Goal: Contribute content: Contribute content

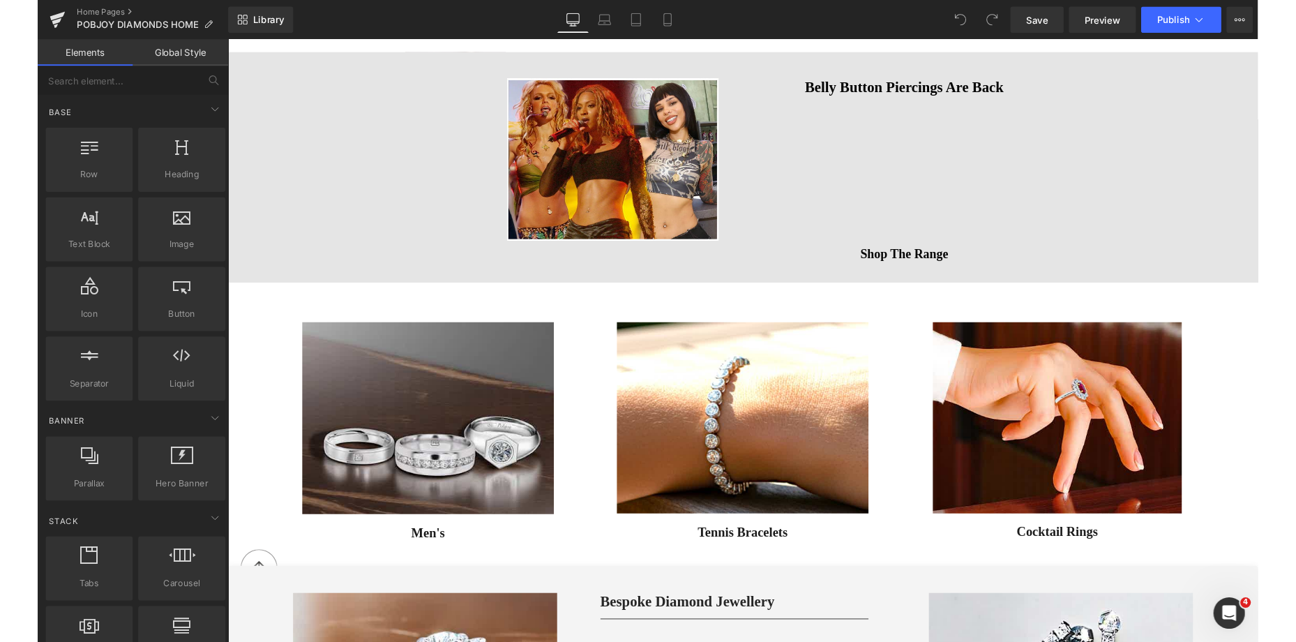
scroll to position [820, 0]
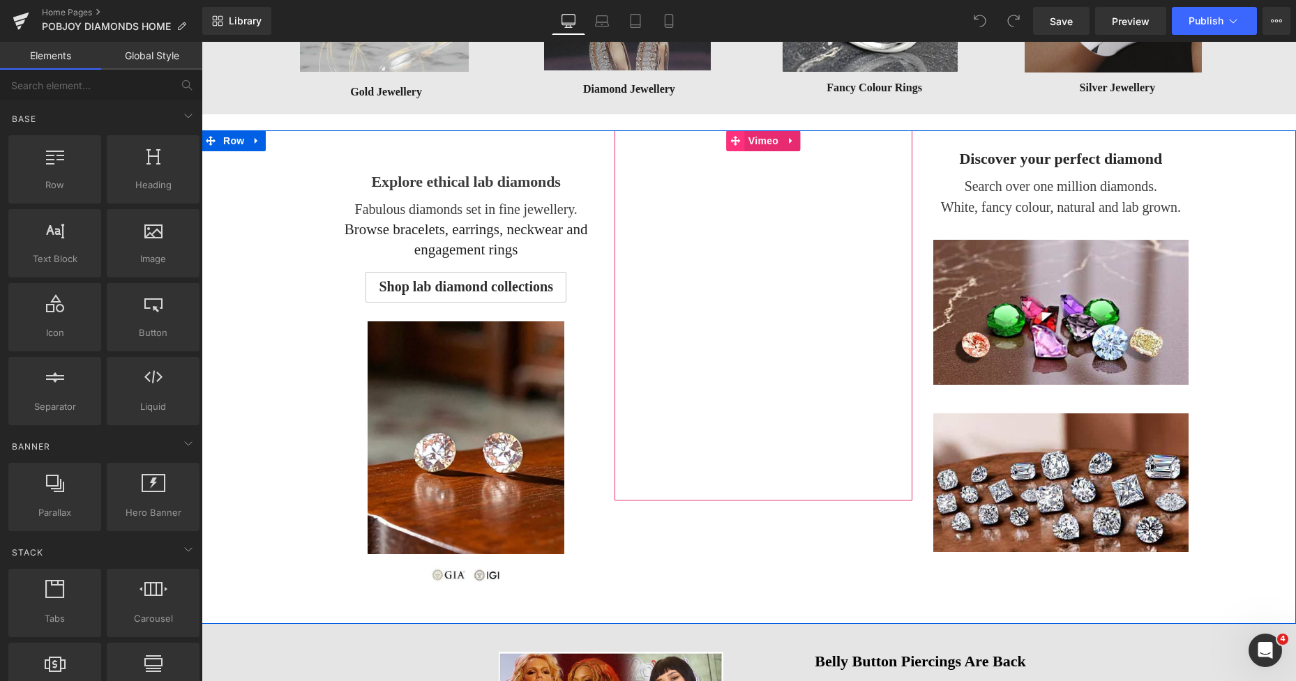
click at [731, 142] on icon at bounding box center [736, 140] width 10 height 10
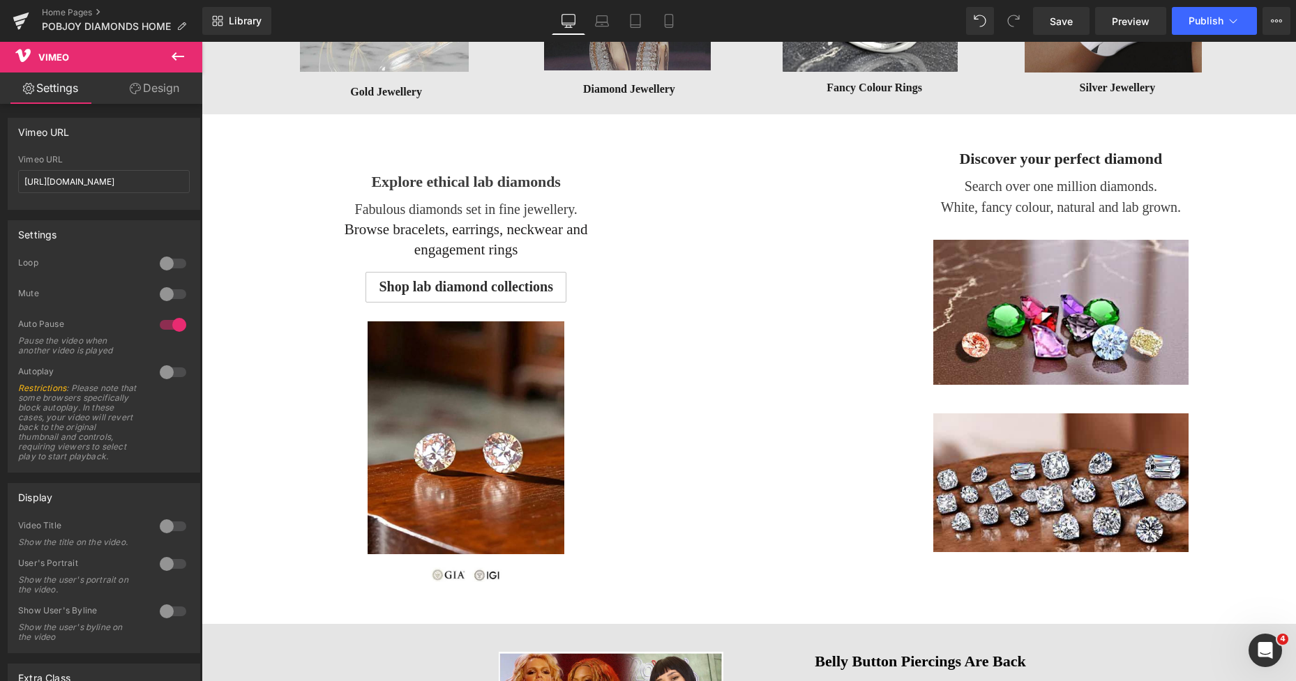
click at [174, 59] on icon at bounding box center [178, 56] width 13 height 8
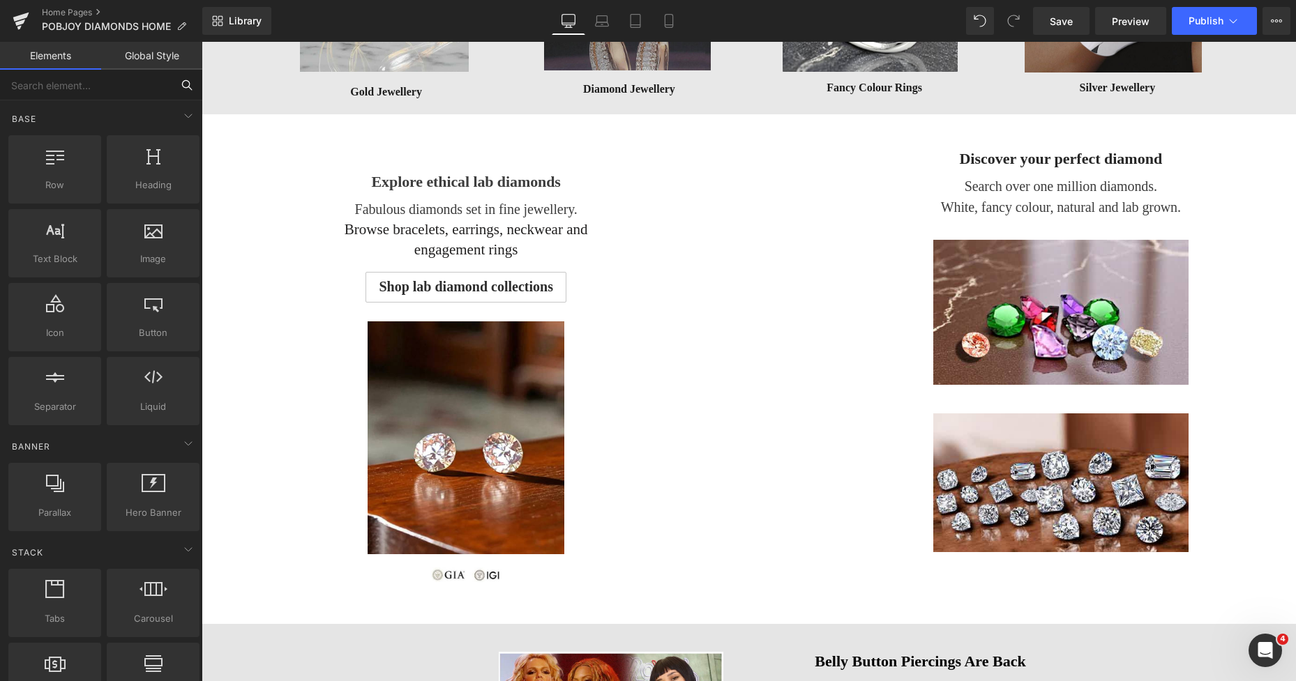
click at [94, 80] on input "text" at bounding box center [86, 85] width 172 height 31
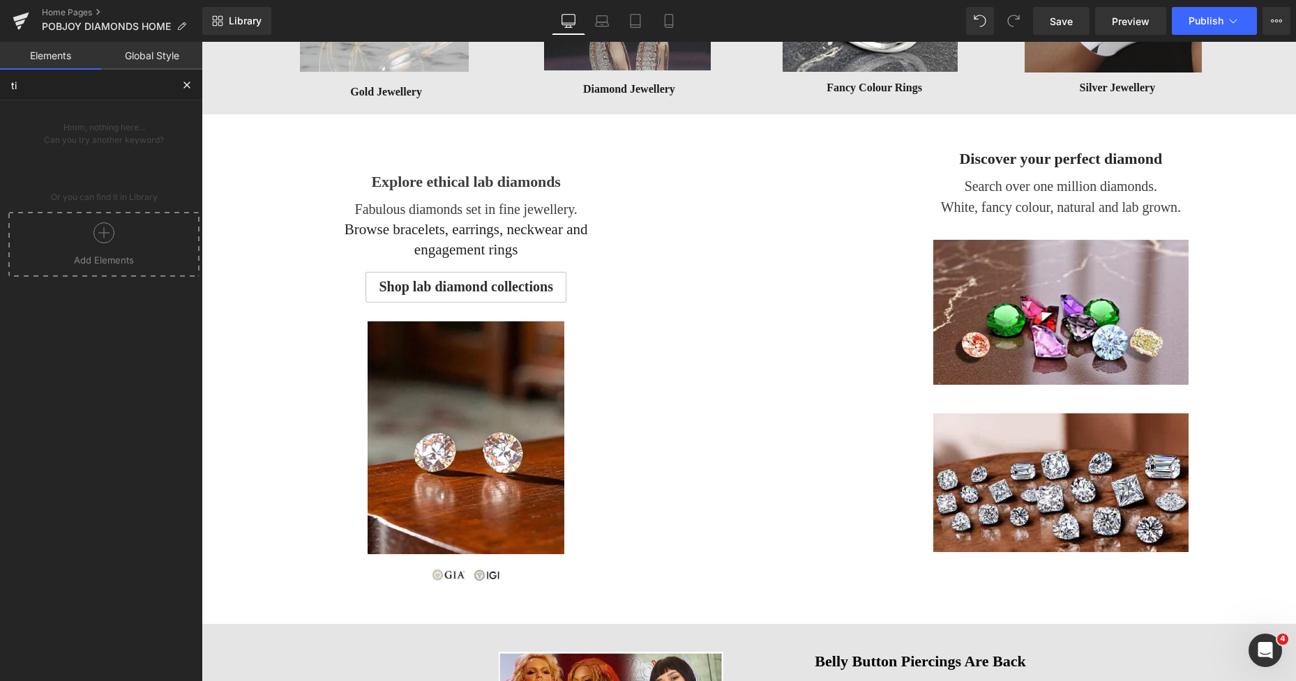
type input "t"
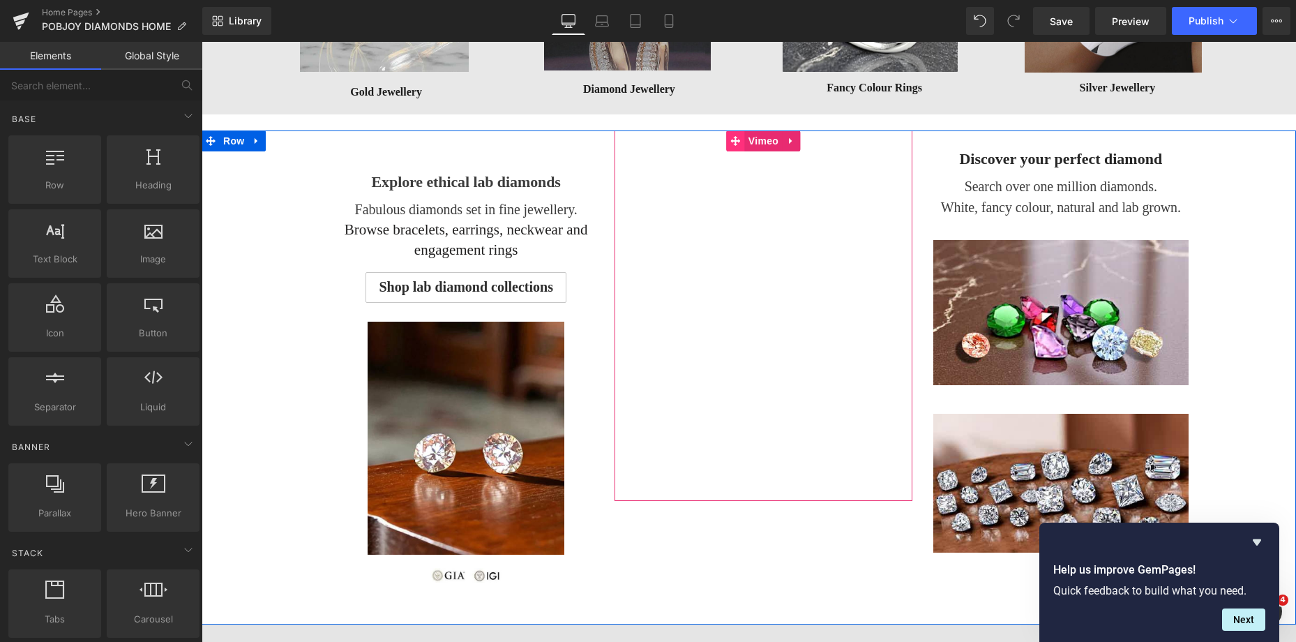
click at [731, 141] on icon at bounding box center [736, 140] width 10 height 10
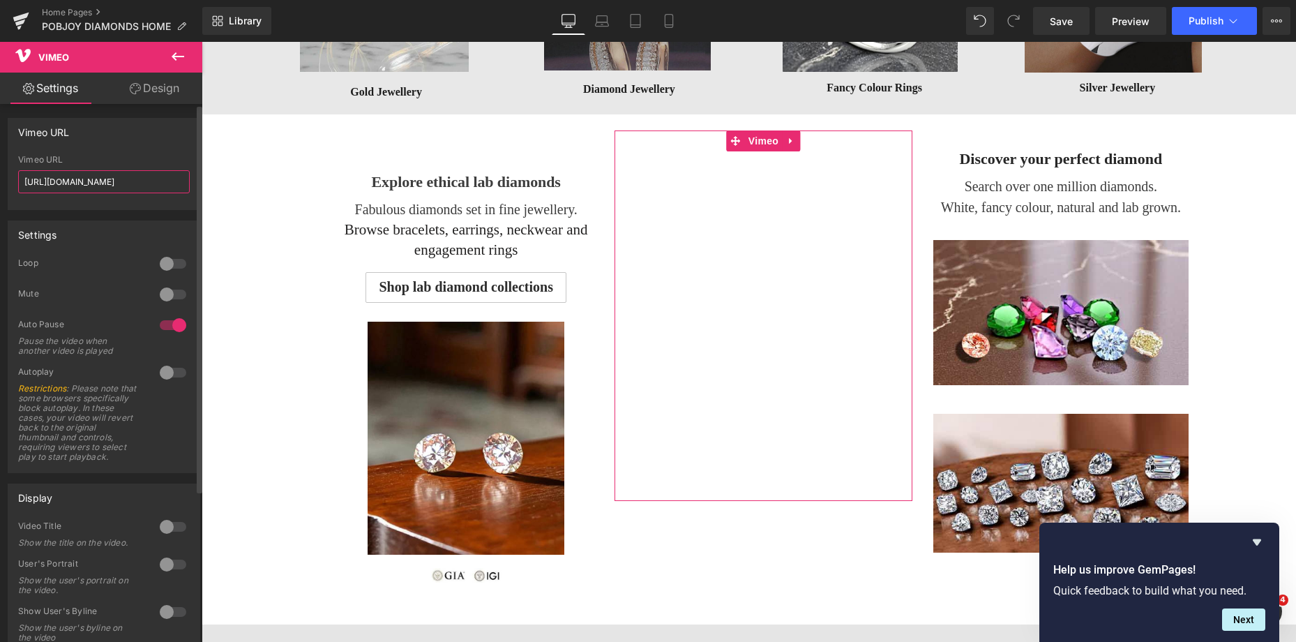
scroll to position [0, 13]
drag, startPoint x: 25, startPoint y: 184, endPoint x: 186, endPoint y: 190, distance: 161.2
click at [194, 192] on div "Vimeo URL [URL][DOMAIN_NAME] Vimeo URL [URL][DOMAIN_NAME]" at bounding box center [104, 164] width 193 height 92
paste input "2561650"
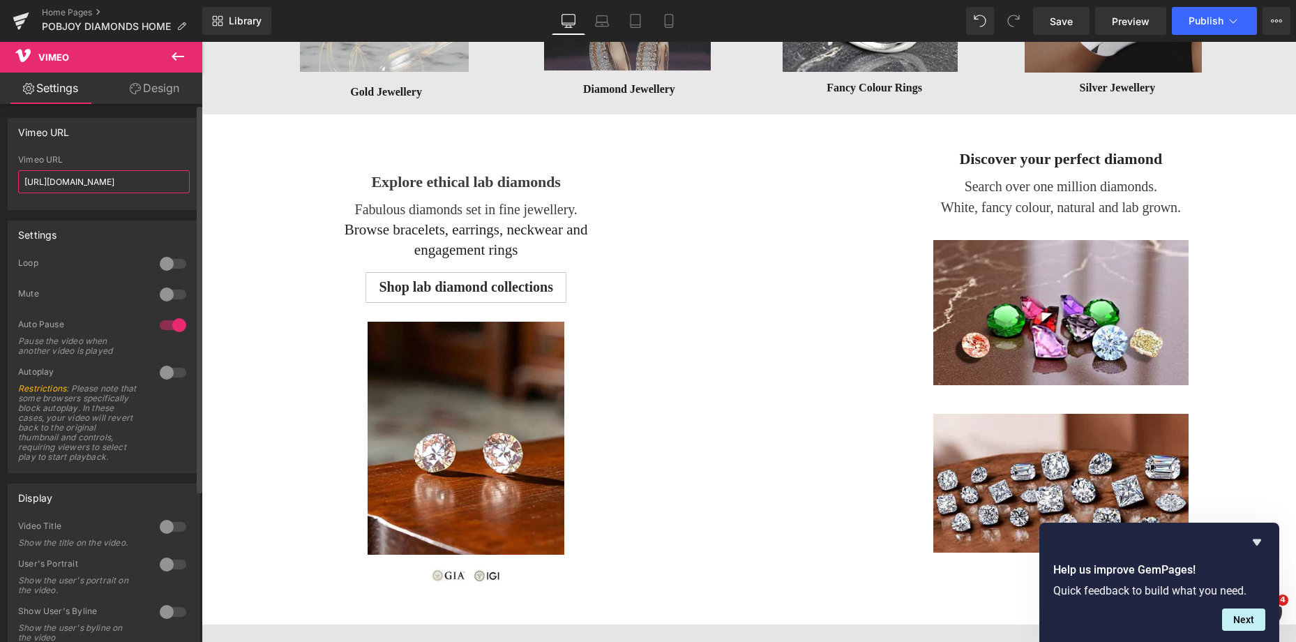
scroll to position [0, 17]
type input "[URL][DOMAIN_NAME]"
click at [1061, 18] on span "Save" at bounding box center [1061, 21] width 23 height 15
click at [1062, 24] on span "Save" at bounding box center [1061, 21] width 23 height 15
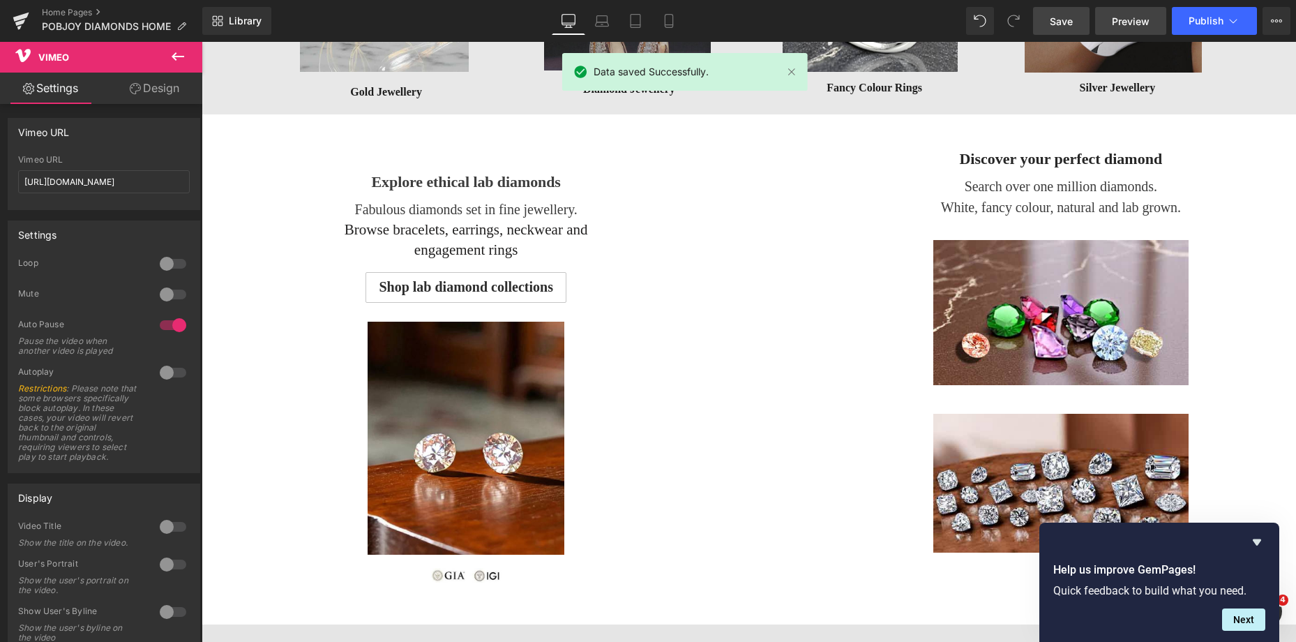
click at [1124, 17] on span "Preview" at bounding box center [1131, 21] width 38 height 15
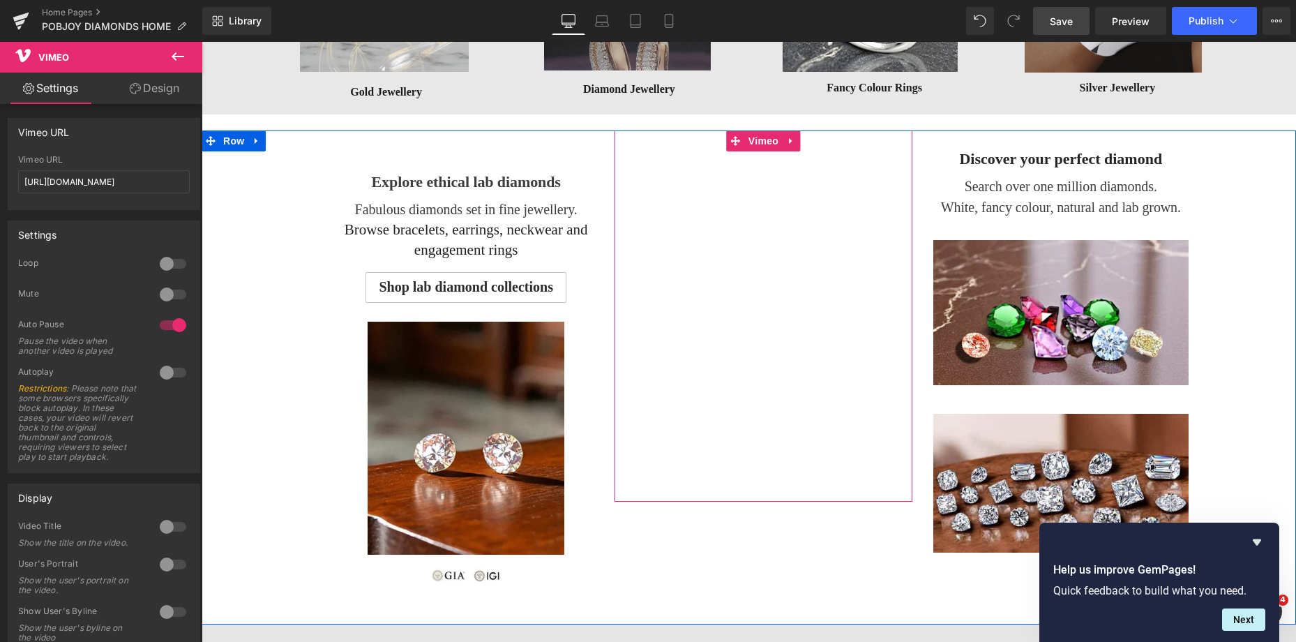
click at [728, 498] on div "Vimeo" at bounding box center [763, 316] width 297 height 372
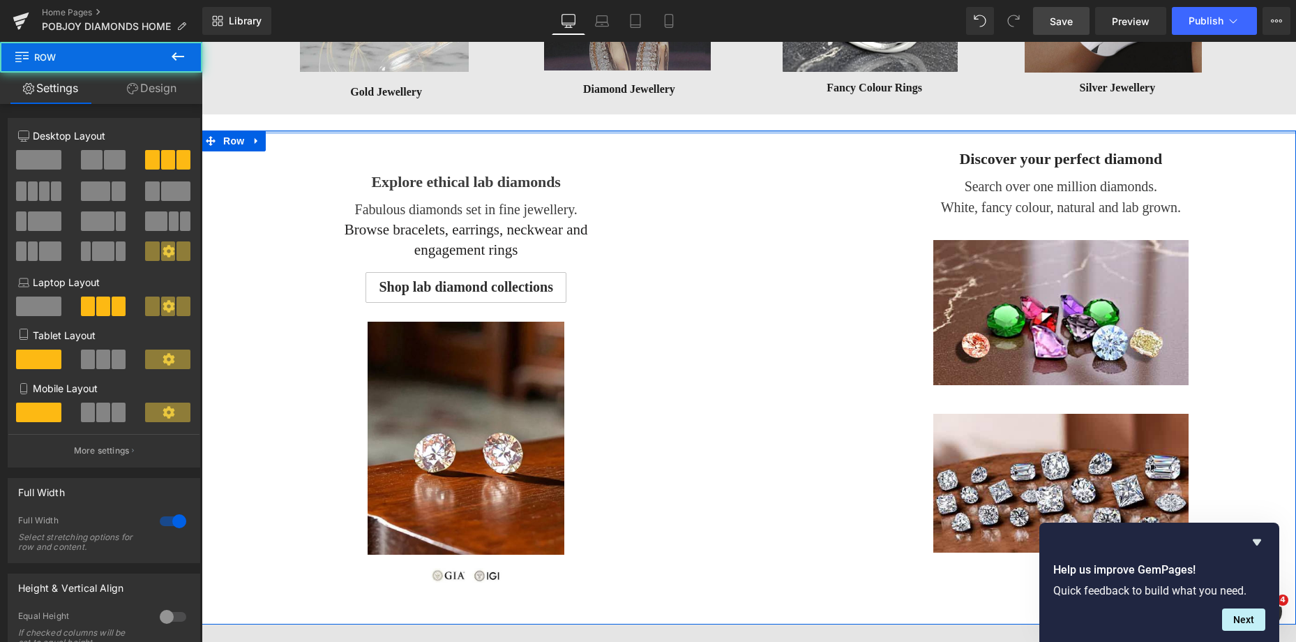
click at [677, 131] on div at bounding box center [749, 131] width 1094 height 3
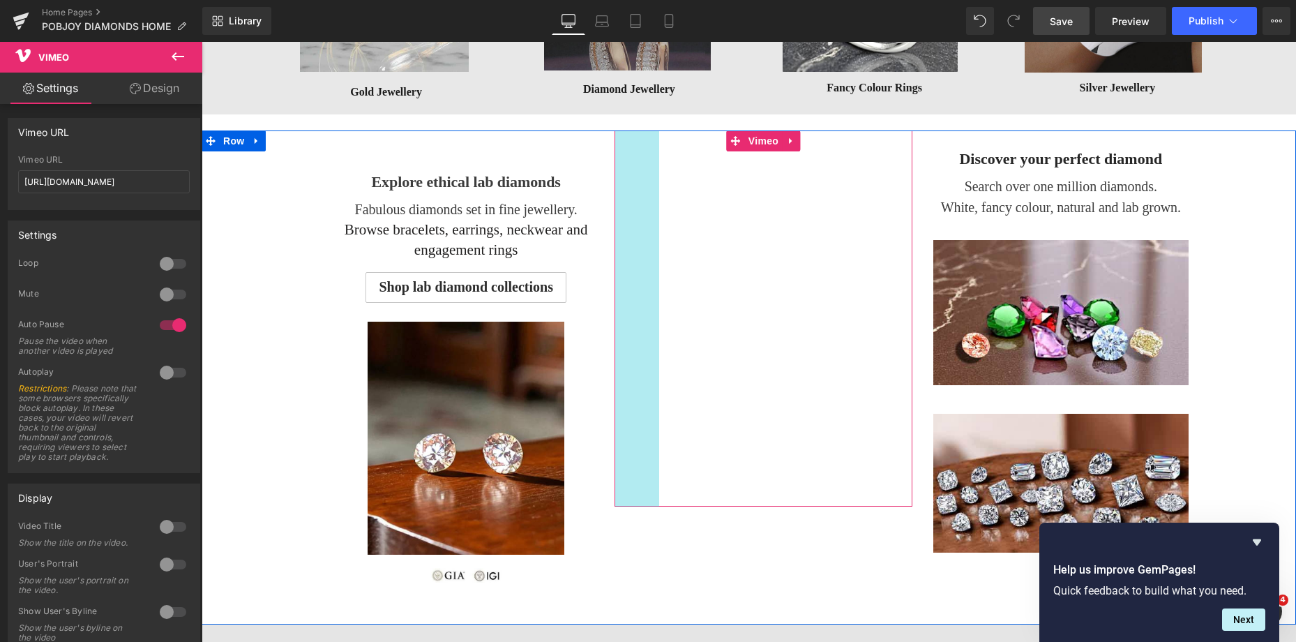
drag, startPoint x: 634, startPoint y: 269, endPoint x: 658, endPoint y: 277, distance: 25.8
click at [631, 269] on div "Vimeo 64px" at bounding box center [763, 318] width 297 height 377
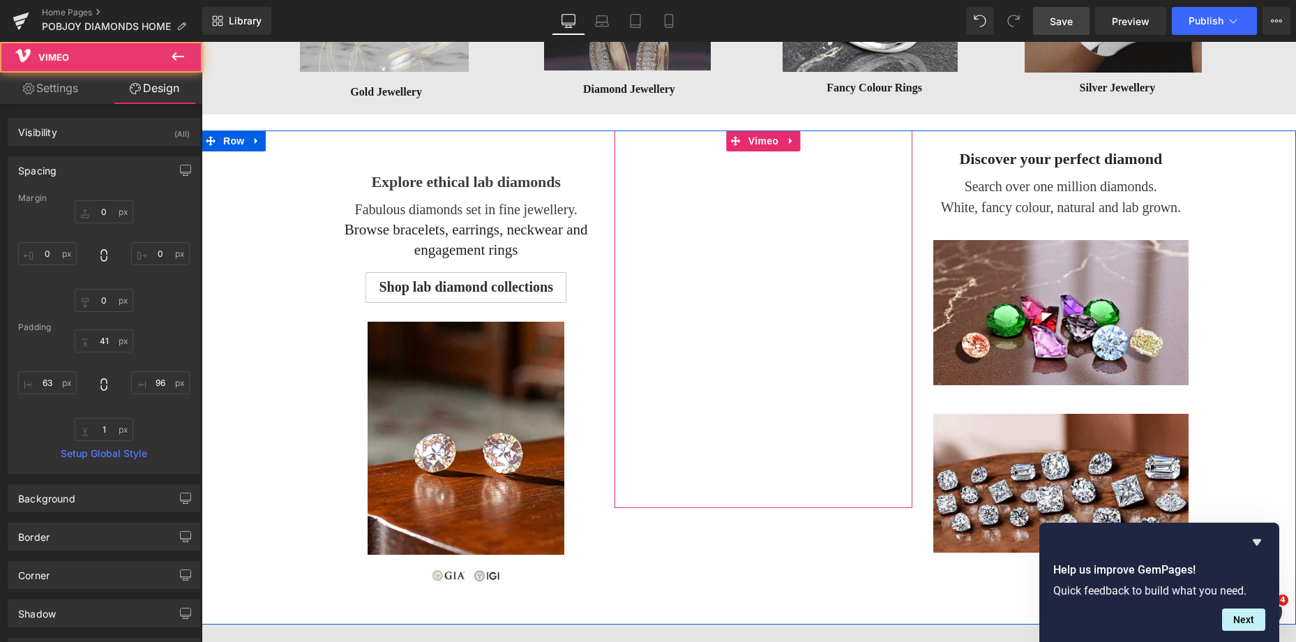
click at [870, 259] on div "Vimeo 63px" at bounding box center [763, 319] width 297 height 378
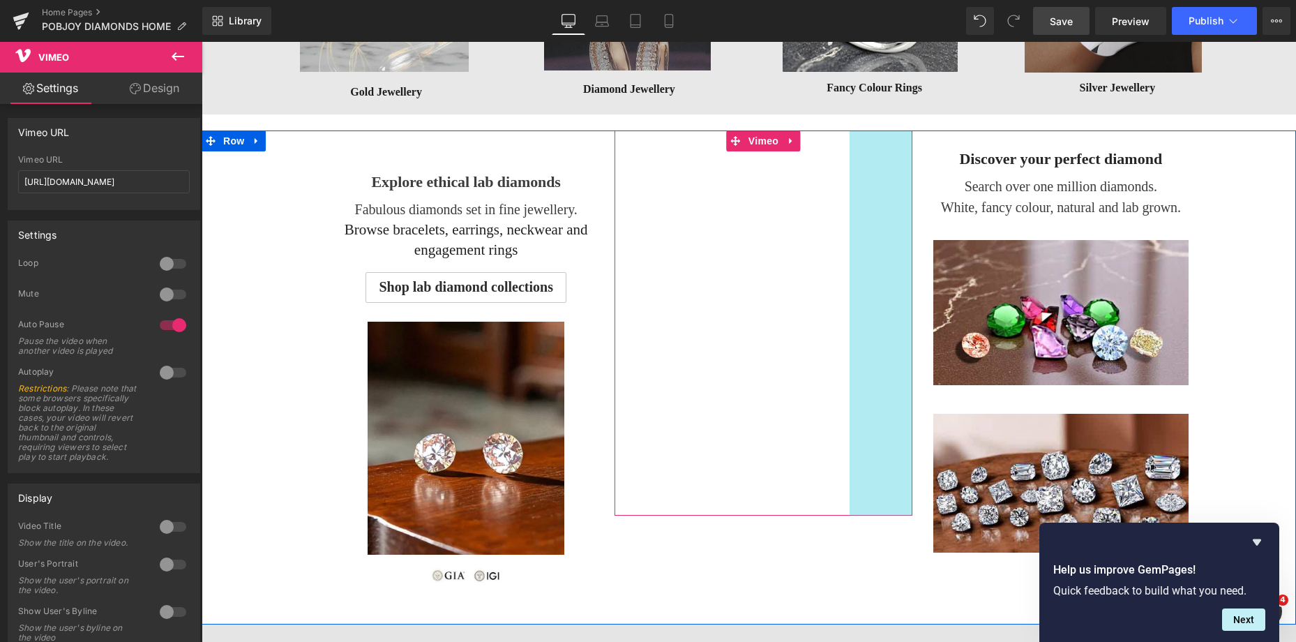
click at [880, 251] on div "Vimeo 63px 90px" at bounding box center [763, 322] width 297 height 385
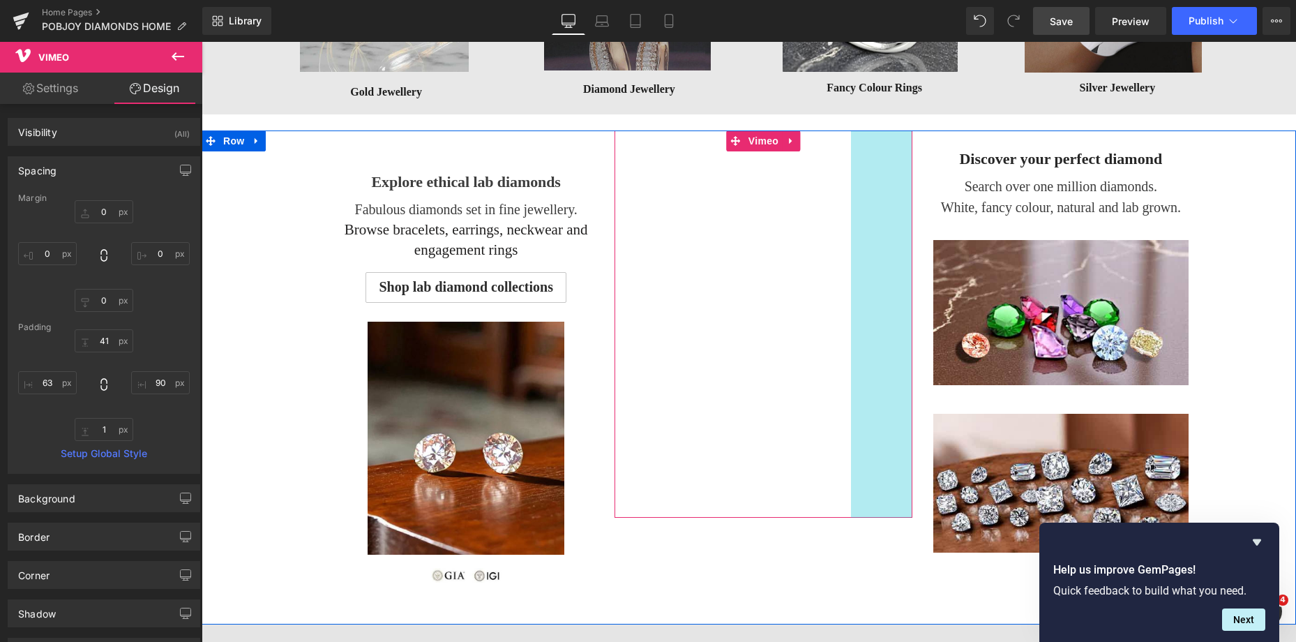
click at [881, 251] on div "Vimeo 63px 88px" at bounding box center [763, 324] width 297 height 388
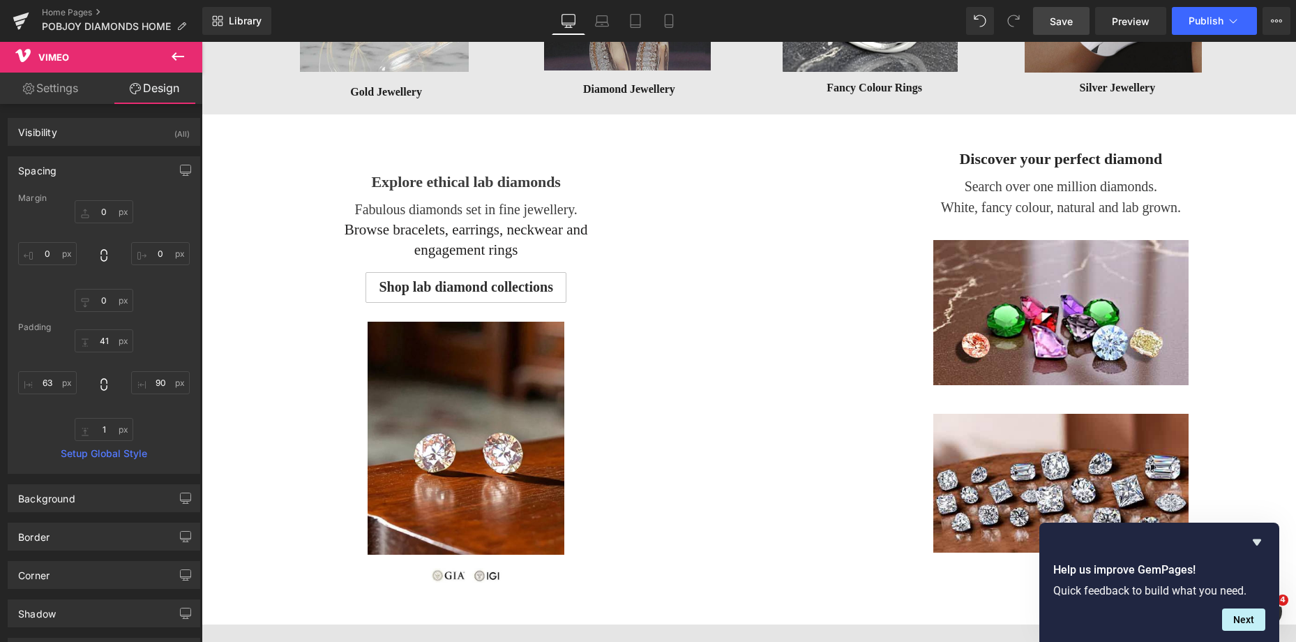
click at [1062, 20] on span "Save" at bounding box center [1061, 21] width 23 height 15
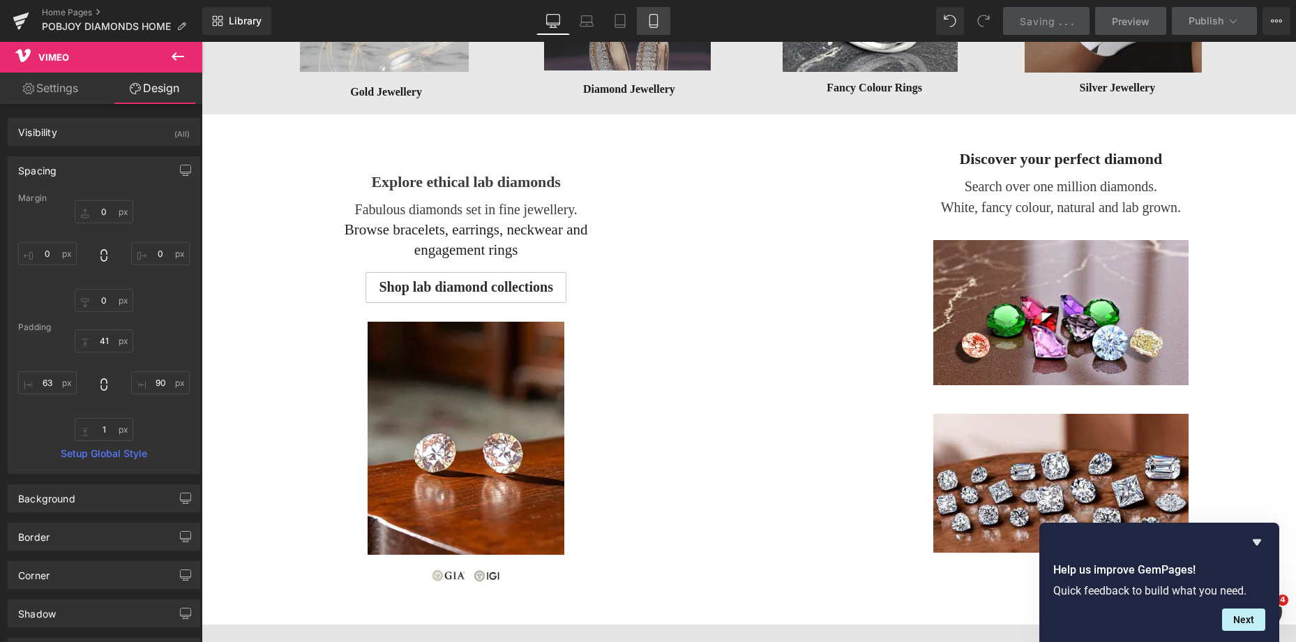
click at [654, 20] on icon at bounding box center [654, 21] width 14 height 14
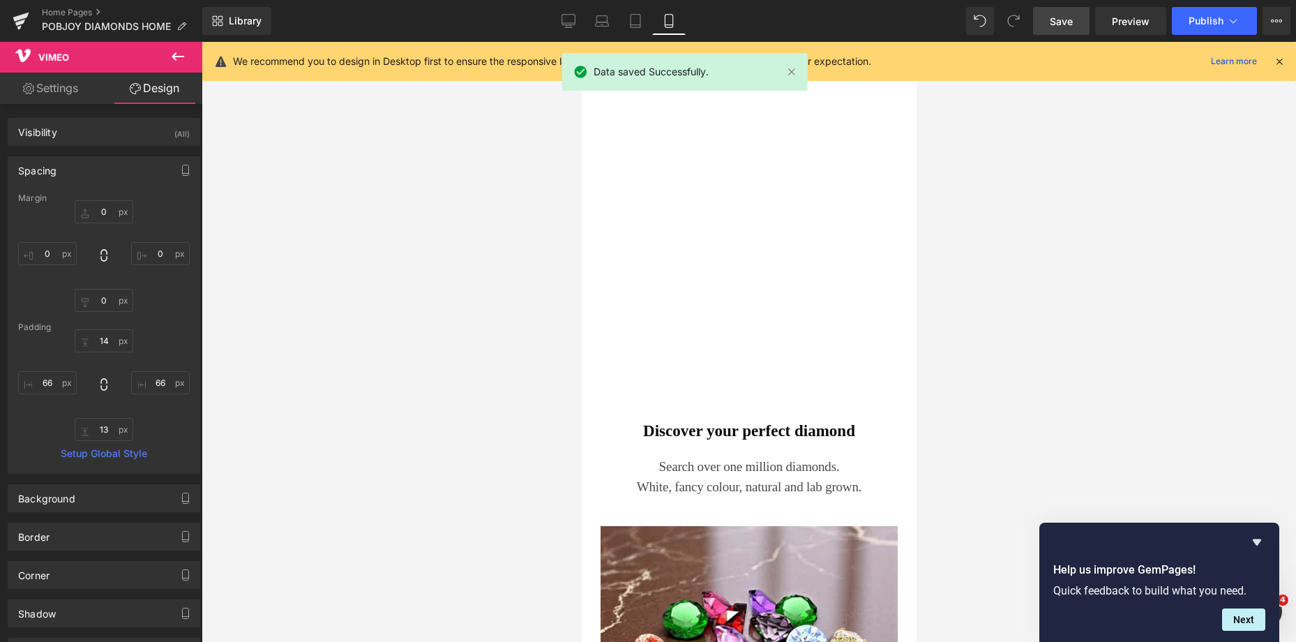
scroll to position [3224, 0]
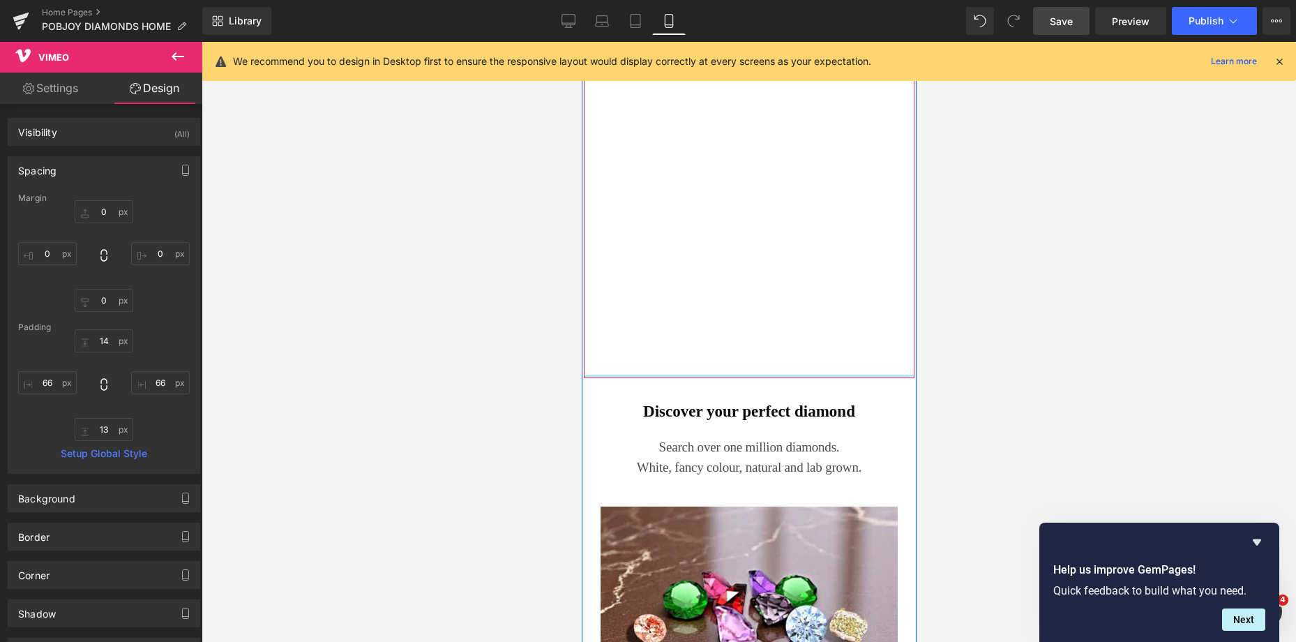
drag, startPoint x: 739, startPoint y: 386, endPoint x: 737, endPoint y: 375, distance: 10.7
click at [737, 375] on div "Vimeo 63px 66px" at bounding box center [748, 152] width 331 height 451
click at [688, 391] on div "Discover your perfect diamond Heading Search over one million diamonds. White, …" at bounding box center [748, 615] width 331 height 474
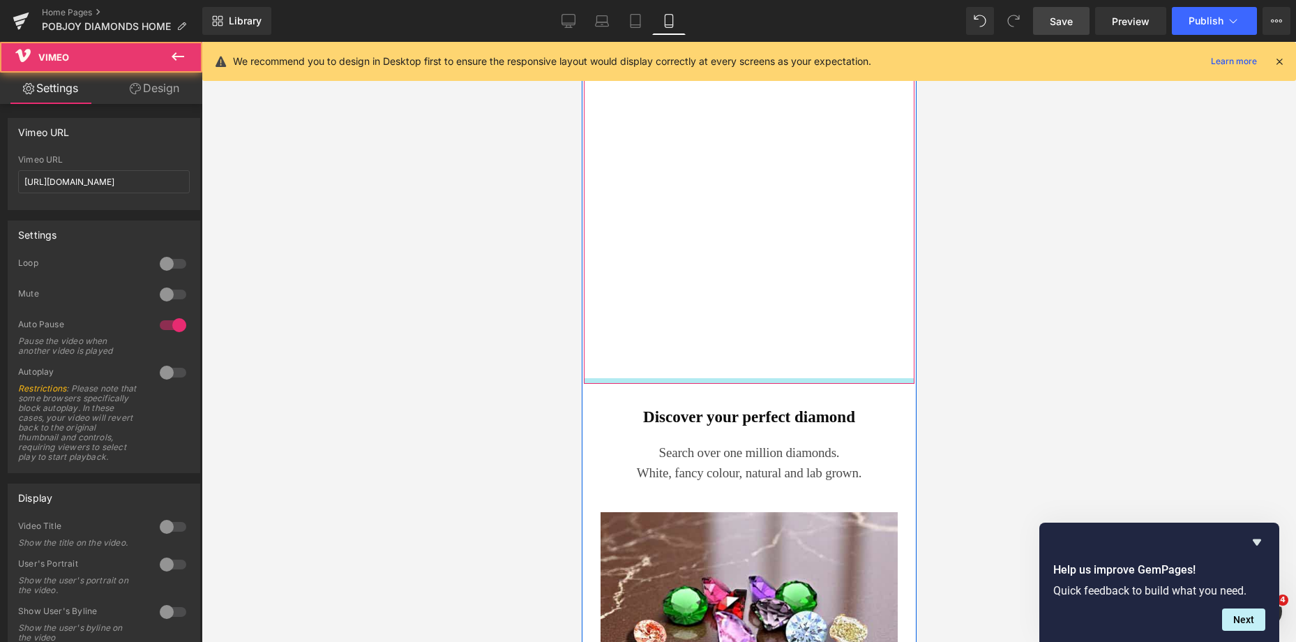
drag, startPoint x: 794, startPoint y: 376, endPoint x: 802, endPoint y: 382, distance: 9.5
click at [802, 382] on div "Vimeo 63px 66px" at bounding box center [748, 155] width 331 height 456
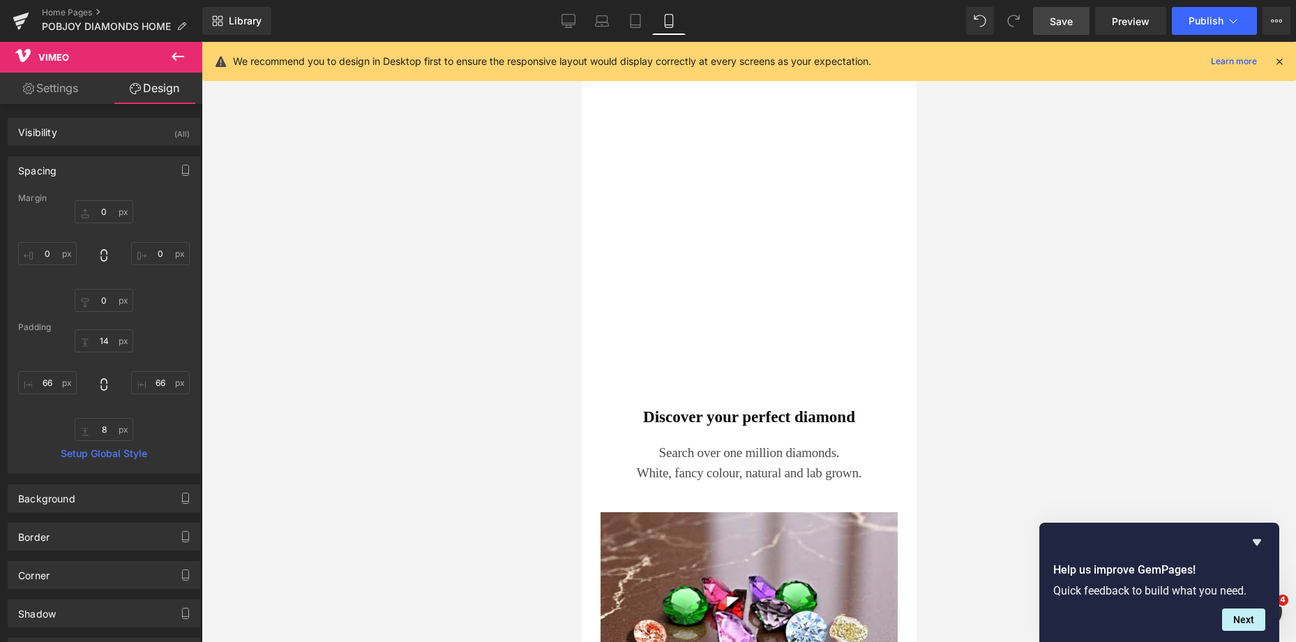
click at [1057, 28] on span "Save" at bounding box center [1061, 21] width 23 height 15
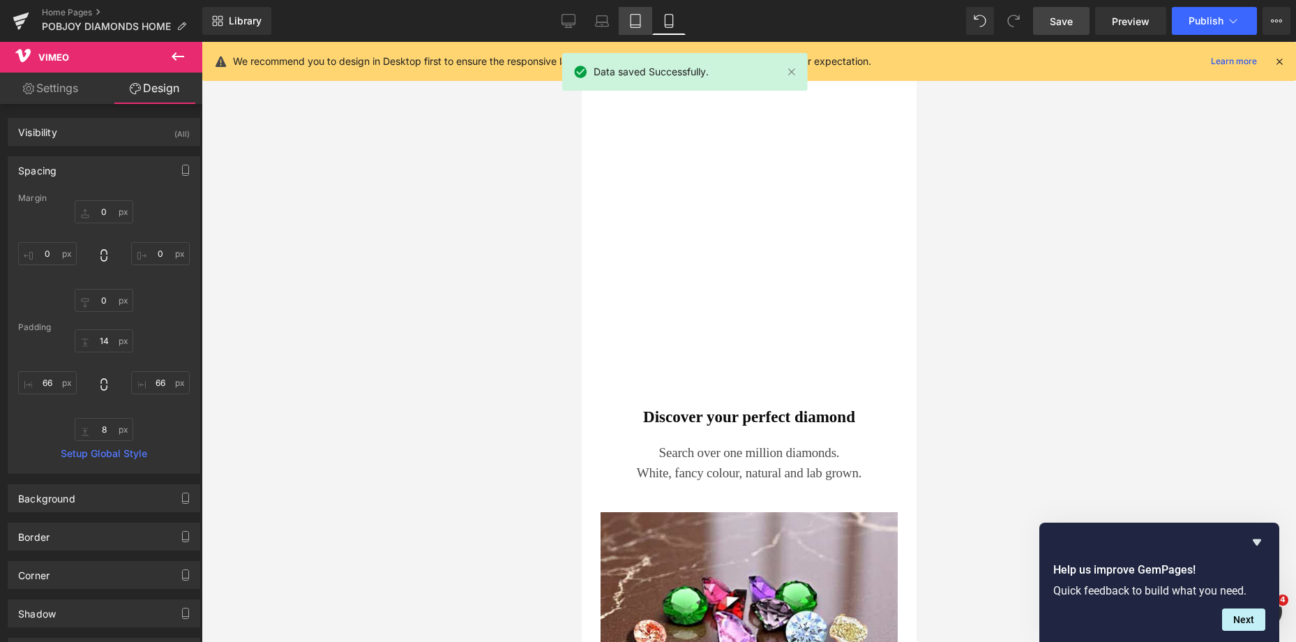
click at [638, 23] on icon at bounding box center [635, 21] width 14 height 14
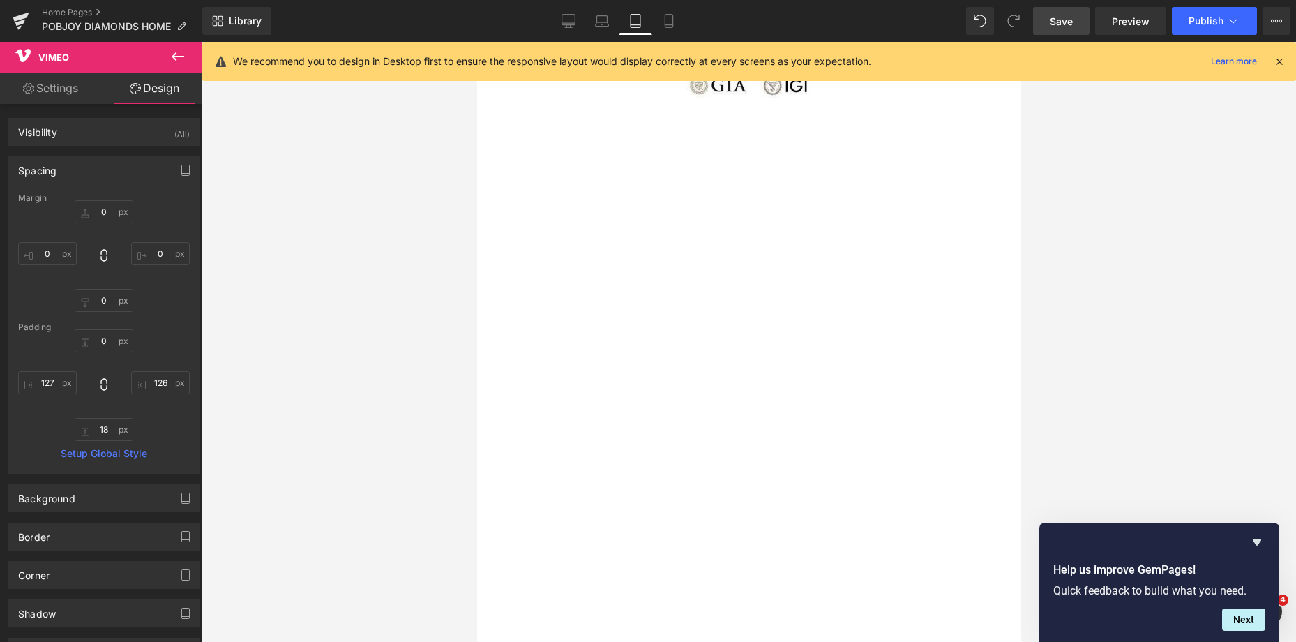
scroll to position [2146, 0]
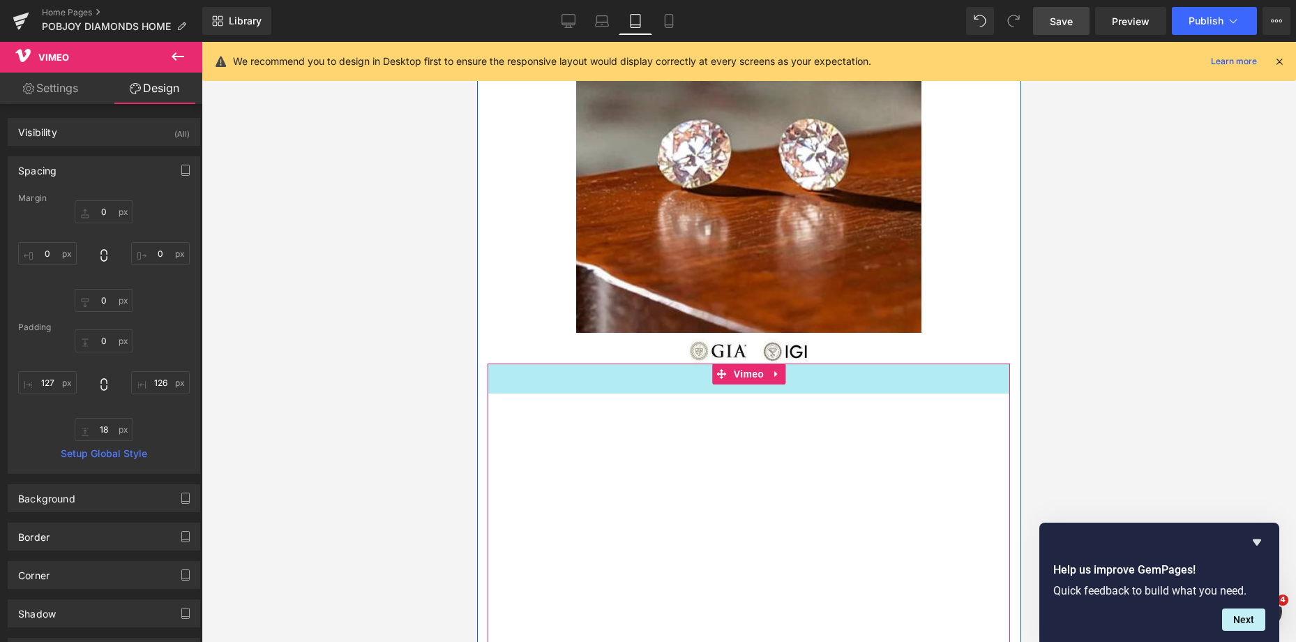
drag, startPoint x: 835, startPoint y: 366, endPoint x: 850, endPoint y: 395, distance: 33.4
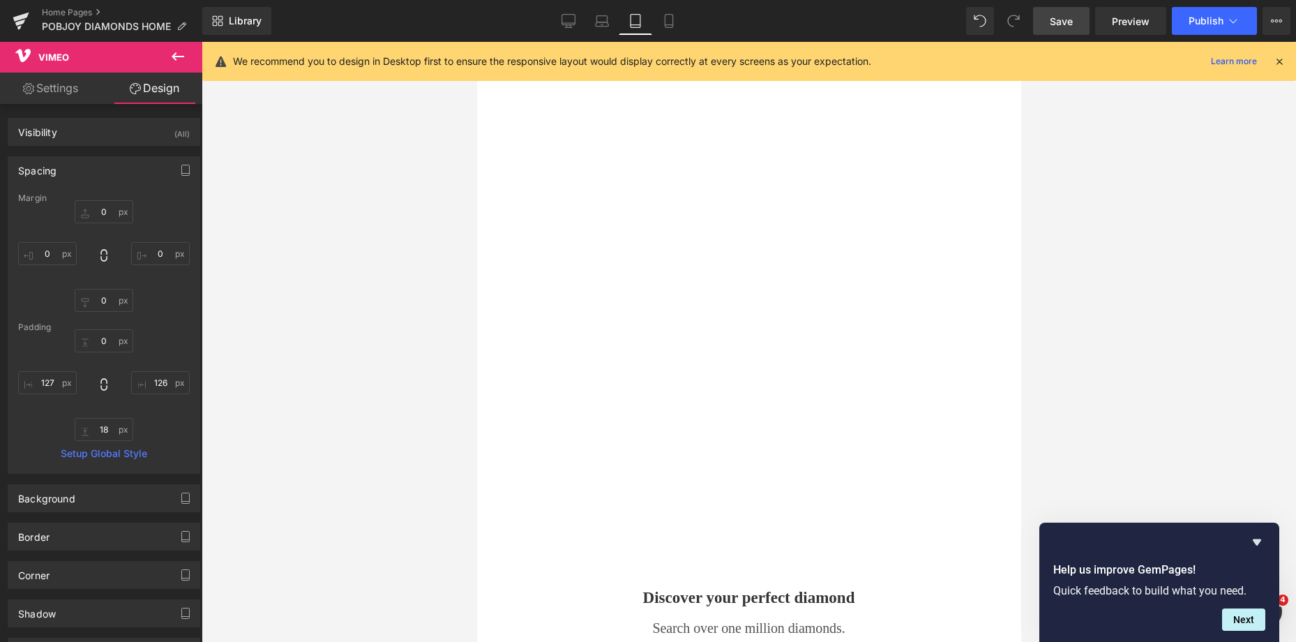
scroll to position [2772, 0]
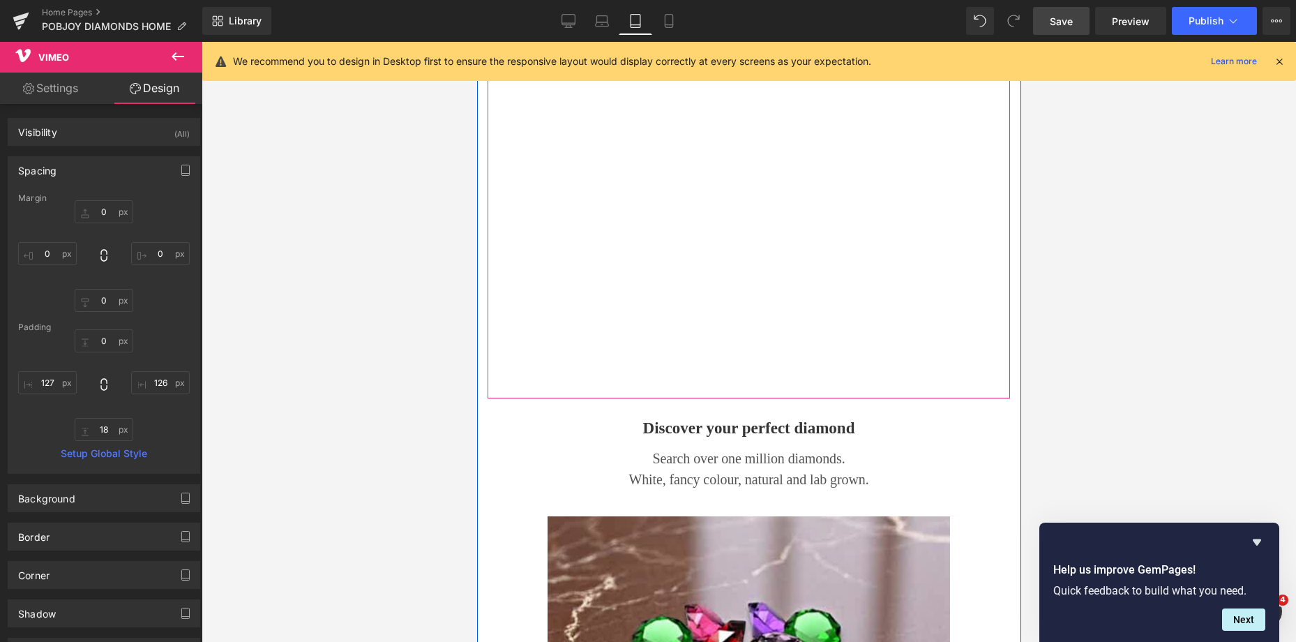
drag, startPoint x: 758, startPoint y: 407, endPoint x: 751, endPoint y: 393, distance: 15.3
click at [751, 393] on div "Vimeo 43px 63px 66px" at bounding box center [748, 67] width 522 height 661
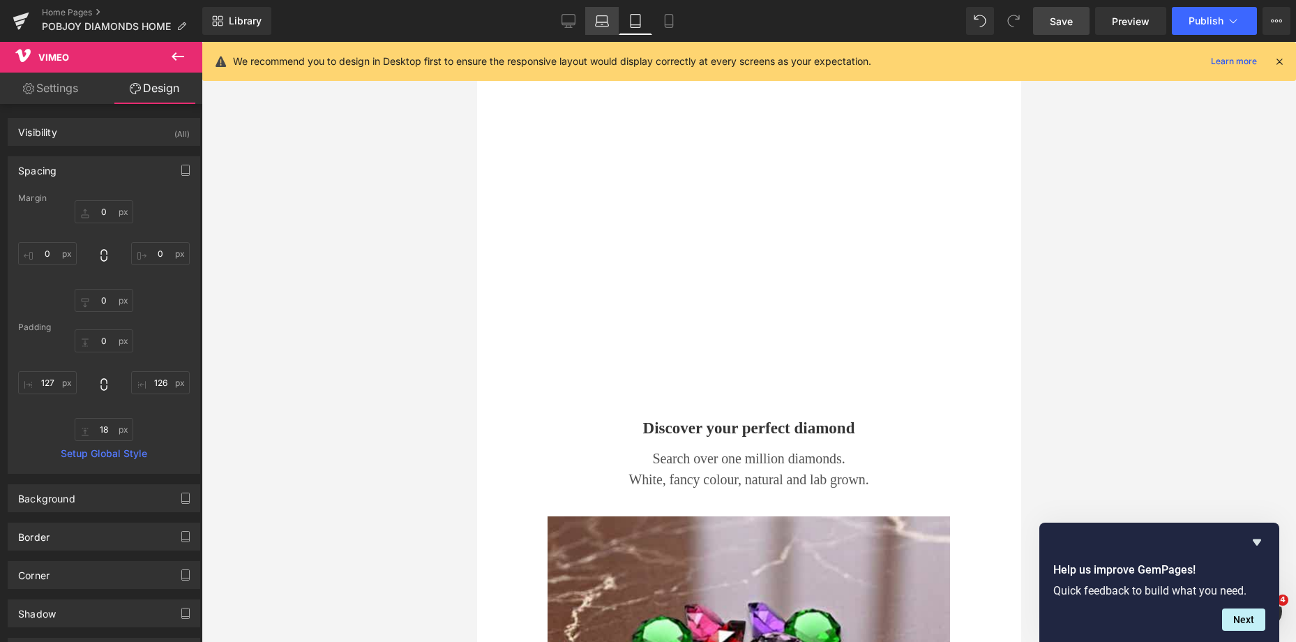
click at [605, 25] on icon at bounding box center [602, 21] width 14 height 14
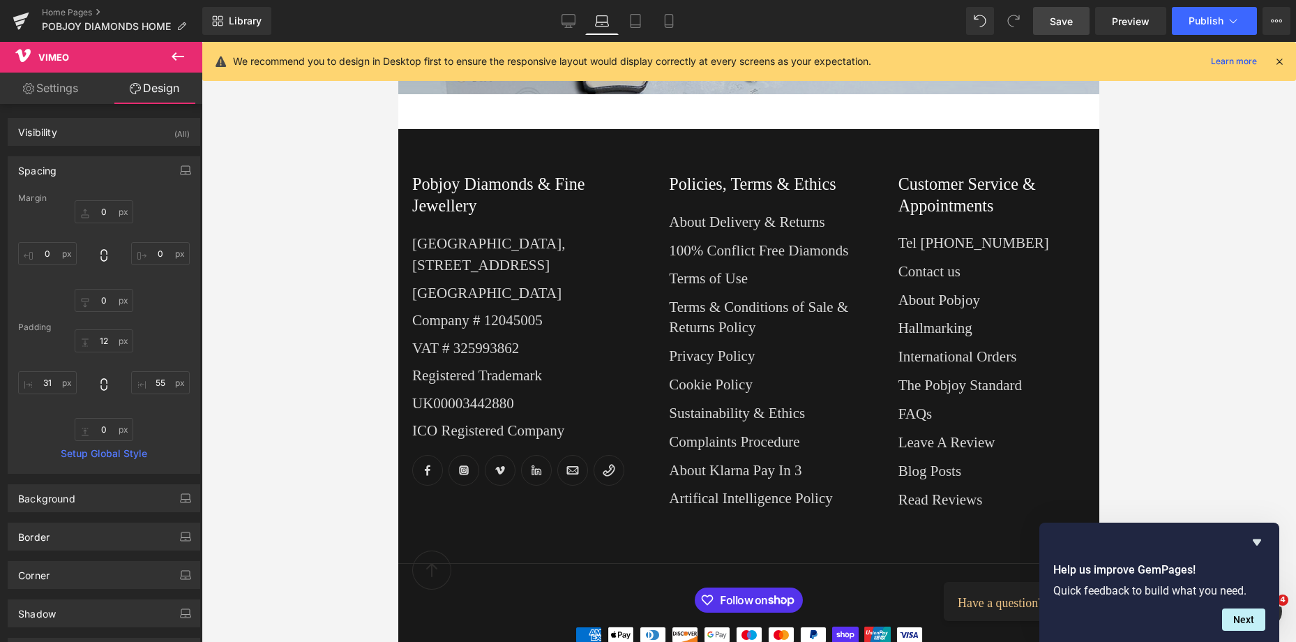
scroll to position [555, 0]
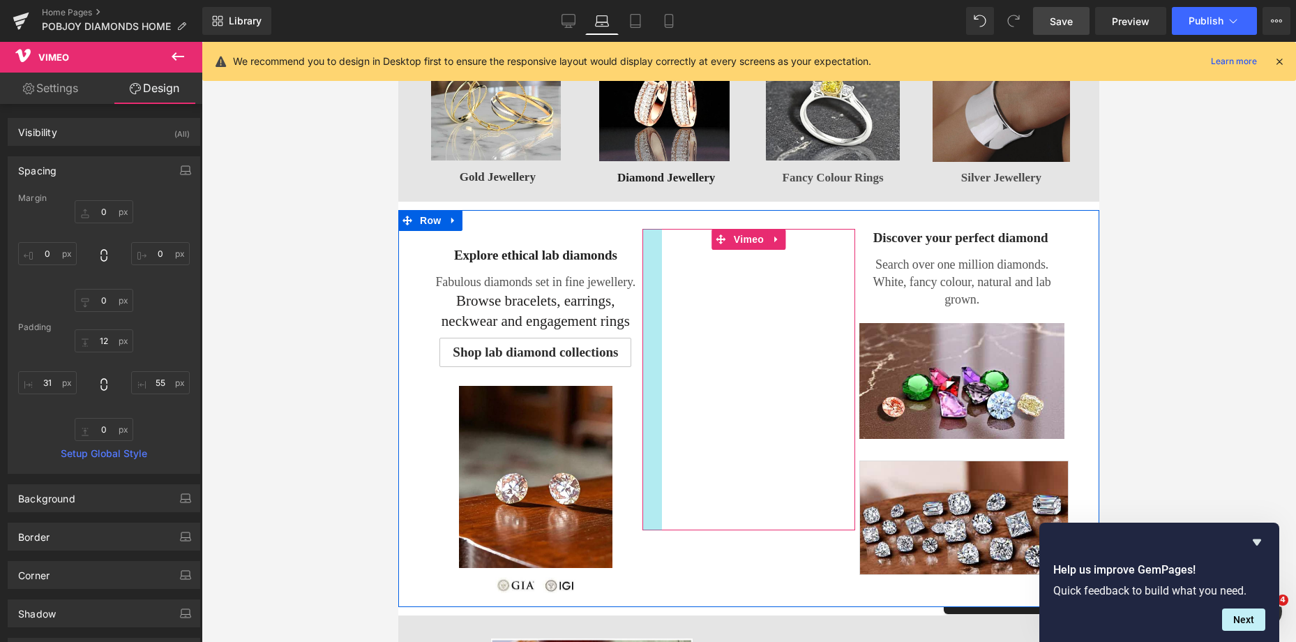
click at [647, 312] on div "Vimeo 66px" at bounding box center [748, 379] width 213 height 301
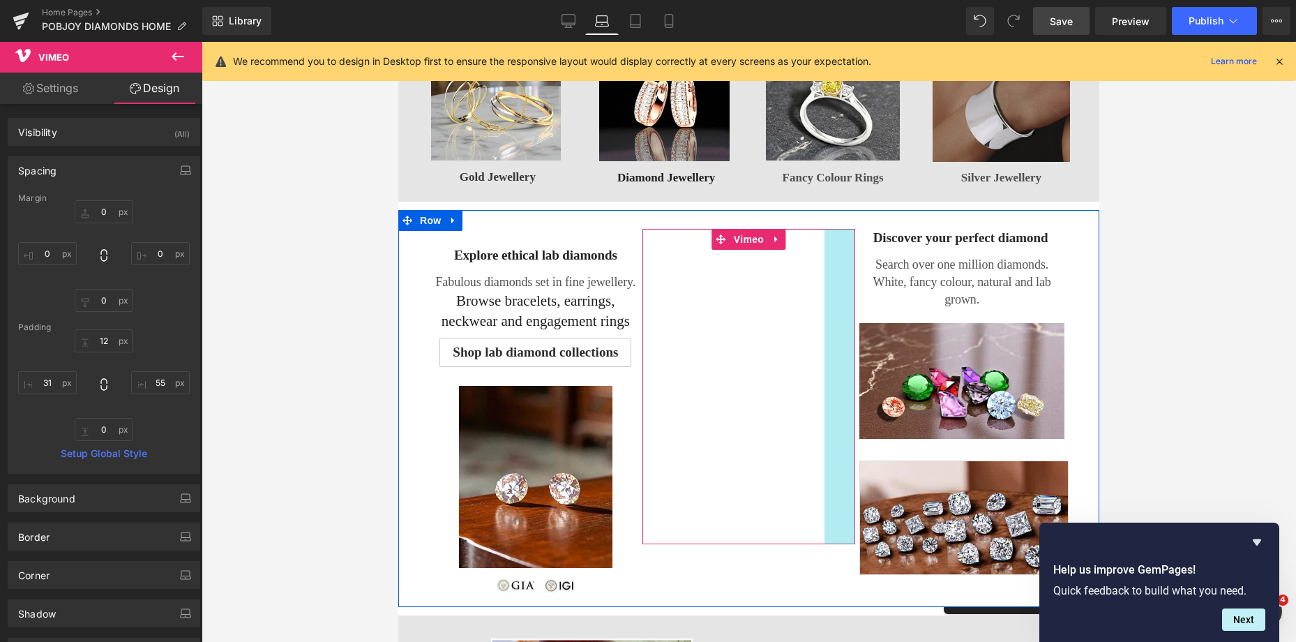
drag, startPoint x: 826, startPoint y: 303, endPoint x: 834, endPoint y: 304, distance: 7.7
click at [834, 304] on div "Vimeo 44px" at bounding box center [748, 386] width 213 height 315
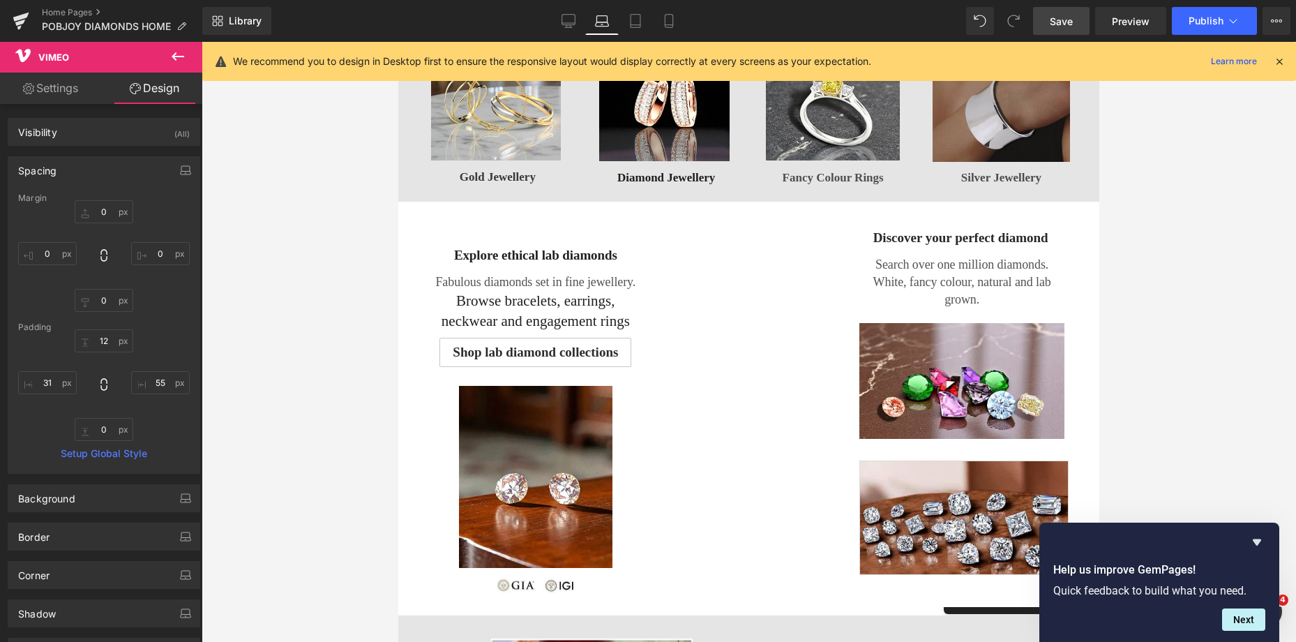
click at [1057, 19] on span "Save" at bounding box center [1061, 21] width 23 height 15
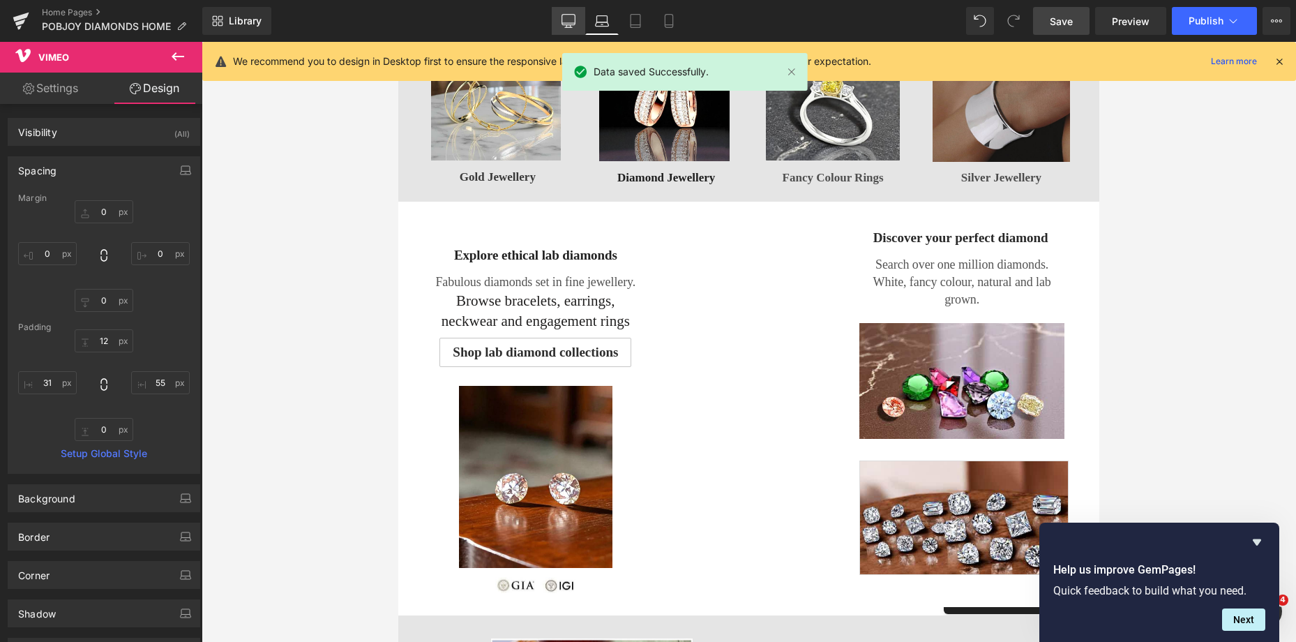
click at [568, 17] on icon at bounding box center [569, 21] width 14 height 14
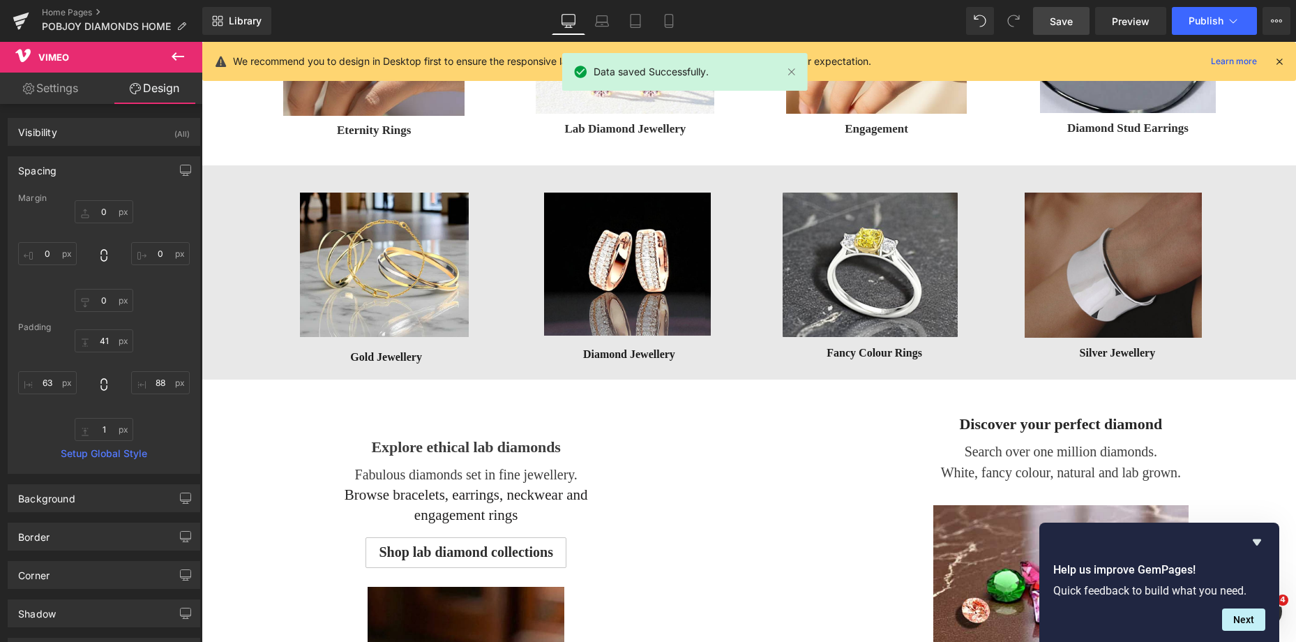
scroll to position [776, 0]
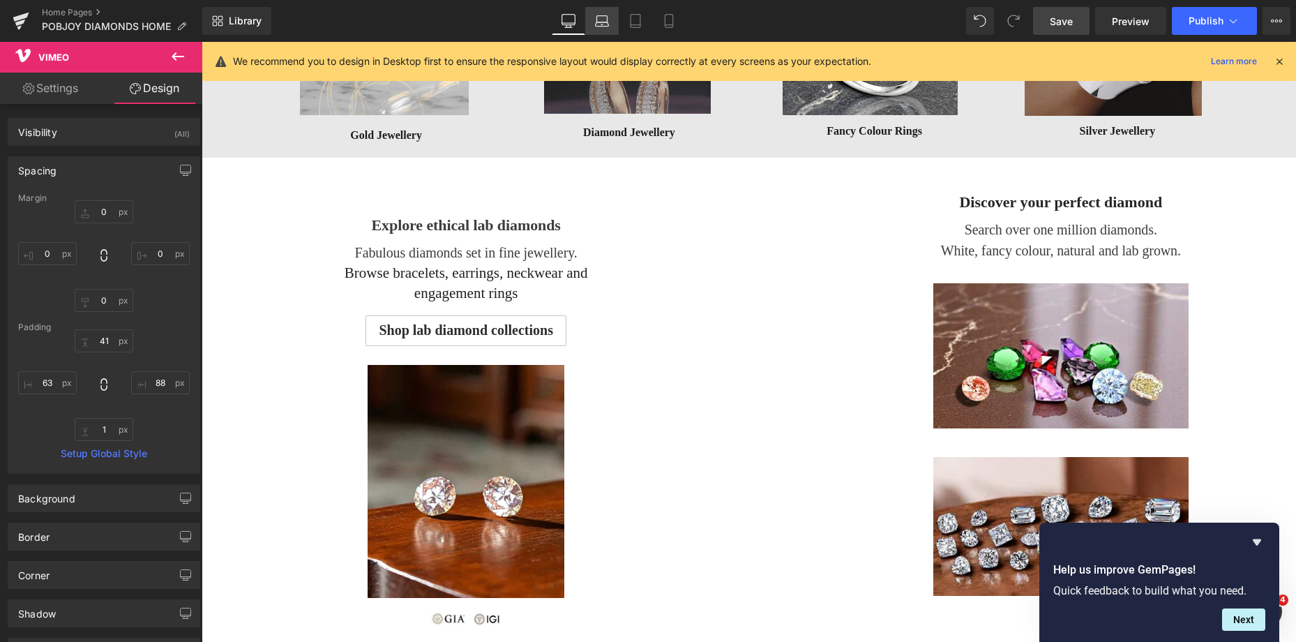
click at [606, 30] on link "Laptop" at bounding box center [601, 21] width 33 height 28
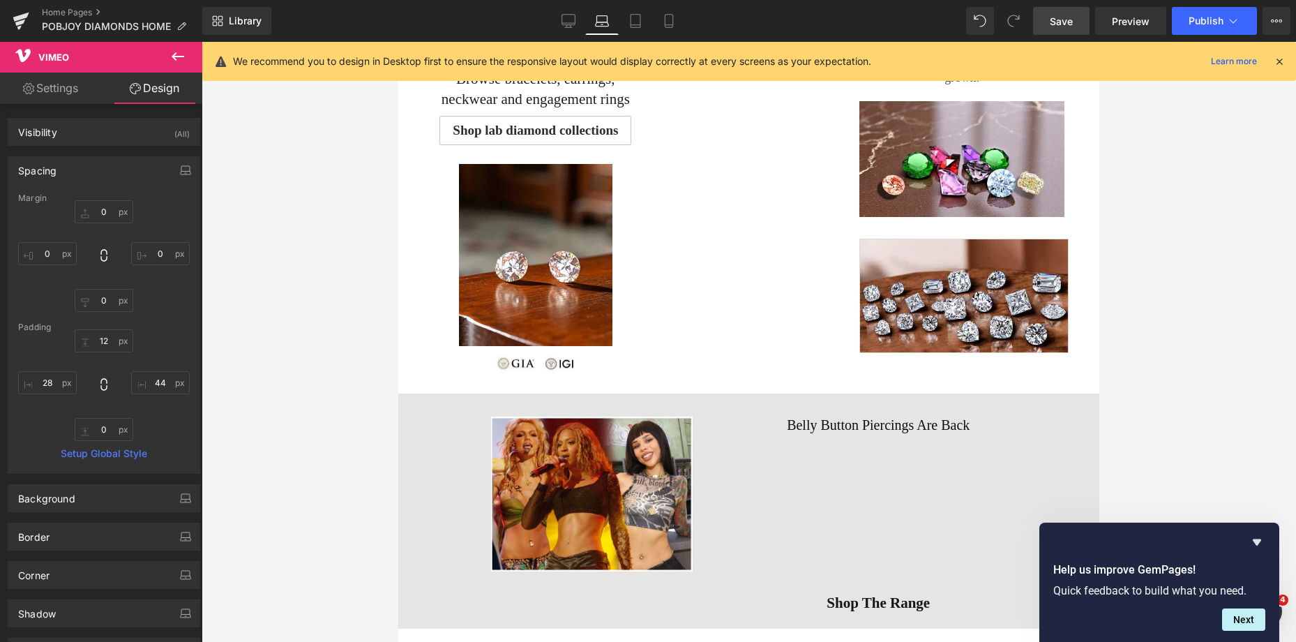
scroll to position [586, 0]
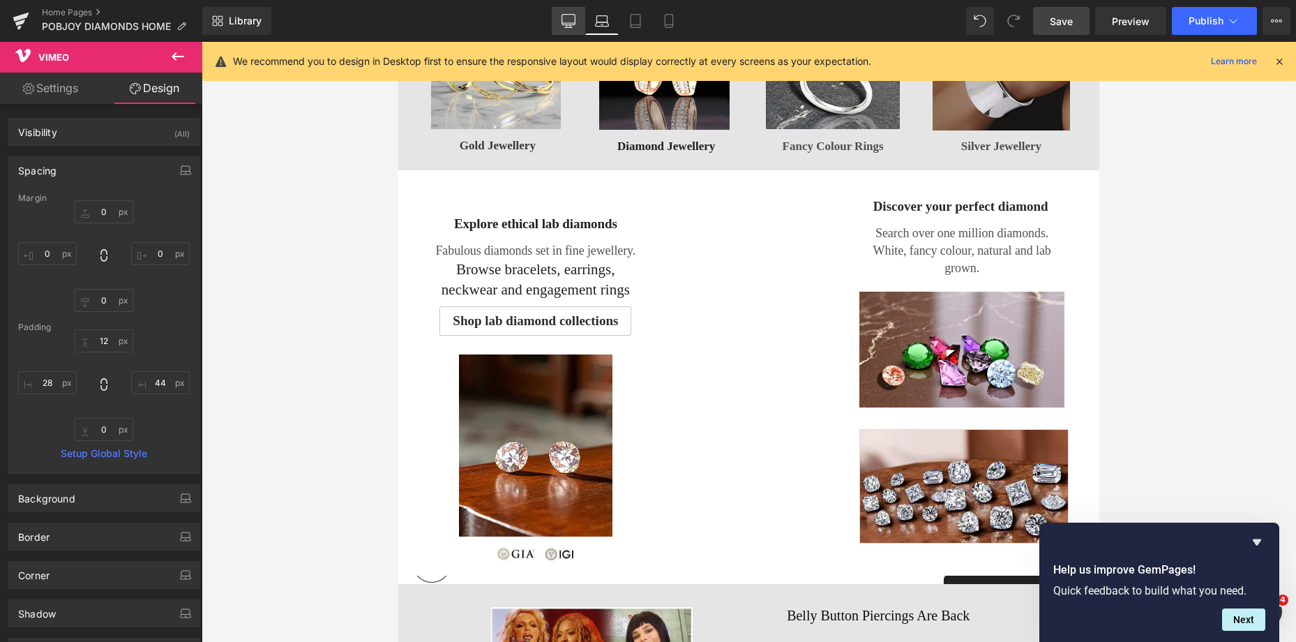
click at [567, 24] on icon at bounding box center [569, 21] width 14 height 14
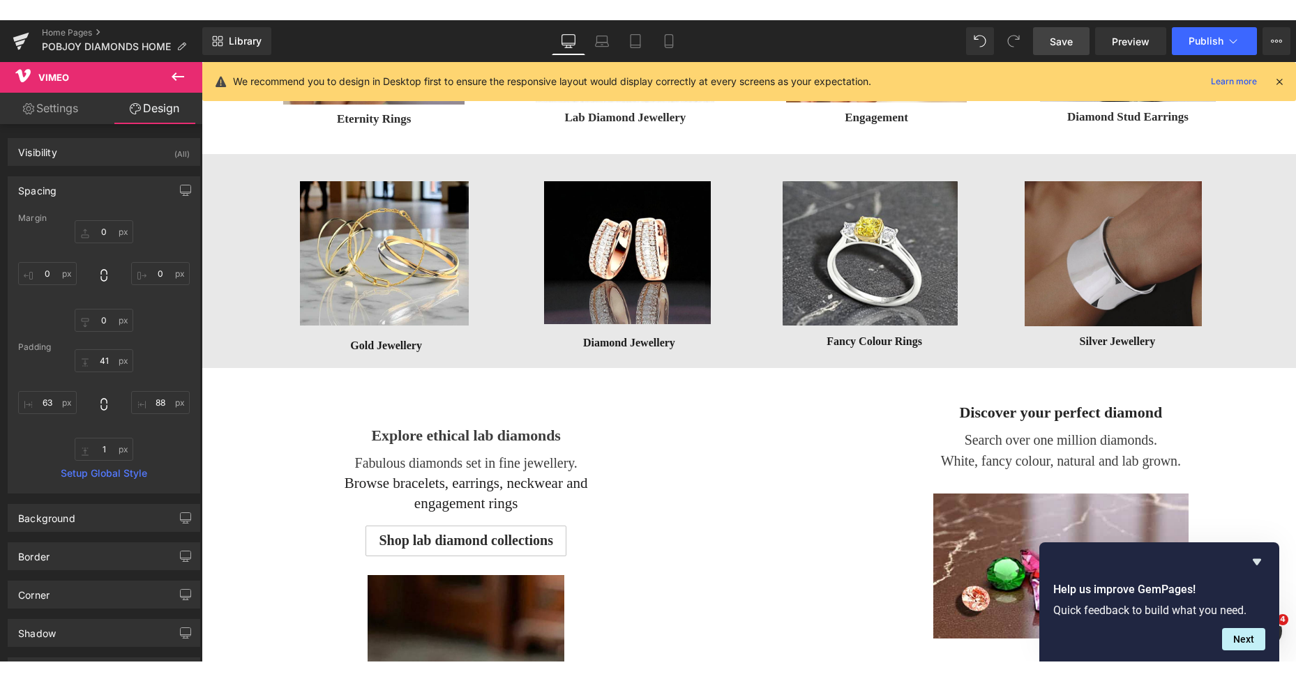
scroll to position [808, 0]
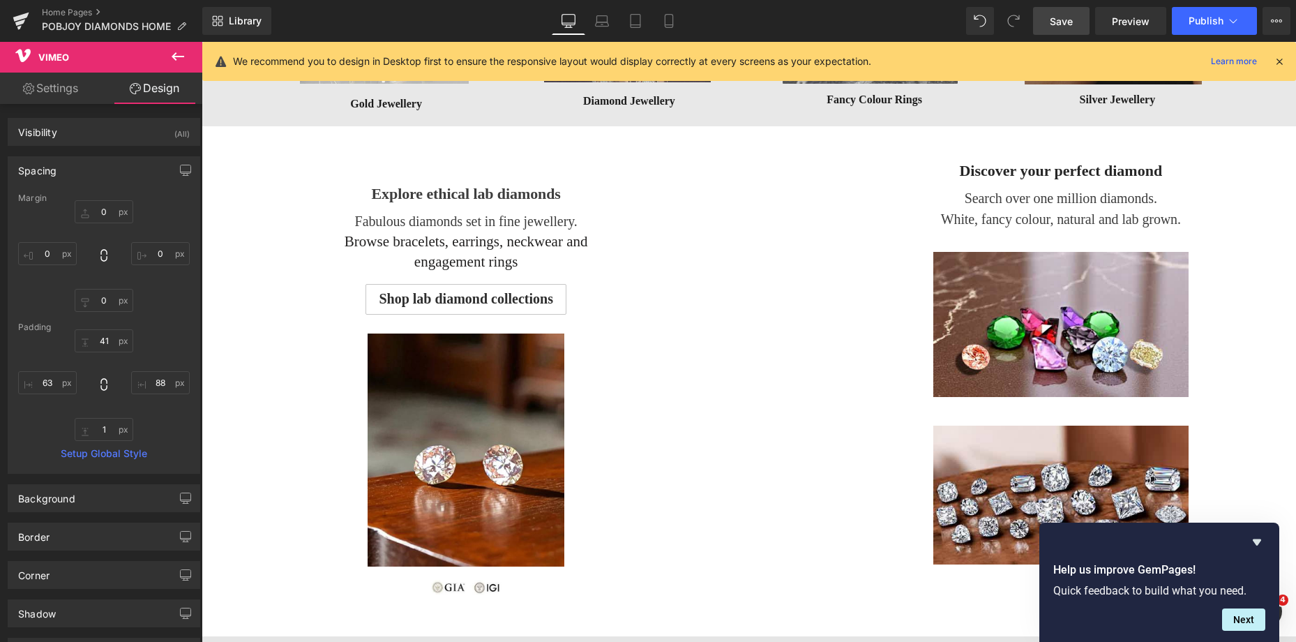
click at [1066, 18] on span "Save" at bounding box center [1061, 21] width 23 height 15
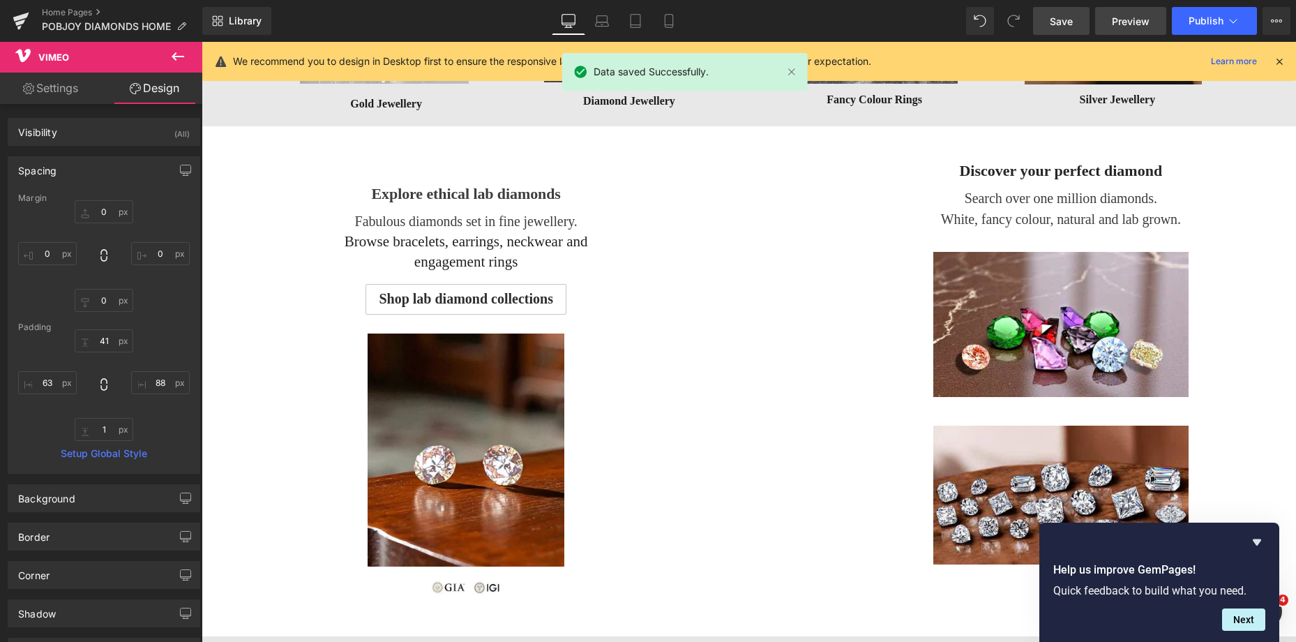
click at [1128, 22] on span "Preview" at bounding box center [1131, 21] width 38 height 15
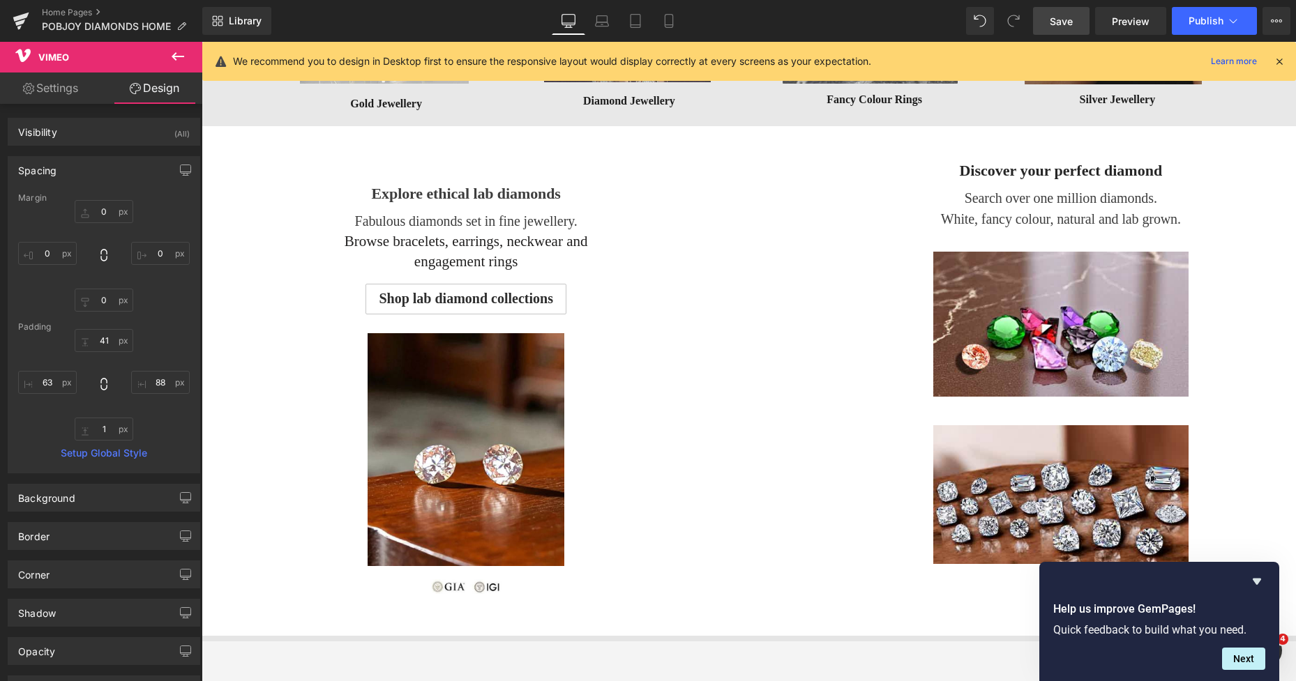
click at [1065, 22] on span "Save" at bounding box center [1061, 21] width 23 height 15
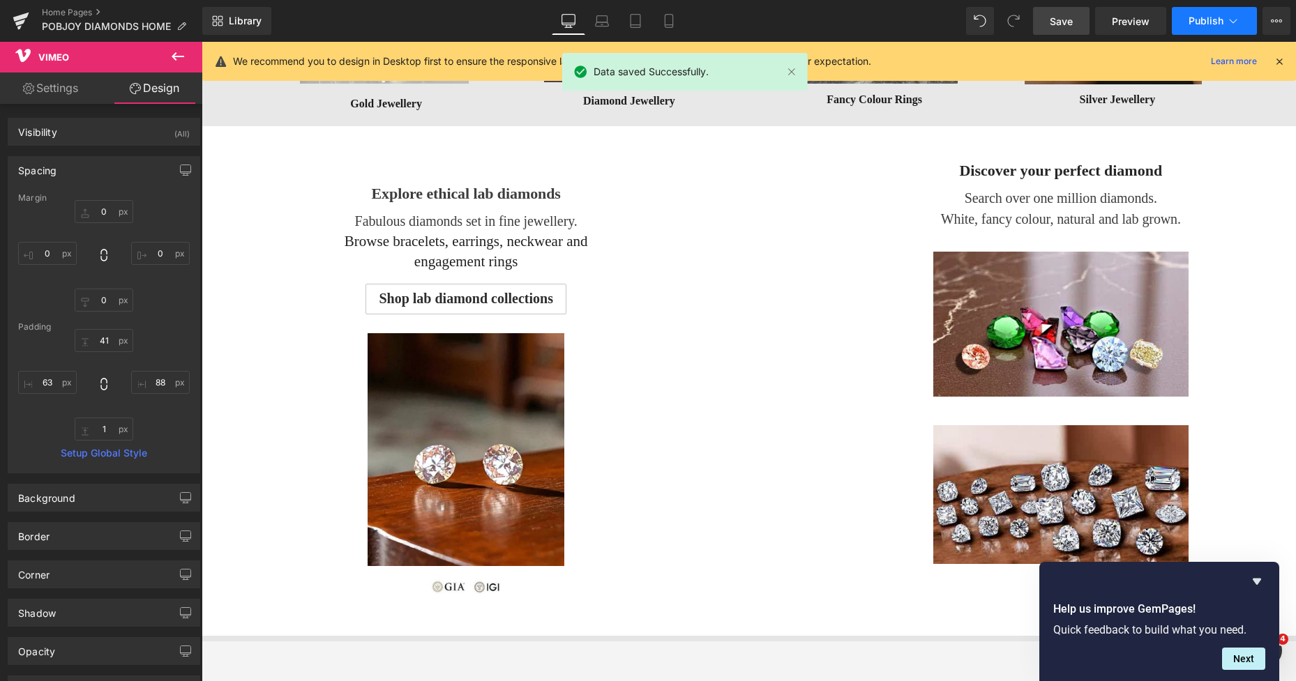
click at [1198, 20] on span "Publish" at bounding box center [1206, 20] width 35 height 11
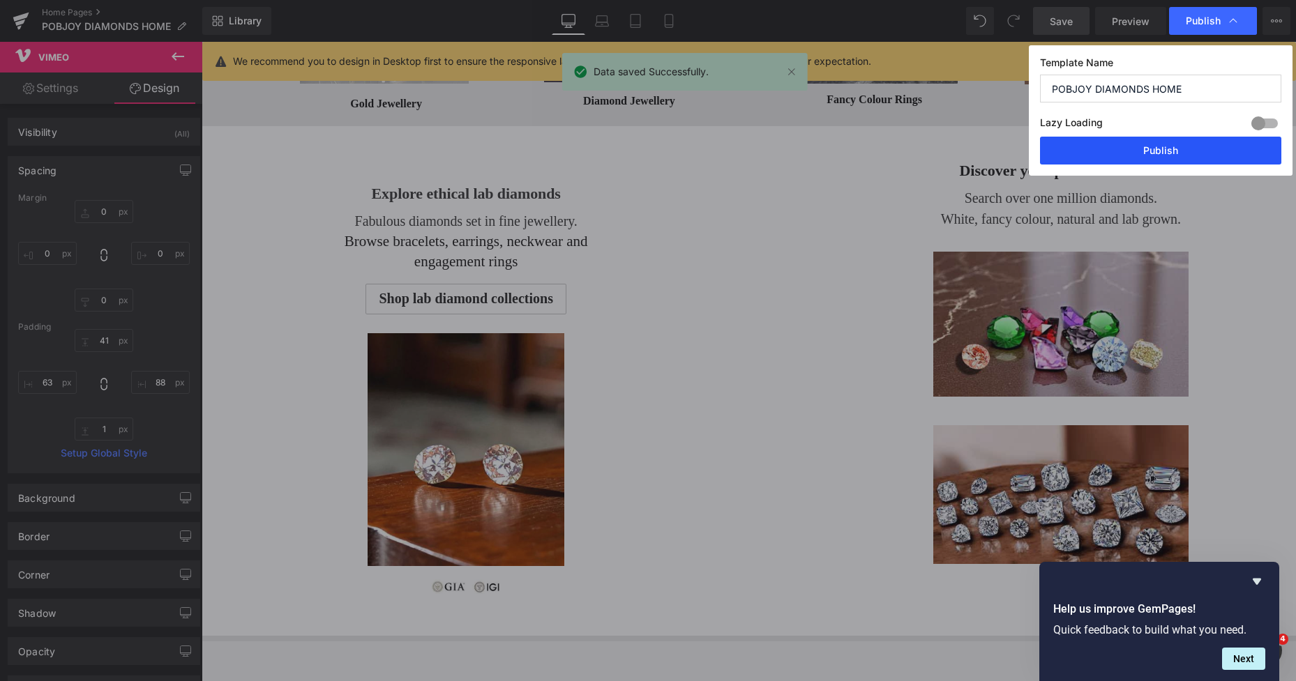
click at [1151, 152] on button "Publish" at bounding box center [1160, 151] width 241 height 28
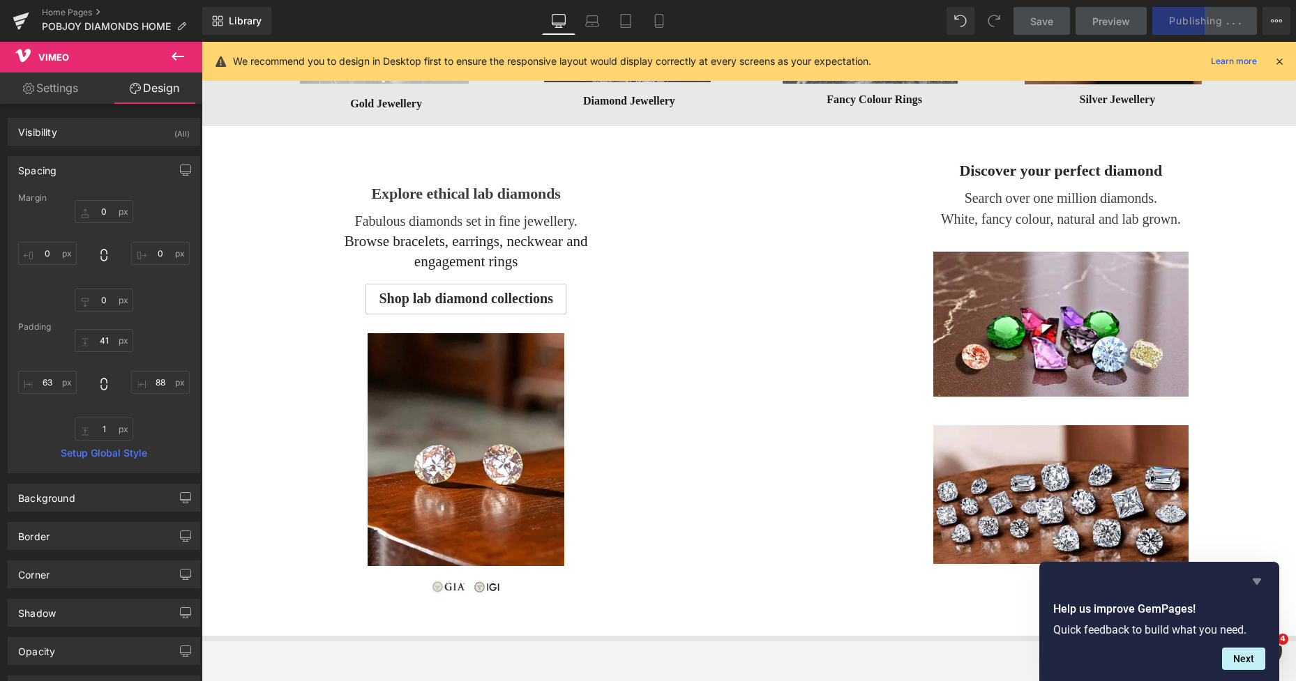
click at [1254, 580] on icon "Hide survey" at bounding box center [1257, 582] width 8 height 6
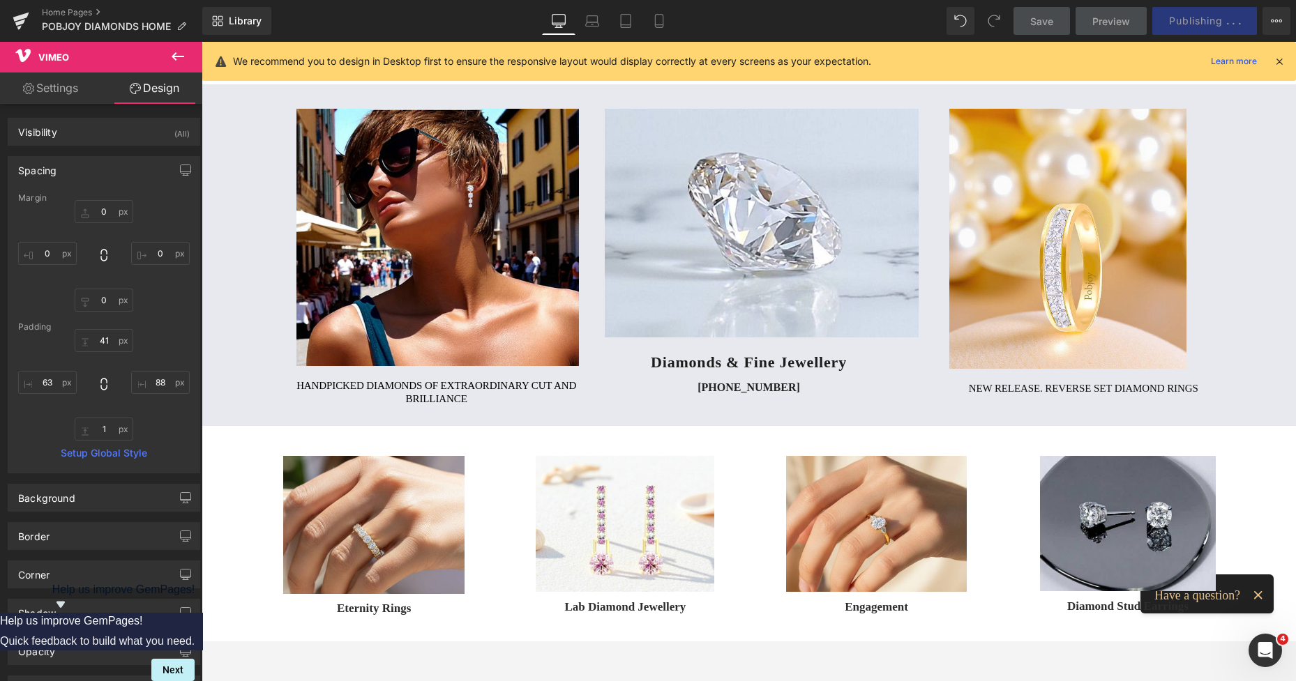
scroll to position [71, 0]
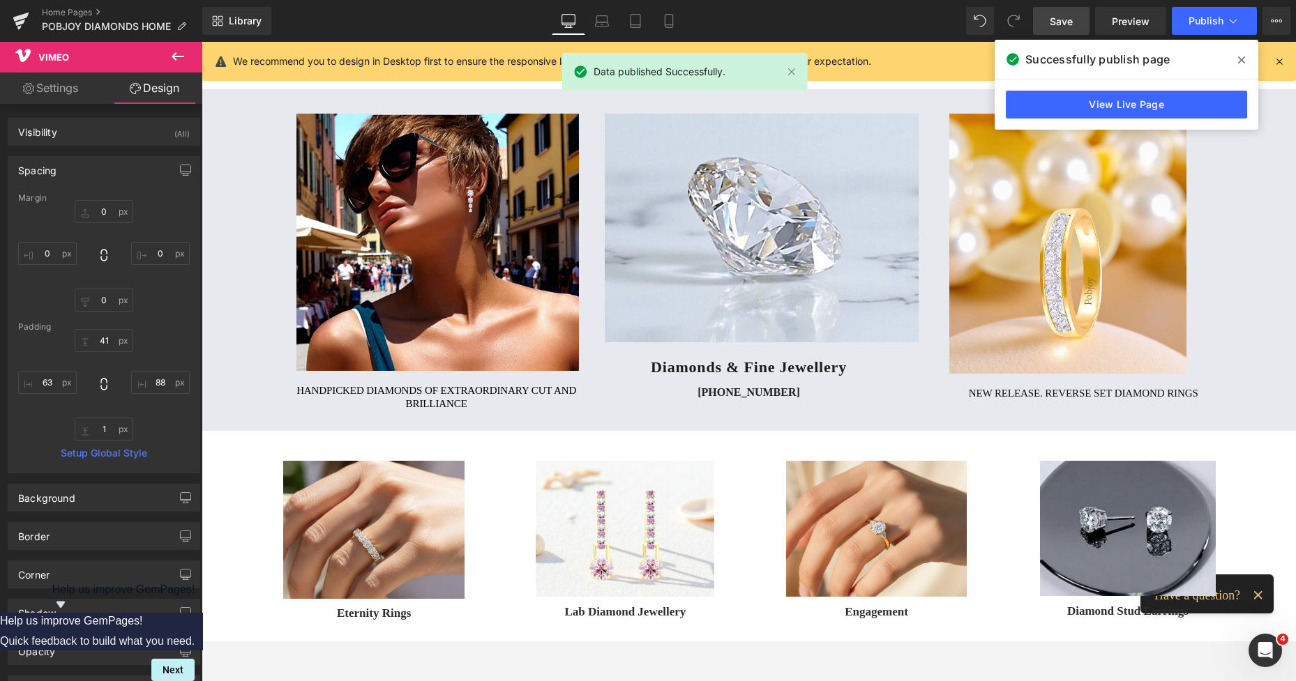
drag, startPoint x: 1292, startPoint y: 231, endPoint x: 1380, endPoint y: 151, distance: 119.0
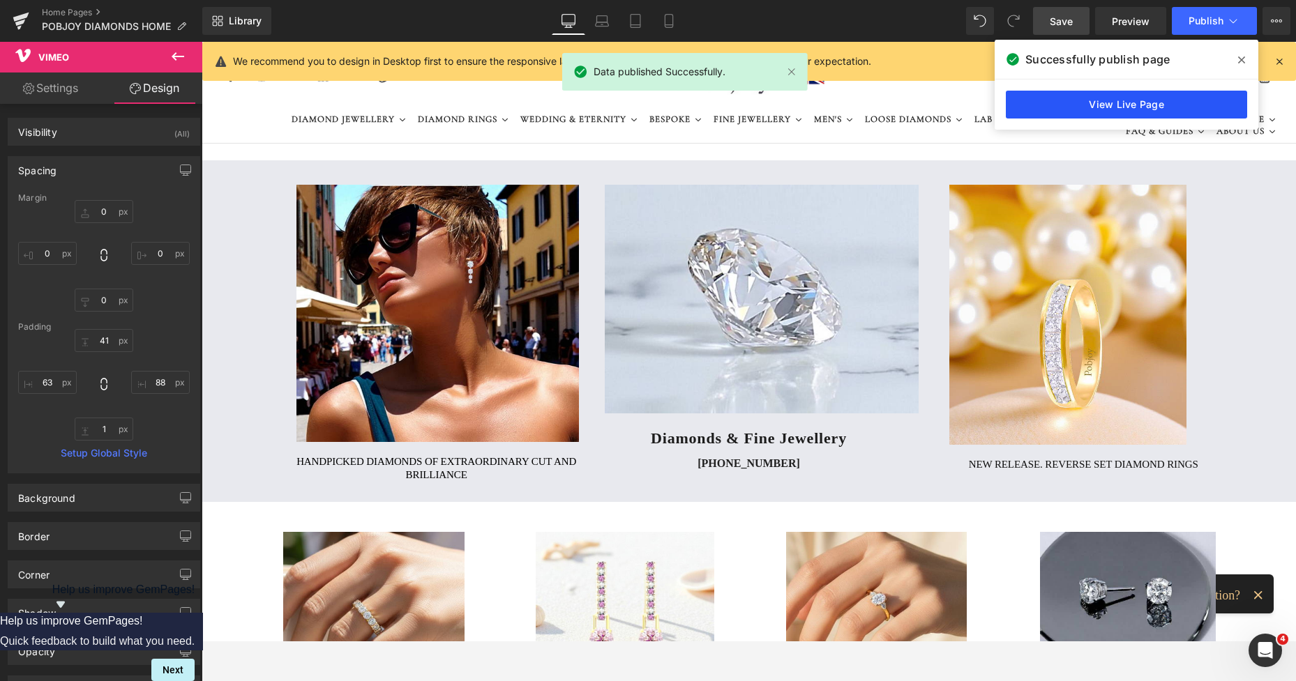
click at [1122, 109] on link "View Live Page" at bounding box center [1126, 105] width 241 height 28
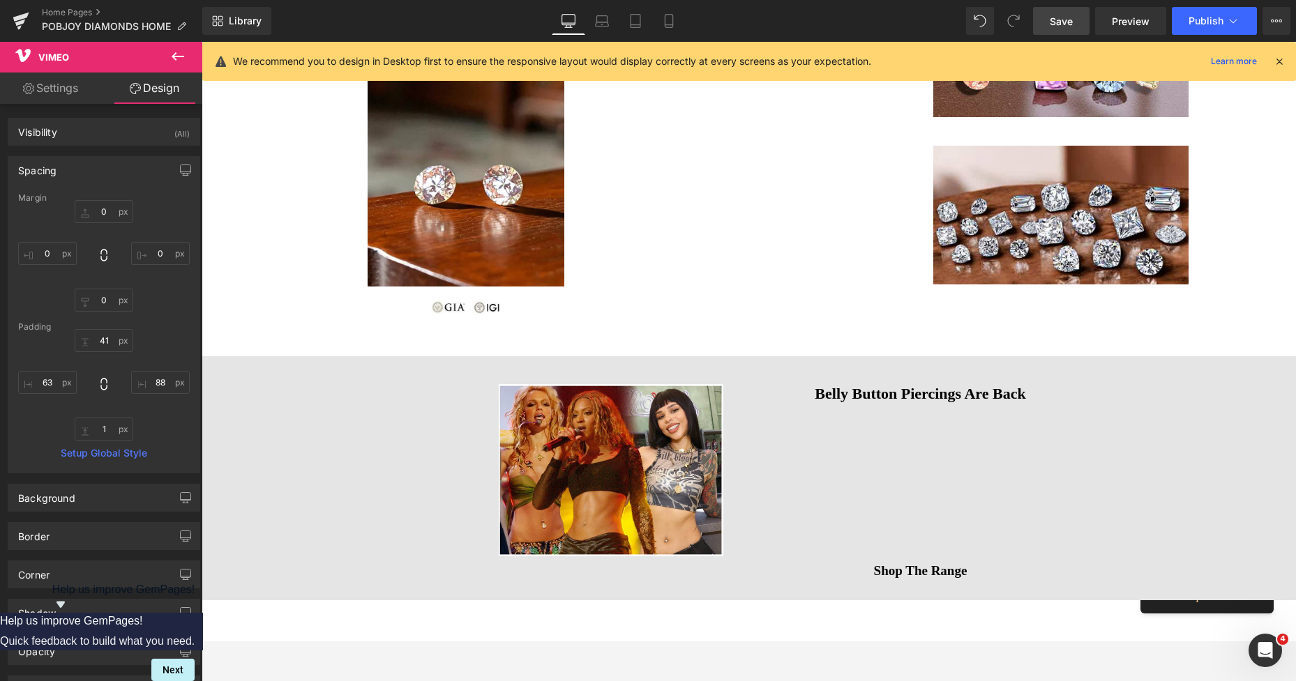
scroll to position [1235, 0]
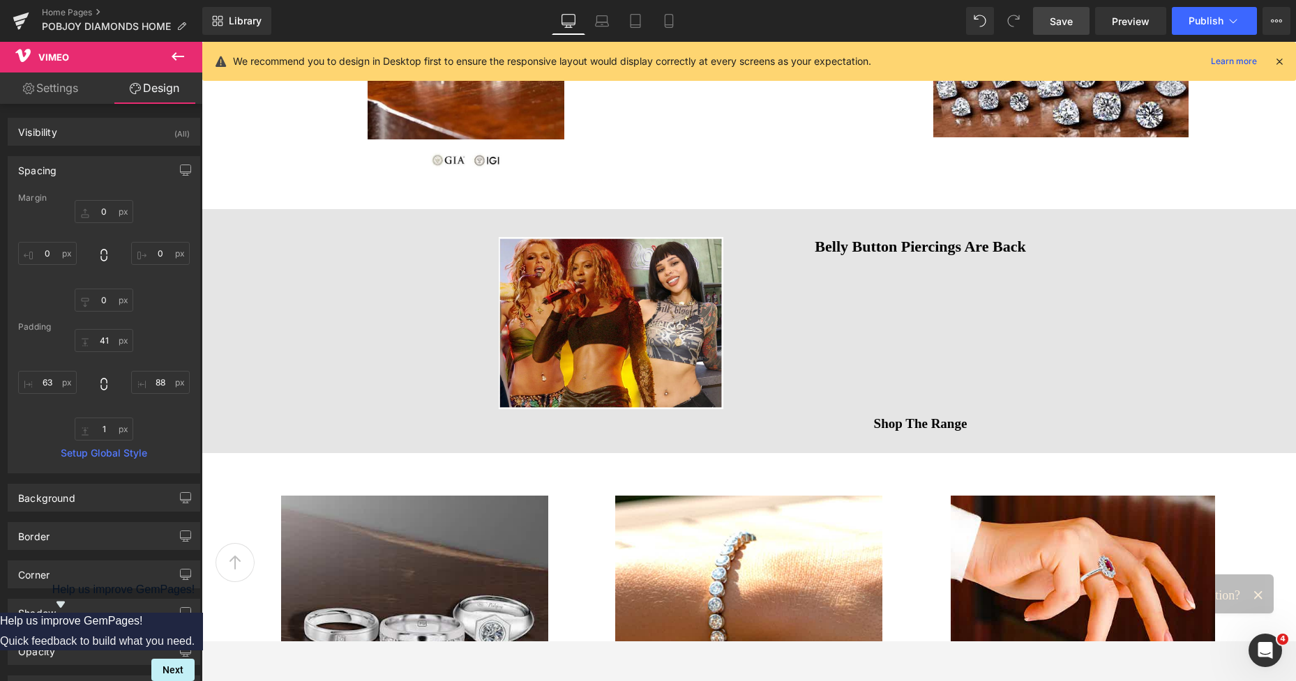
click at [1102, 303] on div "Image Belly Button Piercings Are Back Heading Vimeo Shop The Range Button Row" at bounding box center [749, 331] width 1094 height 244
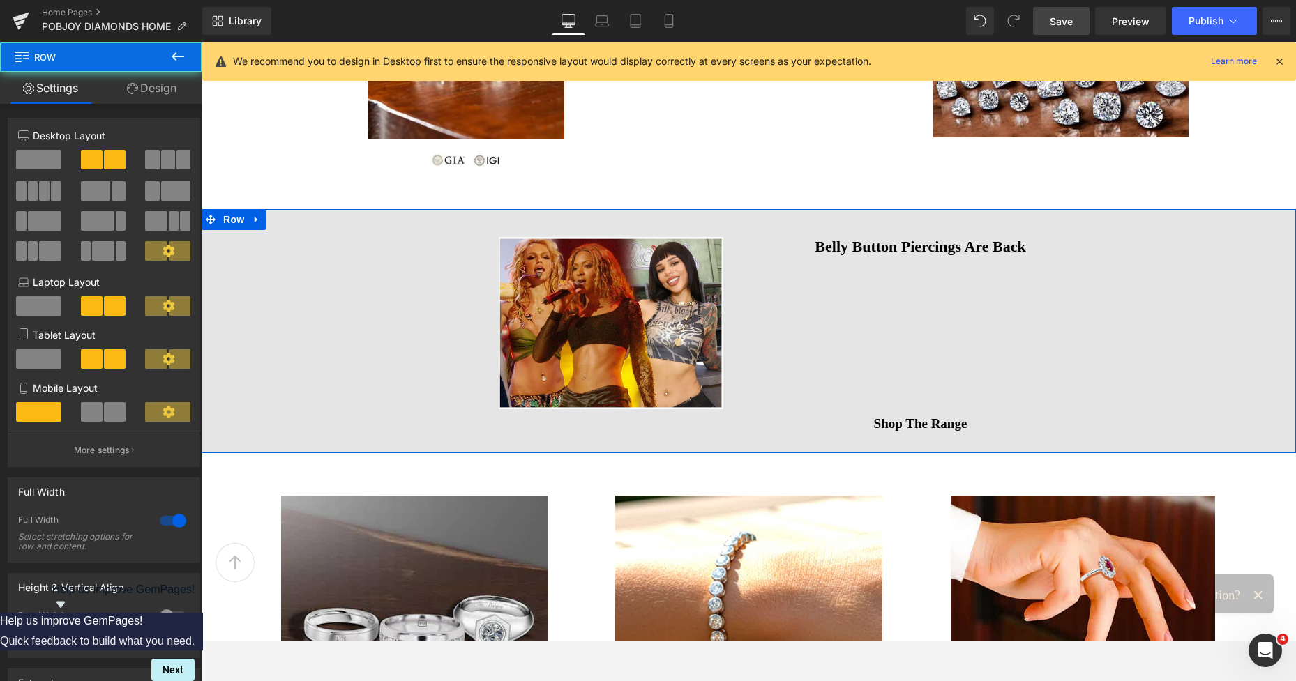
click at [269, 262] on div "Image Belly Button Piercings Are Back Heading Vimeo Shop The Range Button Row" at bounding box center [749, 331] width 1094 height 244
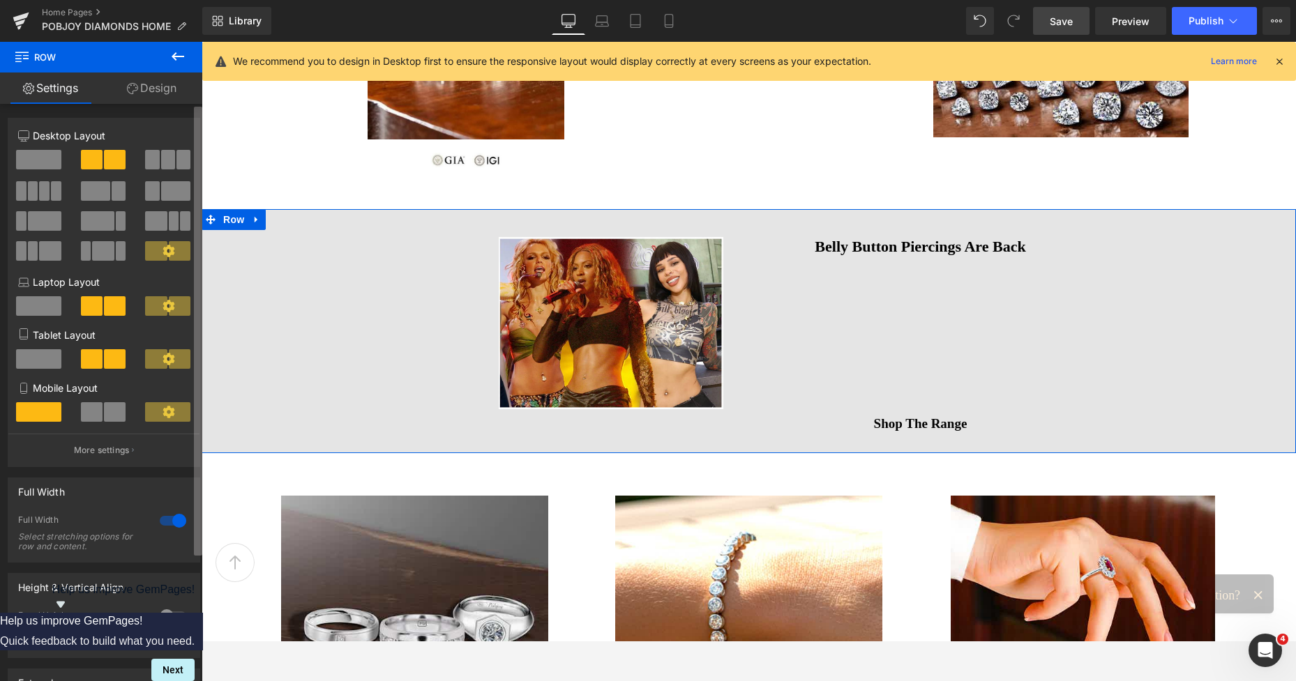
click at [199, 241] on b at bounding box center [198, 331] width 8 height 449
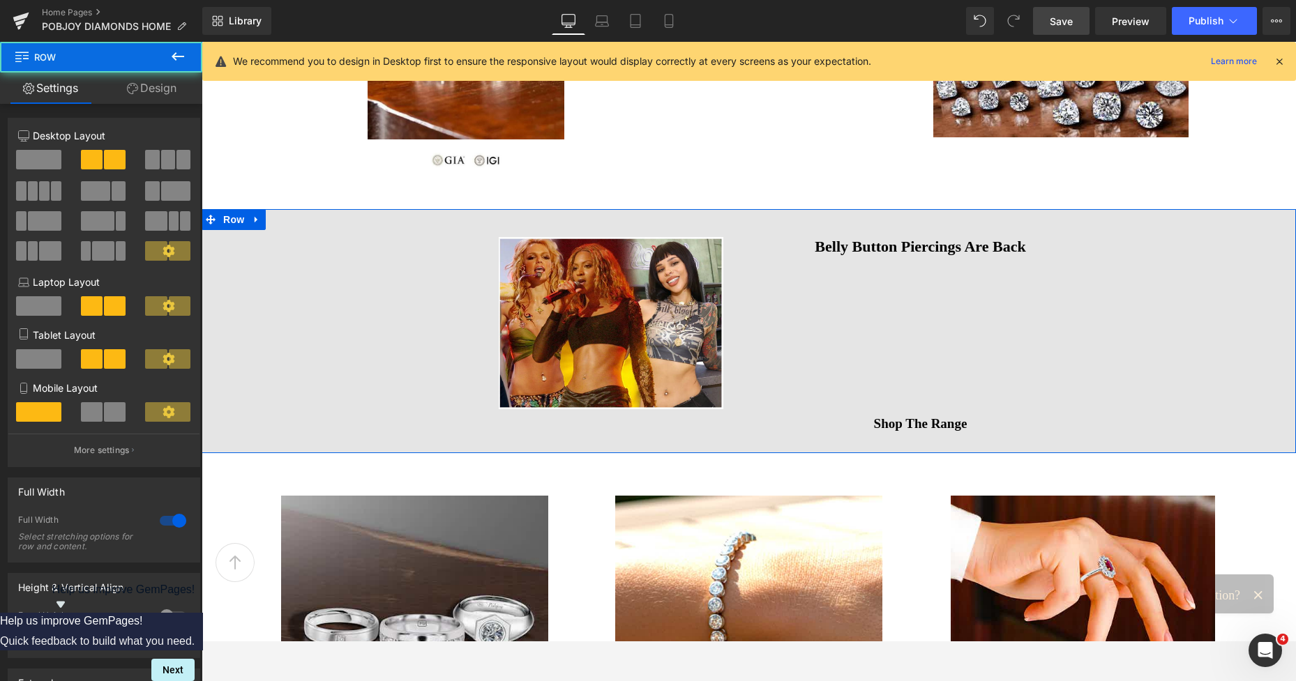
click at [208, 246] on div "Image Belly Button Piercings Are Back Heading Vimeo Shop The Range Button Row" at bounding box center [749, 331] width 1094 height 244
click at [210, 226] on span at bounding box center [211, 219] width 18 height 21
click at [160, 100] on link "Design" at bounding box center [151, 88] width 101 height 31
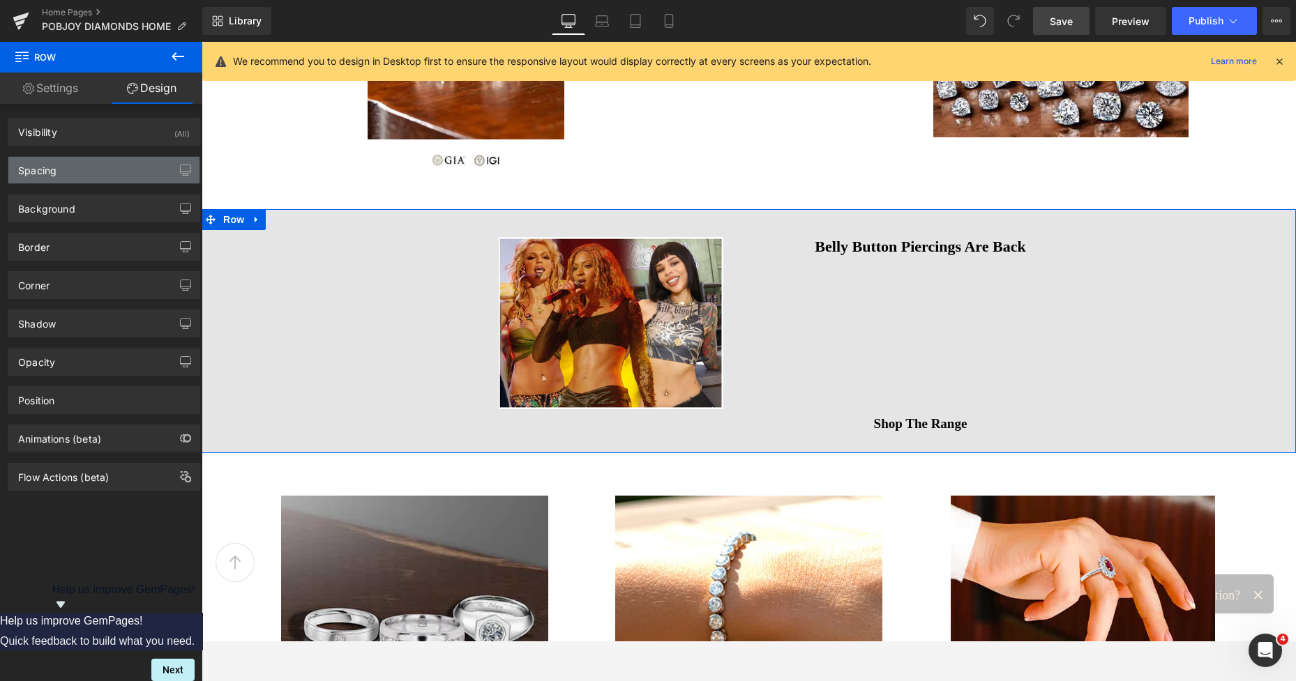
click at [93, 171] on div "Spacing" at bounding box center [103, 170] width 191 height 27
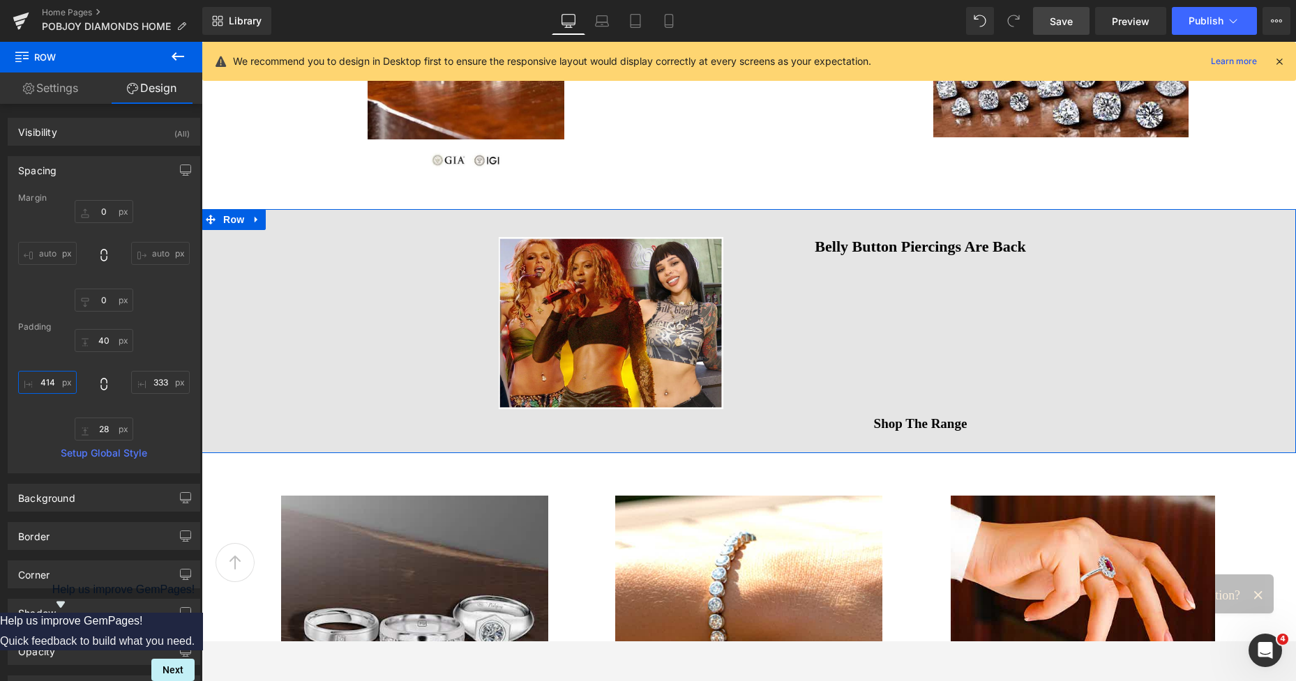
click at [51, 382] on input "text" at bounding box center [47, 382] width 59 height 23
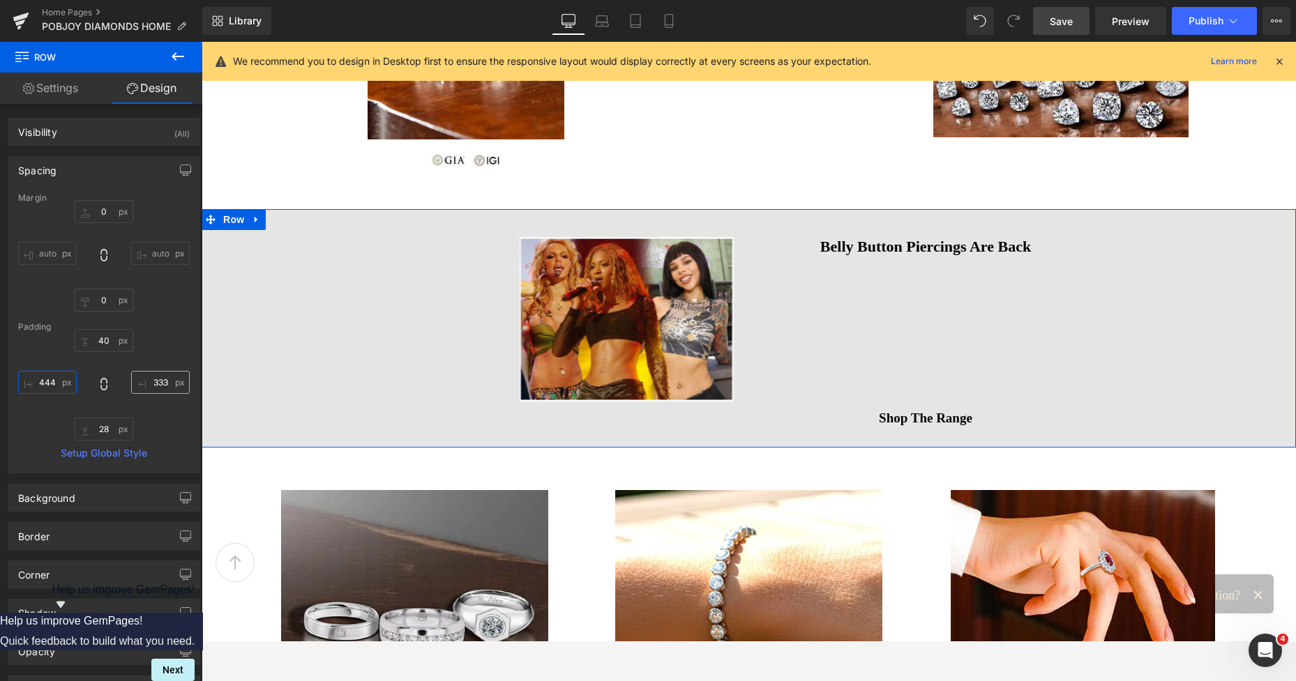
type input "444"
click at [156, 379] on input "text" at bounding box center [160, 382] width 59 height 23
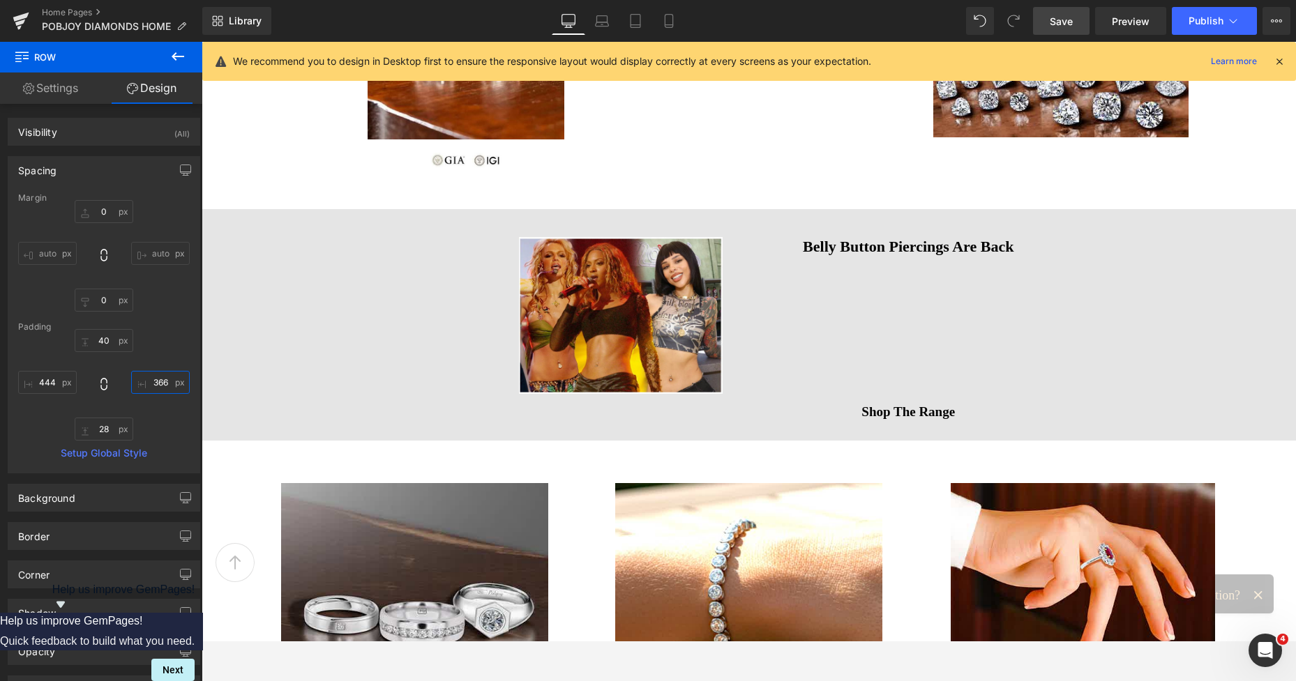
type input "366"
click at [1072, 17] on span "Save" at bounding box center [1061, 21] width 23 height 15
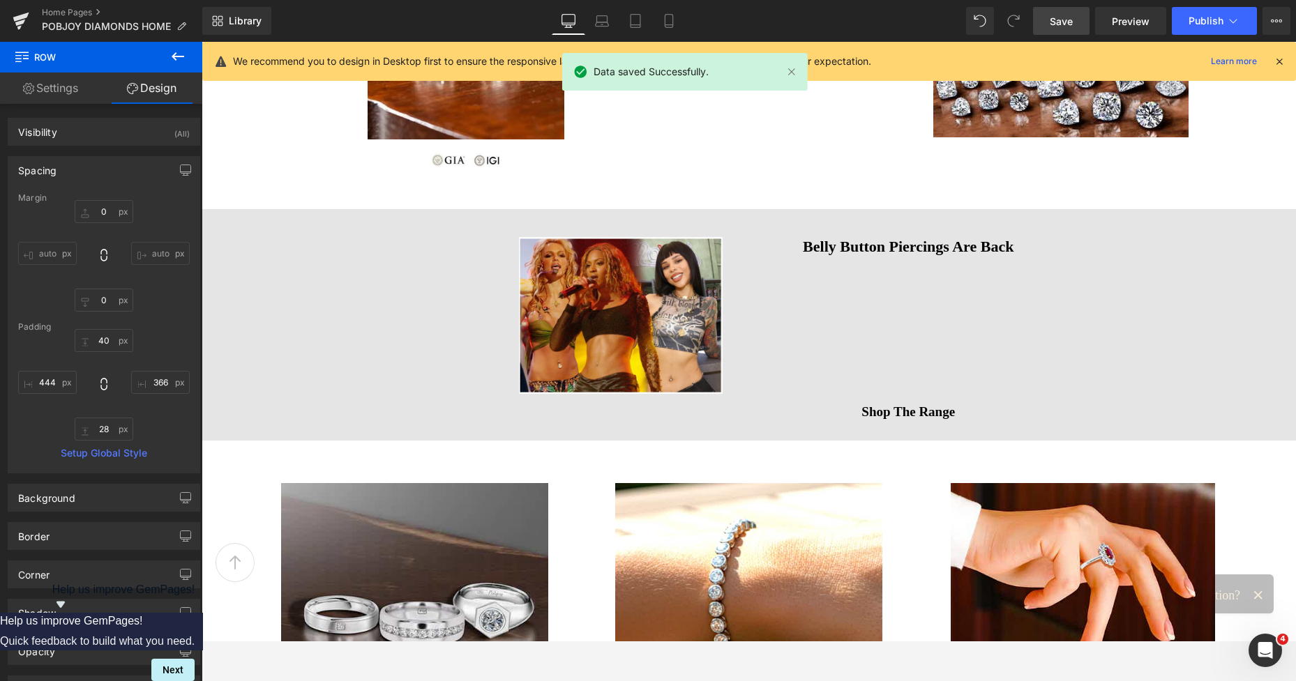
click at [1074, 19] on link "Save" at bounding box center [1061, 21] width 56 height 28
click at [1126, 18] on span "Preview" at bounding box center [1131, 21] width 38 height 15
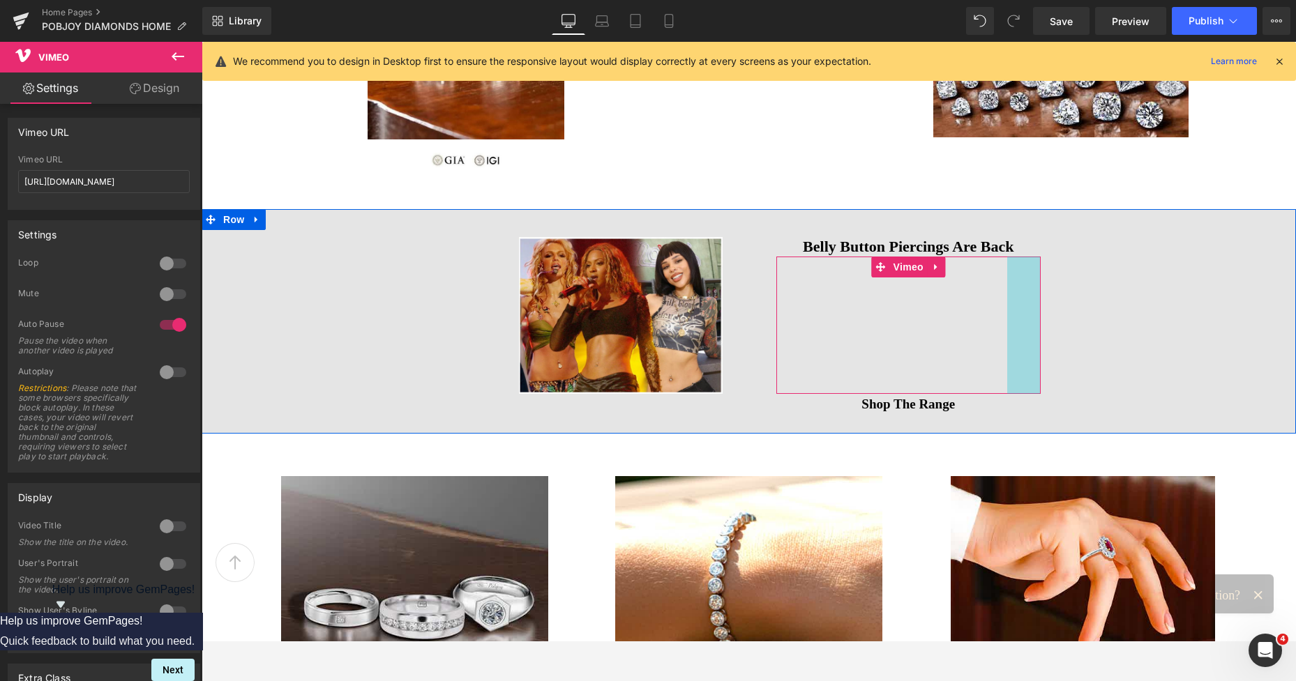
drag, startPoint x: 1033, startPoint y: 293, endPoint x: 1020, endPoint y: 292, distance: 12.6
click at [1020, 292] on div "Vimeo 48px" at bounding box center [908, 326] width 265 height 138
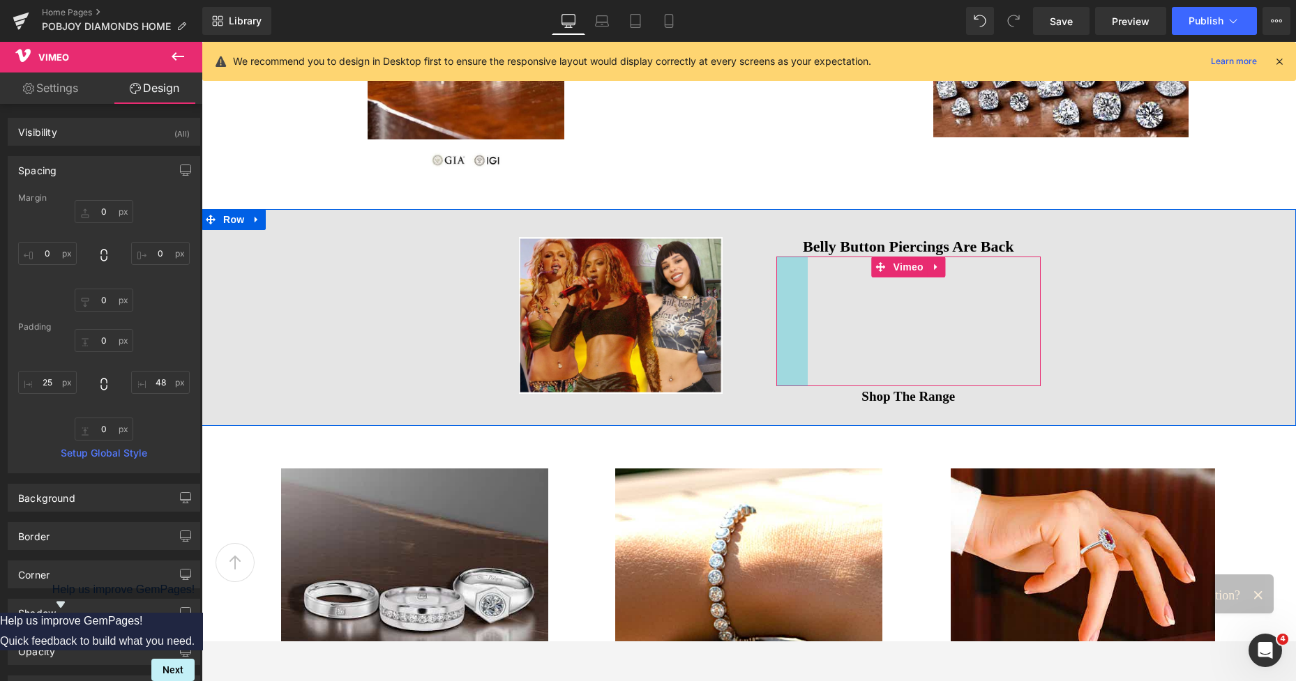
drag, startPoint x: 772, startPoint y: 306, endPoint x: 786, endPoint y: 309, distance: 14.4
click at [786, 309] on div "Vimeo 45px 48px" at bounding box center [908, 322] width 265 height 130
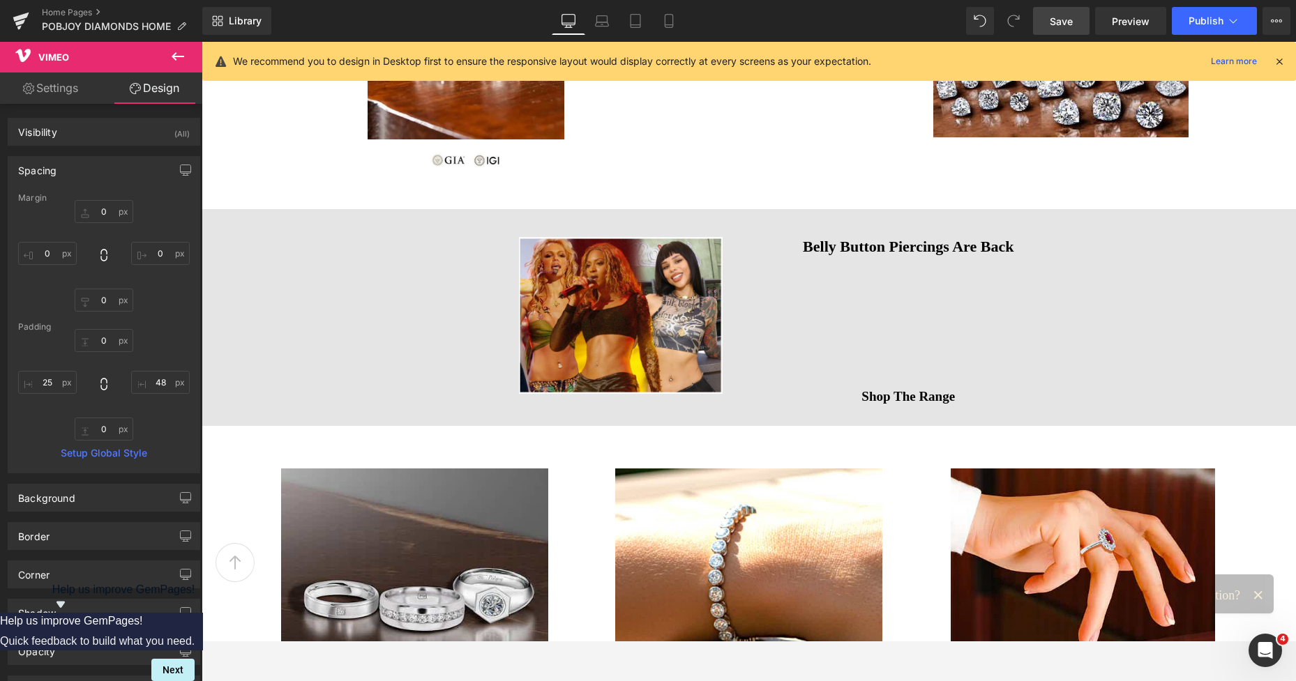
click at [1071, 20] on span "Save" at bounding box center [1061, 21] width 23 height 15
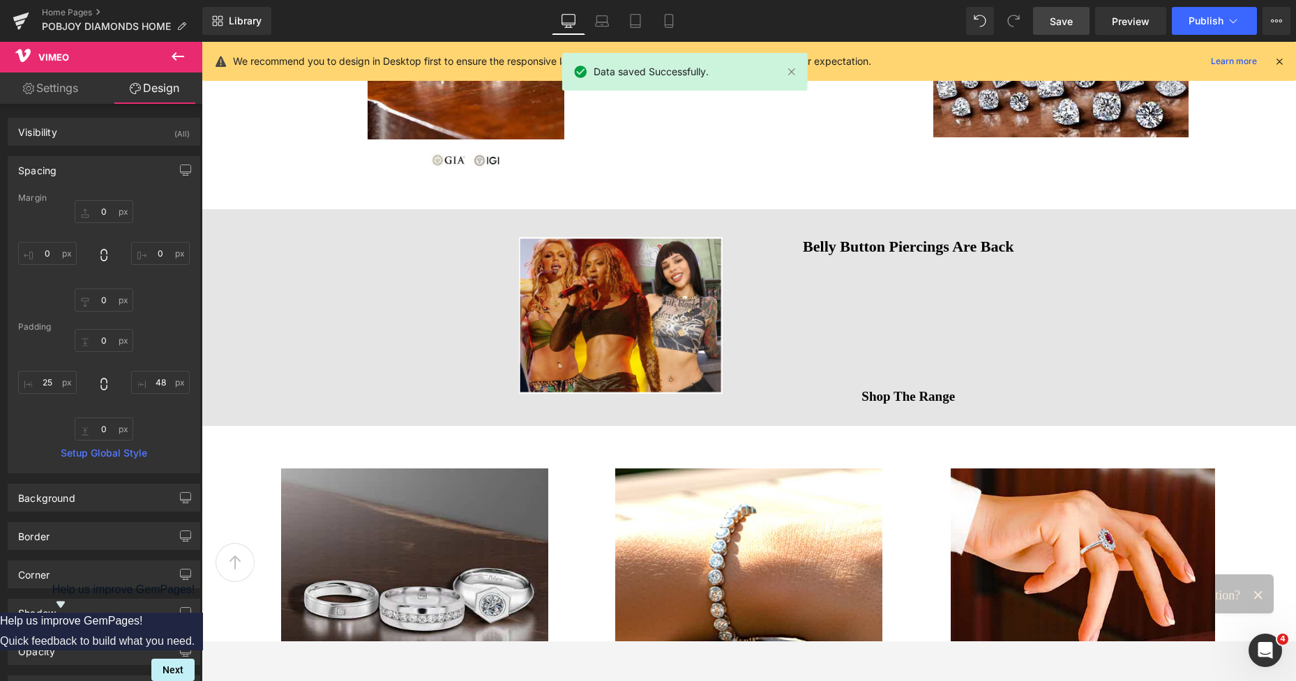
click at [1071, 20] on span "Save" at bounding box center [1061, 21] width 23 height 15
click at [1129, 20] on span "Preview" at bounding box center [1131, 21] width 38 height 15
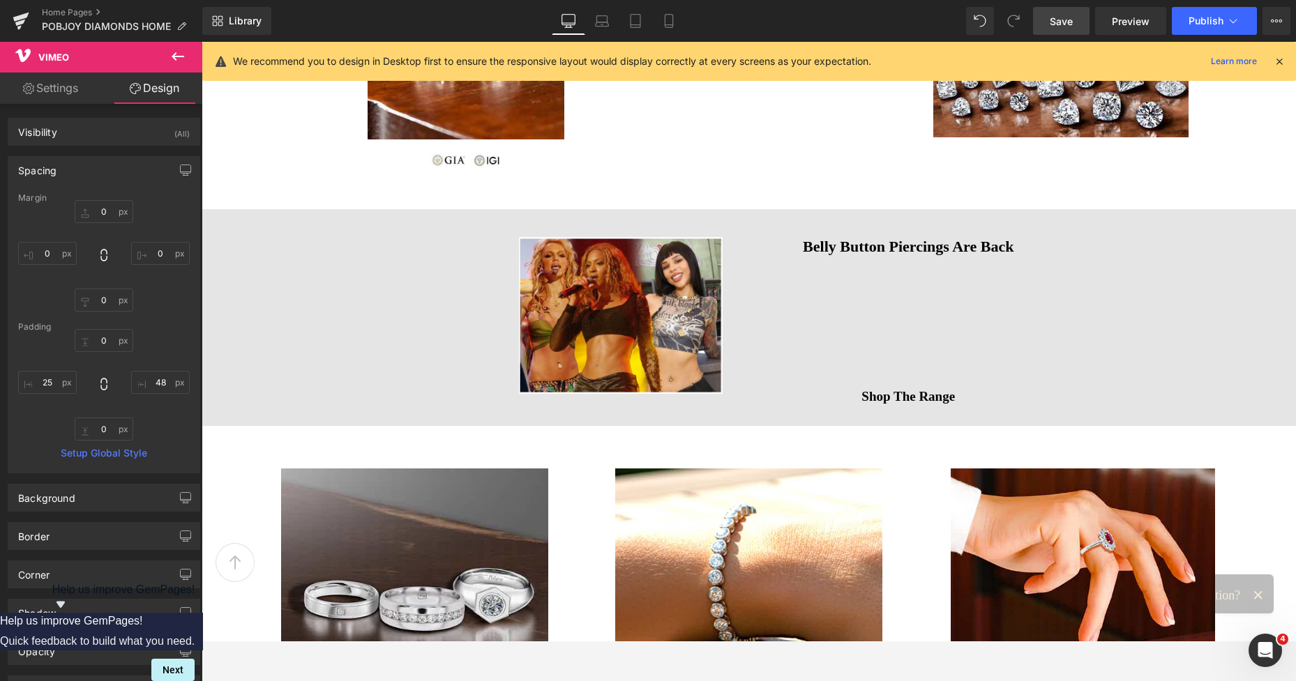
click at [1067, 18] on span "Save" at bounding box center [1061, 21] width 23 height 15
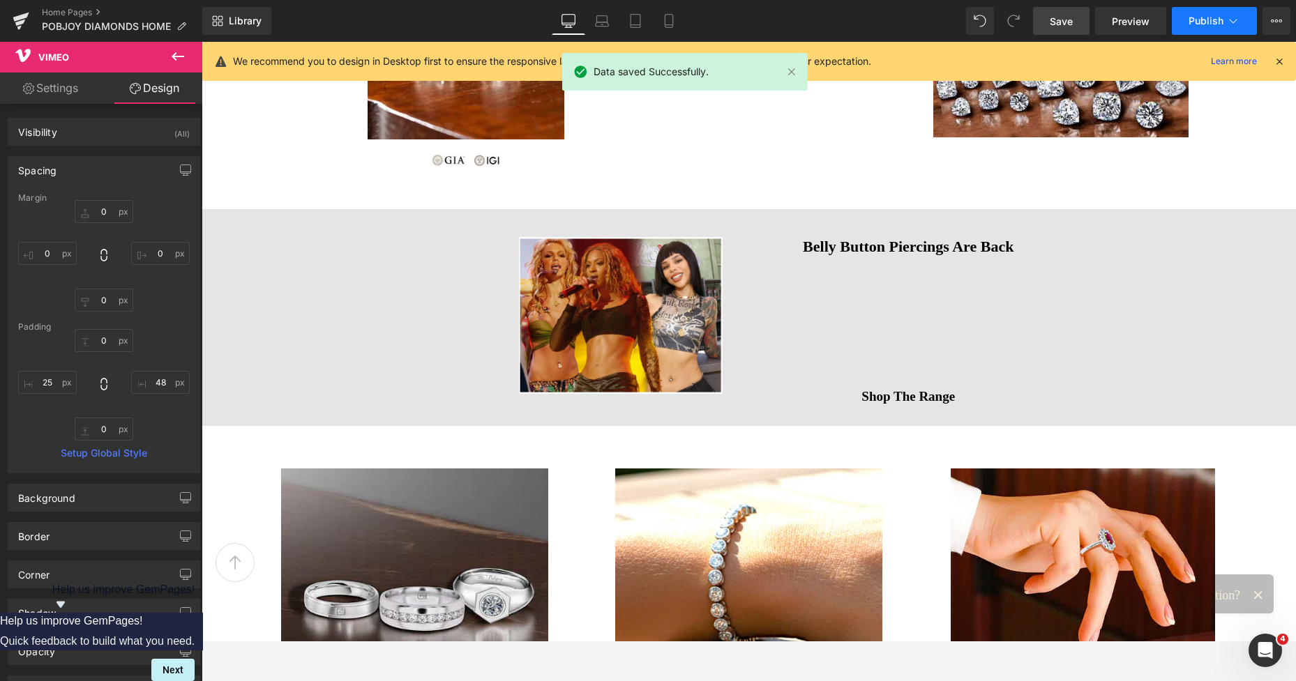
click at [1216, 20] on span "Publish" at bounding box center [1206, 20] width 35 height 11
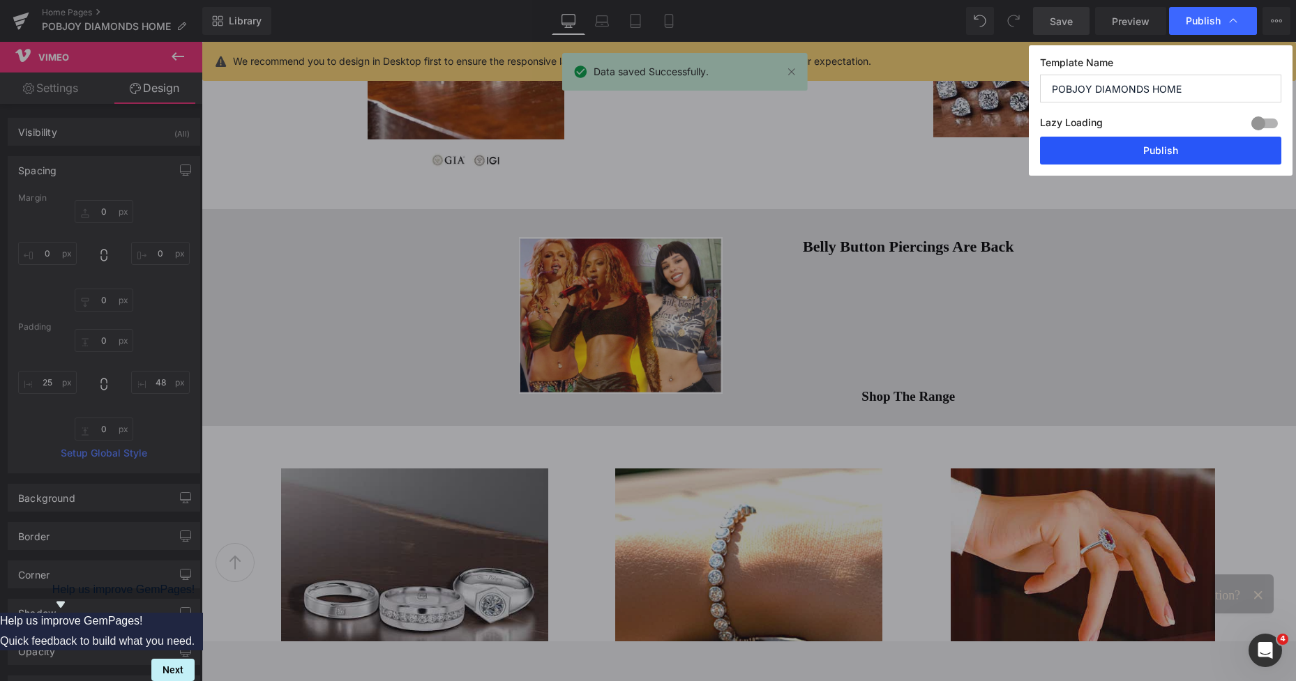
drag, startPoint x: 1138, startPoint y: 149, endPoint x: 936, endPoint y: 108, distance: 205.7
click at [1138, 149] on button "Publish" at bounding box center [1160, 151] width 241 height 28
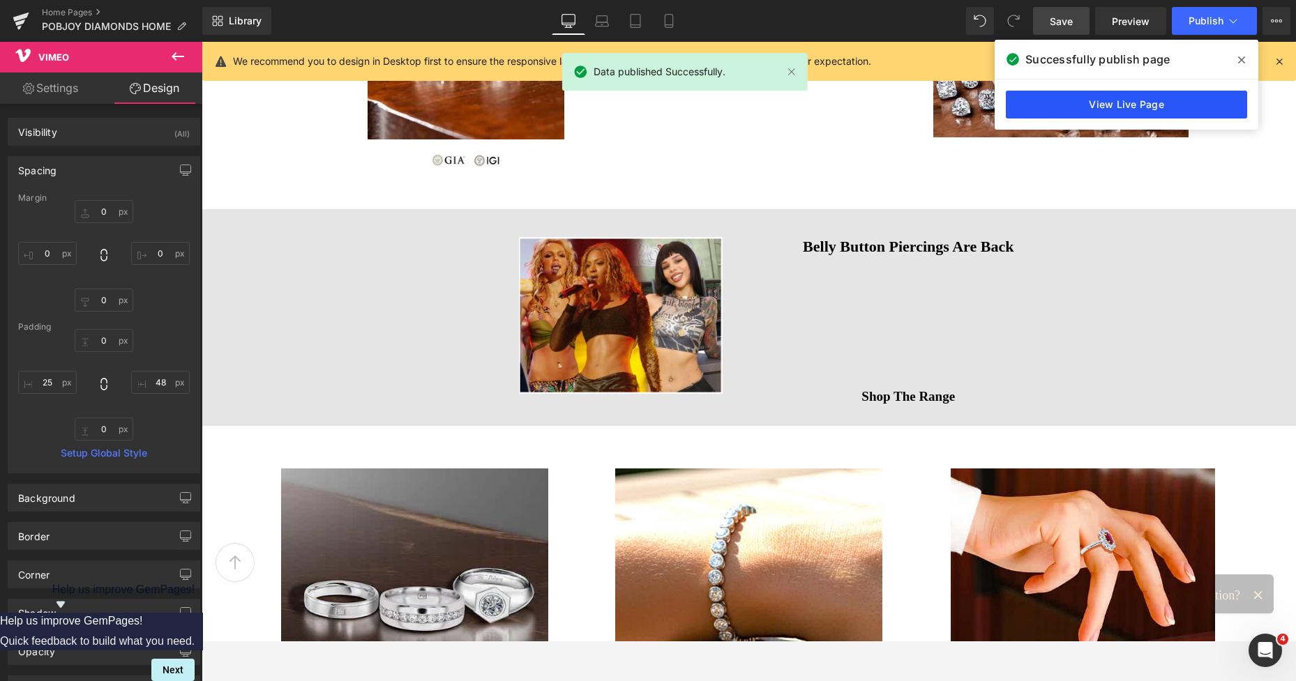
click at [1097, 102] on link "View Live Page" at bounding box center [1126, 105] width 241 height 28
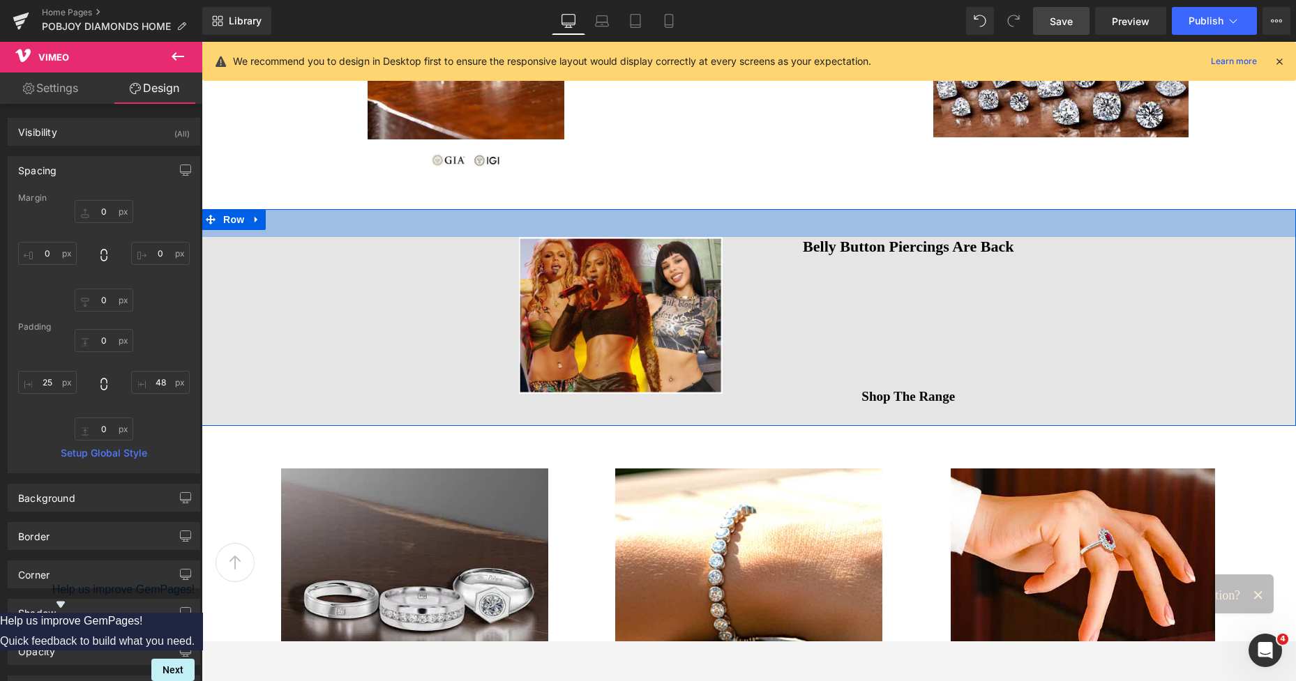
drag, startPoint x: 873, startPoint y: 223, endPoint x: 1188, endPoint y: 195, distance: 316.5
click at [873, 223] on div "40px" at bounding box center [749, 223] width 1094 height 28
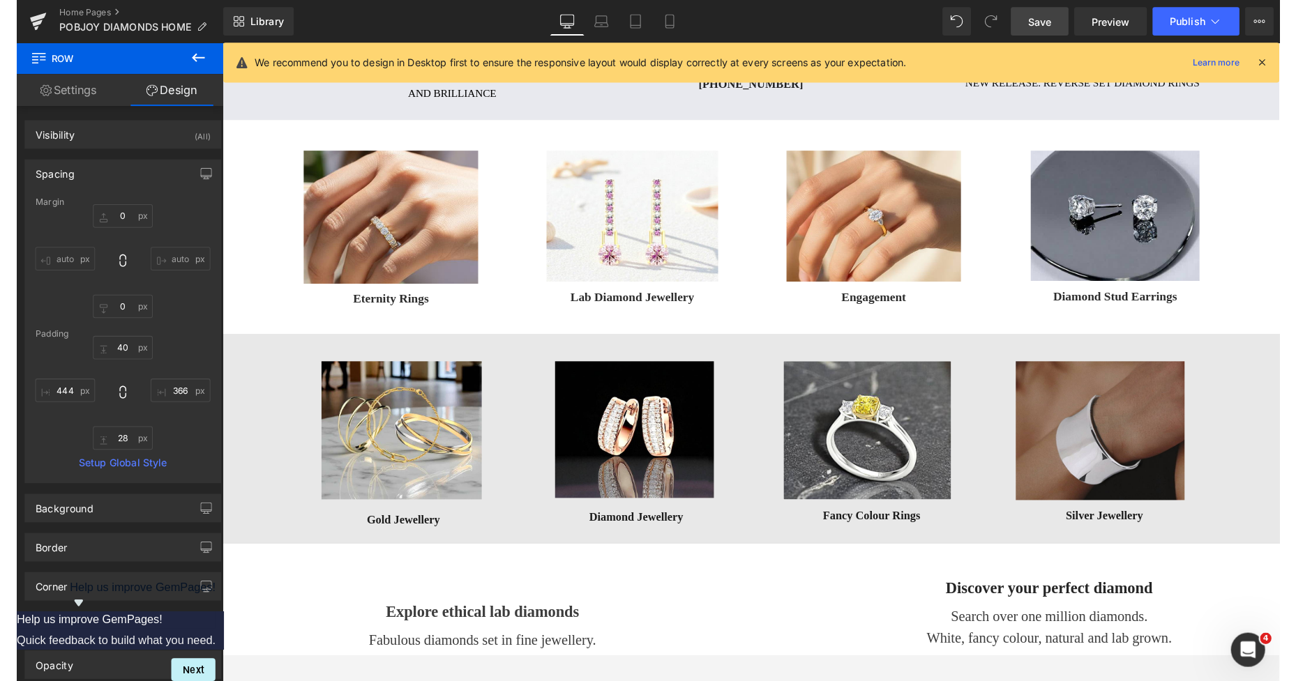
scroll to position [361, 0]
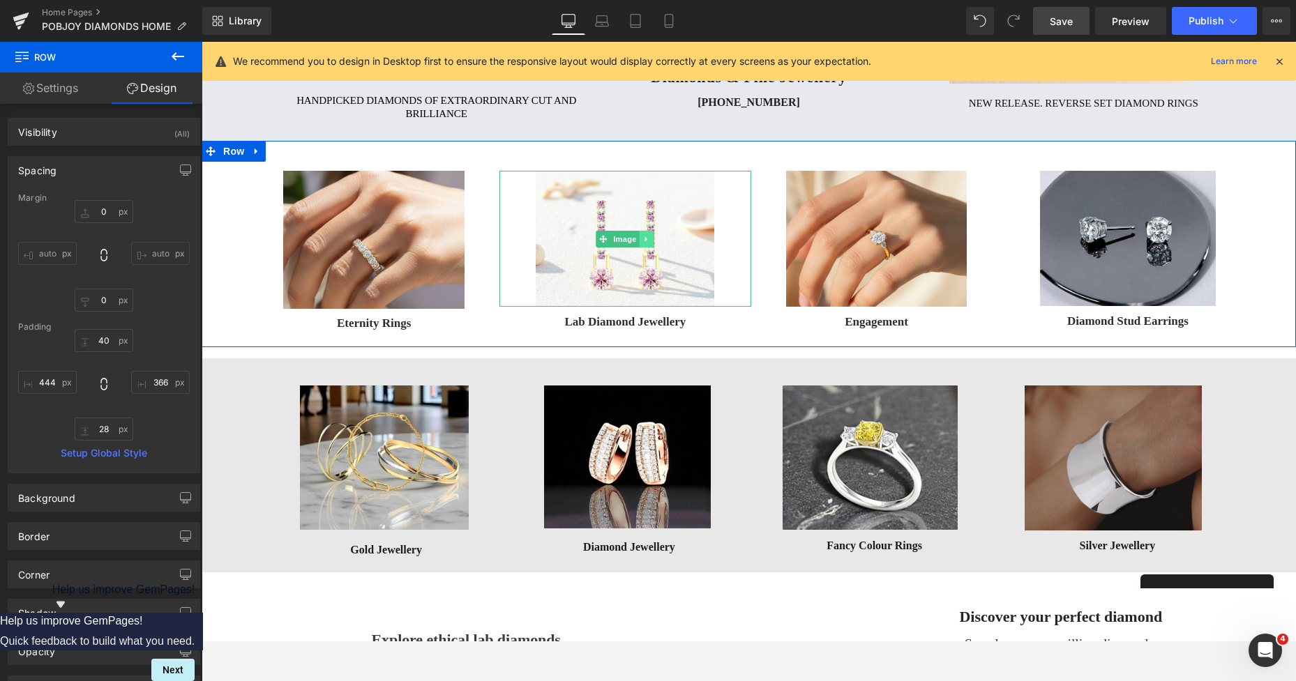
click at [643, 239] on icon at bounding box center [647, 239] width 8 height 8
click at [637, 239] on icon at bounding box center [640, 239] width 8 height 8
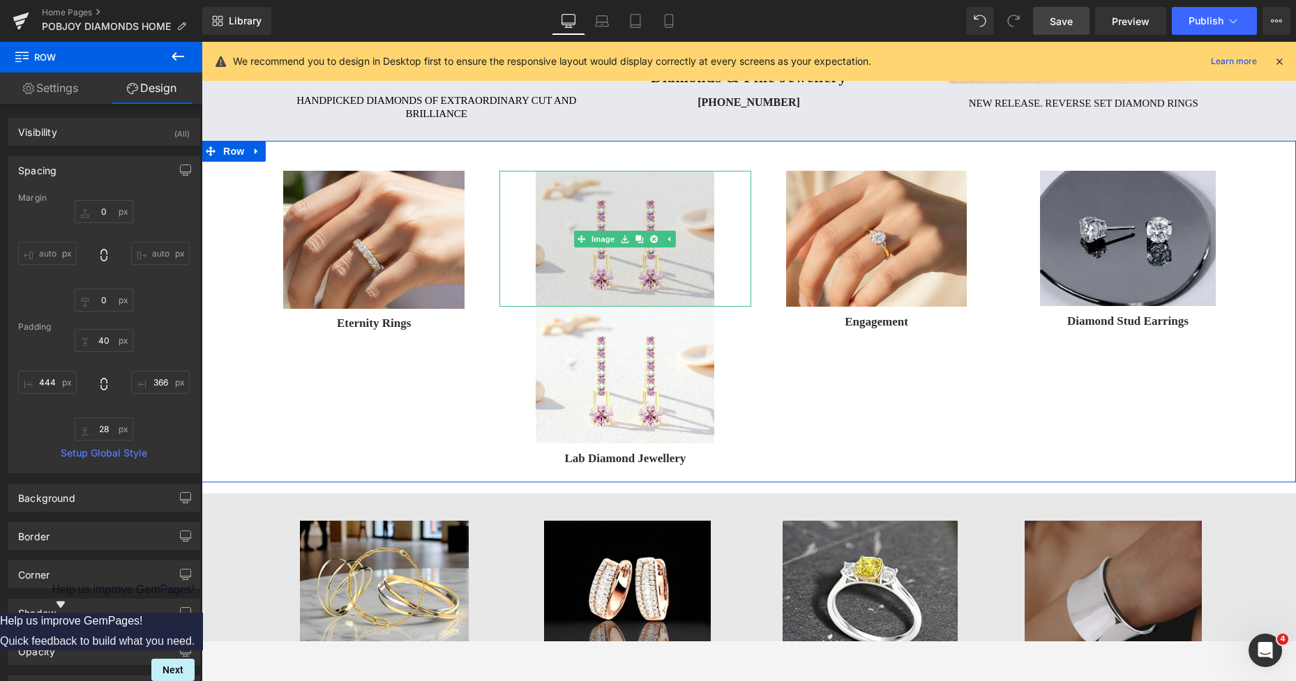
click at [557, 196] on img at bounding box center [625, 239] width 179 height 137
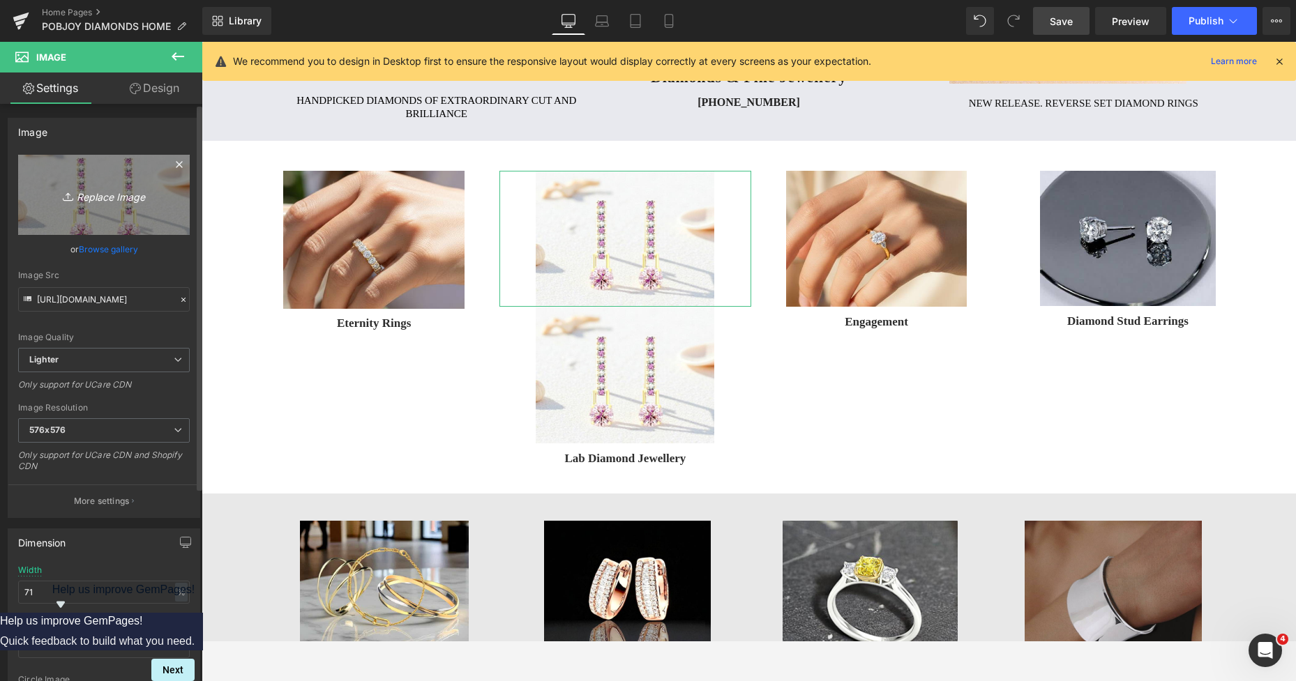
click at [100, 204] on link "Replace Image" at bounding box center [104, 195] width 172 height 80
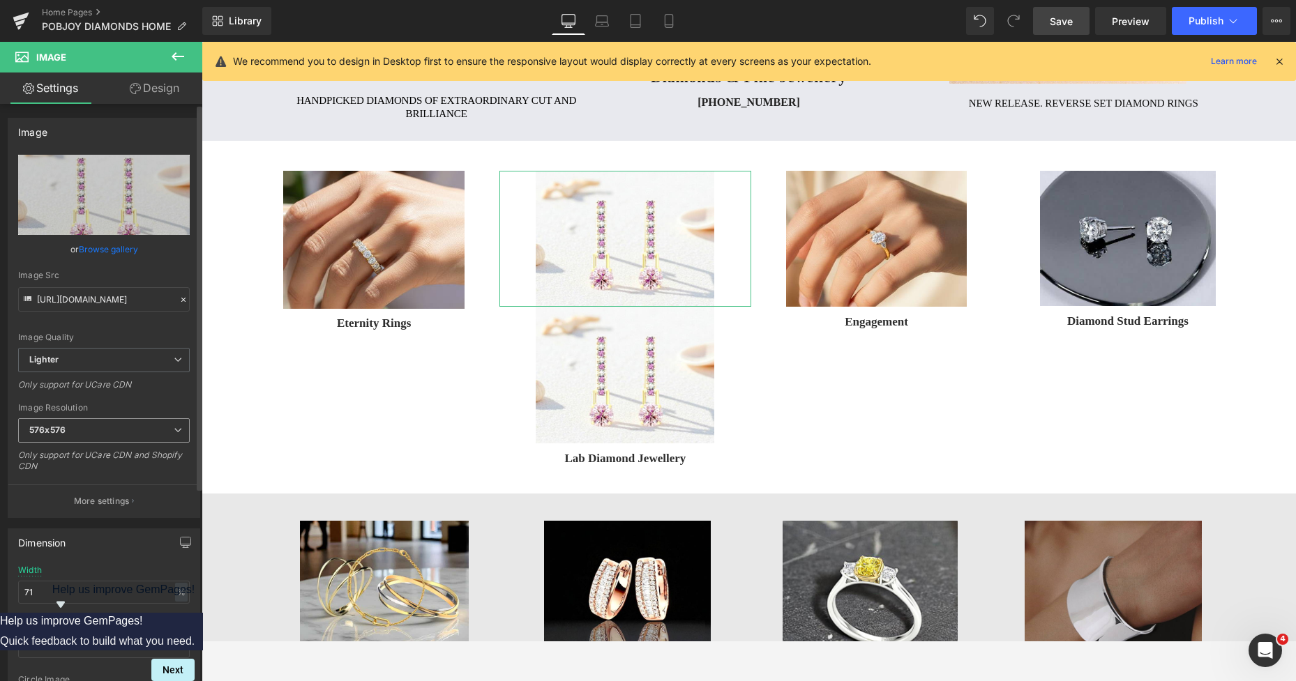
click at [75, 431] on span "576x576" at bounding box center [104, 431] width 172 height 24
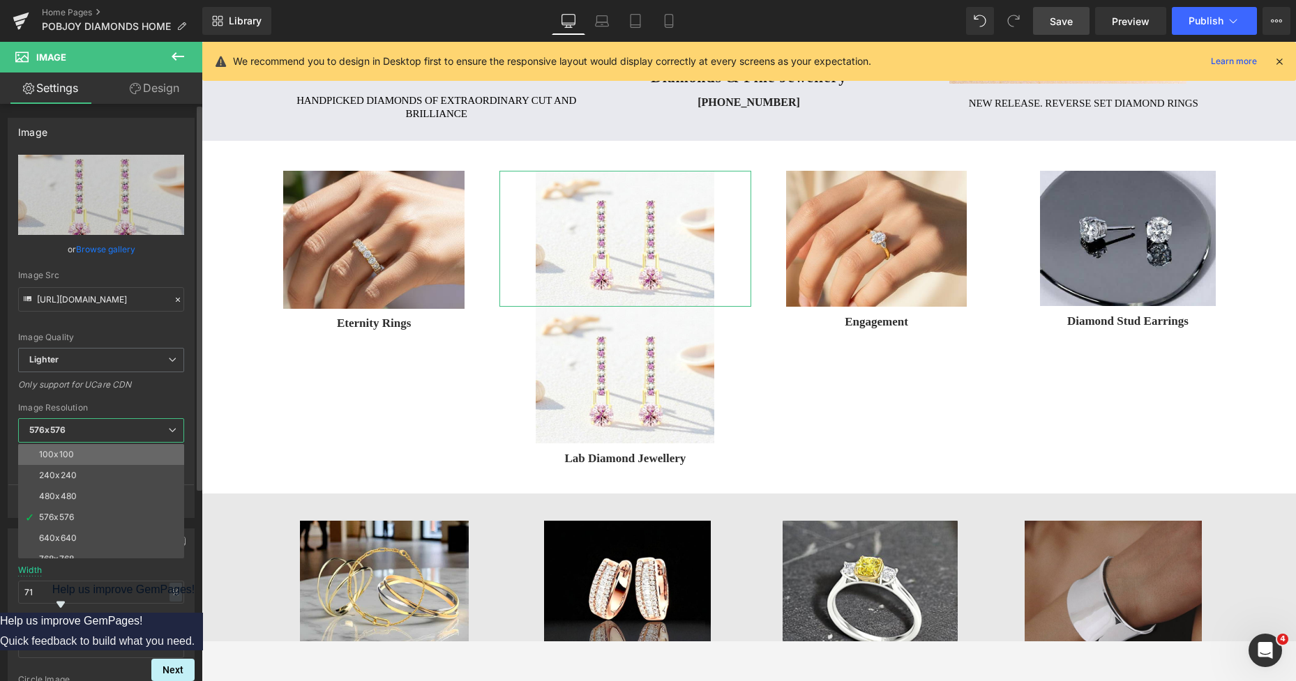
click at [89, 455] on li "100x100" at bounding box center [104, 454] width 172 height 21
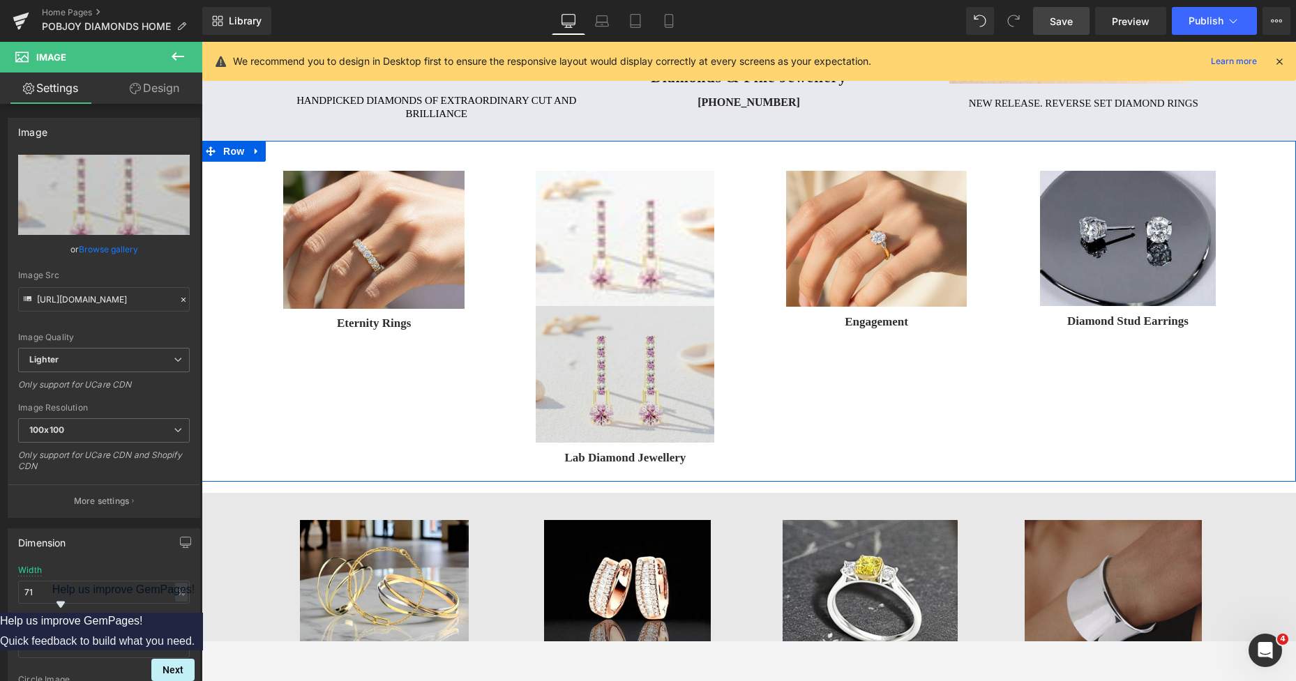
click at [556, 352] on img at bounding box center [625, 374] width 179 height 137
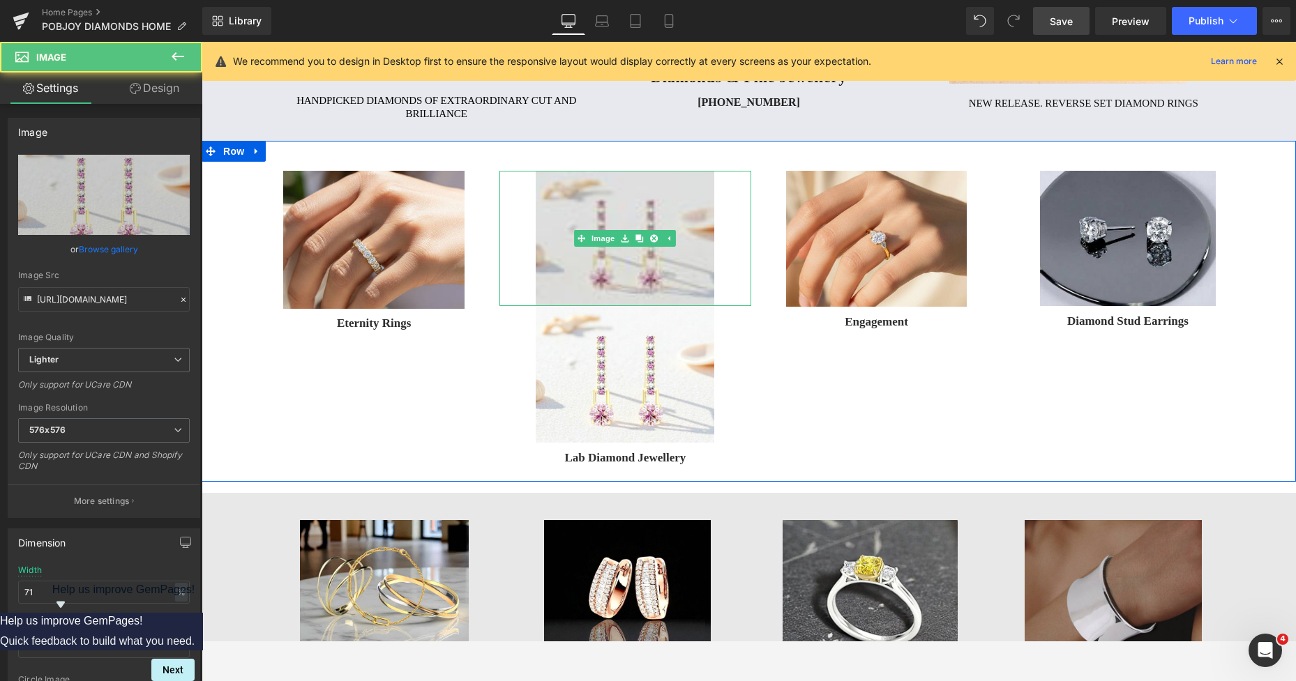
click at [579, 271] on img at bounding box center [625, 238] width 179 height 135
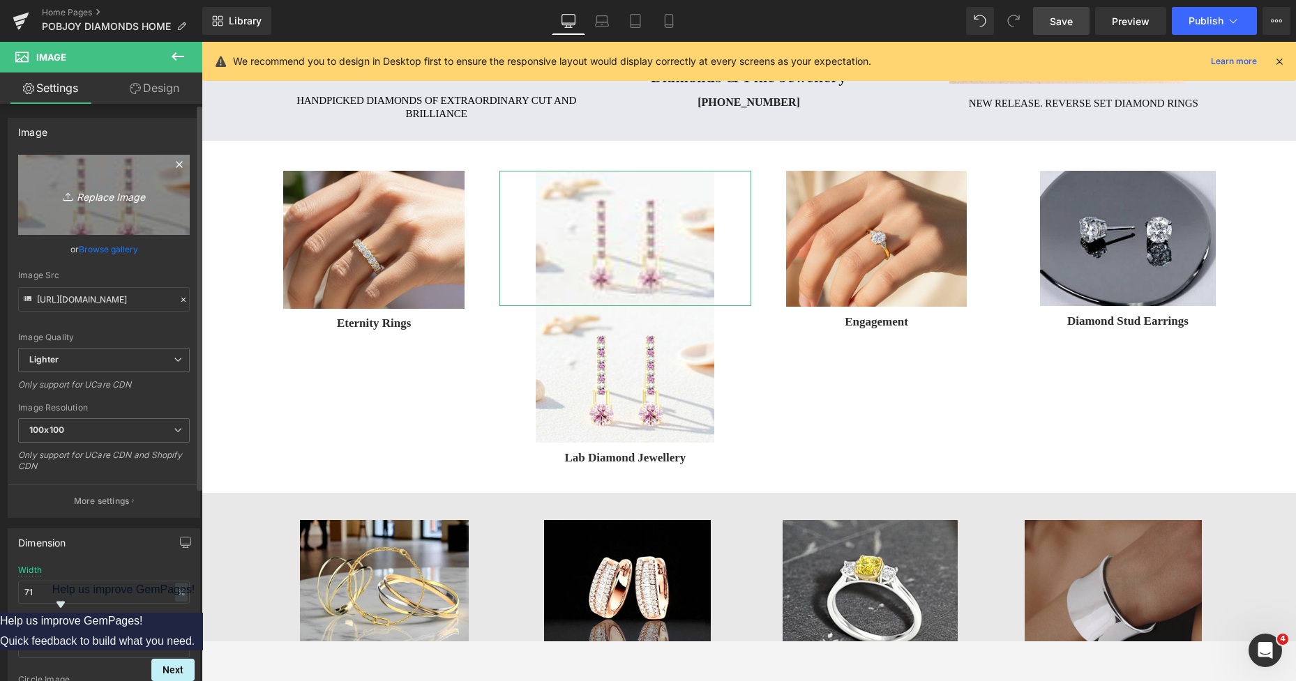
click at [121, 213] on link "Replace Image" at bounding box center [104, 195] width 172 height 80
type input "C:\fakepath\New Template-Photoroom - 2025-bb10-08T140306.384.png"
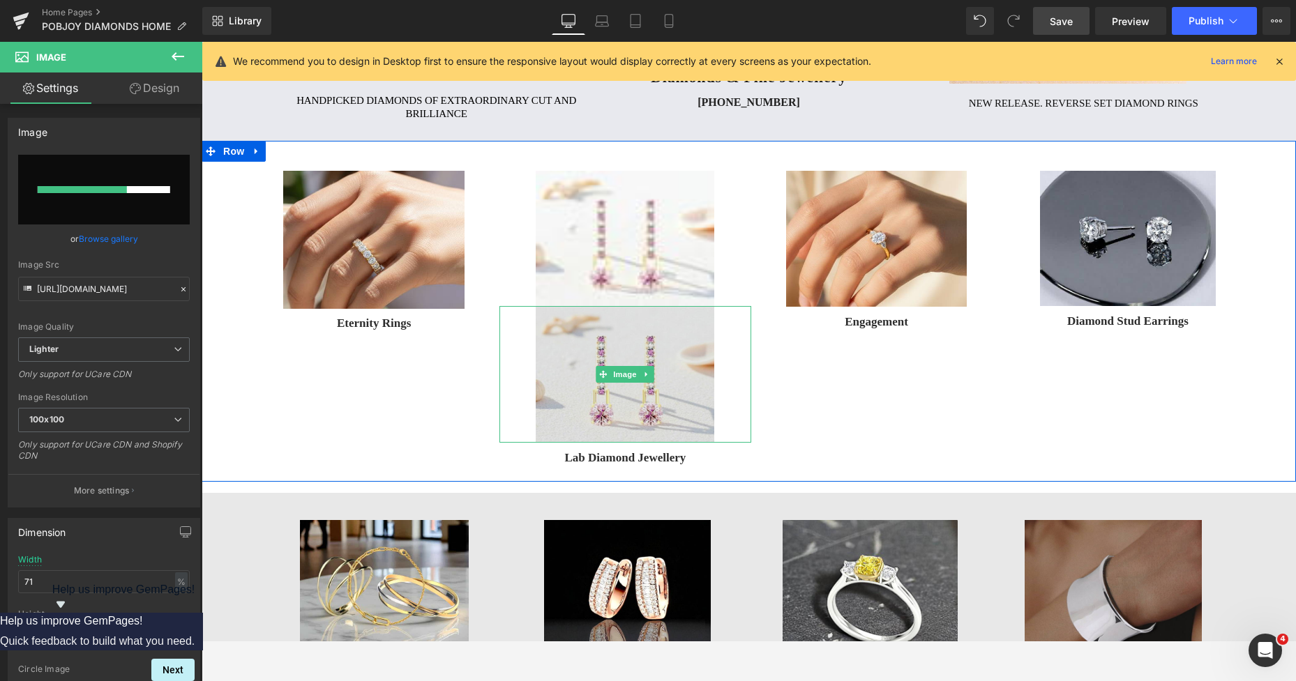
click at [626, 332] on img at bounding box center [625, 374] width 179 height 137
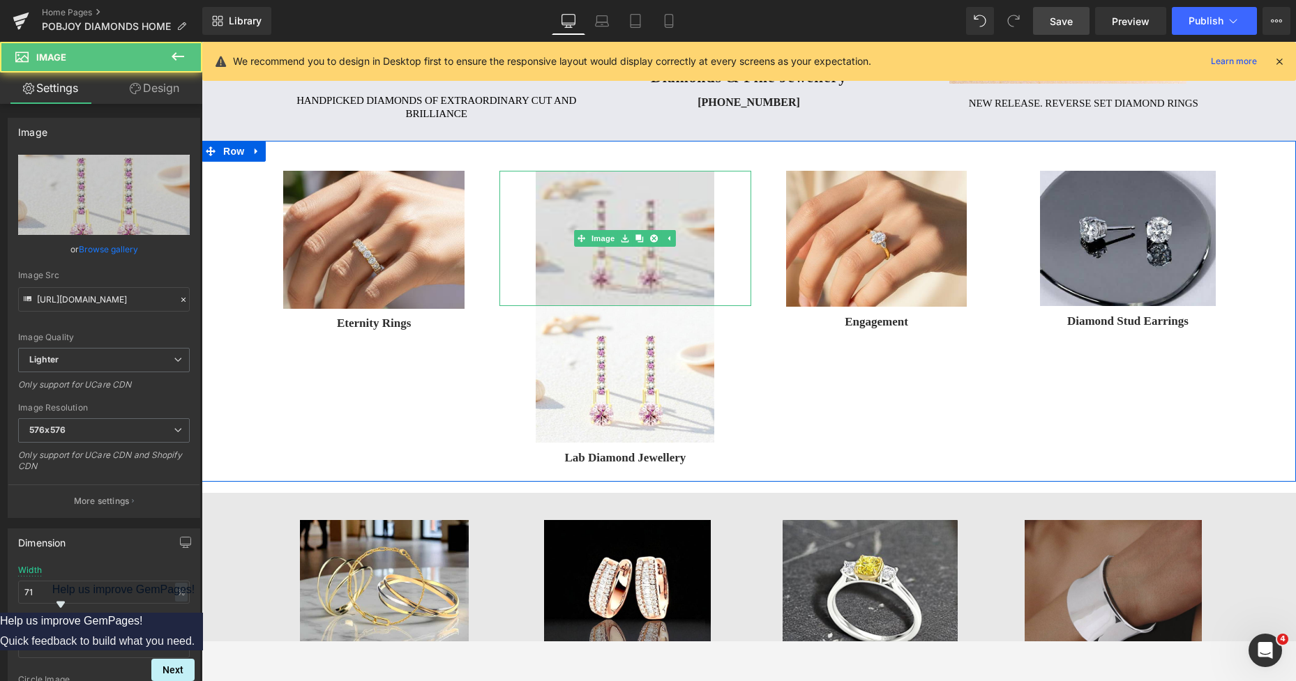
click at [572, 264] on img at bounding box center [625, 238] width 179 height 135
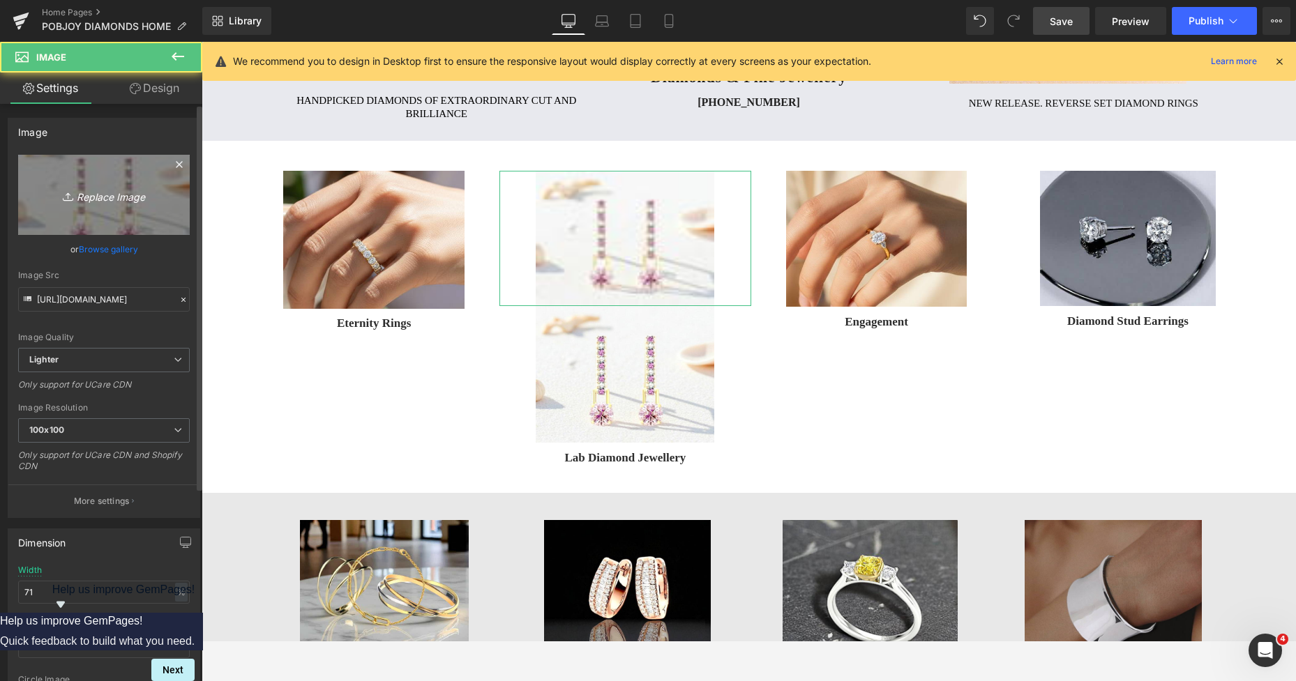
click at [97, 210] on link "Replace Image" at bounding box center [104, 195] width 172 height 80
type input "C:\fakepath\New Template-Photoroom - 2025-bb10-08T140306.384.png"
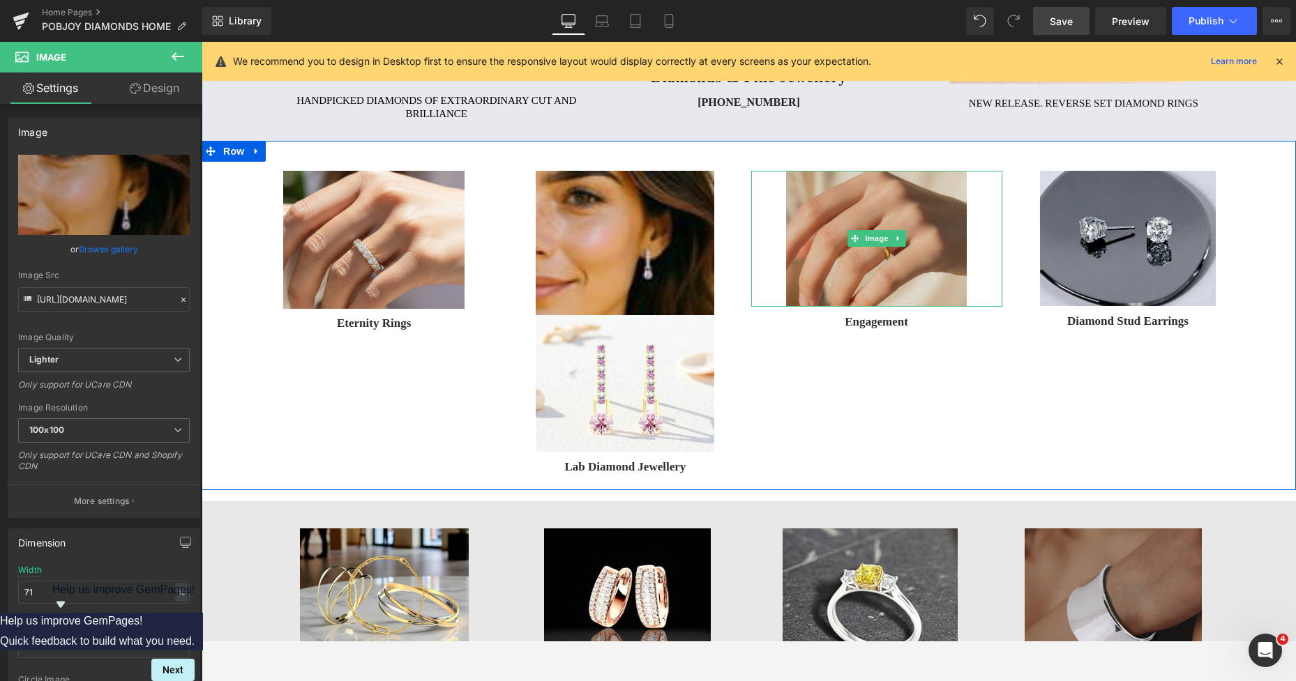
click at [804, 220] on img at bounding box center [876, 239] width 181 height 136
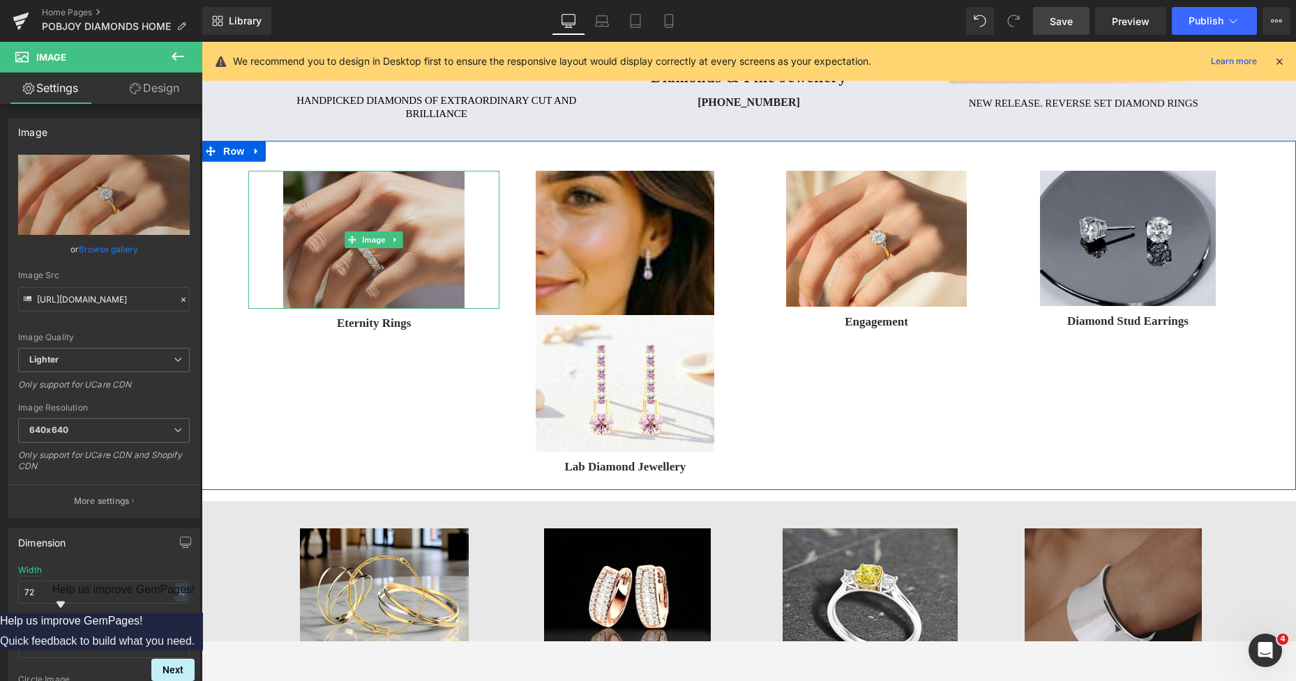
click at [412, 213] on img at bounding box center [373, 240] width 181 height 138
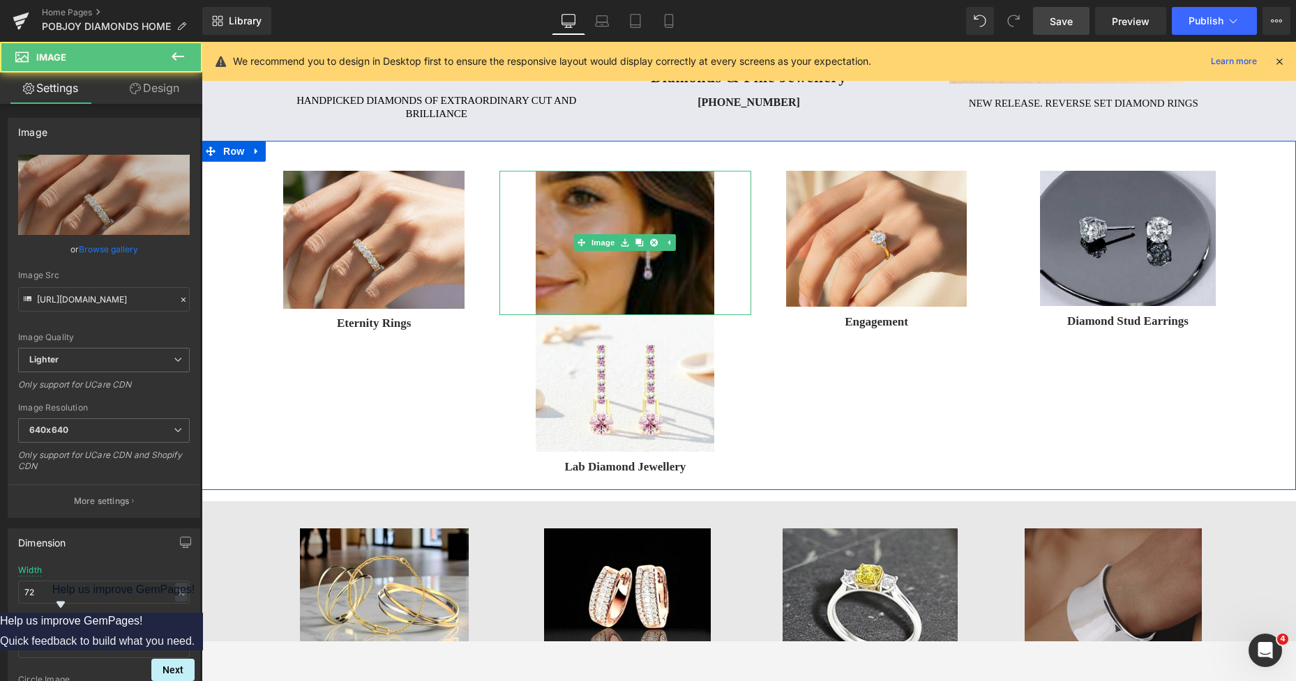
click at [562, 210] on img at bounding box center [625, 243] width 179 height 144
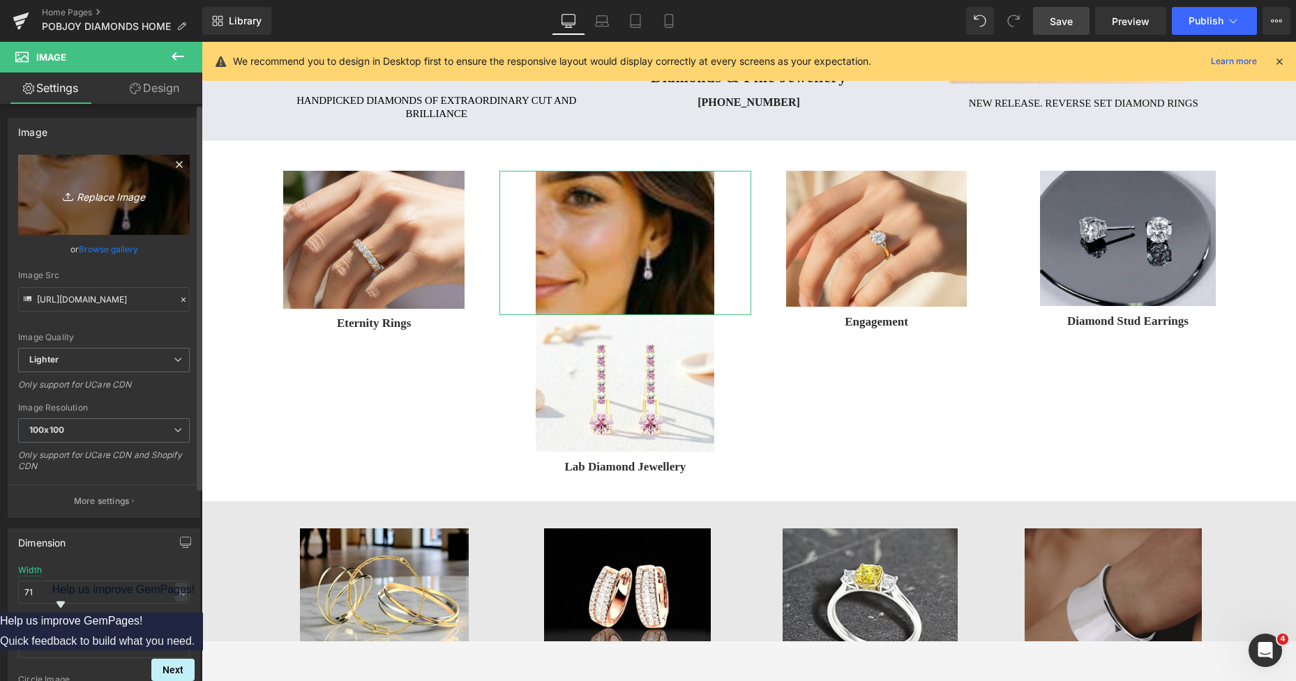
click at [128, 217] on link "Replace Image" at bounding box center [104, 195] width 172 height 80
type input "C:\fakepath\New Template-Photoroom - 2025-bb10-08T140306.384.png"
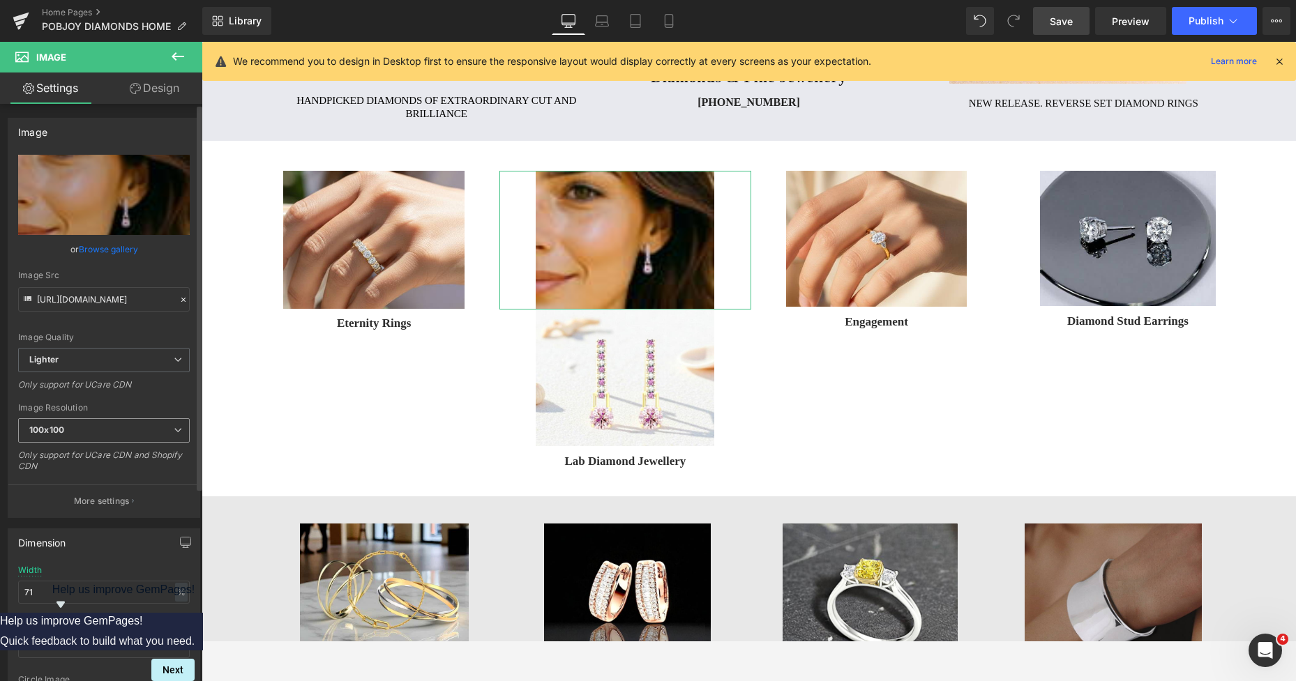
click at [129, 439] on span "100x100" at bounding box center [104, 431] width 172 height 24
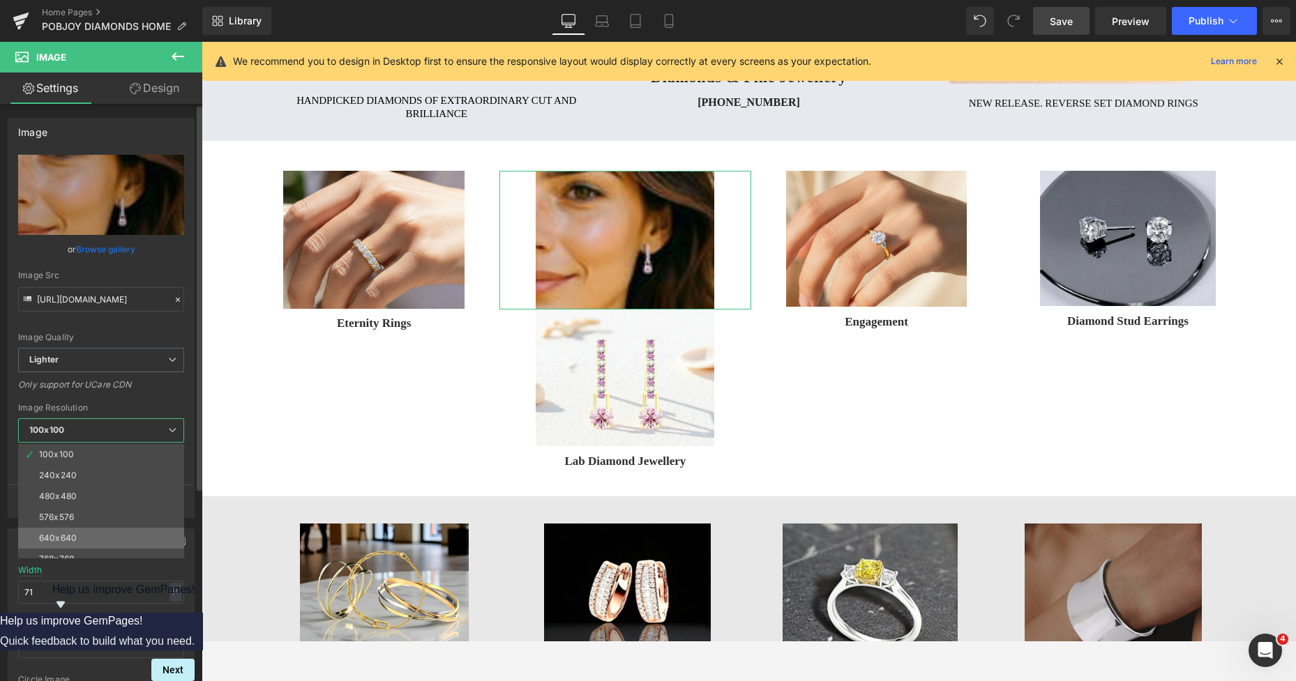
click at [71, 532] on li "640x640" at bounding box center [104, 538] width 172 height 21
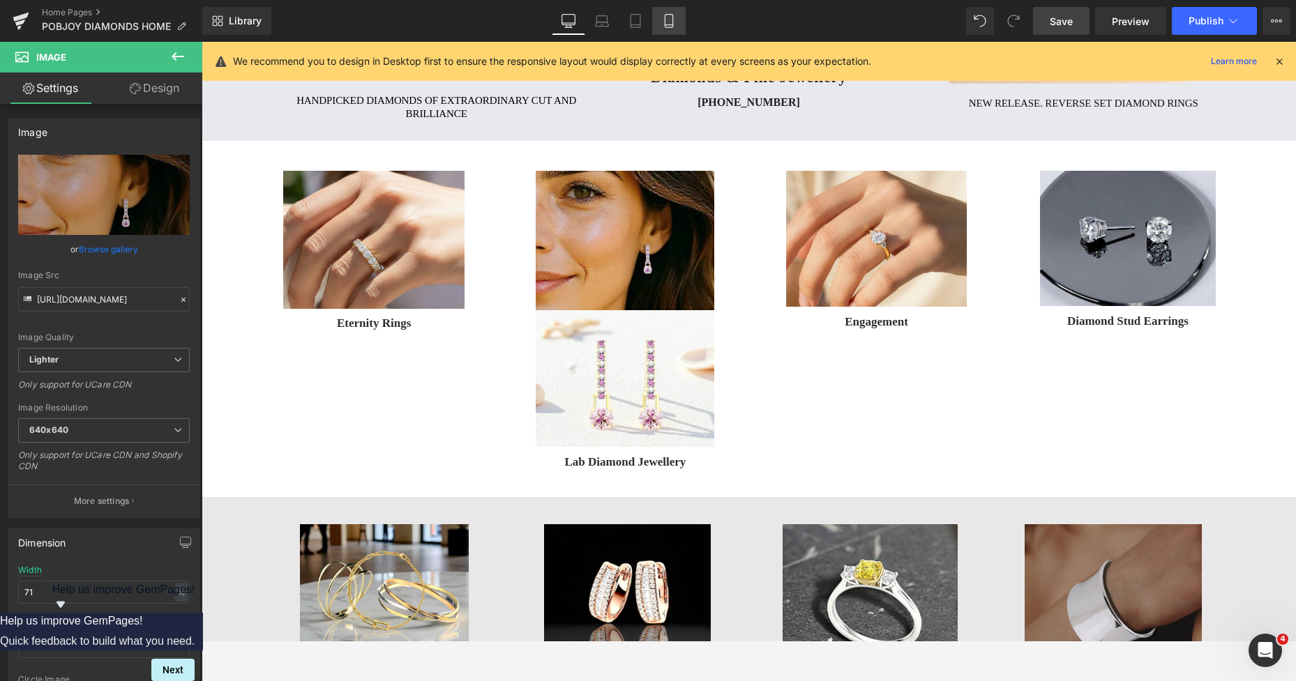
click at [665, 22] on icon at bounding box center [669, 21] width 14 height 14
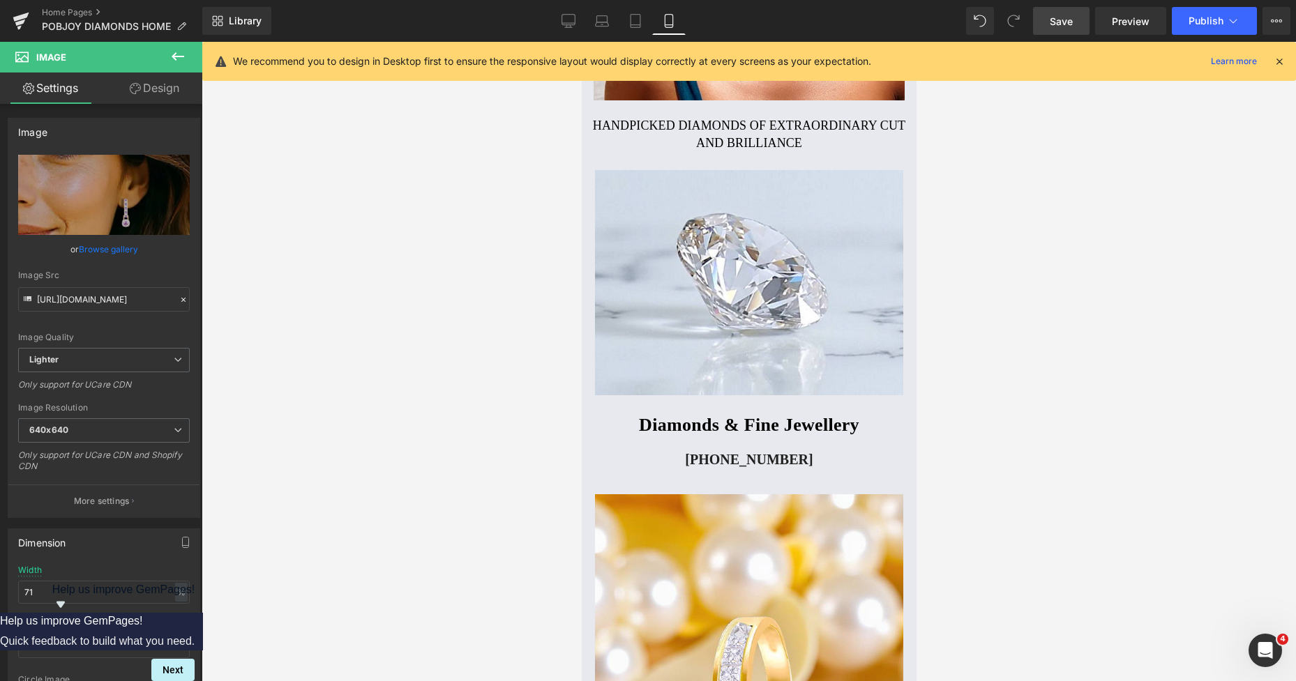
scroll to position [1316, 0]
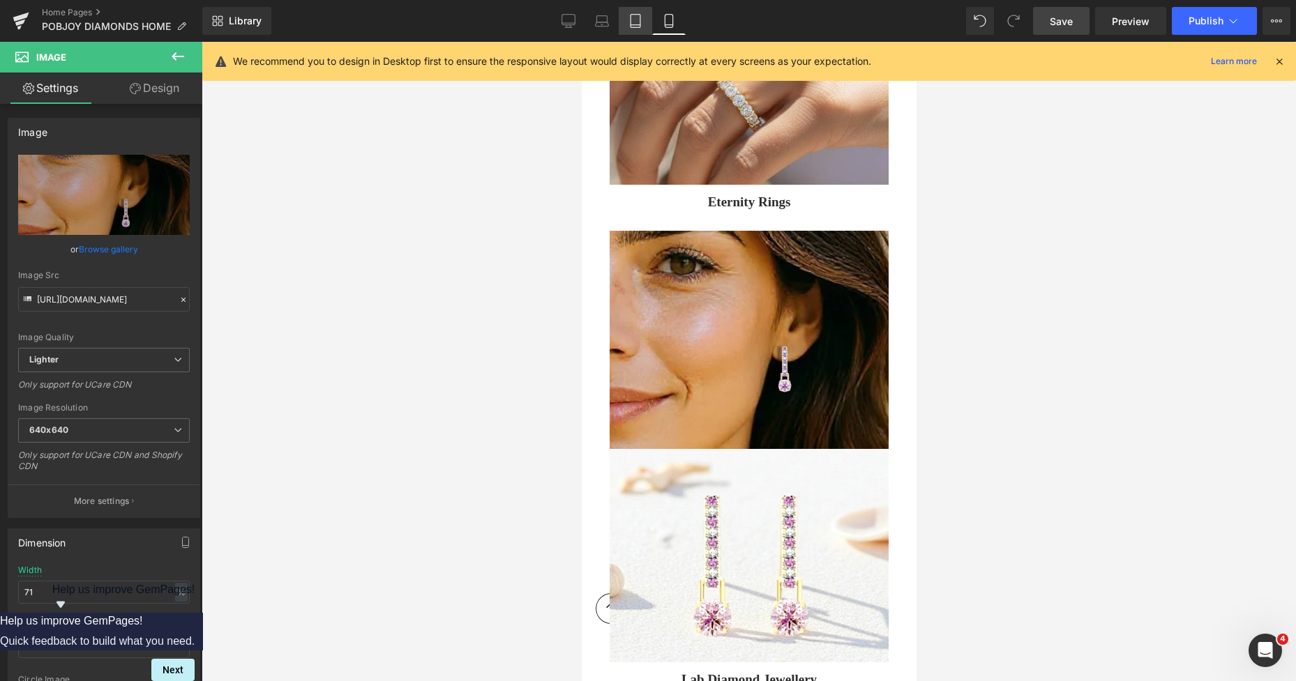
click at [628, 22] on link "Tablet" at bounding box center [635, 21] width 33 height 28
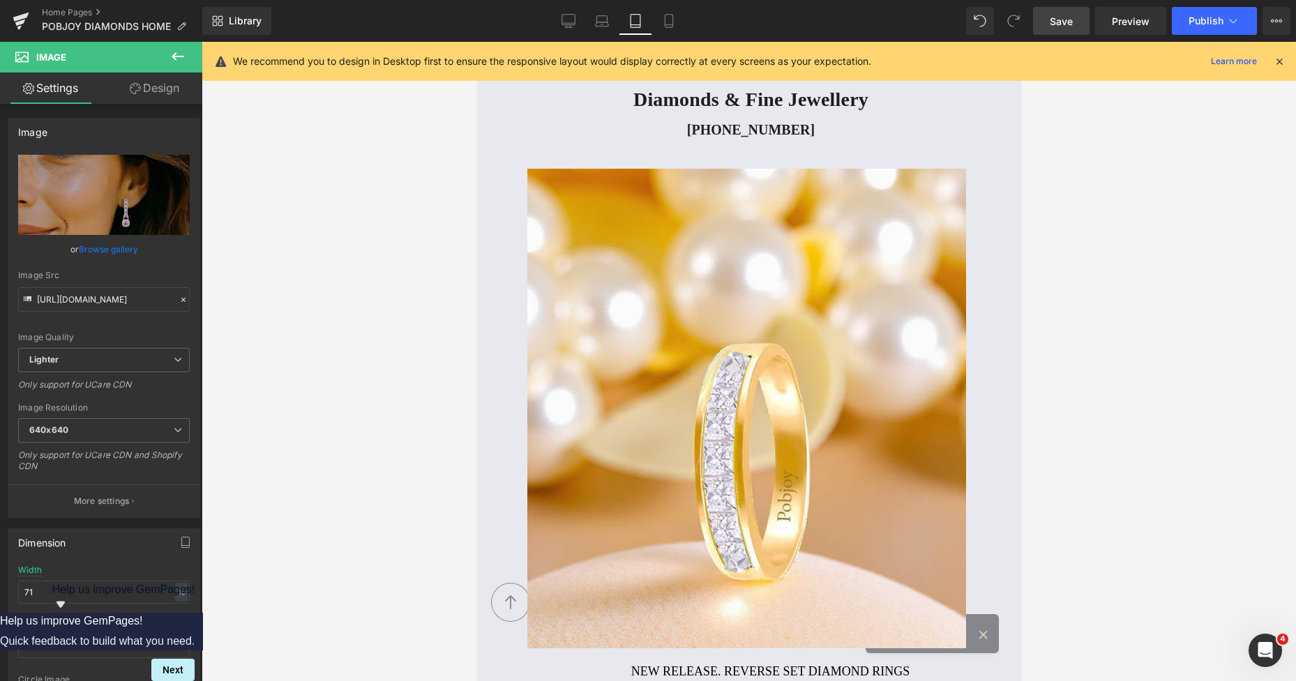
scroll to position [871, 0]
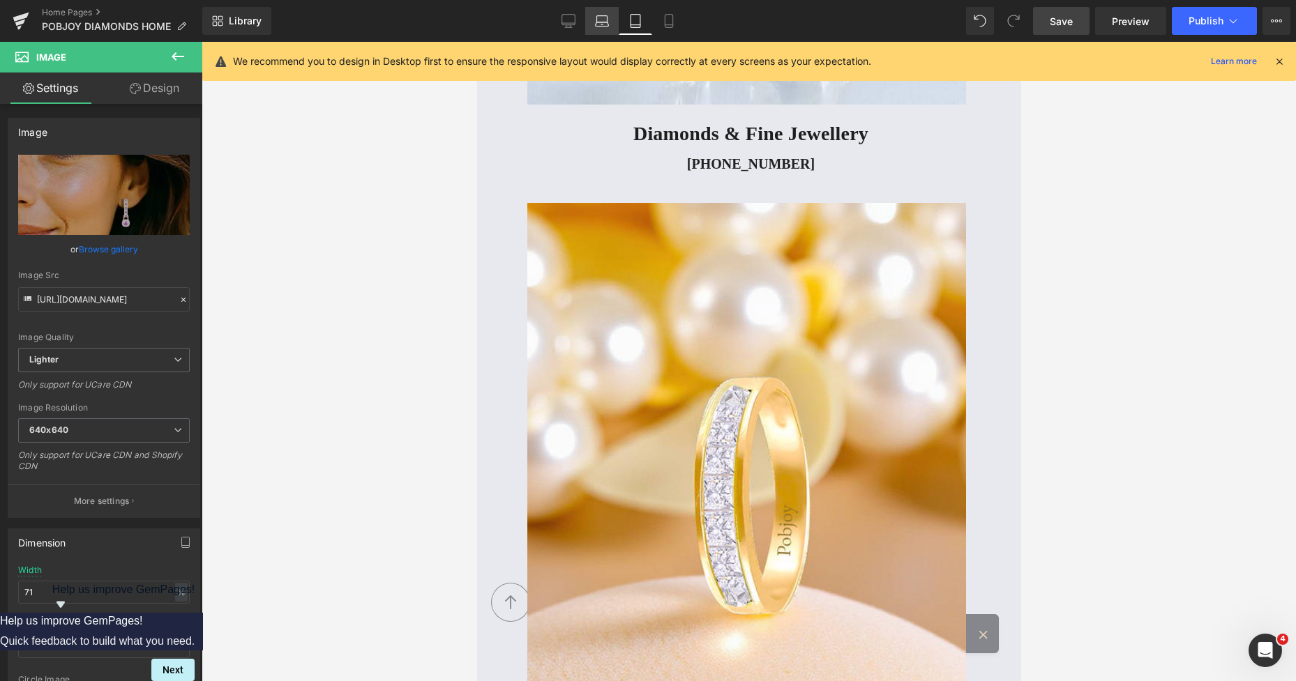
click at [599, 28] on link "Laptop" at bounding box center [601, 21] width 33 height 28
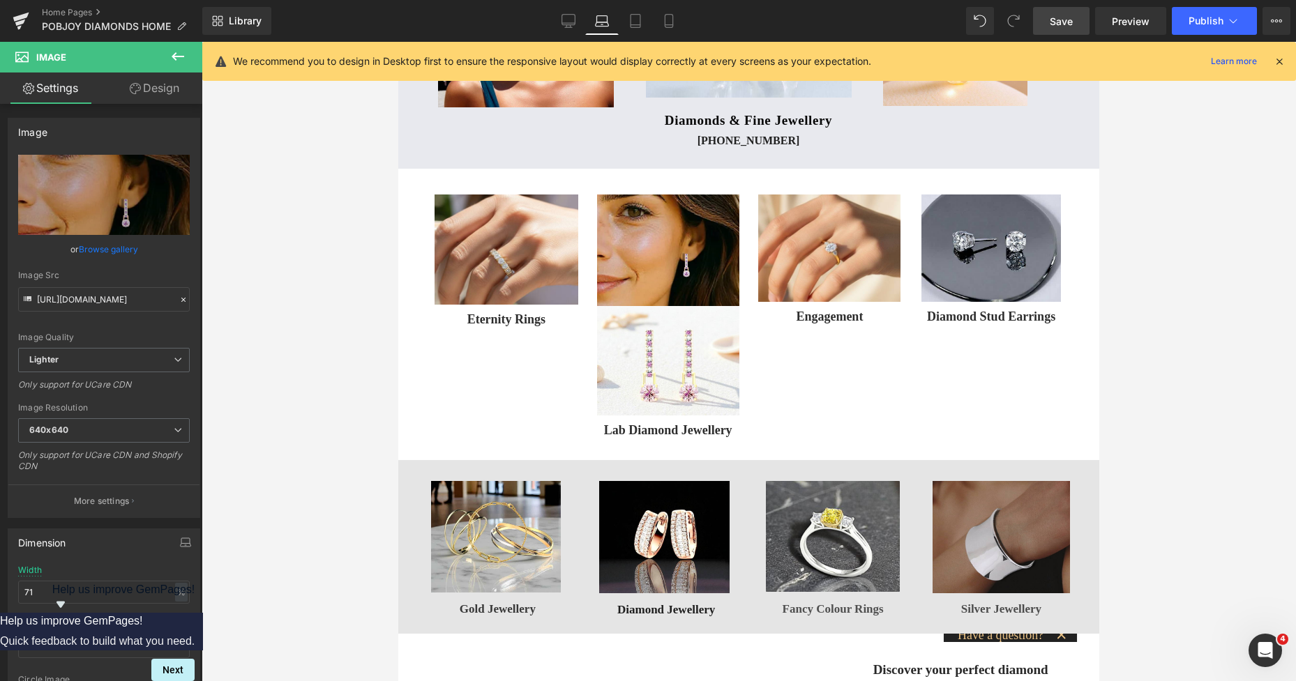
scroll to position [234, 0]
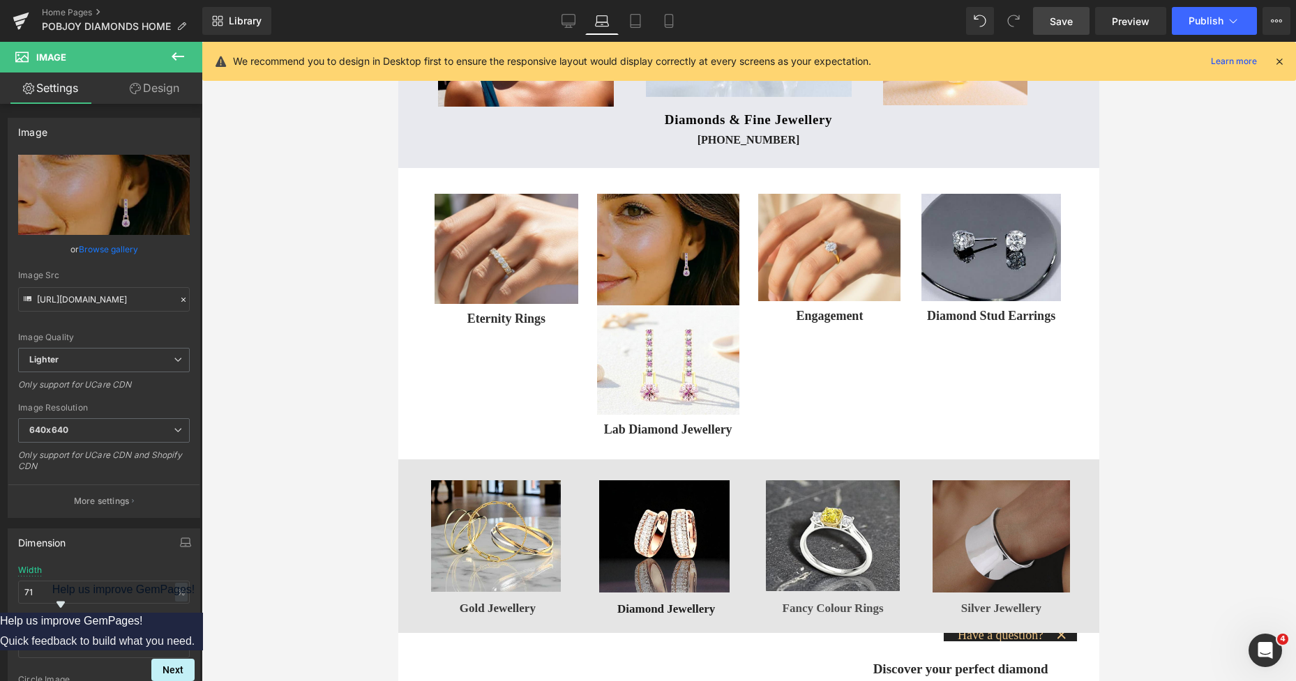
click at [667, 227] on img at bounding box center [668, 250] width 142 height 112
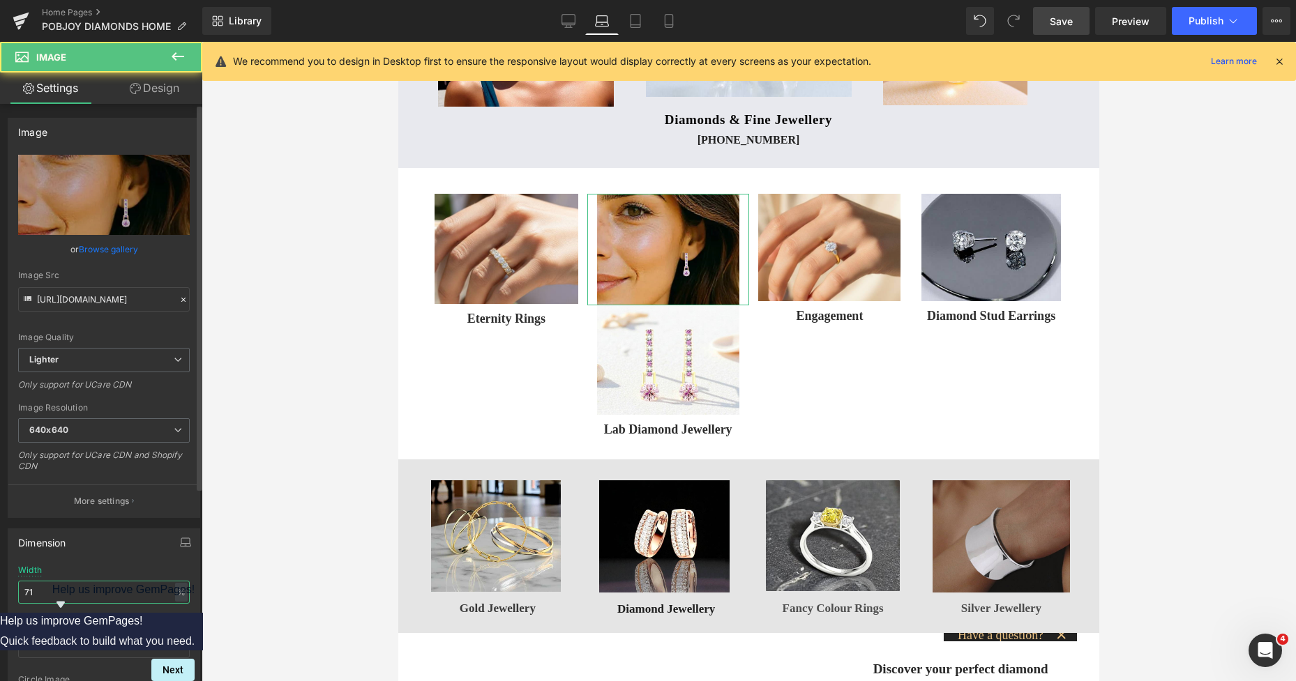
click at [98, 593] on input "71" at bounding box center [104, 592] width 172 height 23
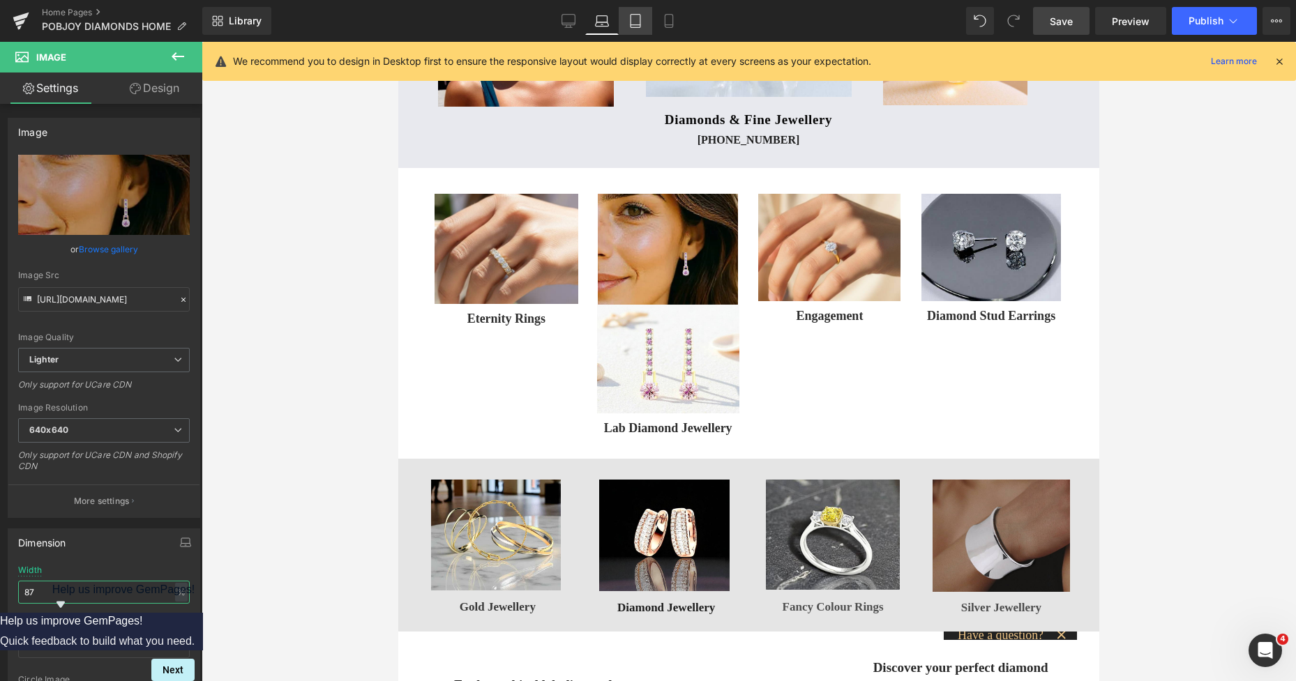
type input "87"
click at [634, 26] on icon at bounding box center [635, 21] width 14 height 14
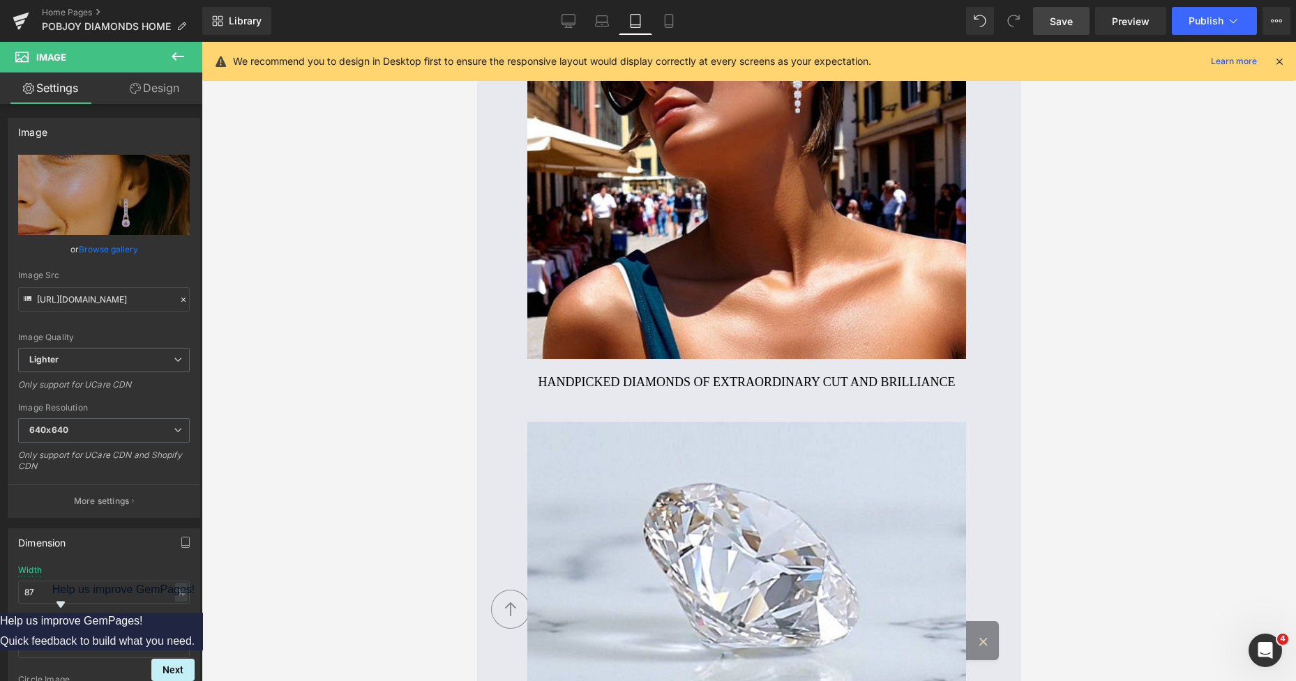
scroll to position [0, 0]
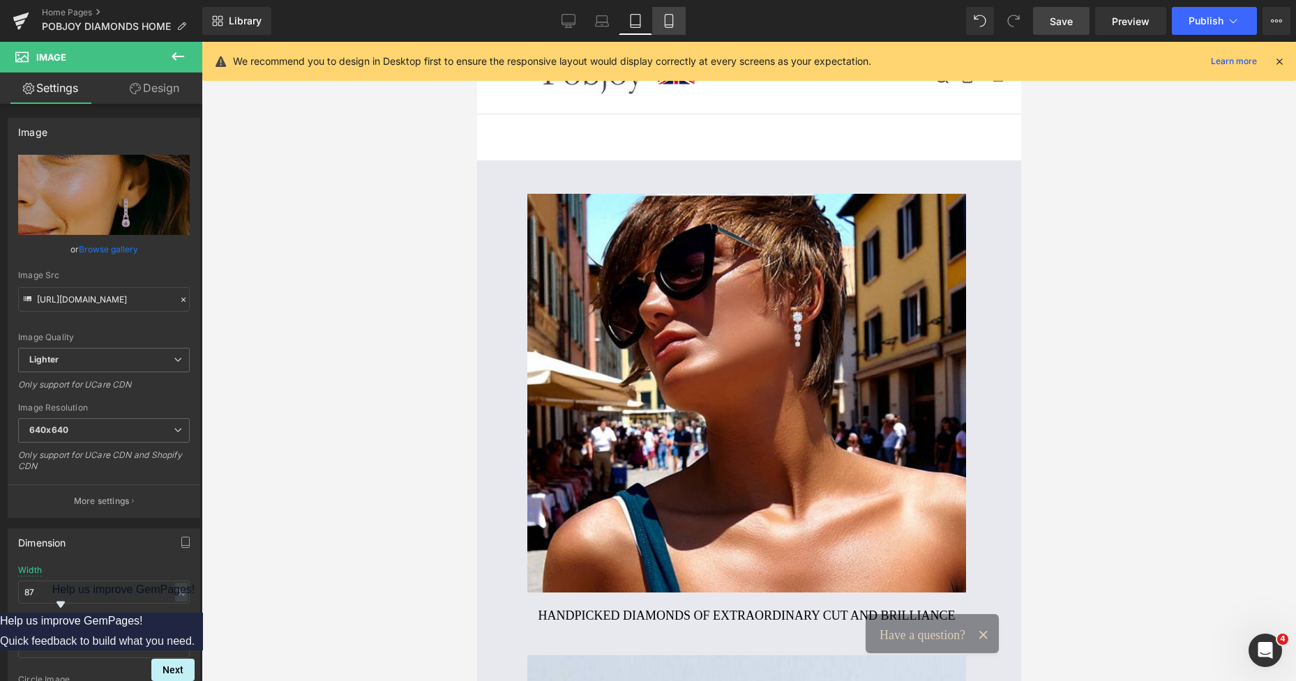
click at [669, 25] on icon at bounding box center [669, 25] width 8 height 0
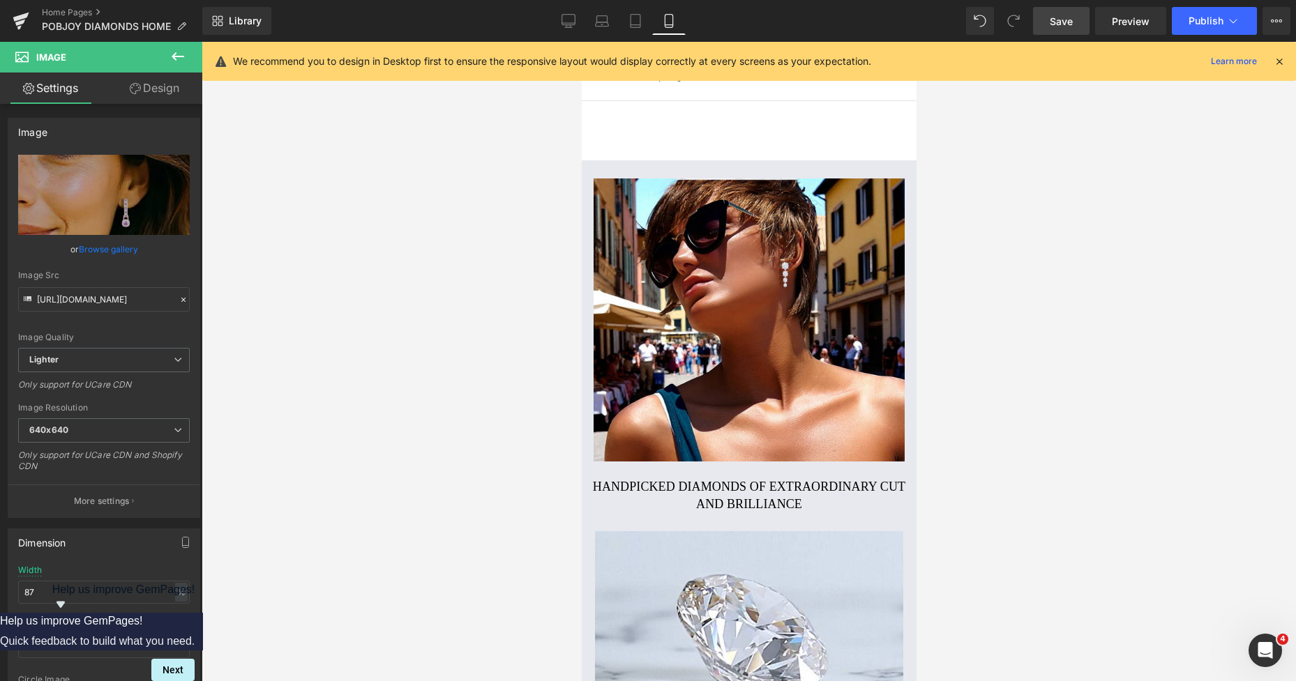
scroll to position [1290, 0]
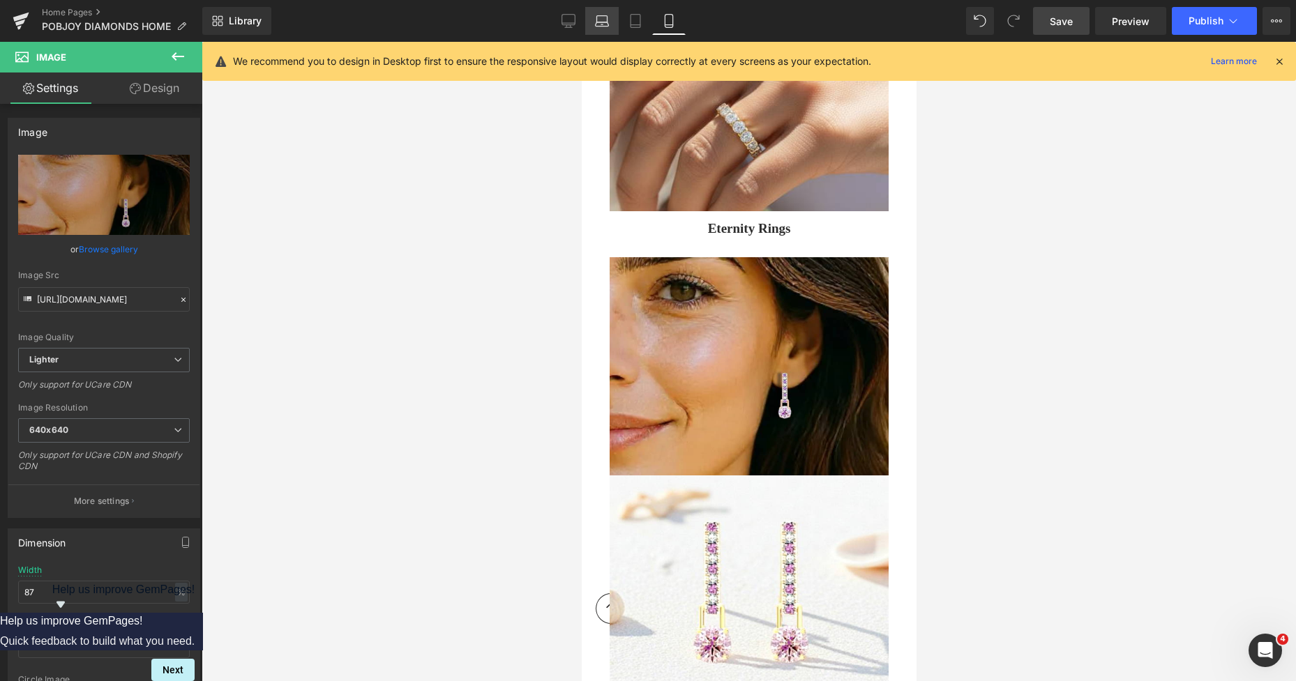
click at [610, 23] on link "Laptop" at bounding box center [601, 21] width 33 height 28
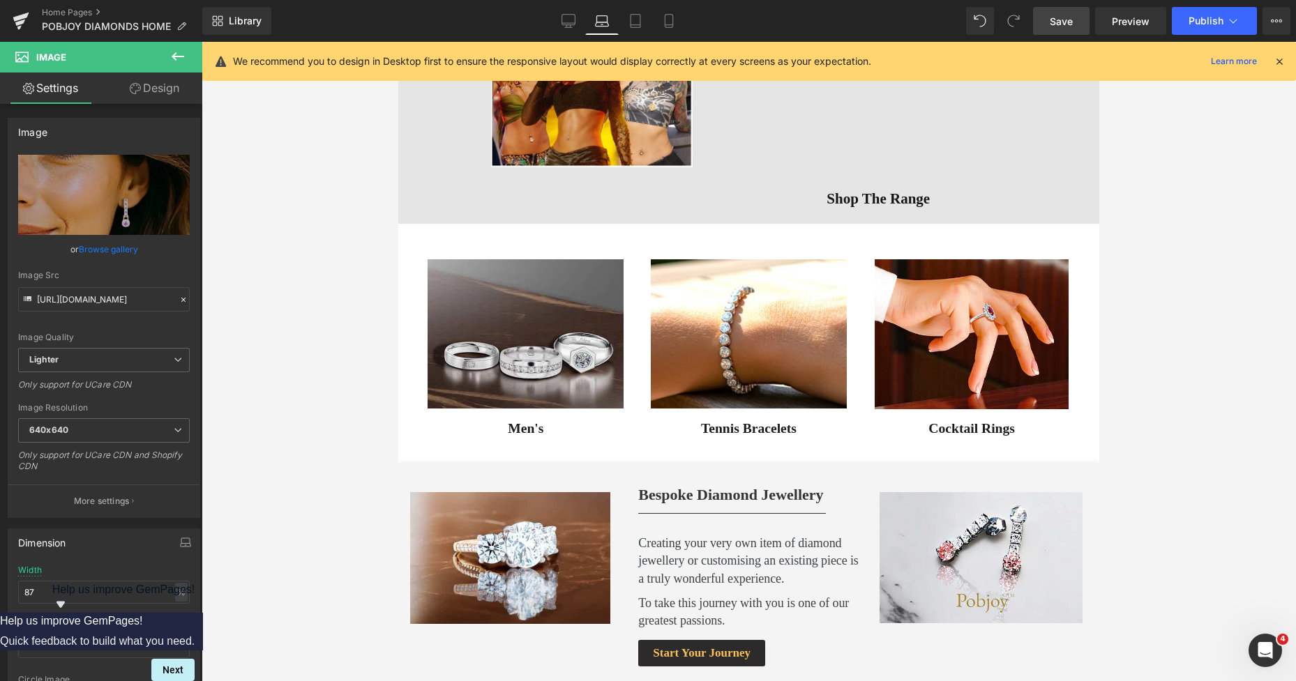
scroll to position [172, 0]
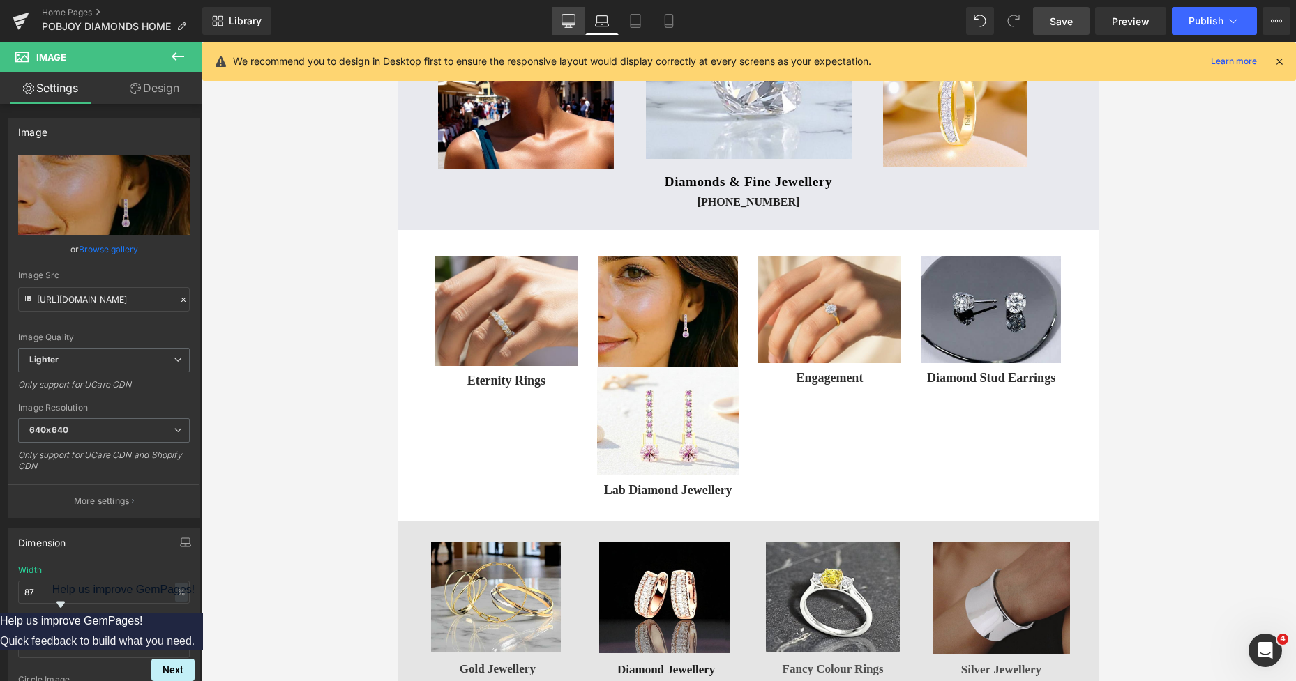
click at [569, 19] on icon at bounding box center [569, 21] width 14 height 14
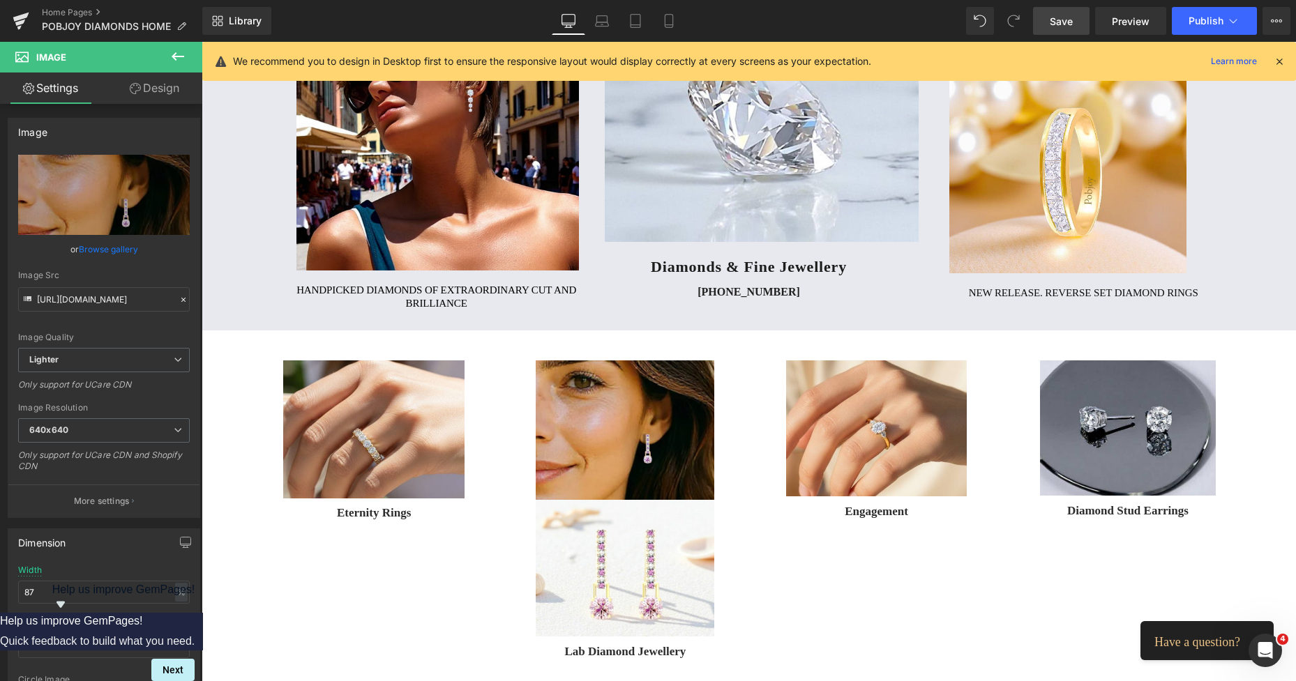
scroll to position [276, 0]
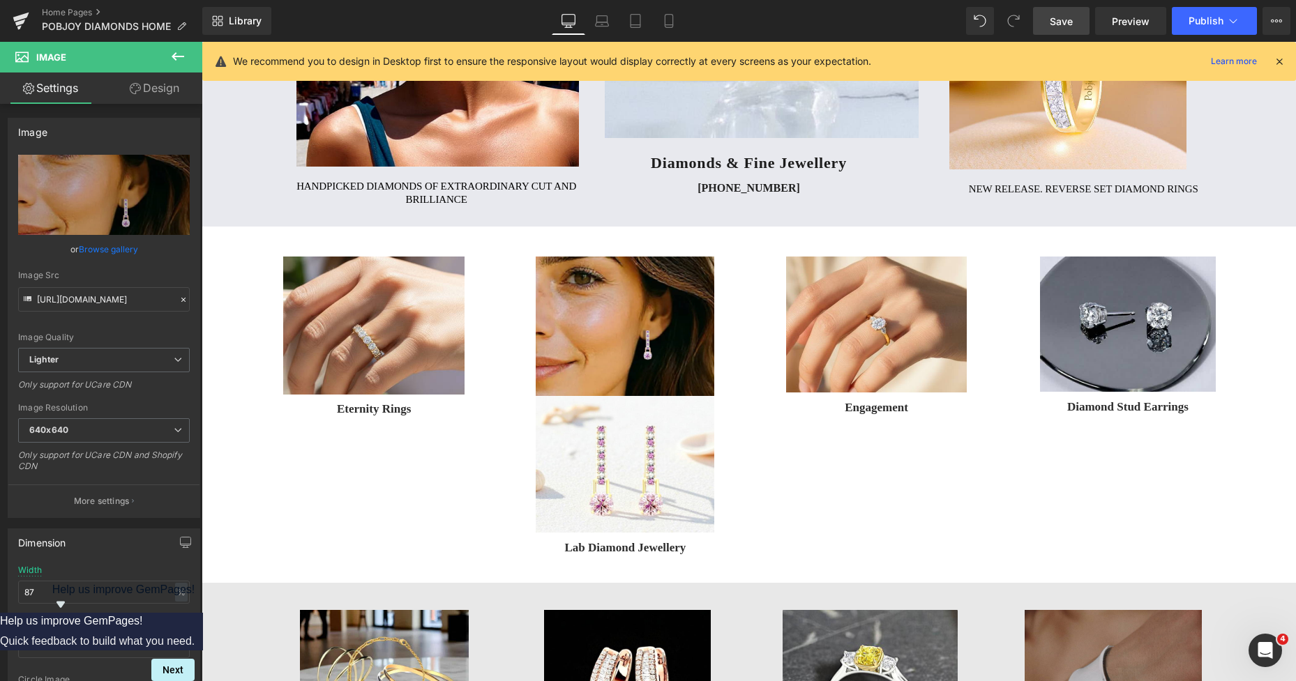
click at [1051, 21] on span "Save" at bounding box center [1061, 21] width 23 height 15
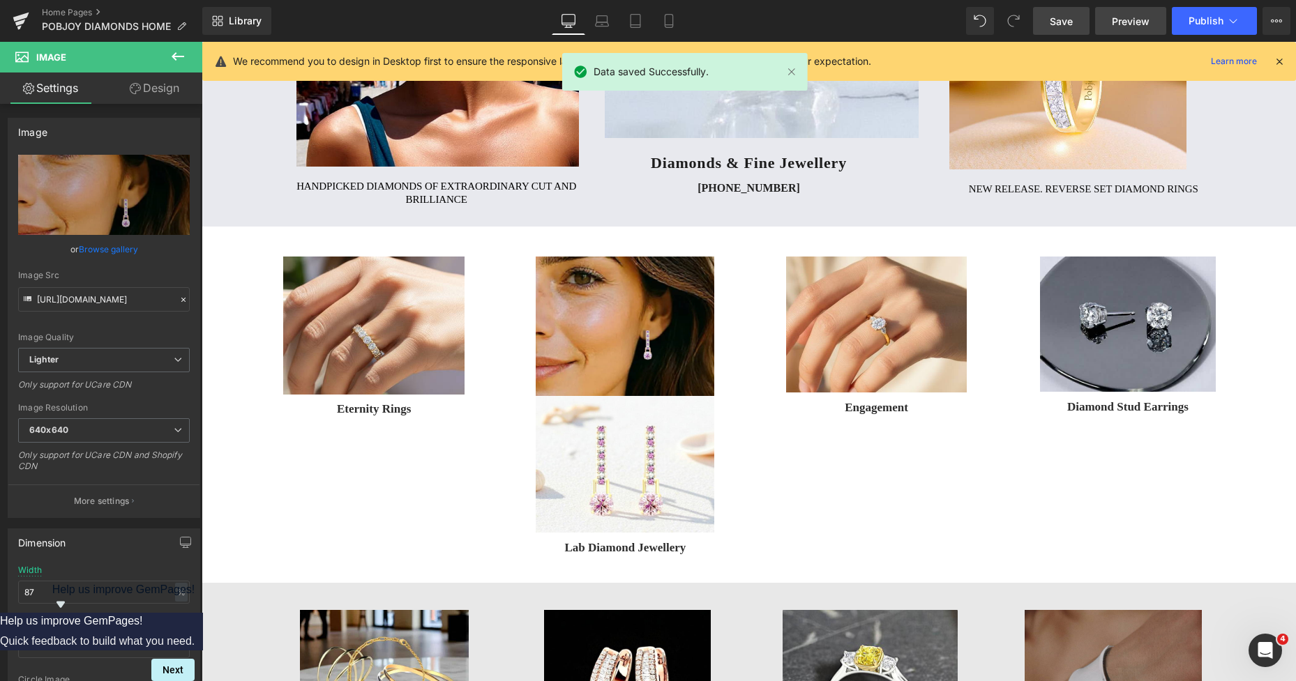
click at [1124, 17] on span "Preview" at bounding box center [1131, 21] width 38 height 15
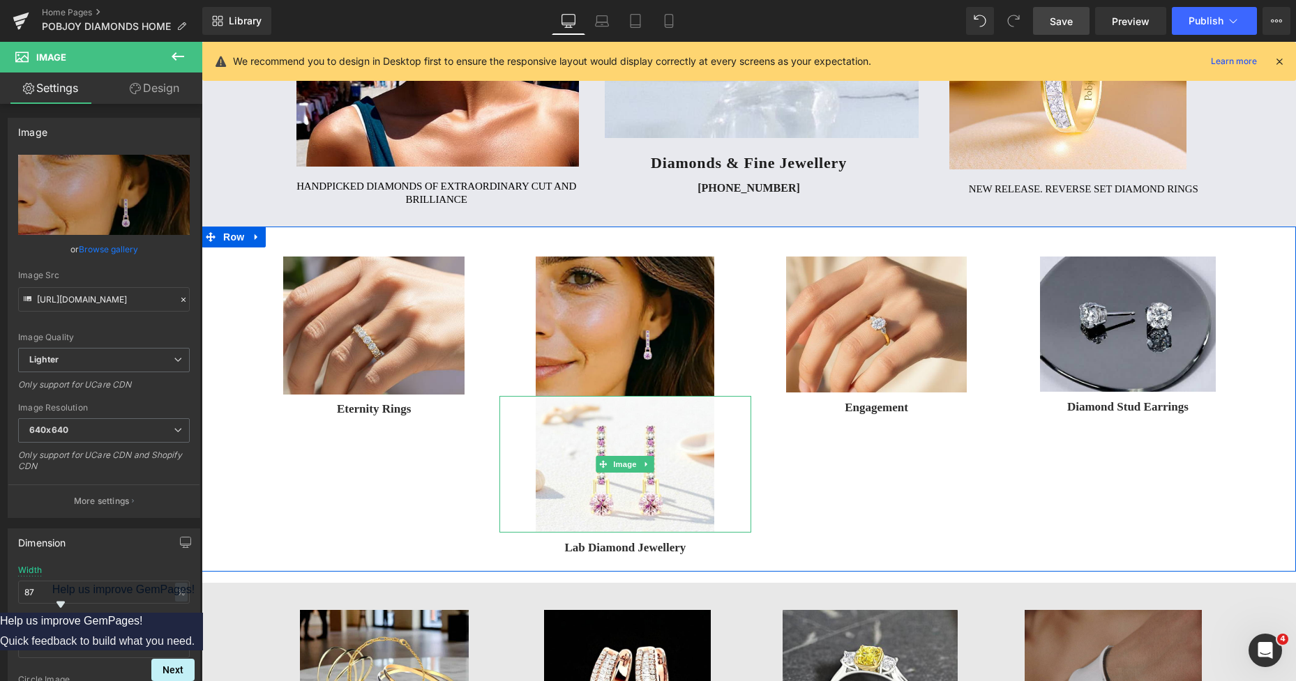
click at [643, 464] on icon at bounding box center [647, 464] width 8 height 8
click at [650, 465] on icon at bounding box center [654, 465] width 8 height 8
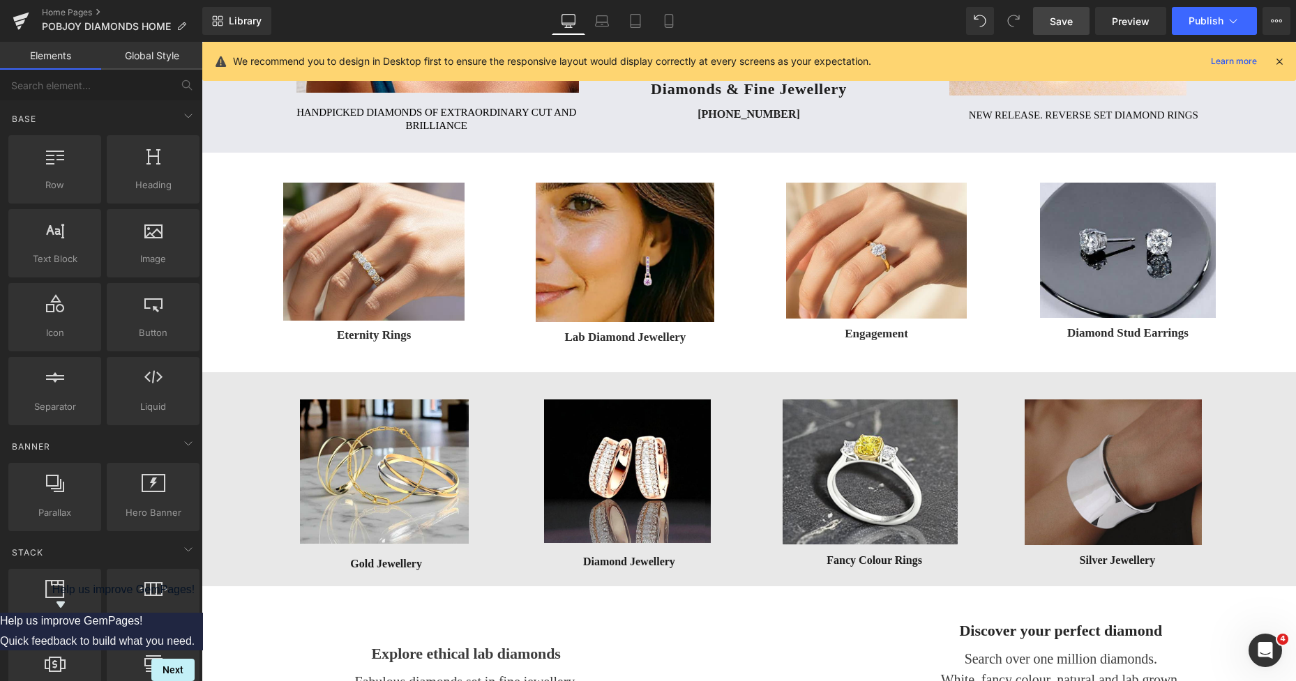
scroll to position [324, 0]
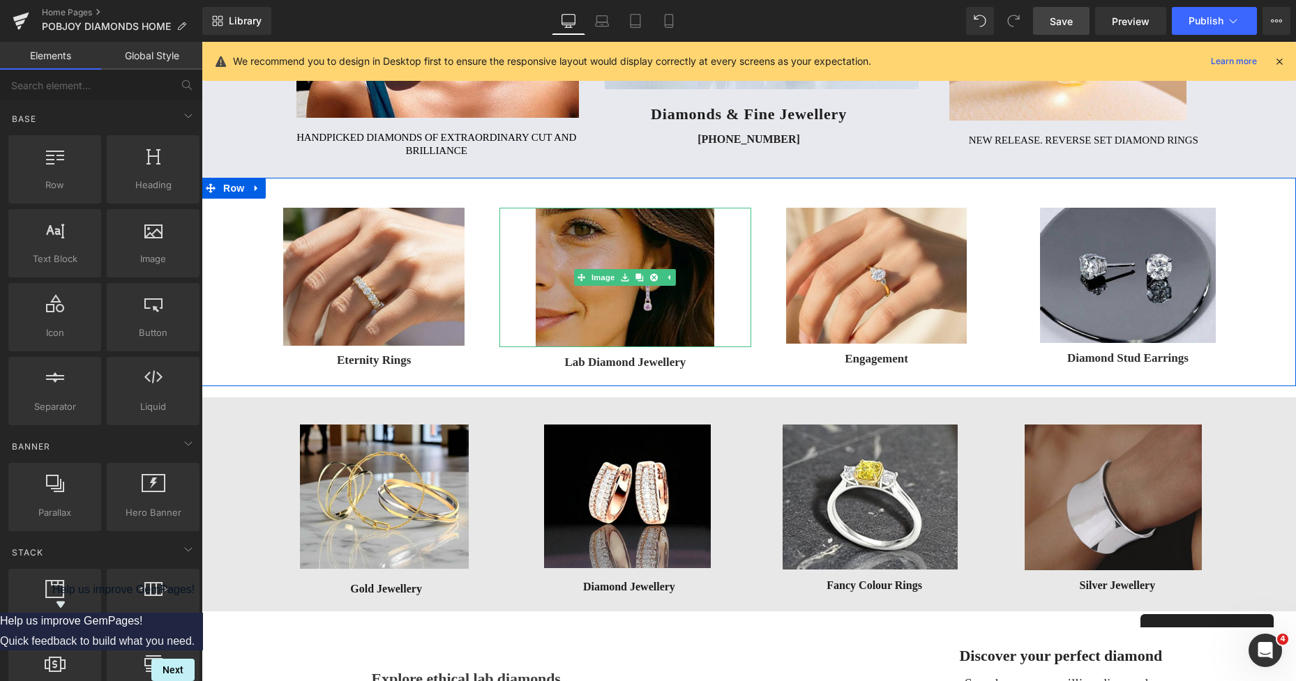
click at [585, 233] on img at bounding box center [625, 278] width 179 height 140
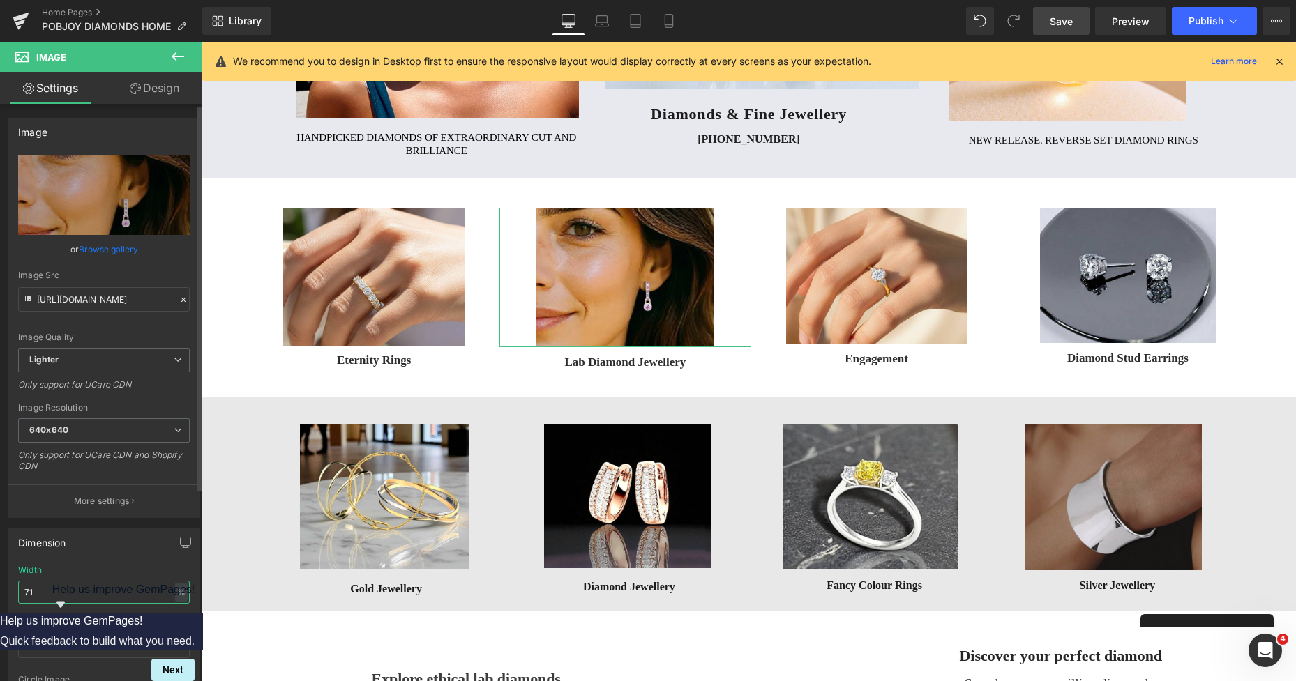
click at [59, 603] on input "71" at bounding box center [104, 592] width 172 height 23
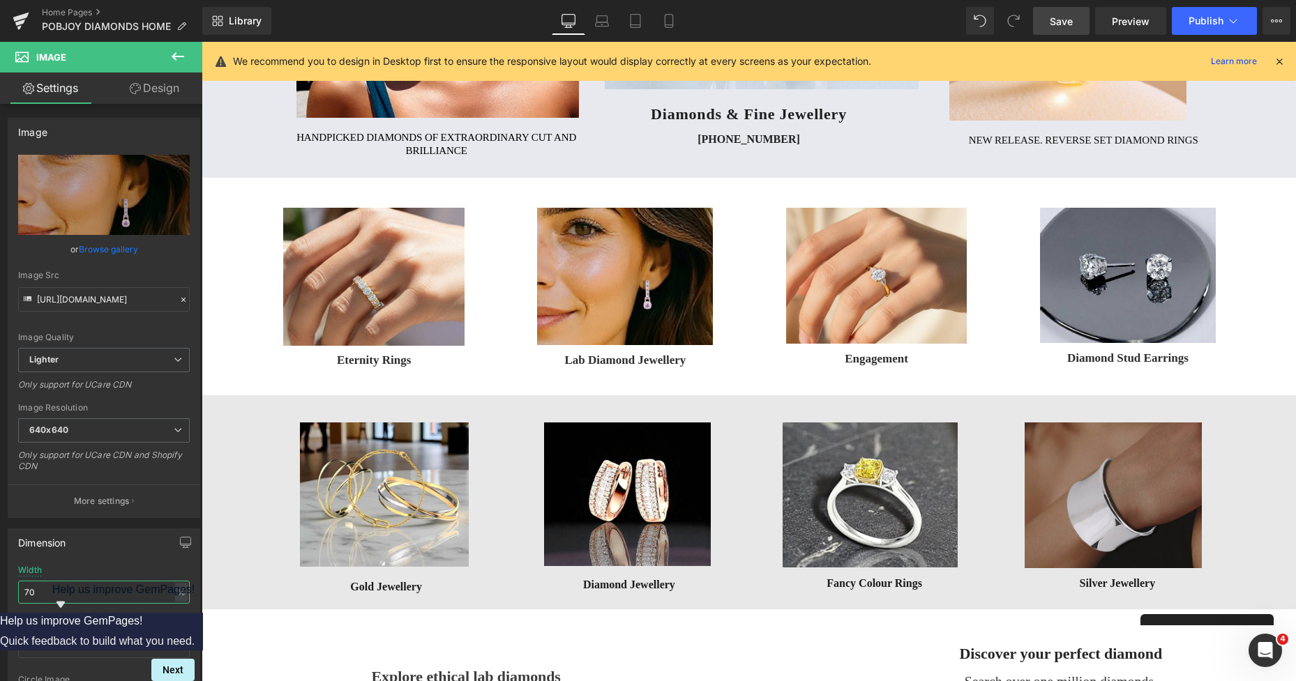
type input "70"
click at [1061, 11] on link "Save" at bounding box center [1061, 21] width 56 height 28
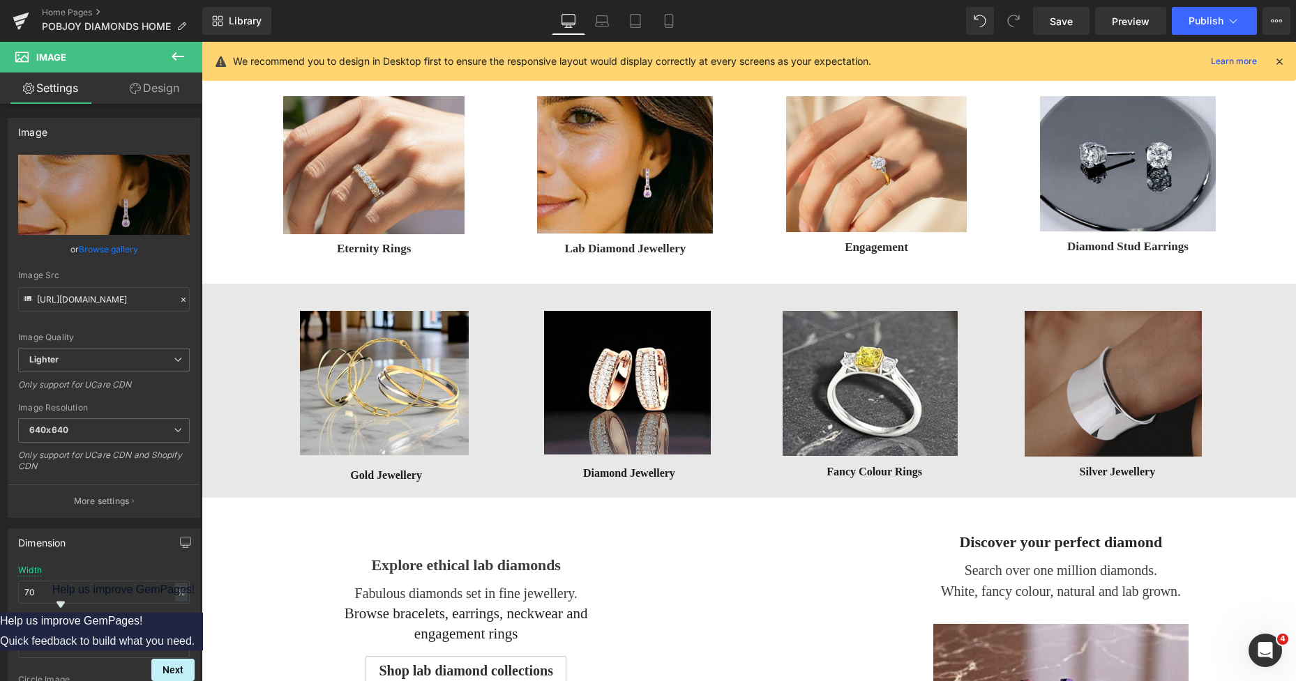
scroll to position [449, 0]
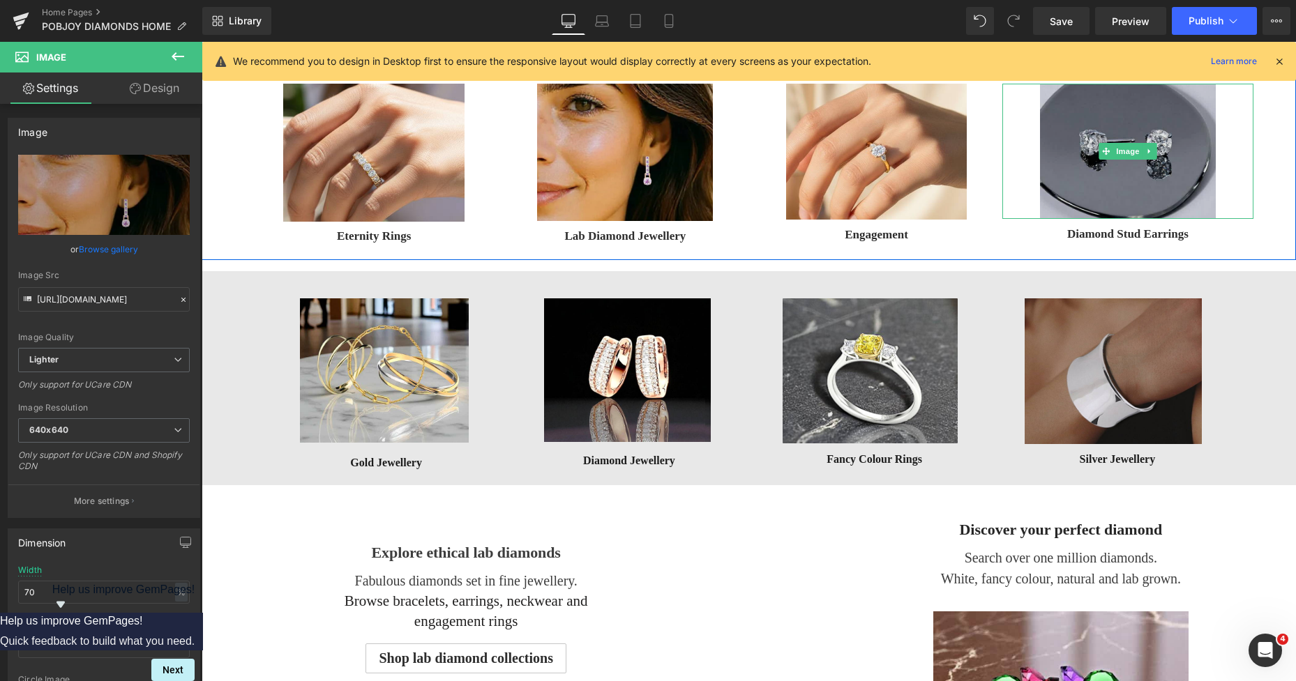
click at [1123, 112] on img at bounding box center [1128, 151] width 176 height 135
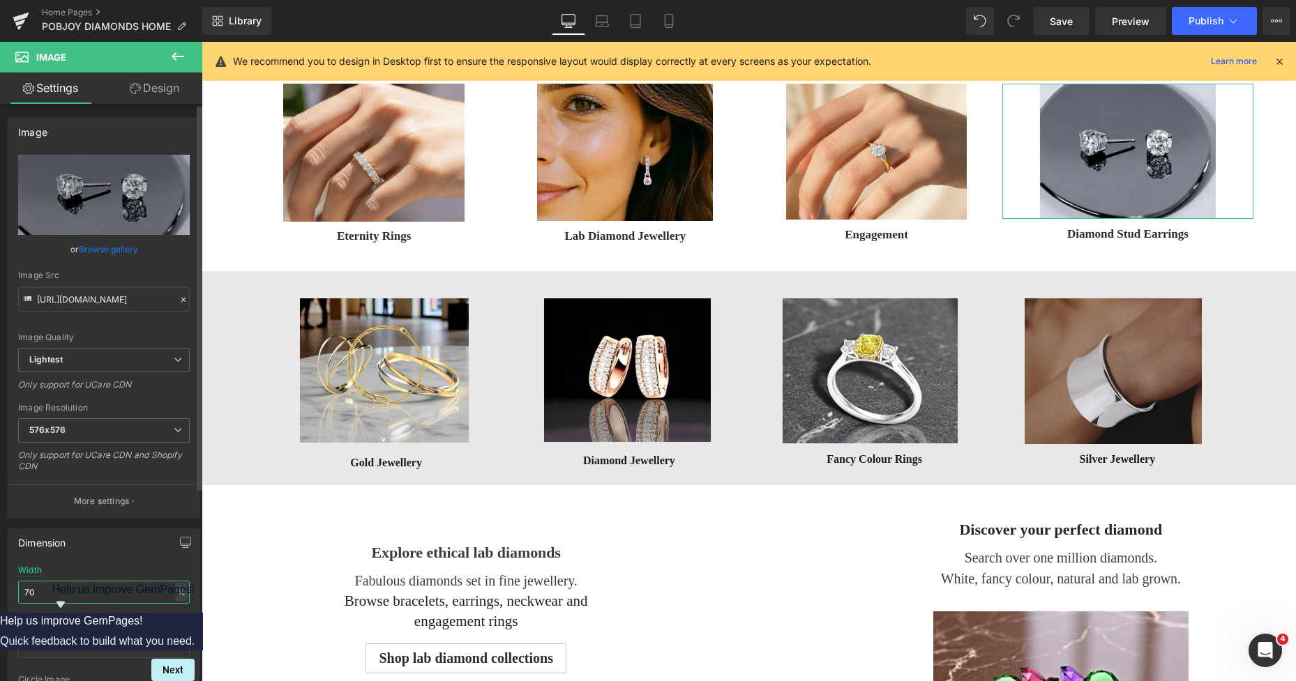
drag, startPoint x: 70, startPoint y: 591, endPoint x: 30, endPoint y: 591, distance: 39.8
click at [30, 591] on input "70" at bounding box center [104, 592] width 172 height 23
type input "71"
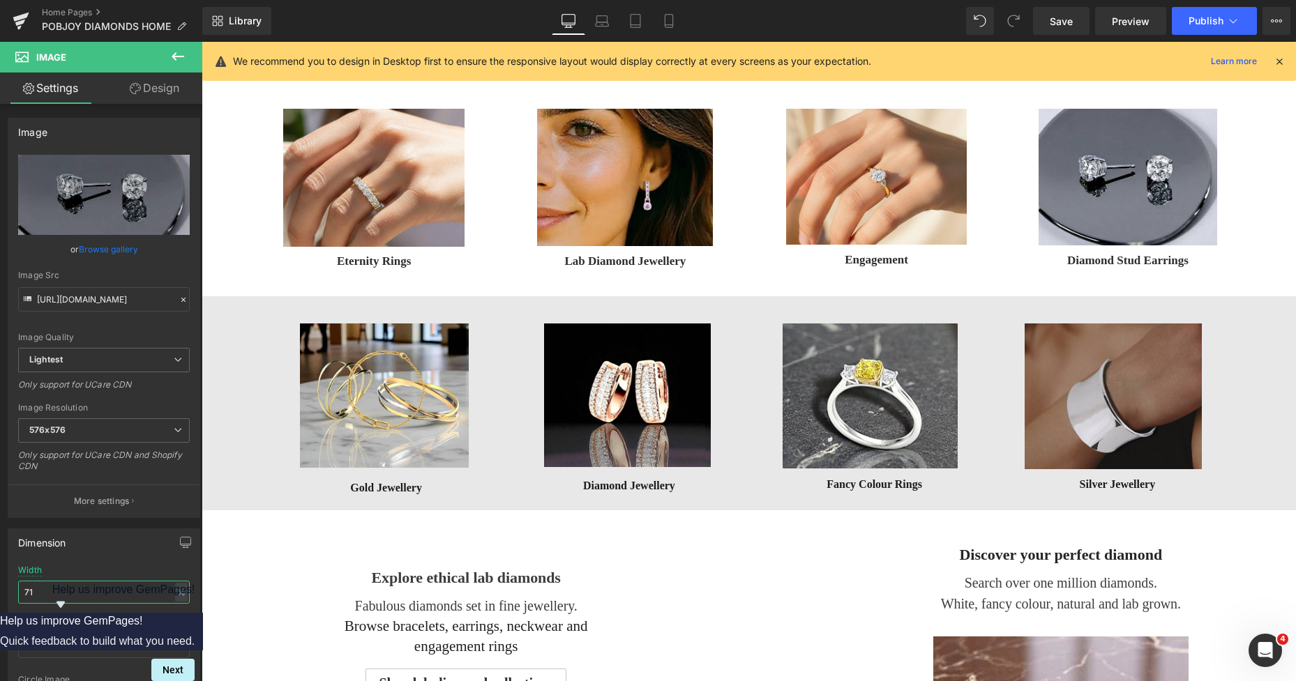
scroll to position [424, 0]
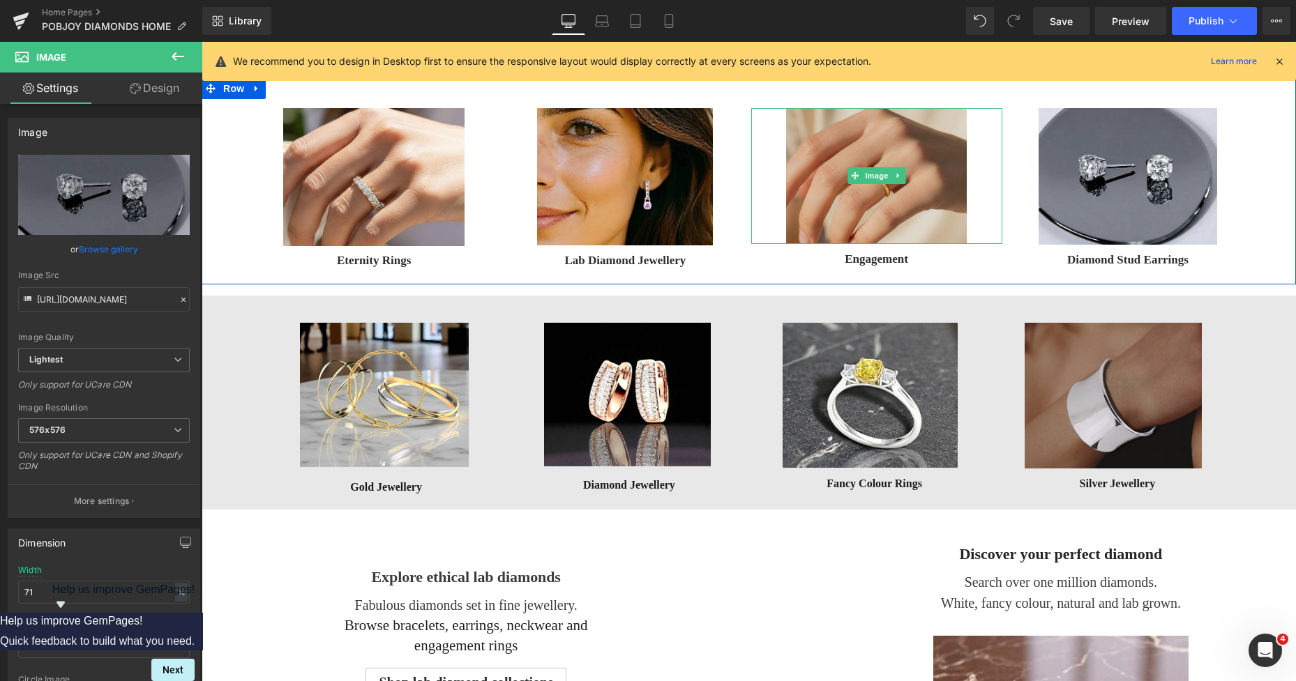
click at [899, 145] on img at bounding box center [876, 176] width 181 height 136
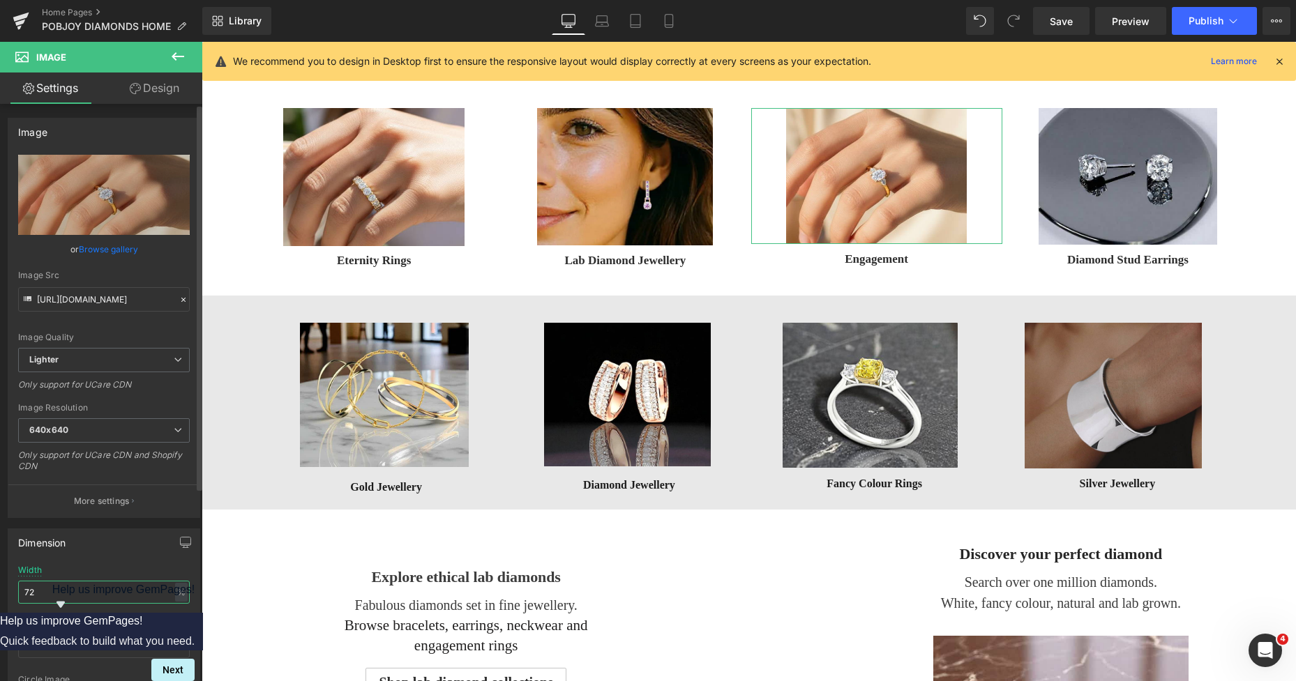
drag, startPoint x: 43, startPoint y: 596, endPoint x: 30, endPoint y: 592, distance: 13.9
click at [30, 592] on input "72" at bounding box center [104, 592] width 172 height 23
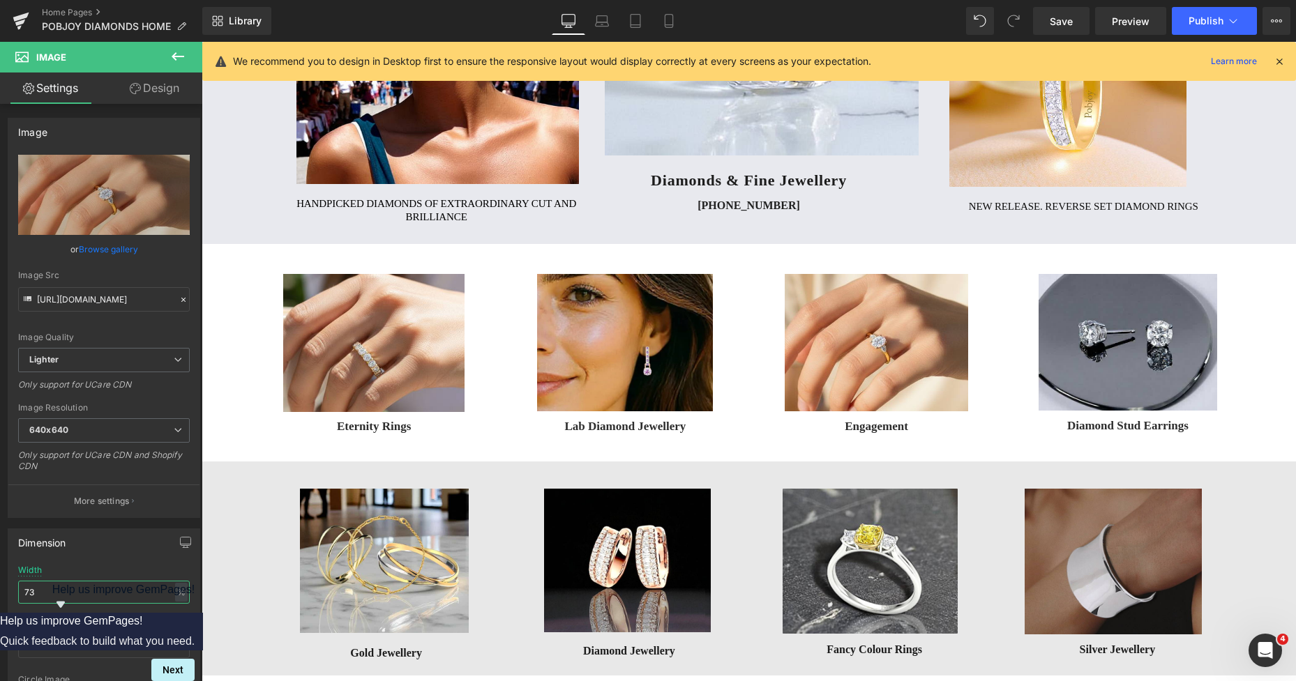
scroll to position [133, 0]
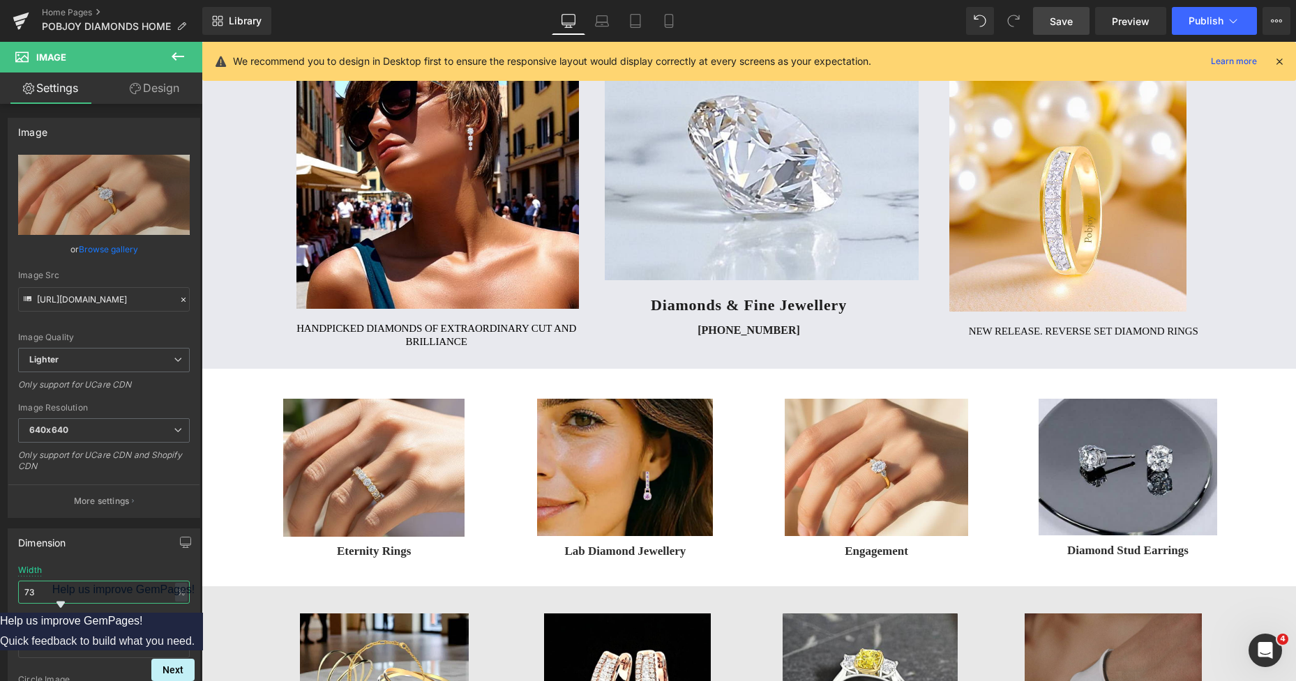
type input "73"
click at [1055, 16] on span "Save" at bounding box center [1061, 21] width 23 height 15
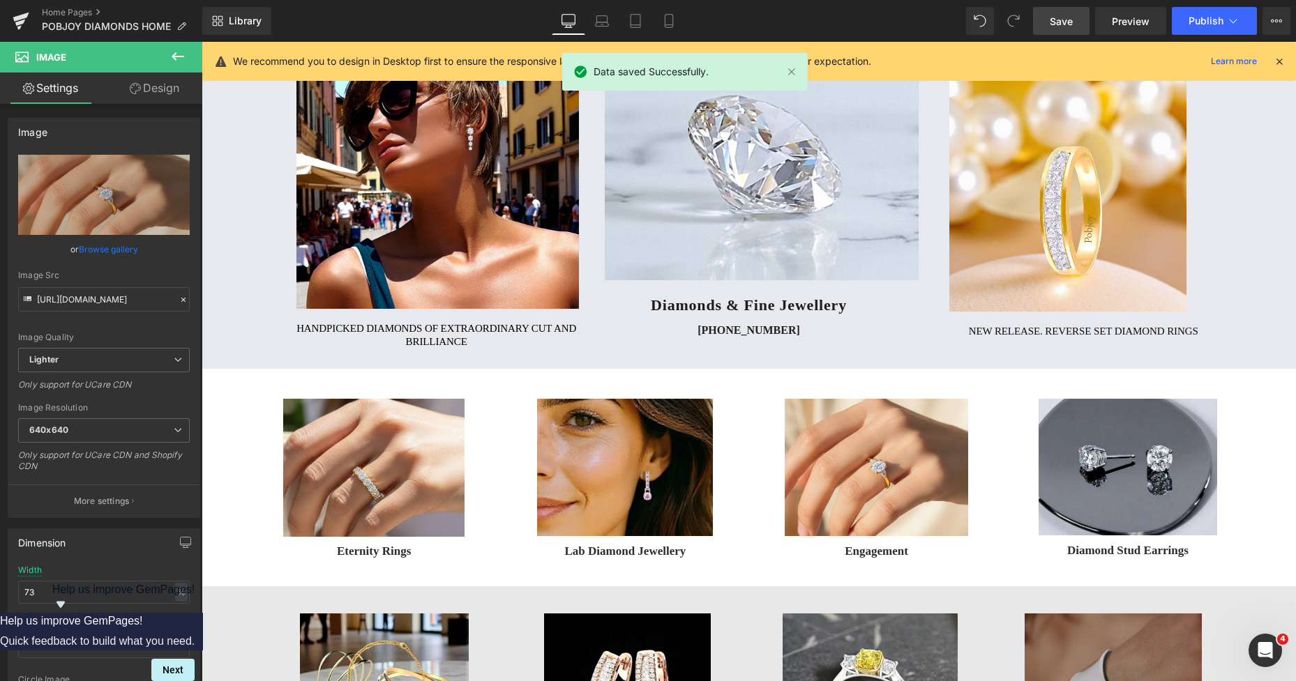
click at [1051, 23] on span "Save" at bounding box center [1061, 21] width 23 height 15
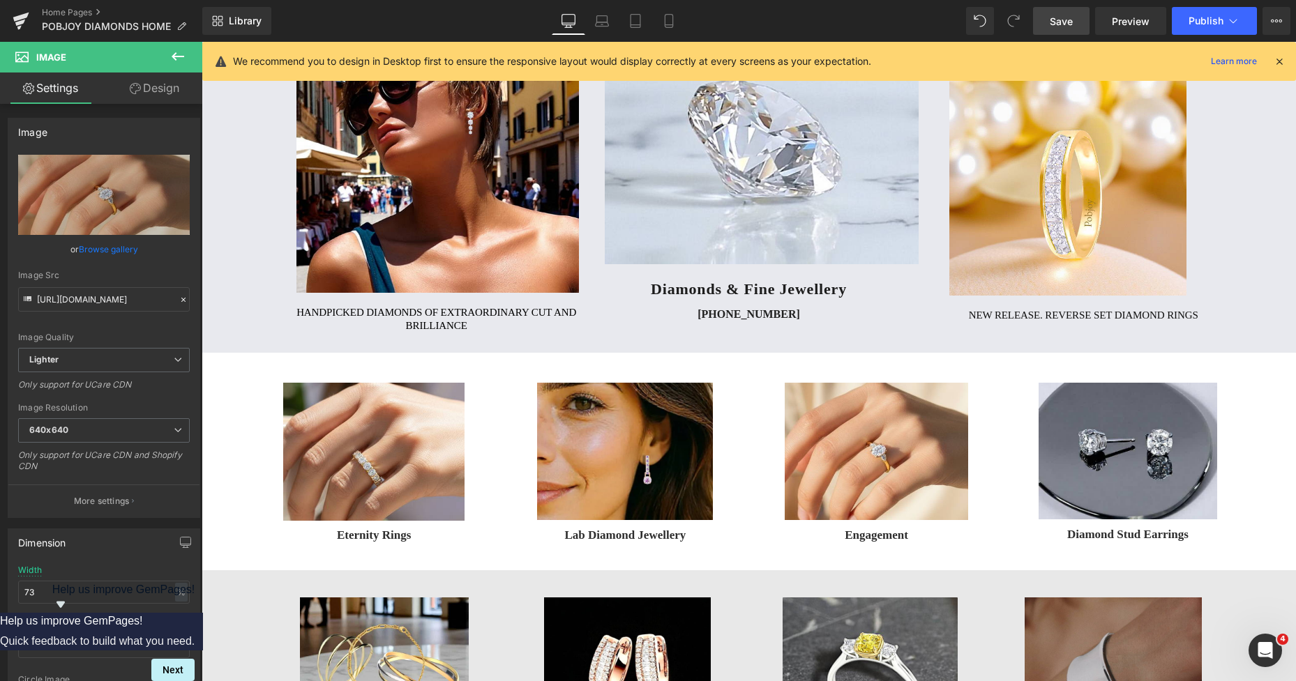
drag, startPoint x: 1291, startPoint y: 93, endPoint x: 1459, endPoint y: 100, distance: 167.6
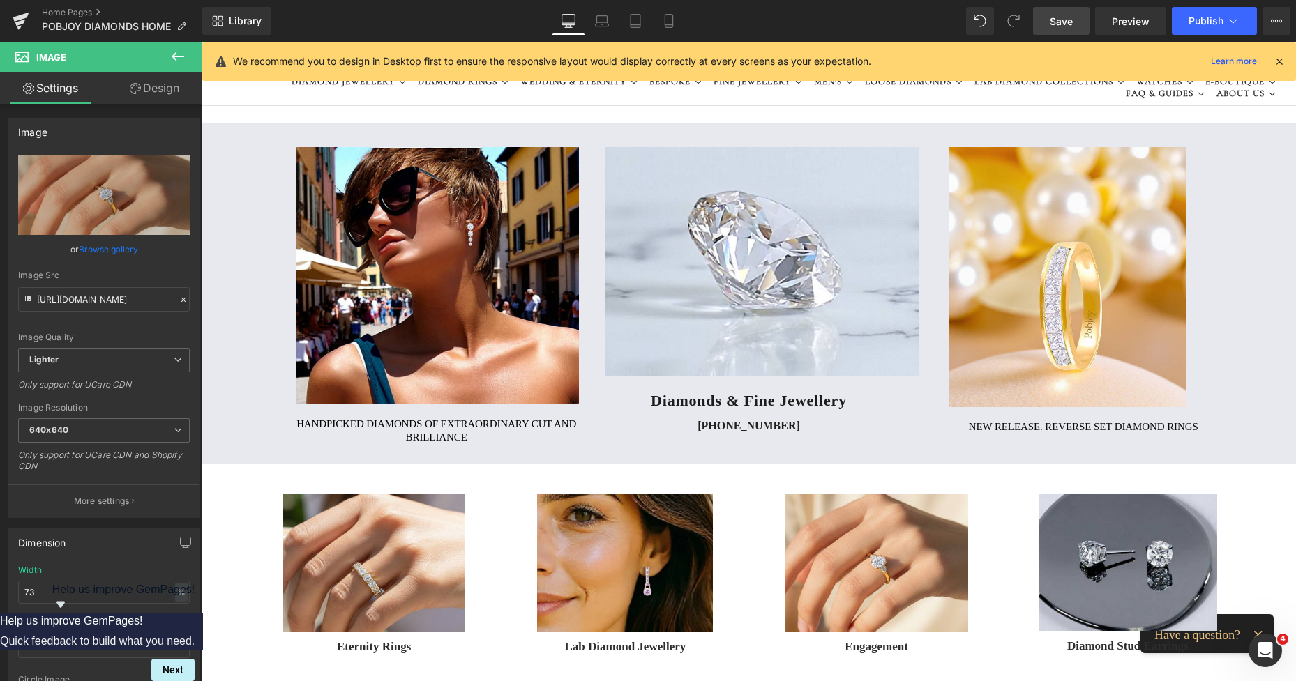
click at [1057, 22] on span "Save" at bounding box center [1061, 21] width 23 height 15
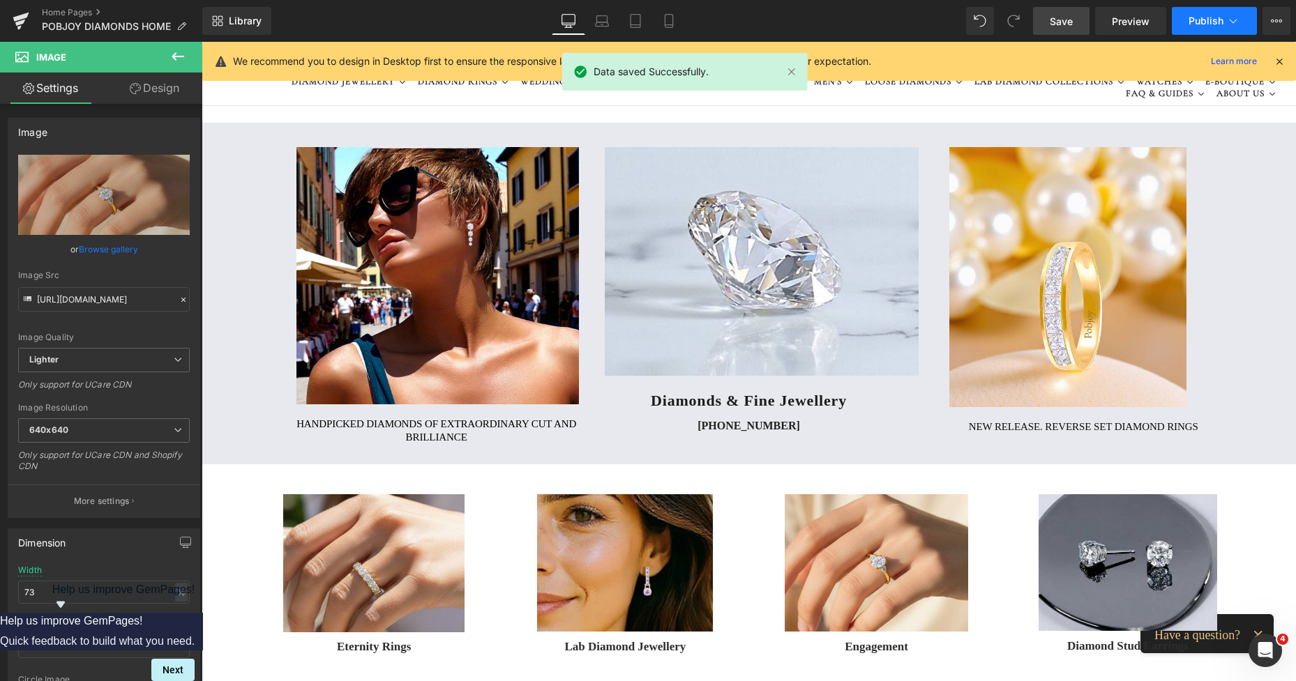
click at [1195, 15] on span "Publish" at bounding box center [1206, 20] width 35 height 11
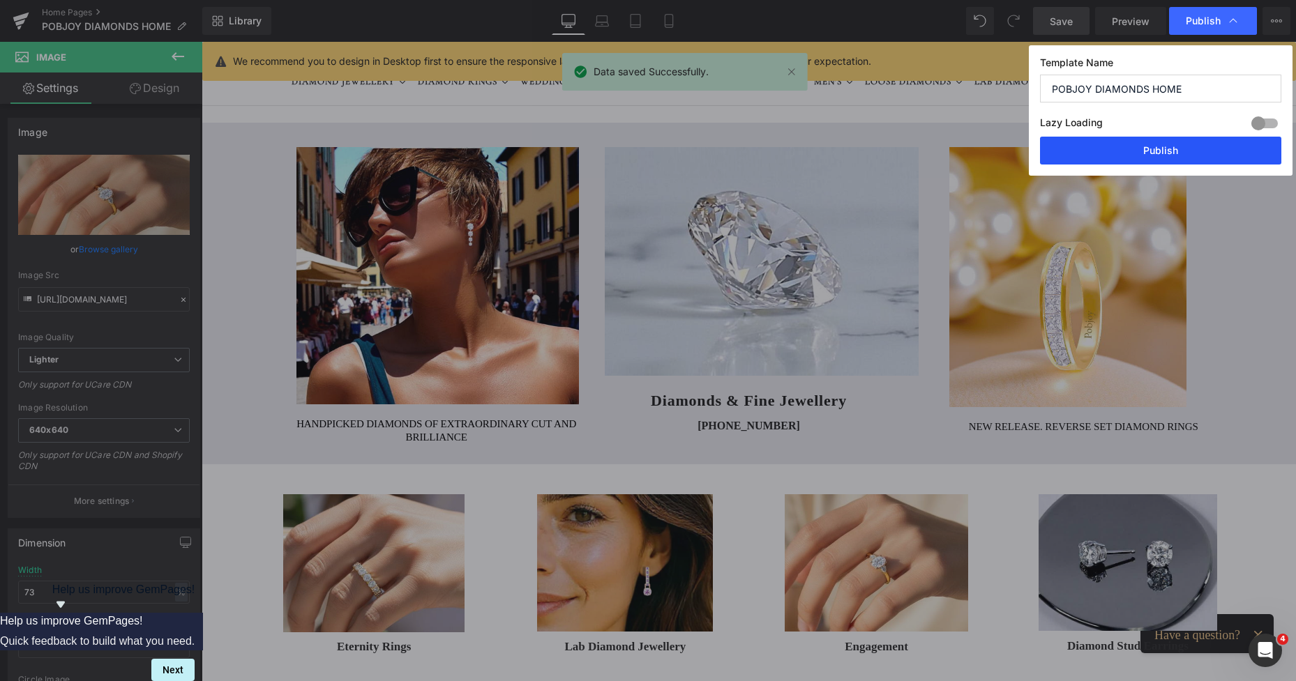
click at [1156, 142] on button "Publish" at bounding box center [1160, 151] width 241 height 28
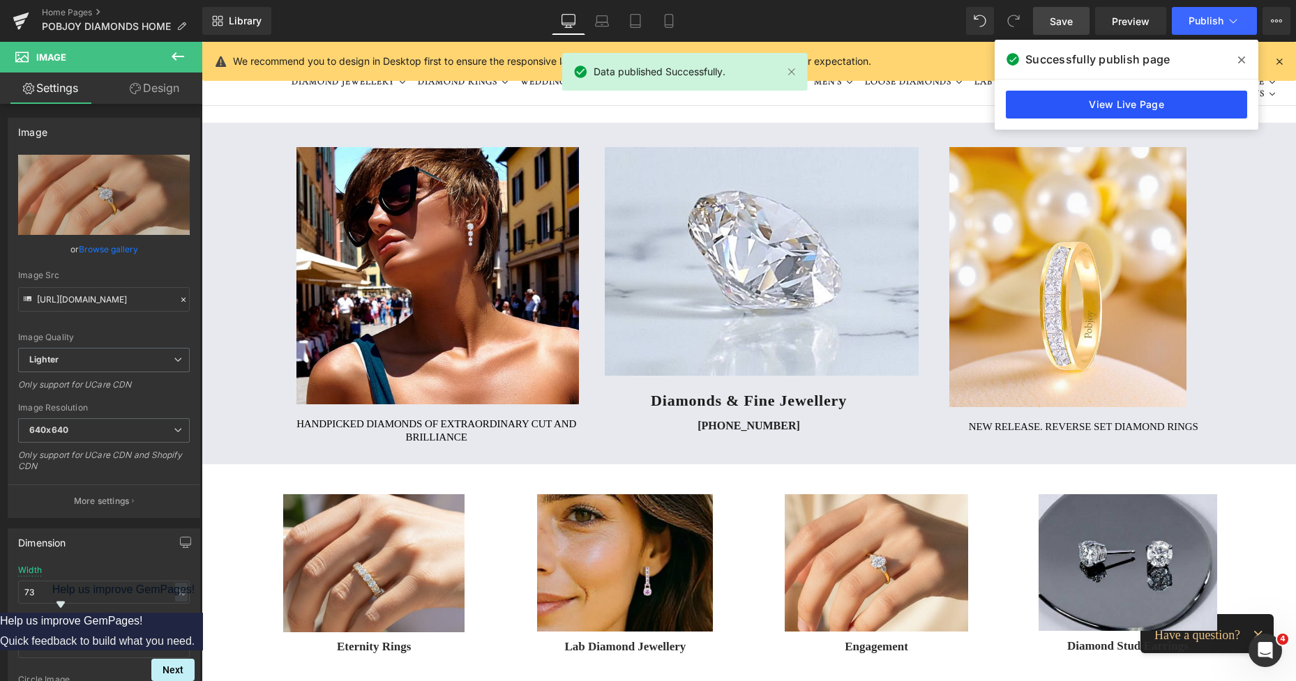
click at [1120, 104] on link "View Live Page" at bounding box center [1126, 105] width 241 height 28
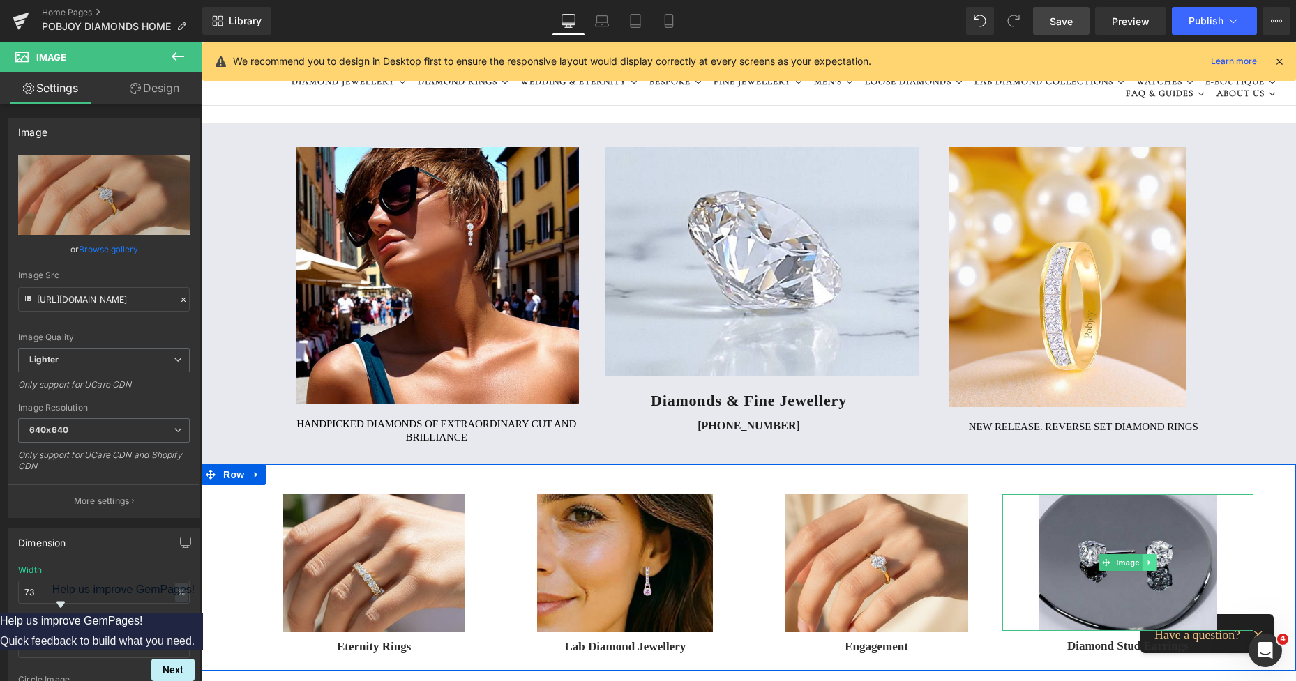
click at [1145, 566] on icon at bounding box center [1149, 563] width 8 height 8
click at [1141, 566] on icon at bounding box center [1142, 563] width 8 height 8
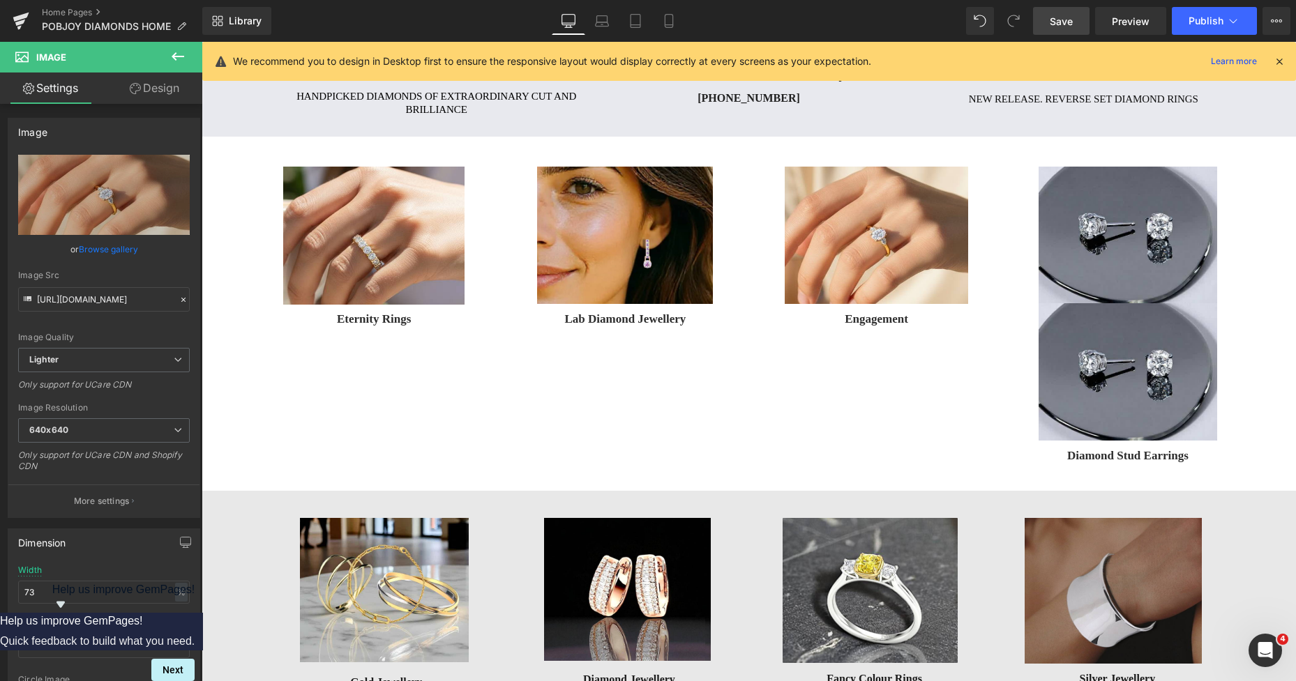
scroll to position [315, 0]
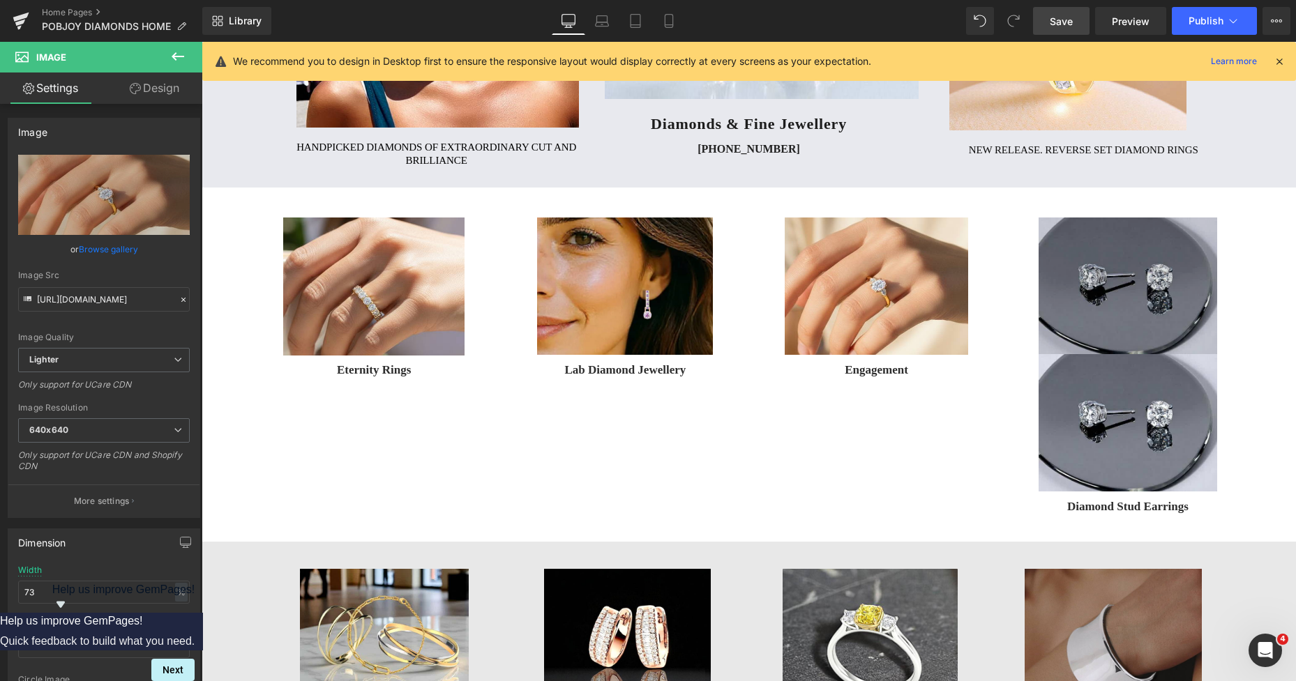
click at [1115, 254] on img at bounding box center [1128, 286] width 179 height 137
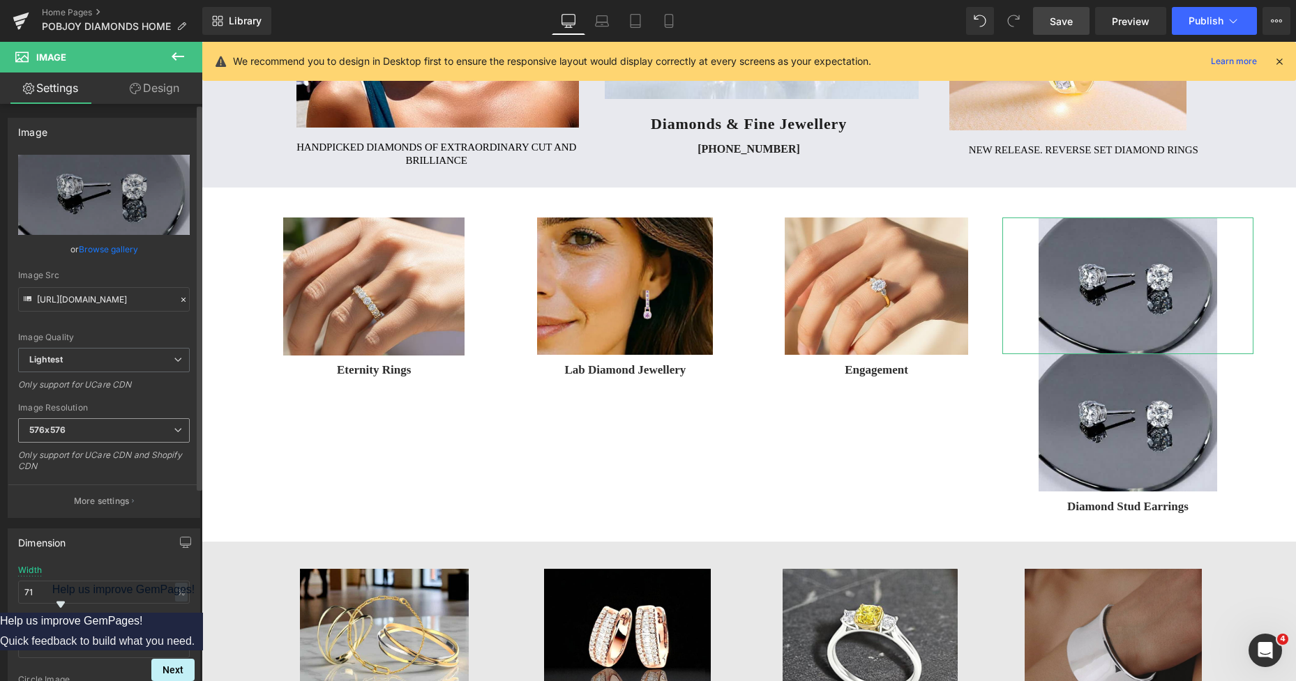
click at [90, 428] on span "576x576" at bounding box center [104, 431] width 172 height 24
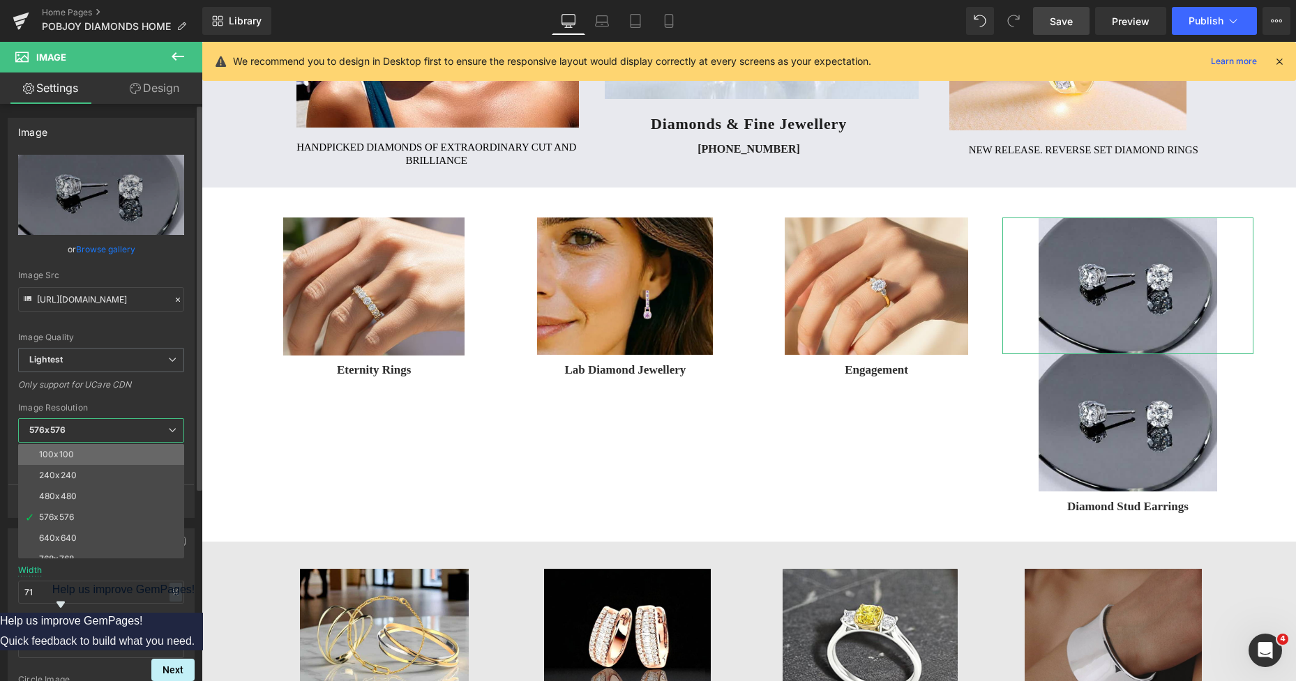
click at [81, 451] on li "100x100" at bounding box center [104, 454] width 172 height 21
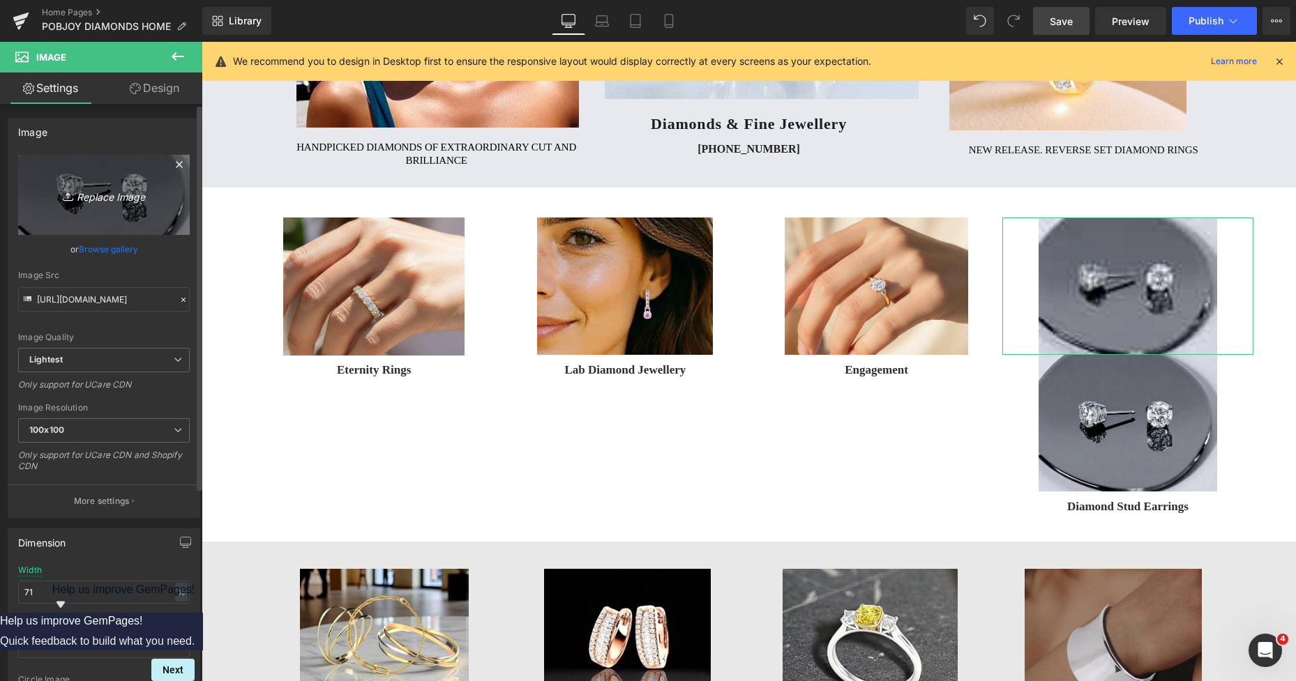
click at [113, 215] on link "Replace Image" at bounding box center [104, 195] width 172 height 80
type input "C:\fakepath\New Template-Photobroom - 2025-10-08T190329.223.png"
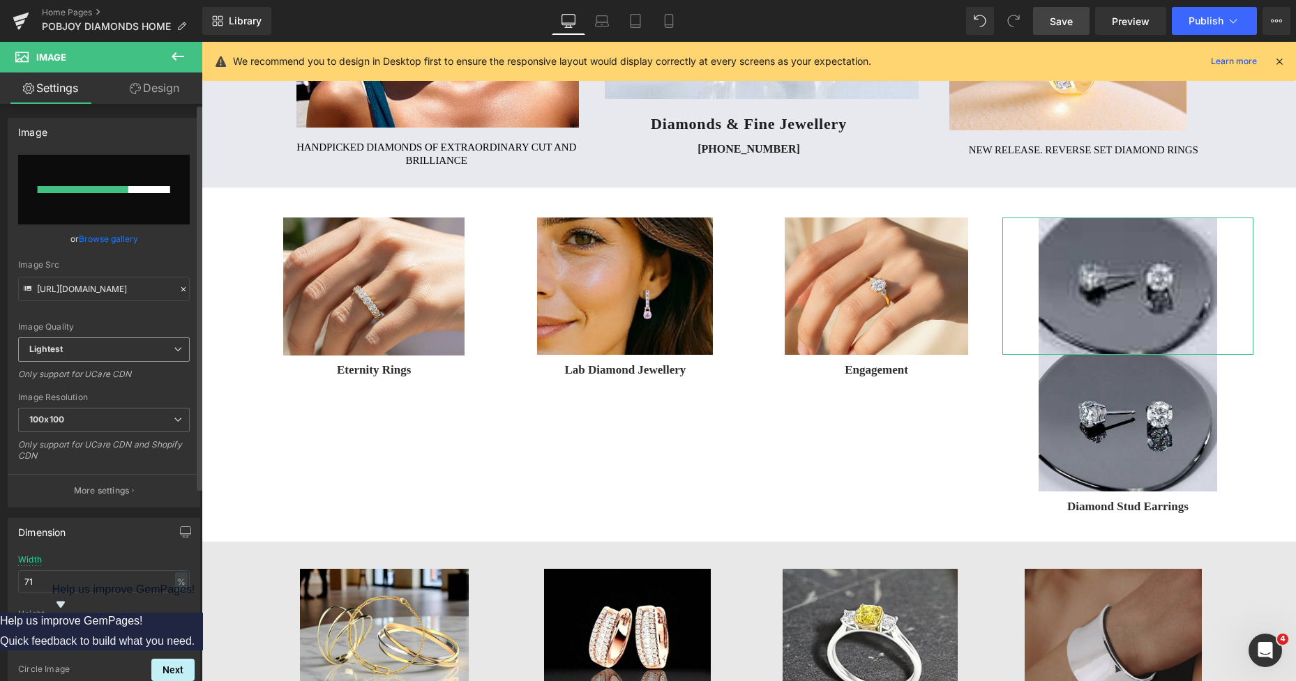
click at [94, 349] on span "Lightest" at bounding box center [104, 350] width 172 height 24
click at [89, 370] on li "Lighter" at bounding box center [101, 374] width 166 height 21
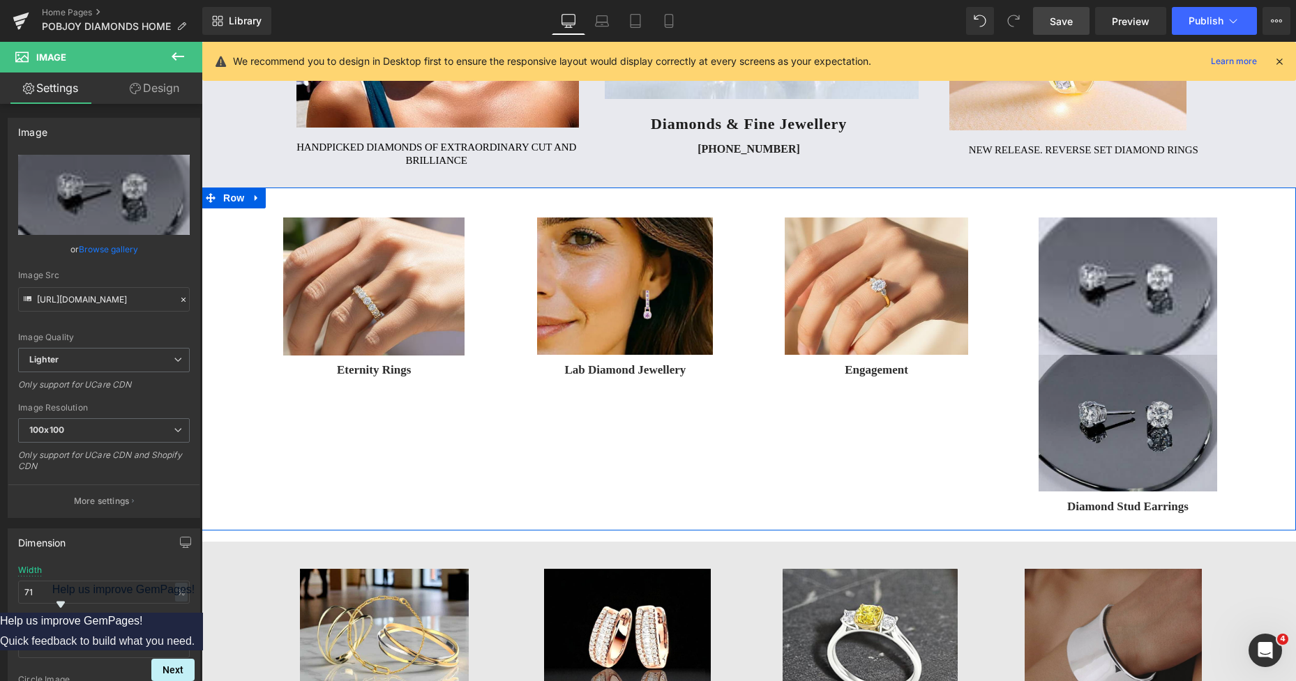
click at [1063, 391] on img at bounding box center [1128, 423] width 179 height 137
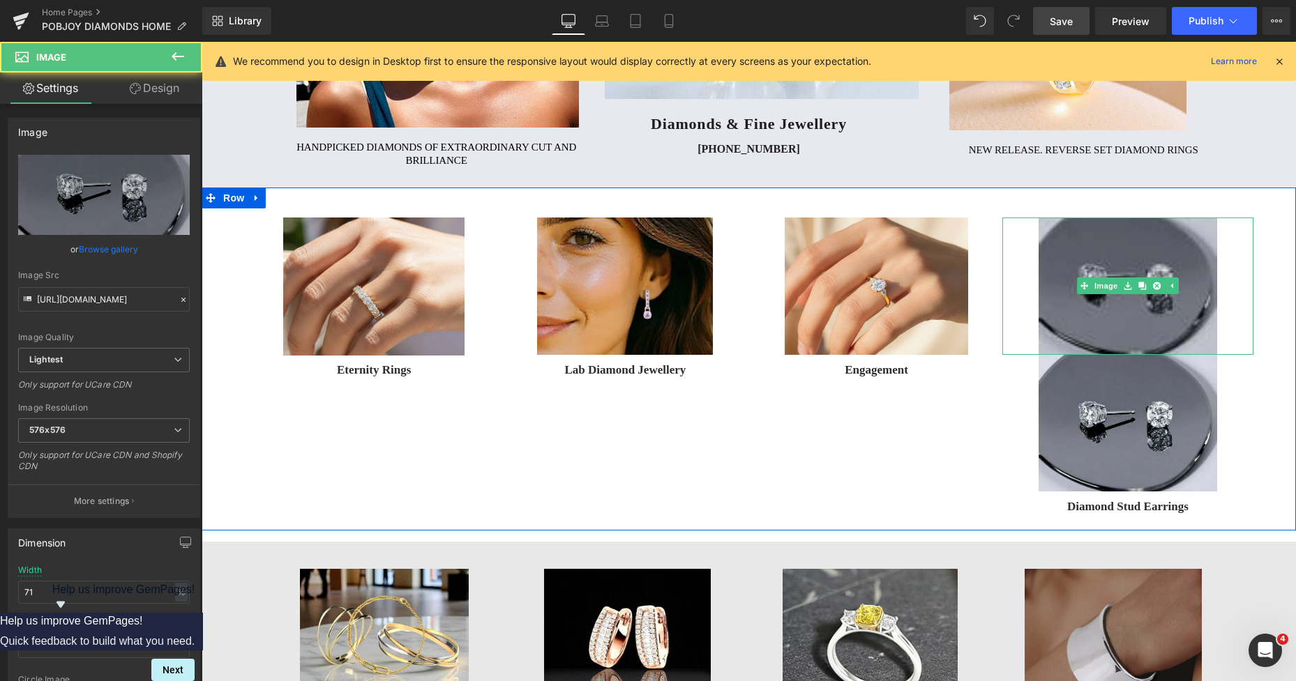
click at [1063, 270] on img at bounding box center [1128, 286] width 179 height 137
click at [1055, 280] on img at bounding box center [1128, 286] width 179 height 137
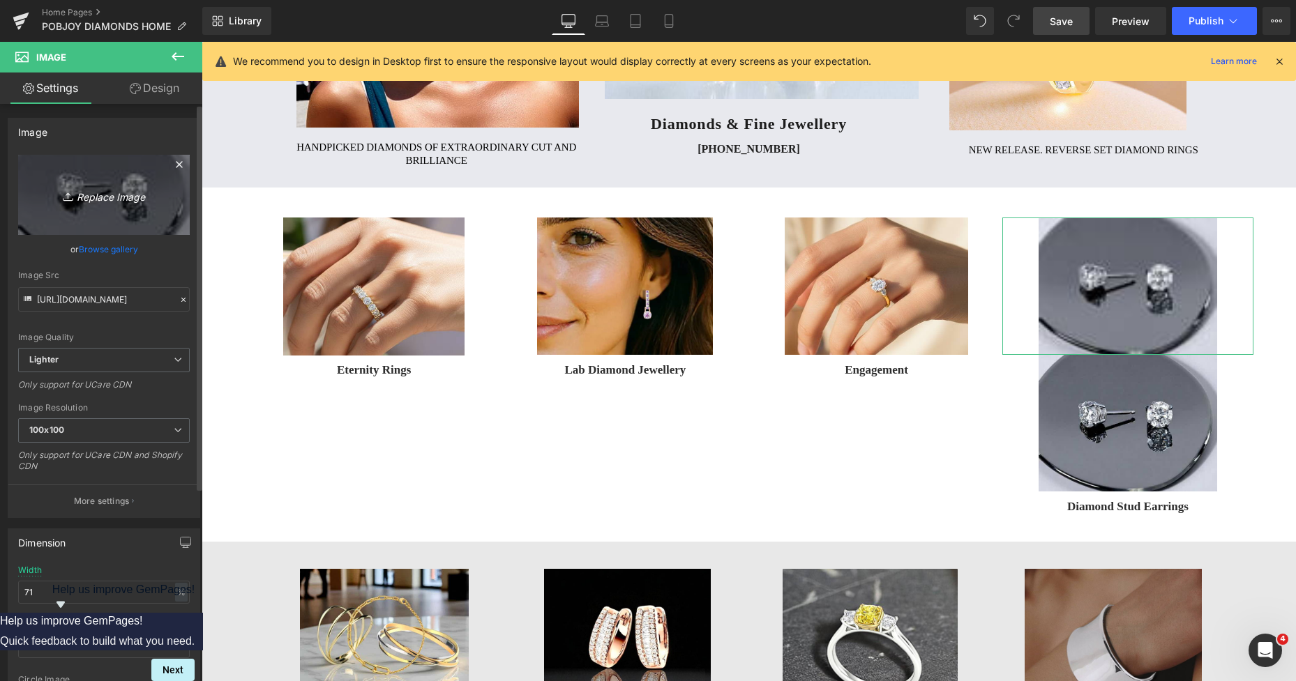
click at [126, 224] on link "Replace Image" at bounding box center [104, 195] width 172 height 80
type input "C:\fakepath\New Template-Photobroom - 2025-10-08T190329.223.png"
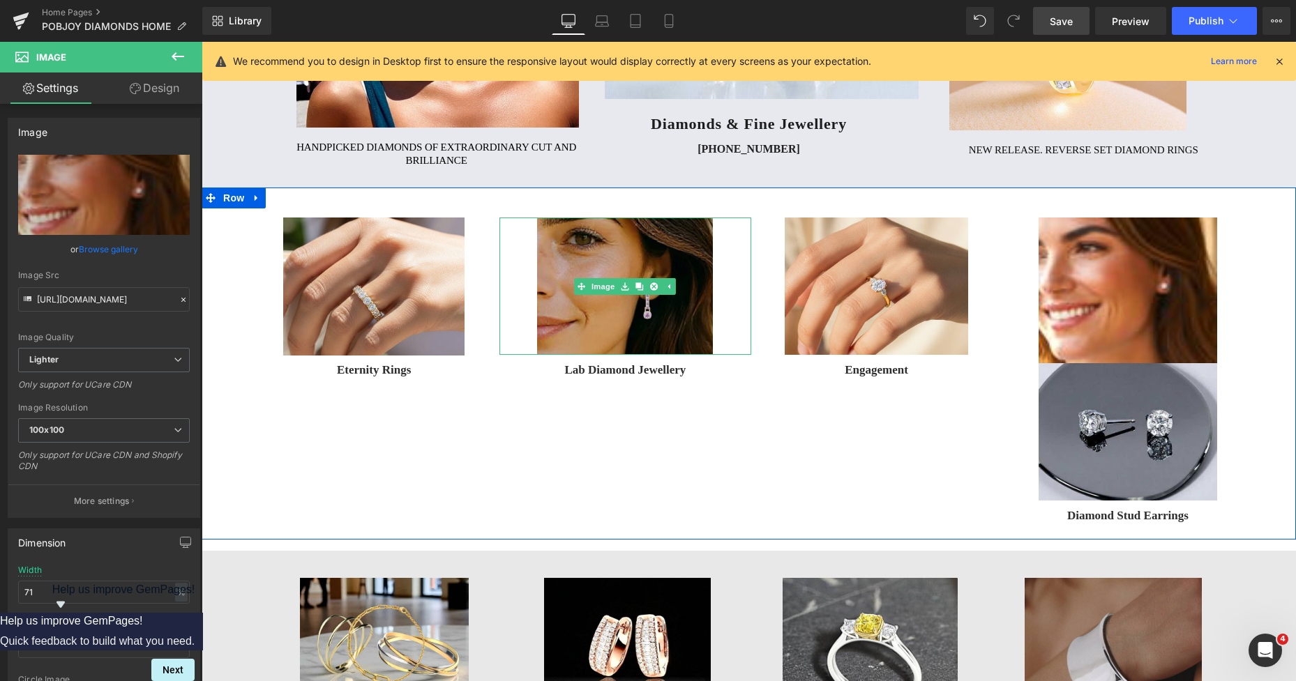
click at [592, 251] on img at bounding box center [625, 287] width 176 height 138
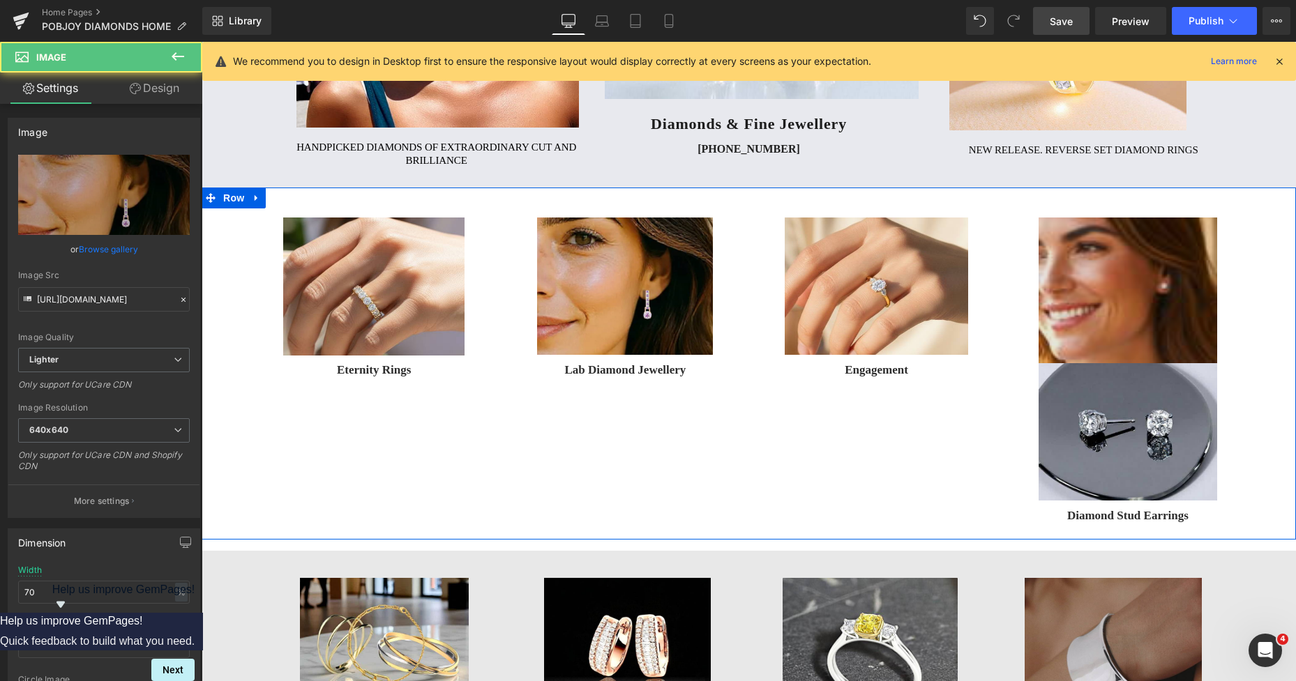
click at [1069, 234] on img at bounding box center [1128, 291] width 179 height 146
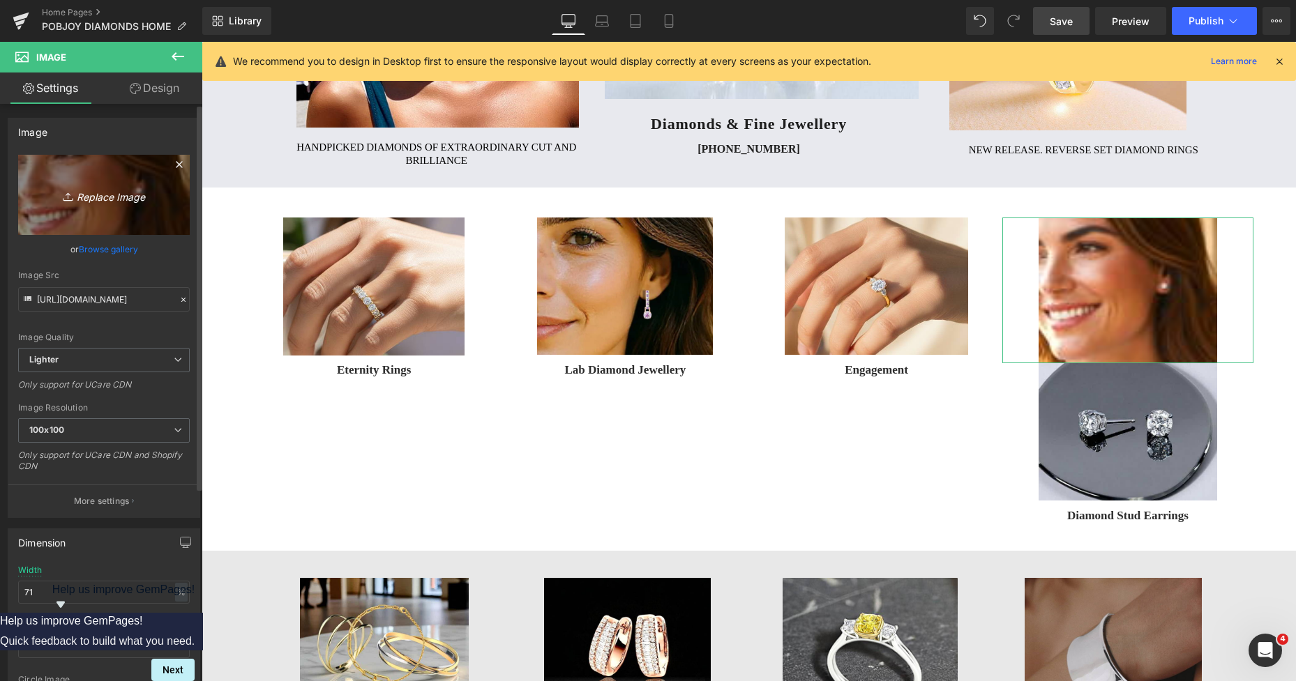
click at [89, 219] on link "Replace Image" at bounding box center [104, 195] width 172 height 80
type input "C:\fakepath\New Template-Photobroom - 2025-10-08T190329.223.png"
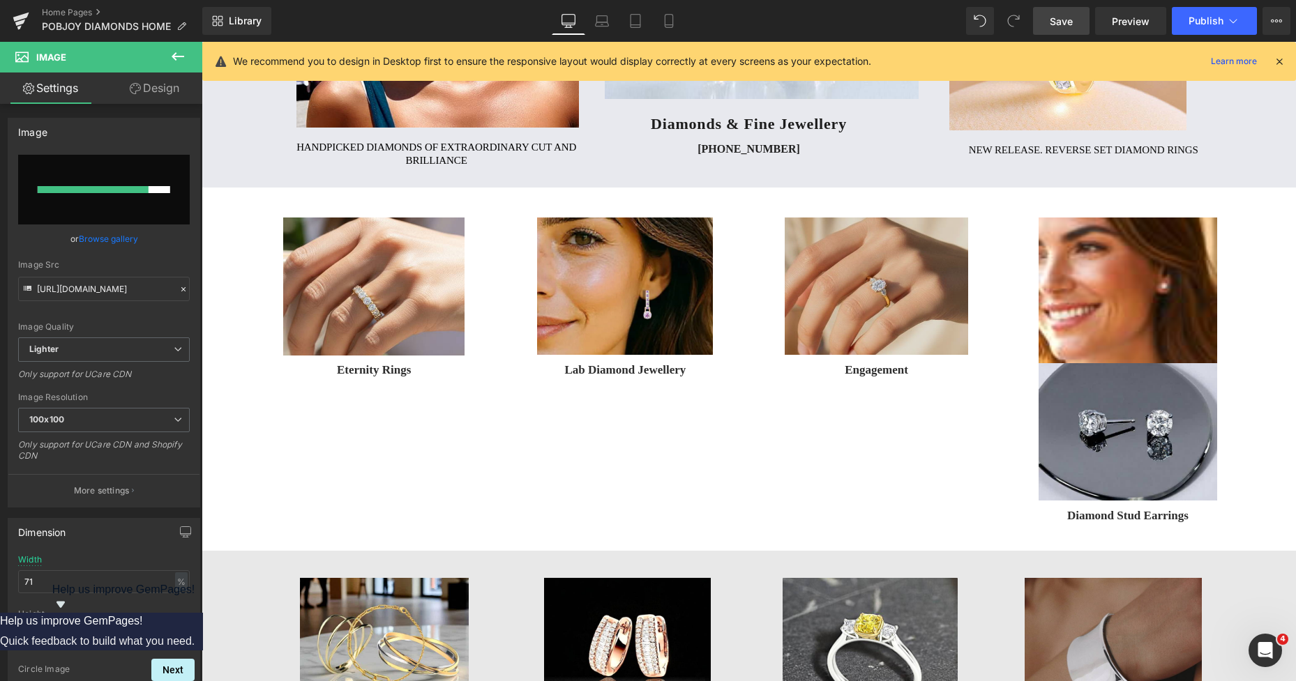
click at [834, 229] on img at bounding box center [876, 287] width 183 height 138
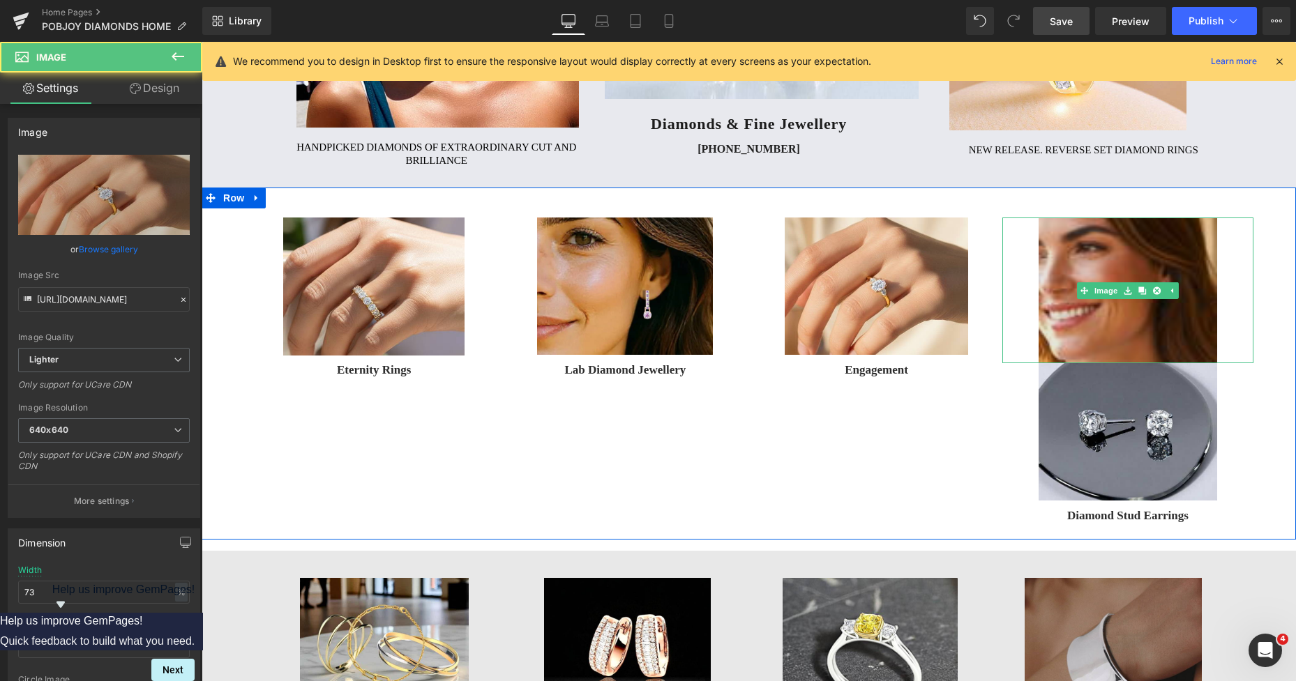
click at [1053, 239] on img at bounding box center [1128, 291] width 179 height 146
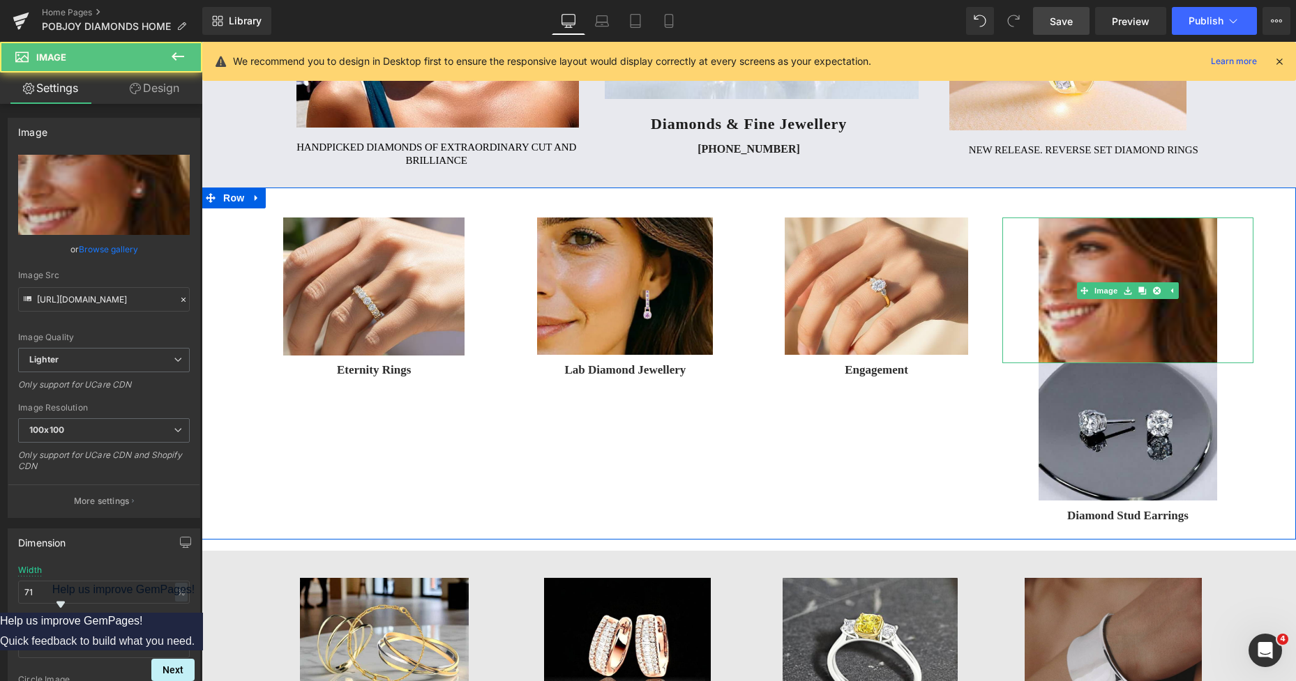
click at [1062, 262] on img at bounding box center [1128, 291] width 179 height 146
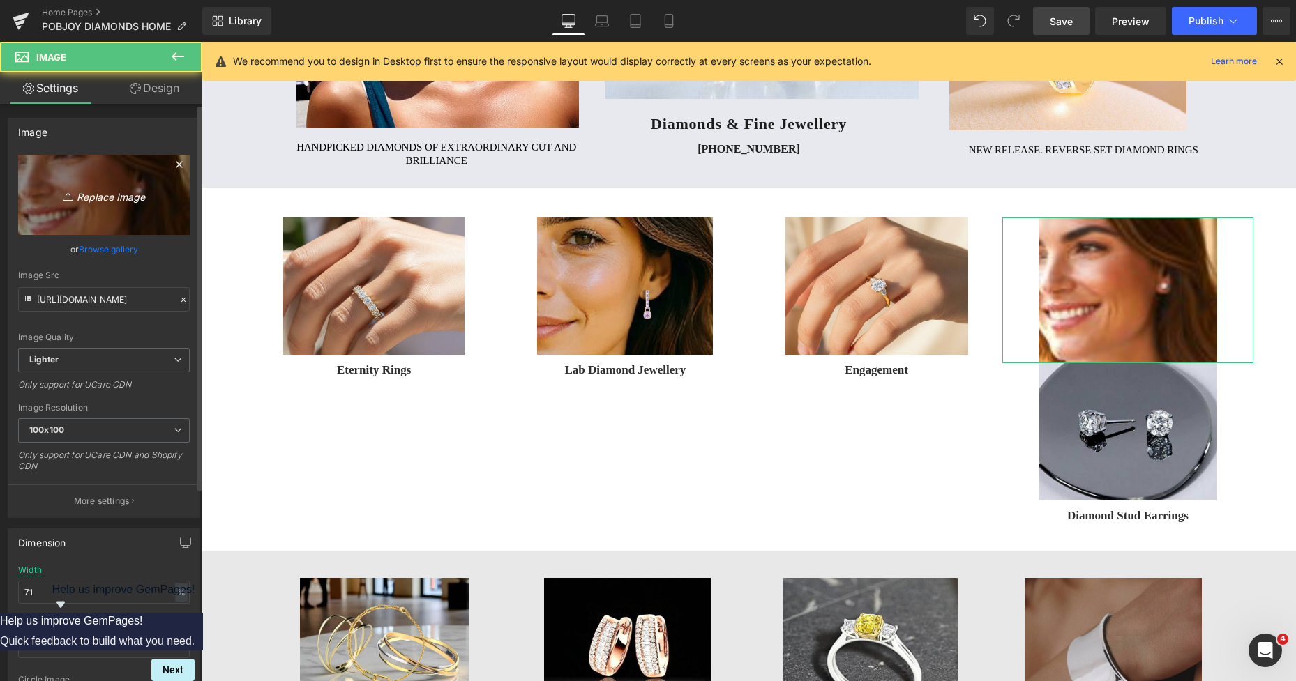
click at [121, 222] on link "Replace Image" at bounding box center [104, 195] width 172 height 80
type input "C:\fakepath\New Template-Photobroom - 2025-10-08T190329.223.png"
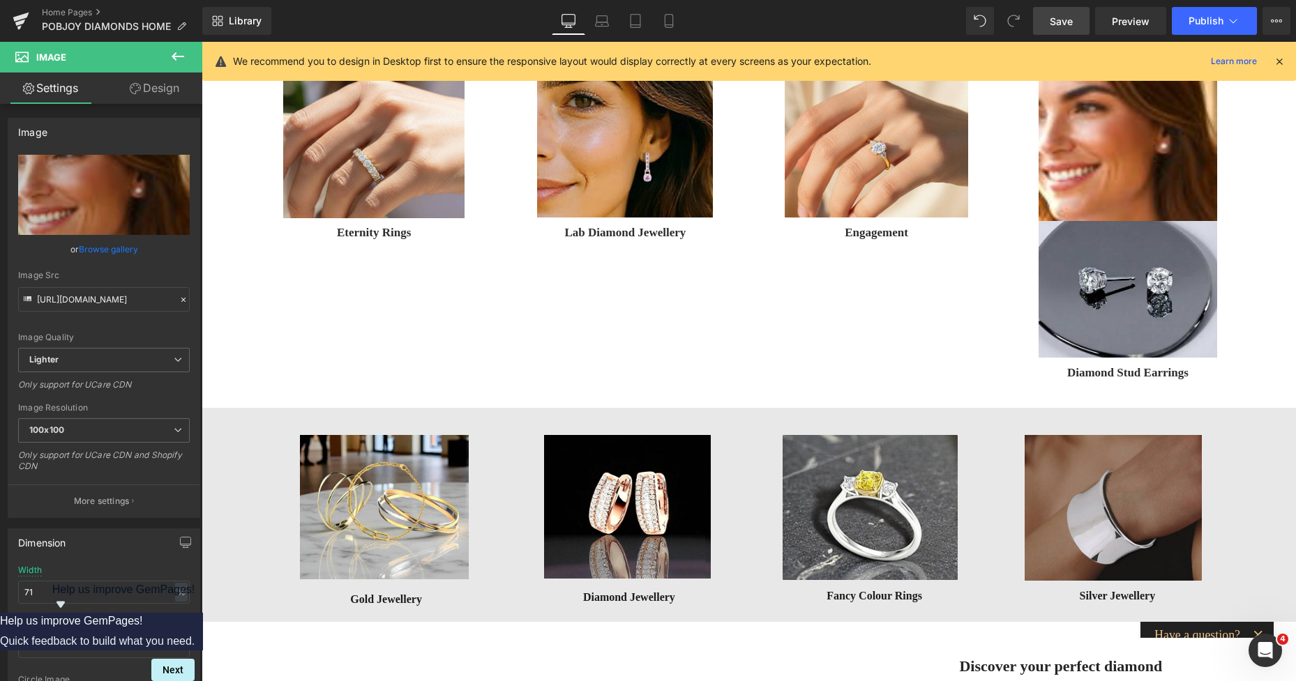
scroll to position [413, 0]
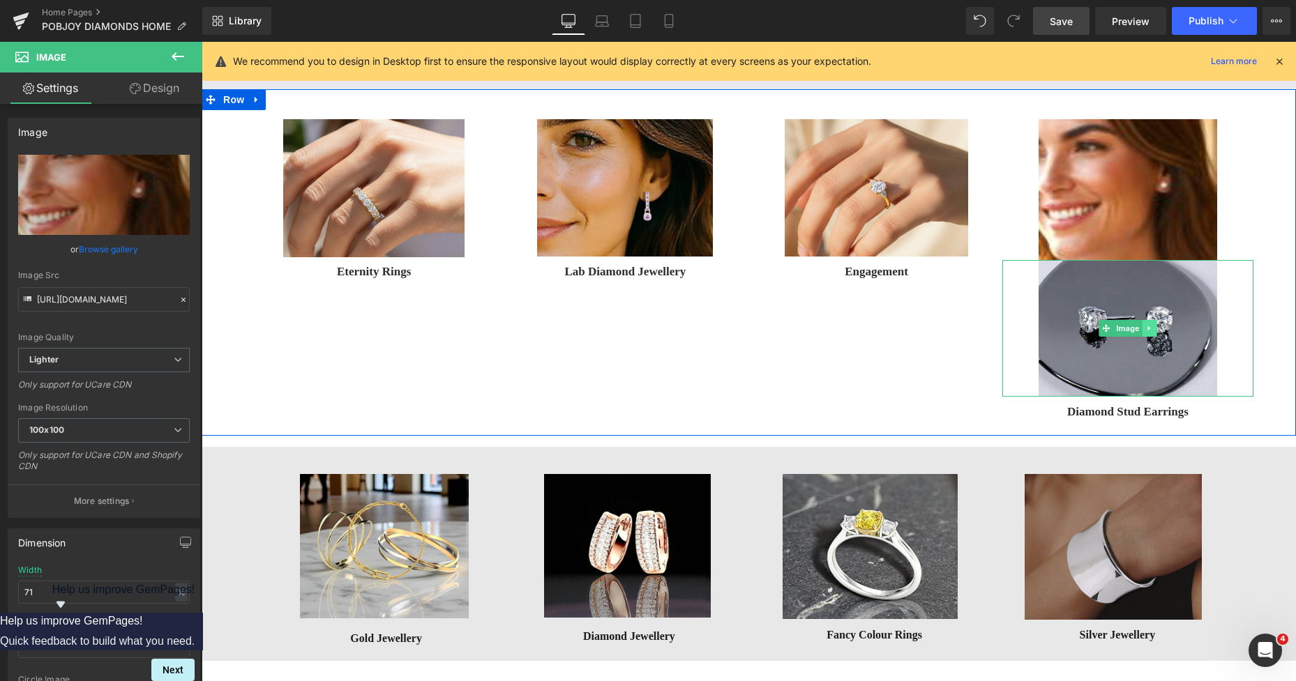
click at [1143, 328] on link at bounding box center [1150, 328] width 15 height 17
click at [1153, 328] on icon at bounding box center [1157, 328] width 8 height 8
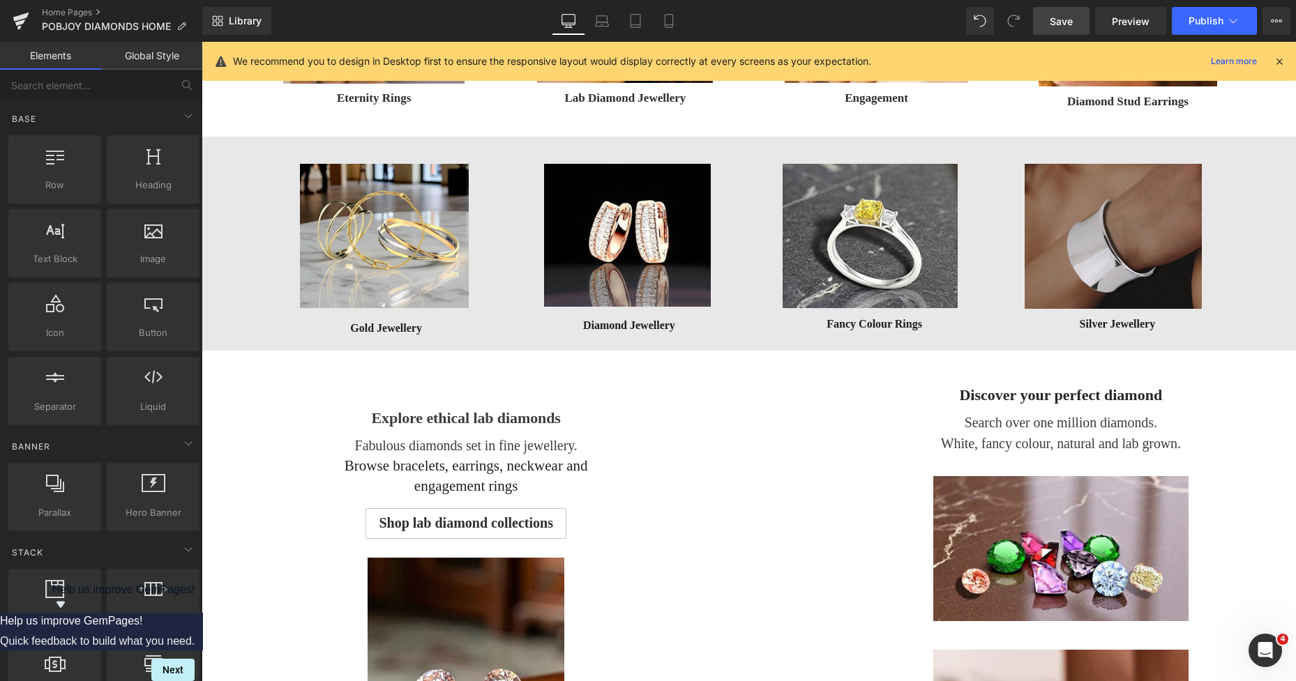
scroll to position [424, 0]
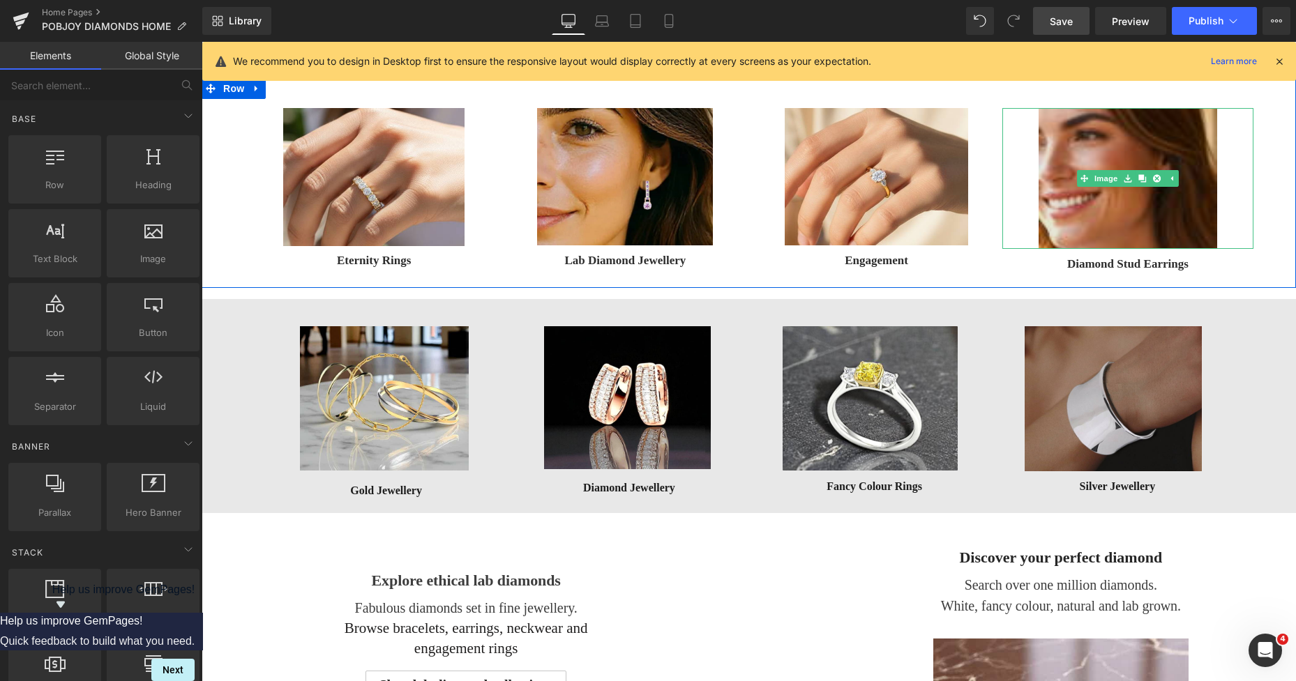
click at [1105, 137] on img at bounding box center [1128, 178] width 179 height 141
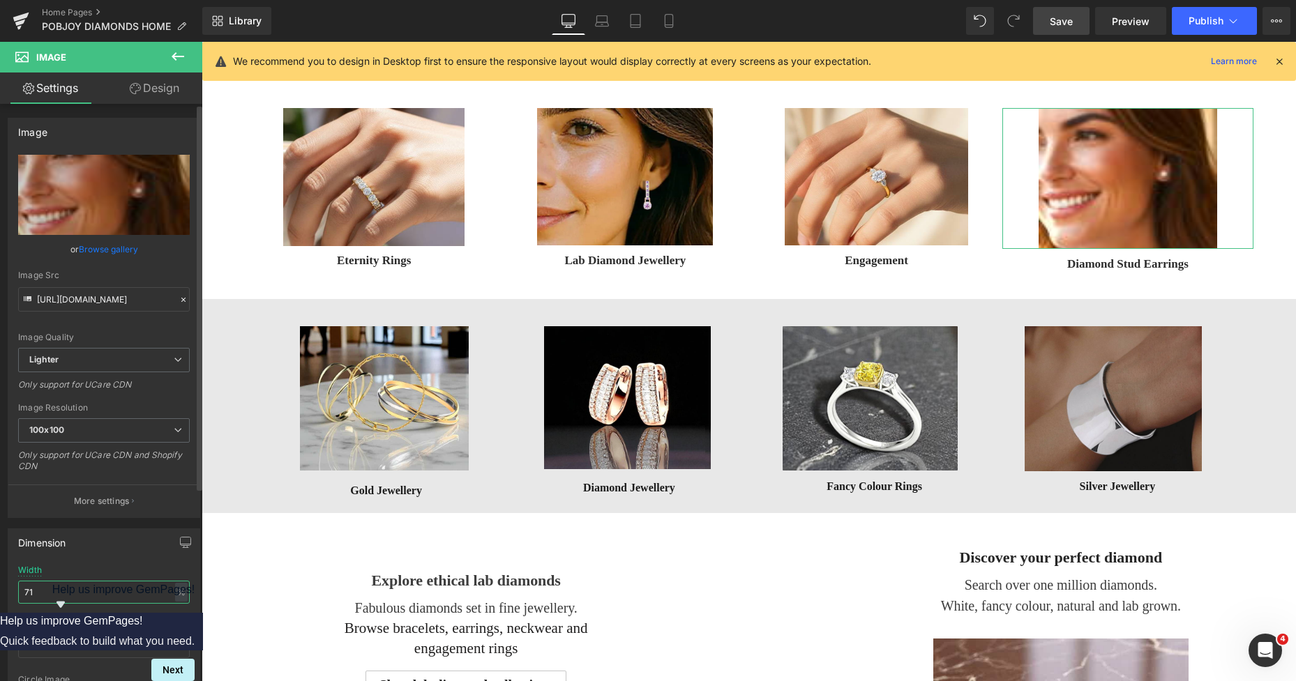
drag, startPoint x: 40, startPoint y: 588, endPoint x: 30, endPoint y: 589, distance: 10.5
click at [30, 589] on input "71" at bounding box center [104, 592] width 172 height 23
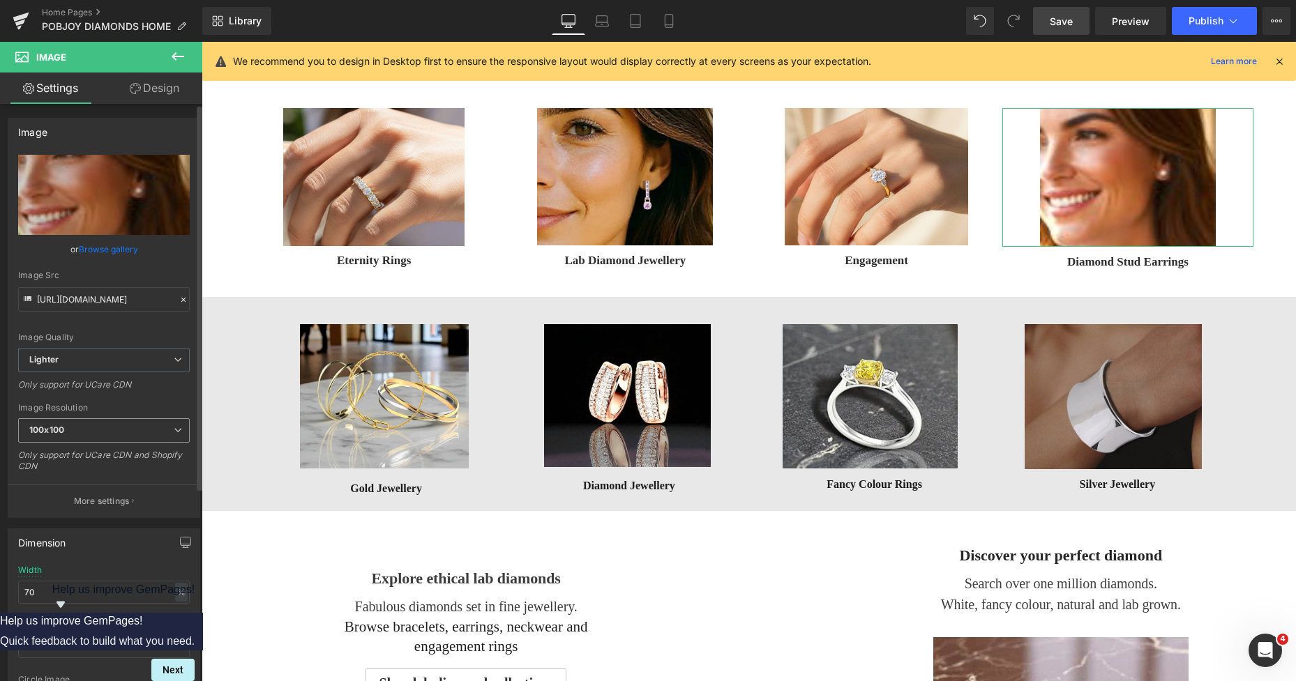
click at [107, 430] on span "100x100" at bounding box center [104, 431] width 172 height 24
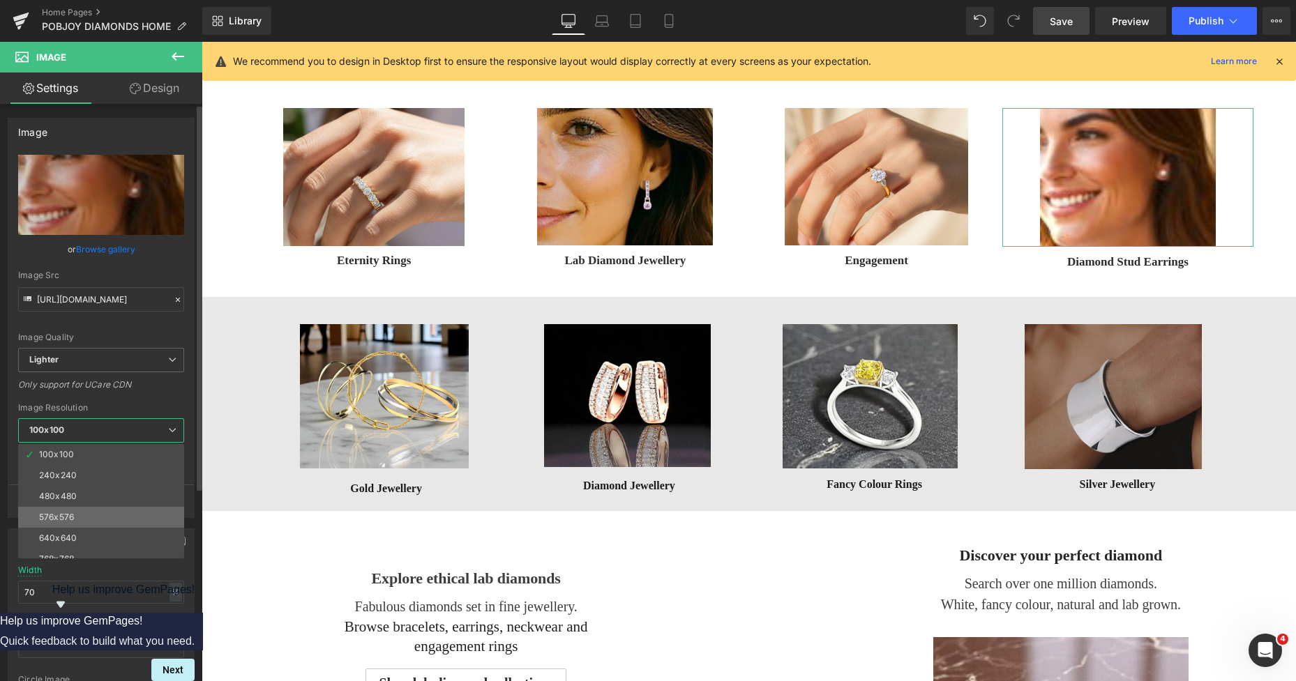
click at [73, 518] on div "576x576" at bounding box center [56, 518] width 35 height 10
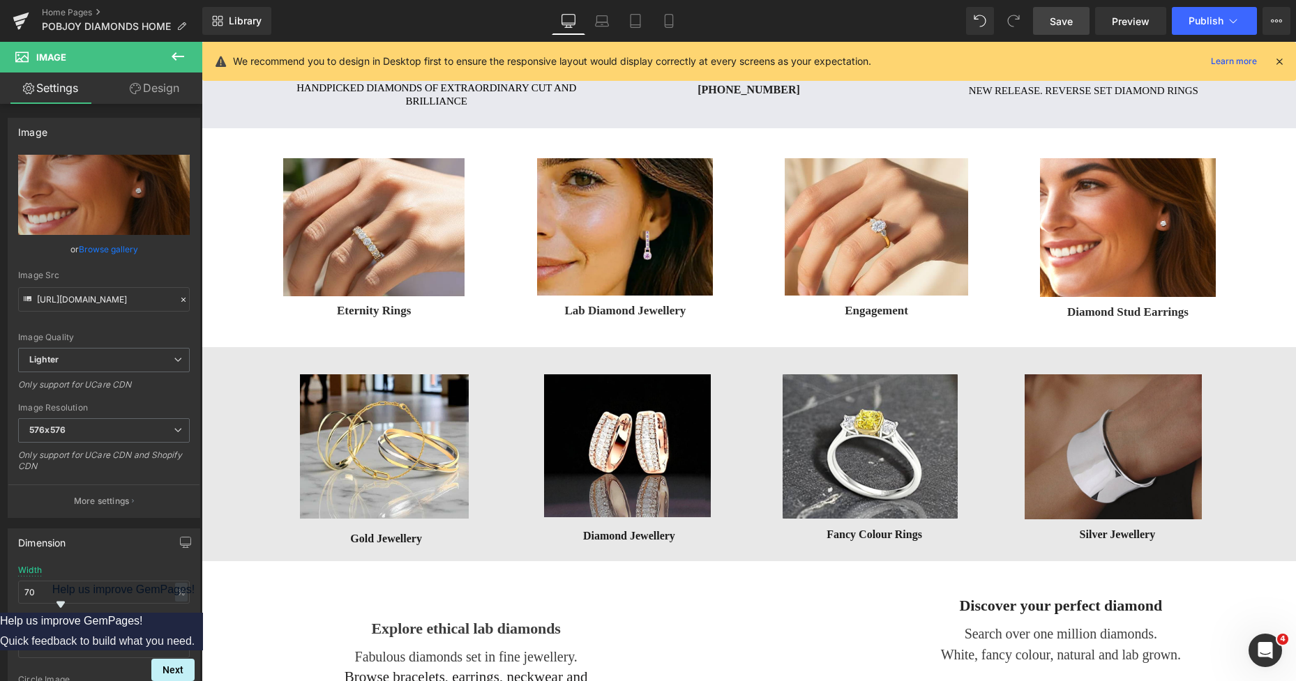
scroll to position [324, 0]
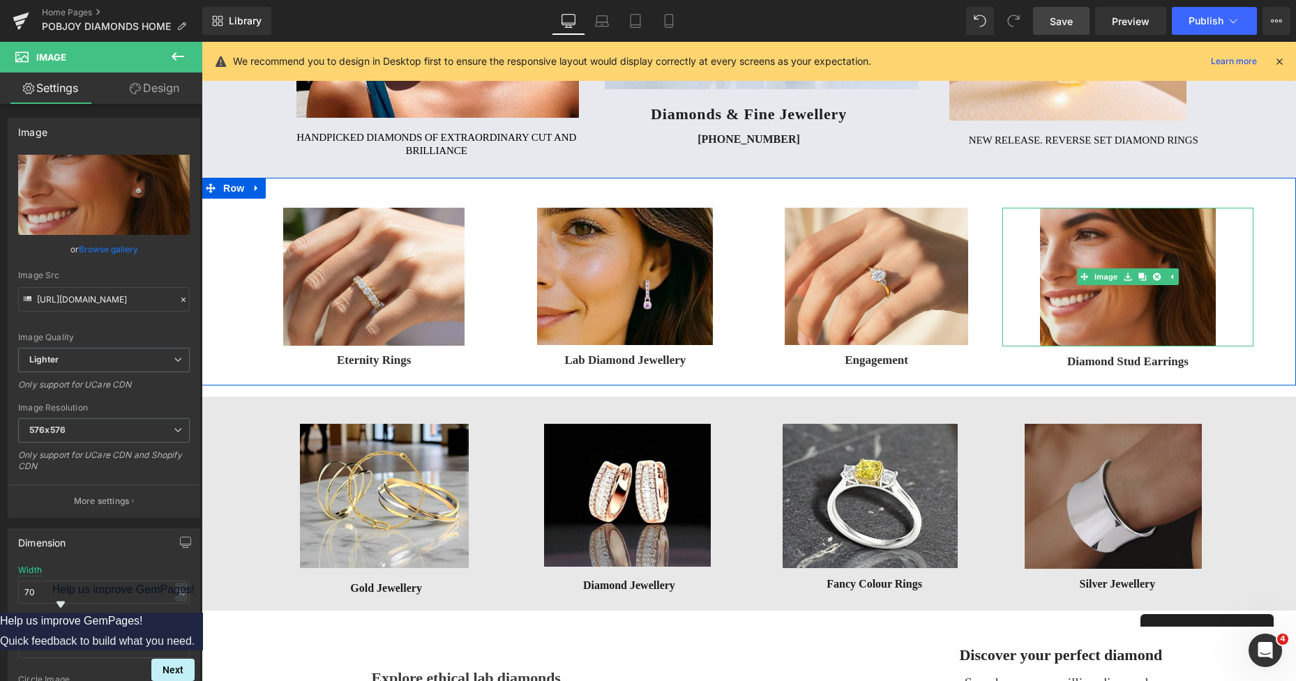
click at [1141, 232] on img at bounding box center [1128, 277] width 176 height 139
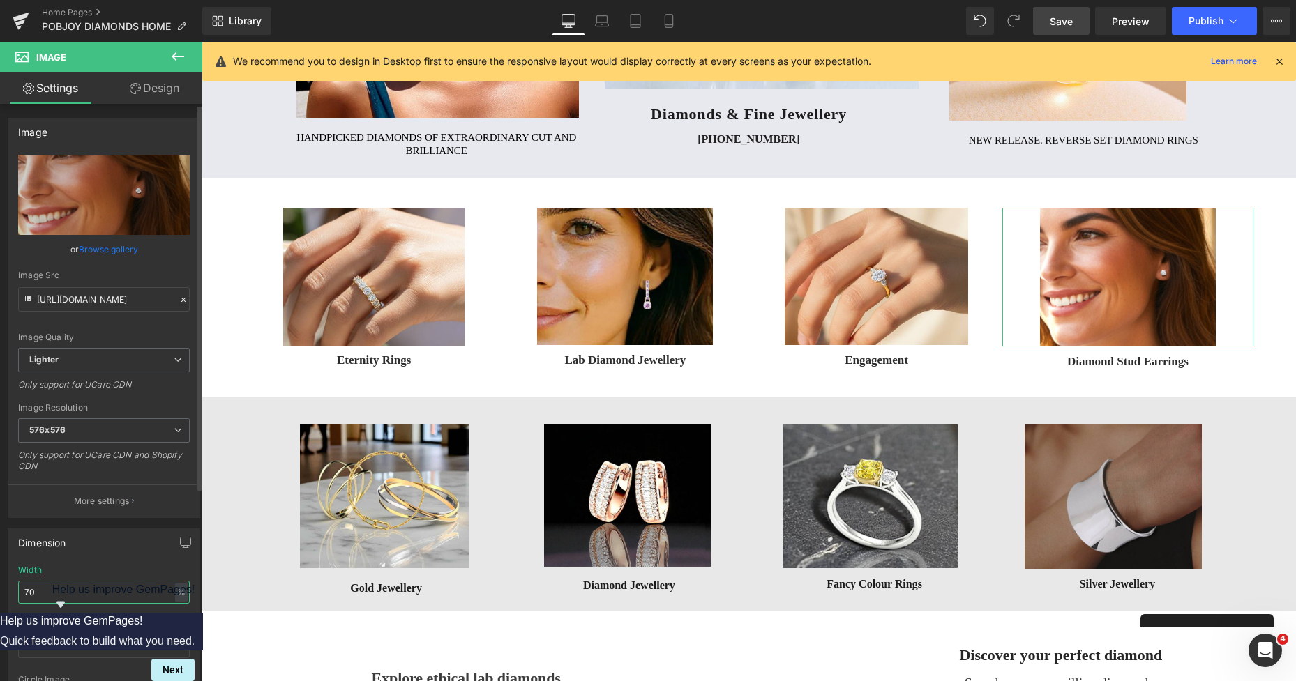
drag, startPoint x: 52, startPoint y: 592, endPoint x: 13, endPoint y: 596, distance: 38.6
click at [13, 596] on div "71% Width 70 % % px auto Height auto 0 Circle Image" at bounding box center [103, 636] width 191 height 140
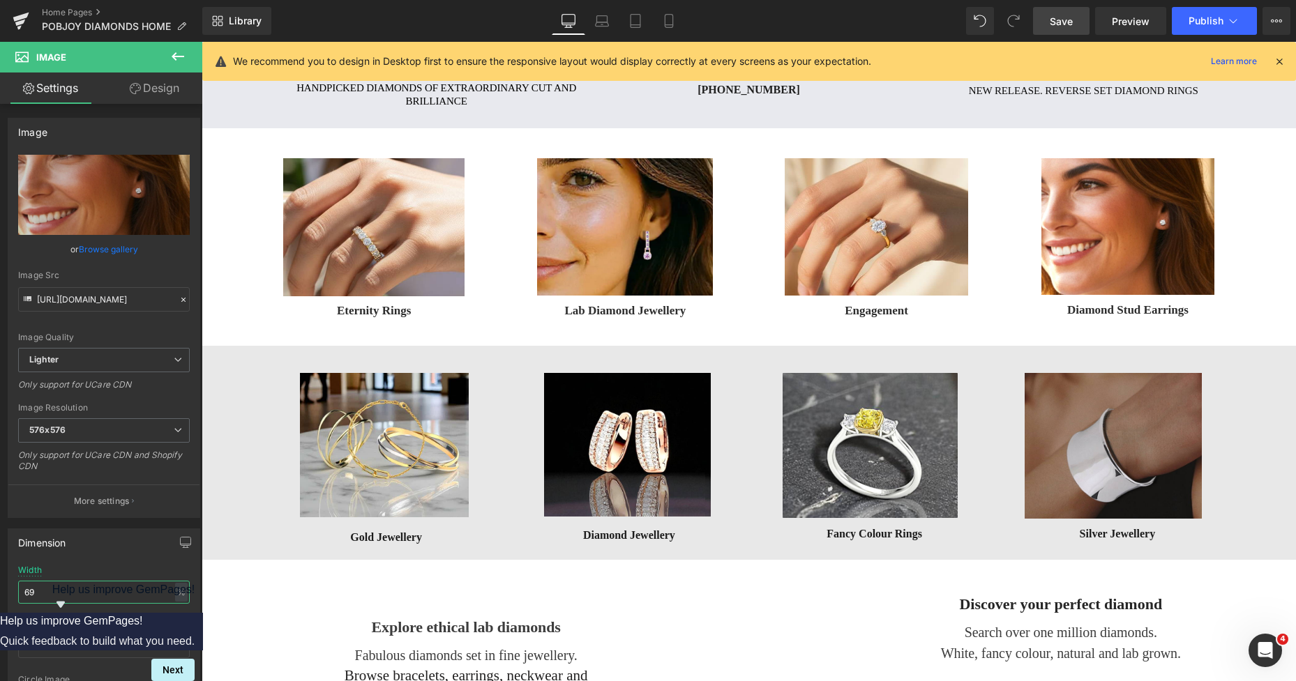
scroll to position [332, 0]
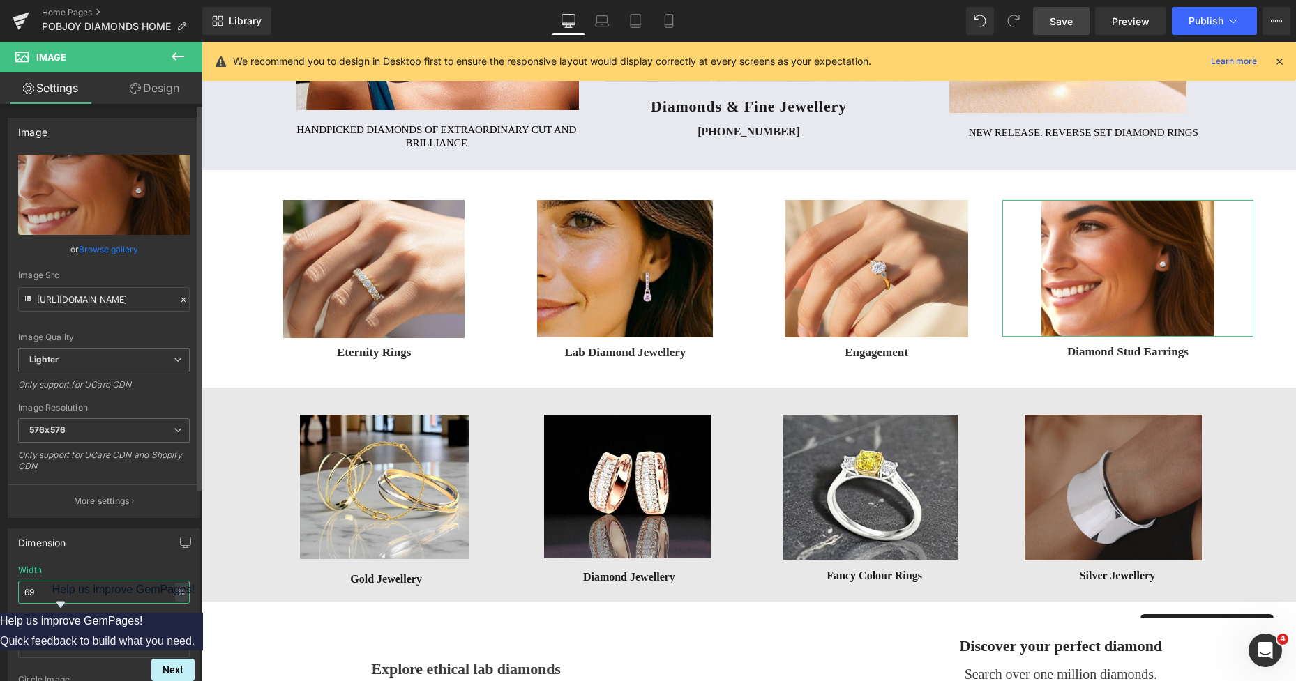
drag, startPoint x: 54, startPoint y: 586, endPoint x: 6, endPoint y: 594, distance: 49.5
click at [6, 594] on div "Dimension 71% Width 69 % % px auto Height auto 0 Circle Image" at bounding box center [104, 612] width 209 height 188
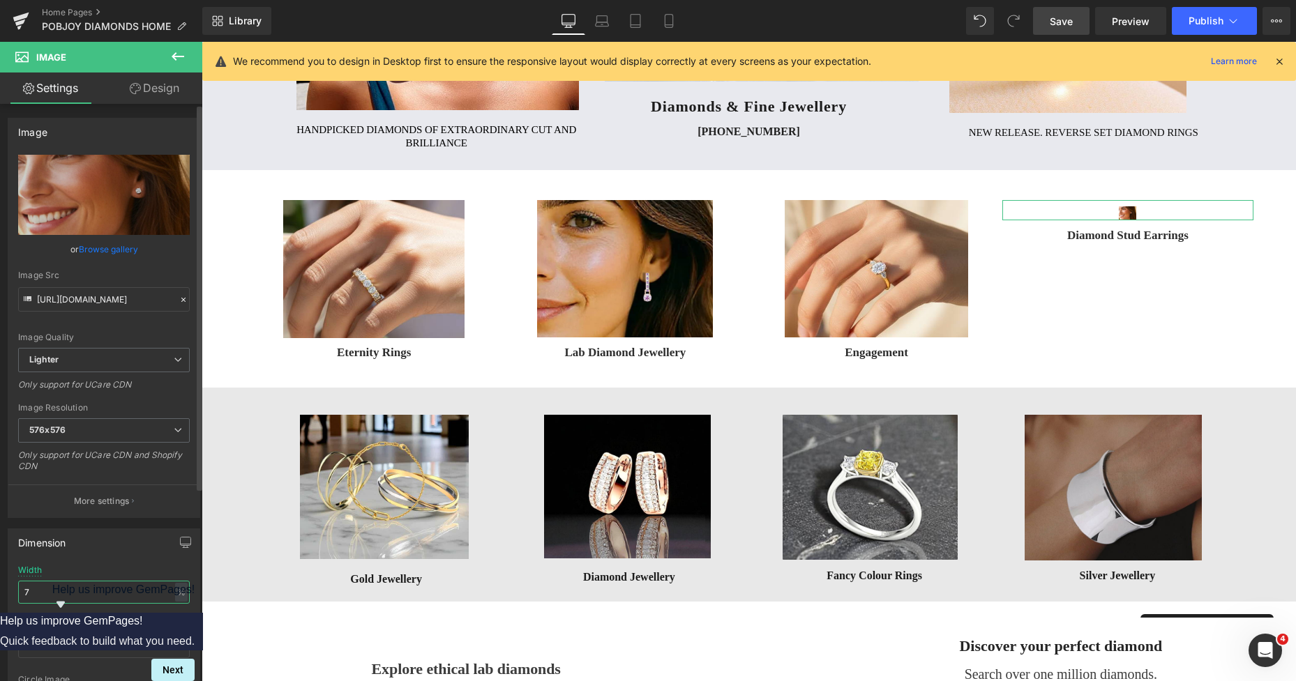
type input "70"
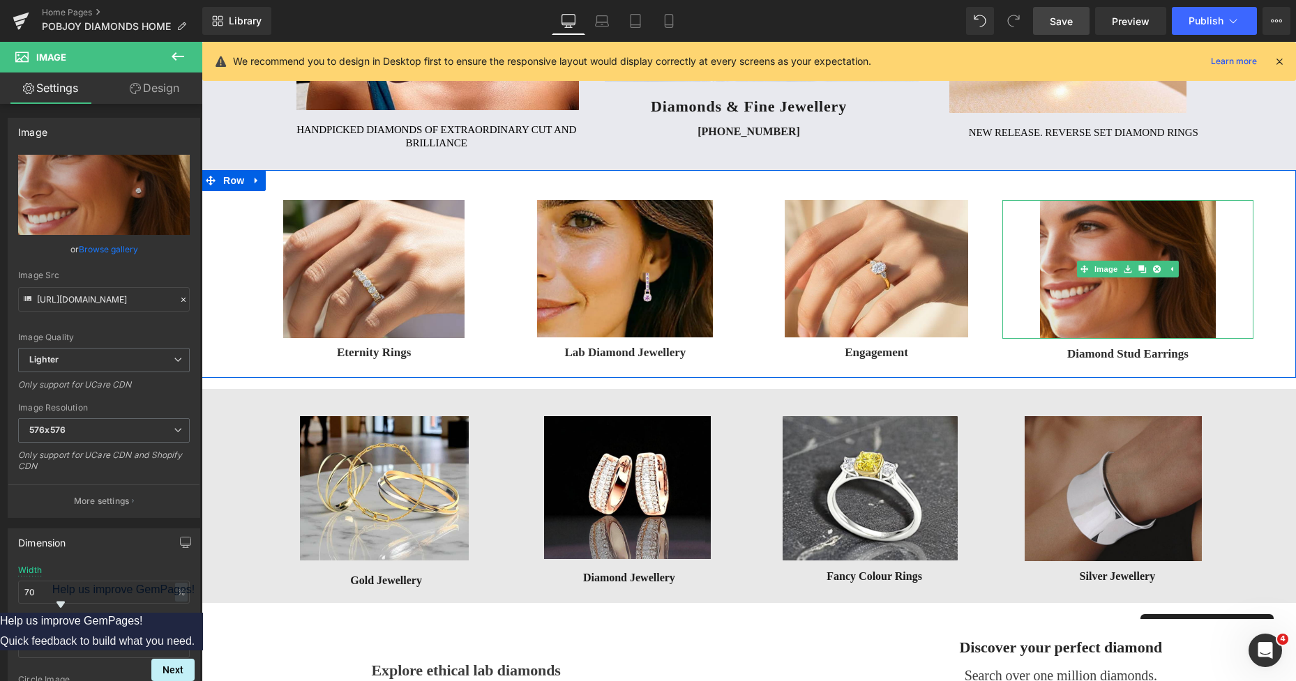
click at [1063, 296] on img at bounding box center [1128, 269] width 176 height 139
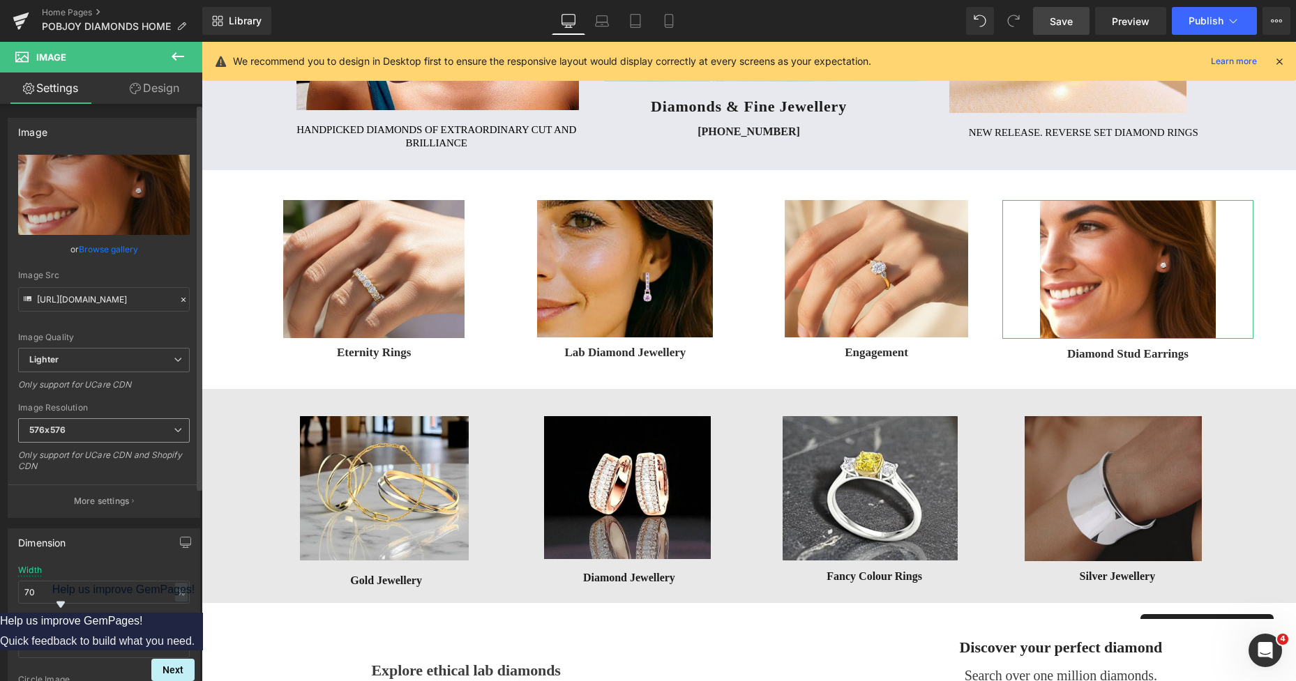
click at [65, 432] on b "576x576" at bounding box center [47, 430] width 36 height 10
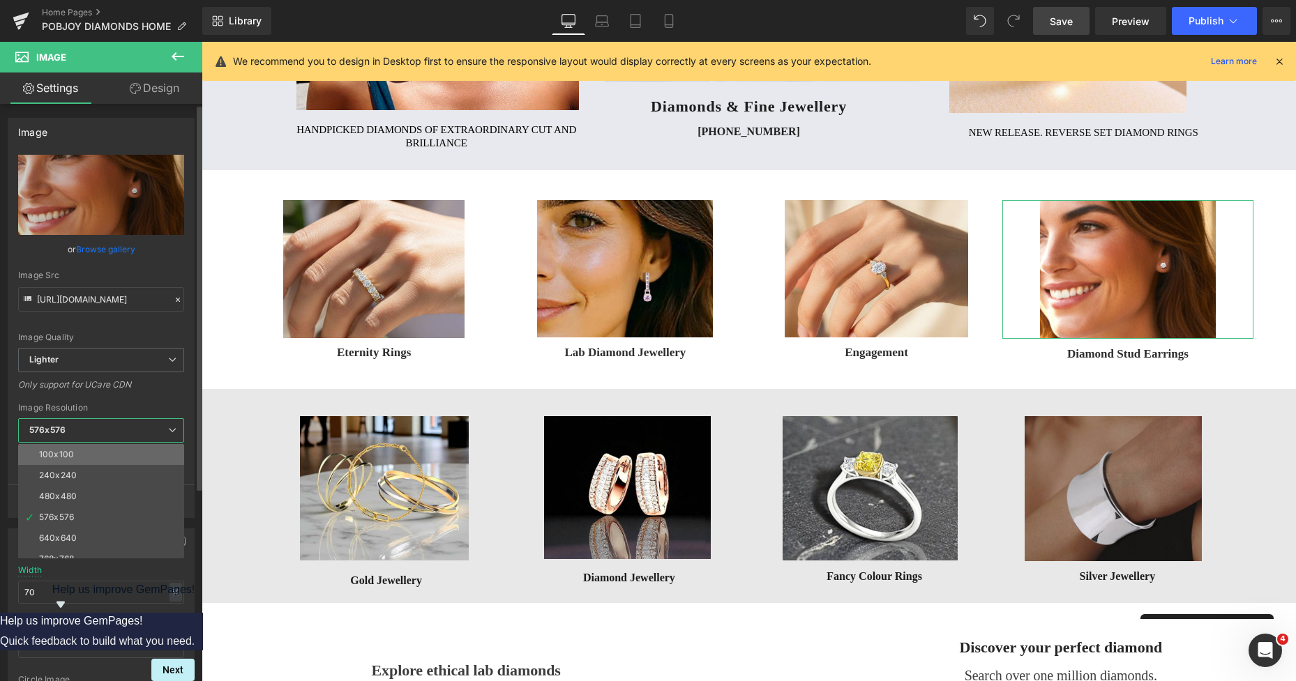
click at [95, 453] on li "100x100" at bounding box center [104, 454] width 172 height 21
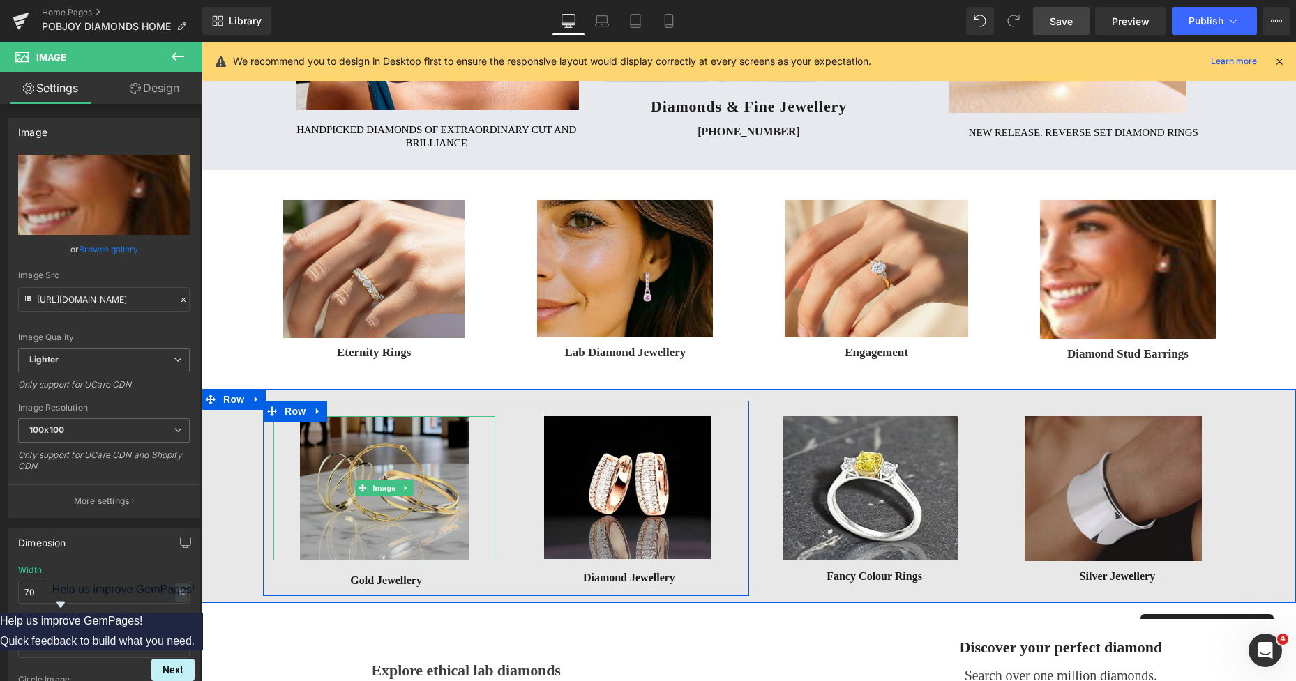
click at [372, 448] on img at bounding box center [384, 488] width 169 height 144
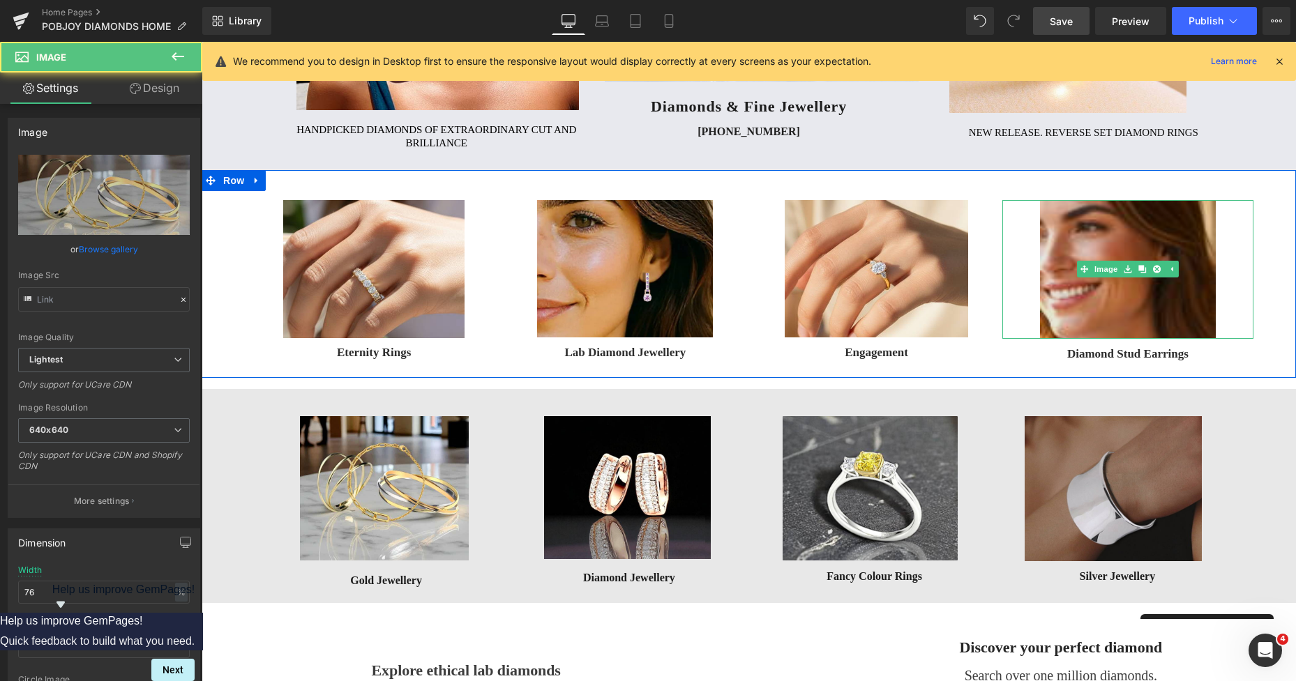
click at [1067, 302] on img at bounding box center [1128, 269] width 176 height 139
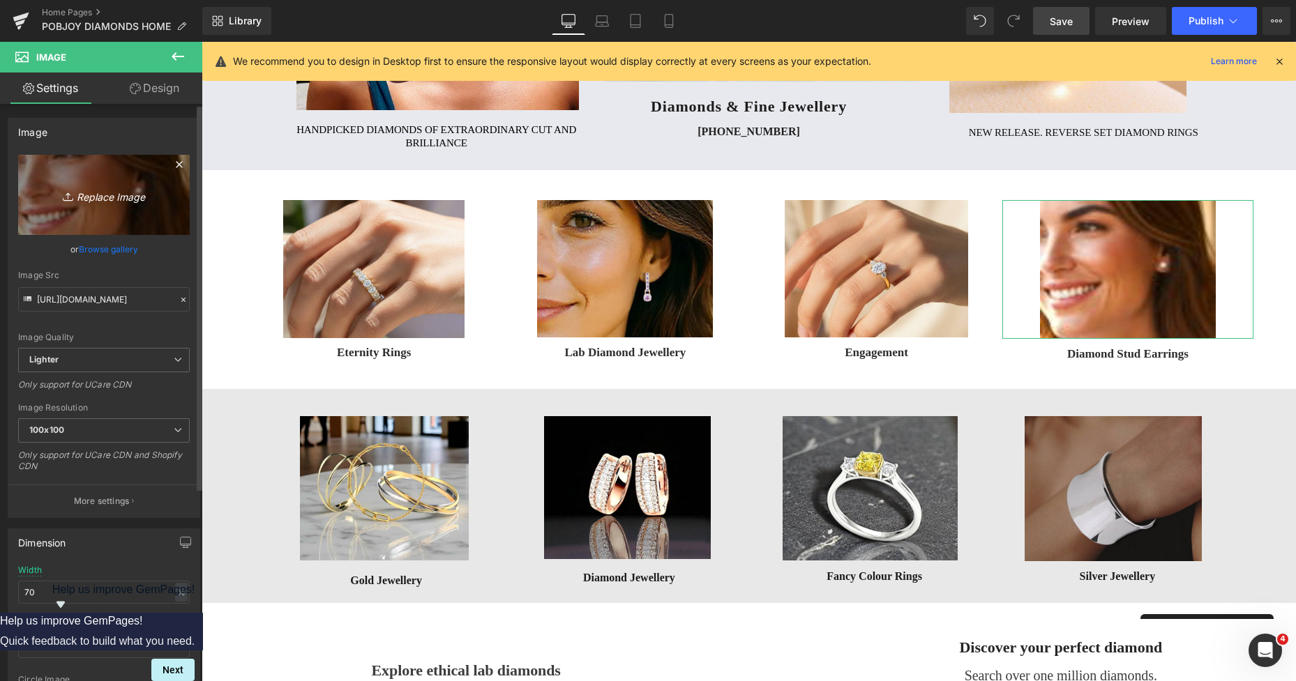
click at [100, 208] on link "Replace Image" at bounding box center [104, 195] width 172 height 80
type input "C:\fakepath\New Template-Photobroom - 2025-10-08T190329.223.png"
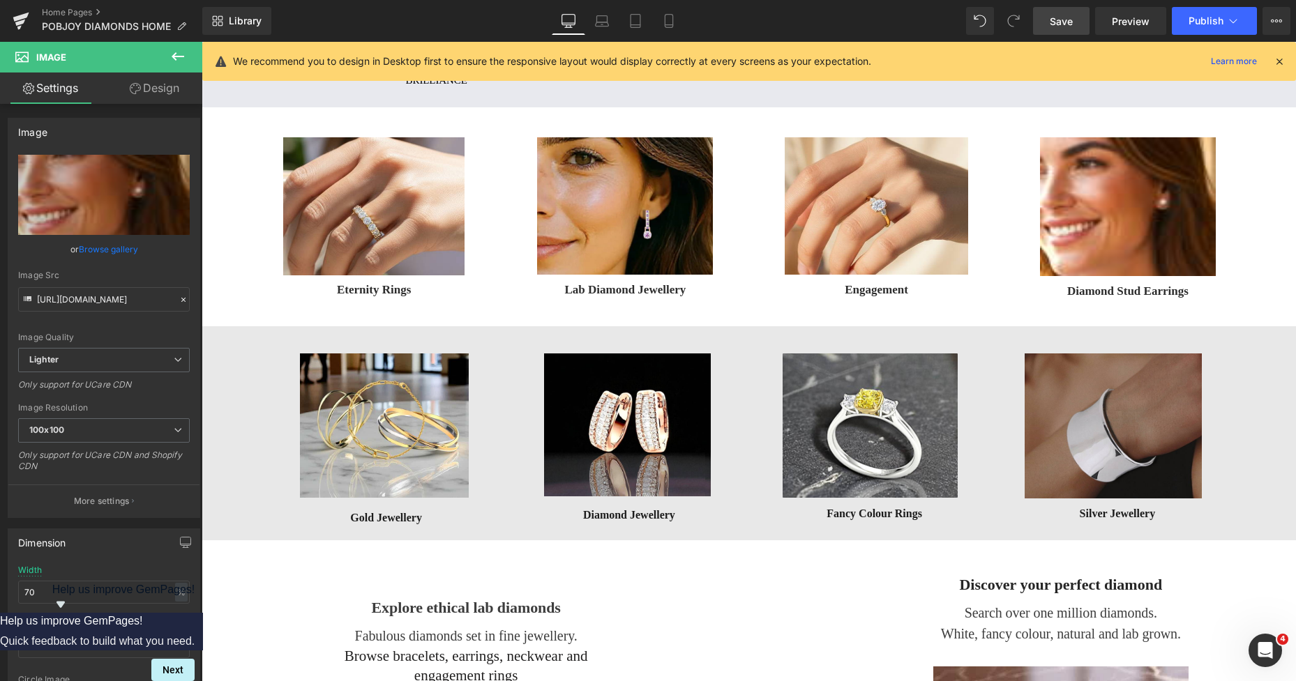
scroll to position [428, 0]
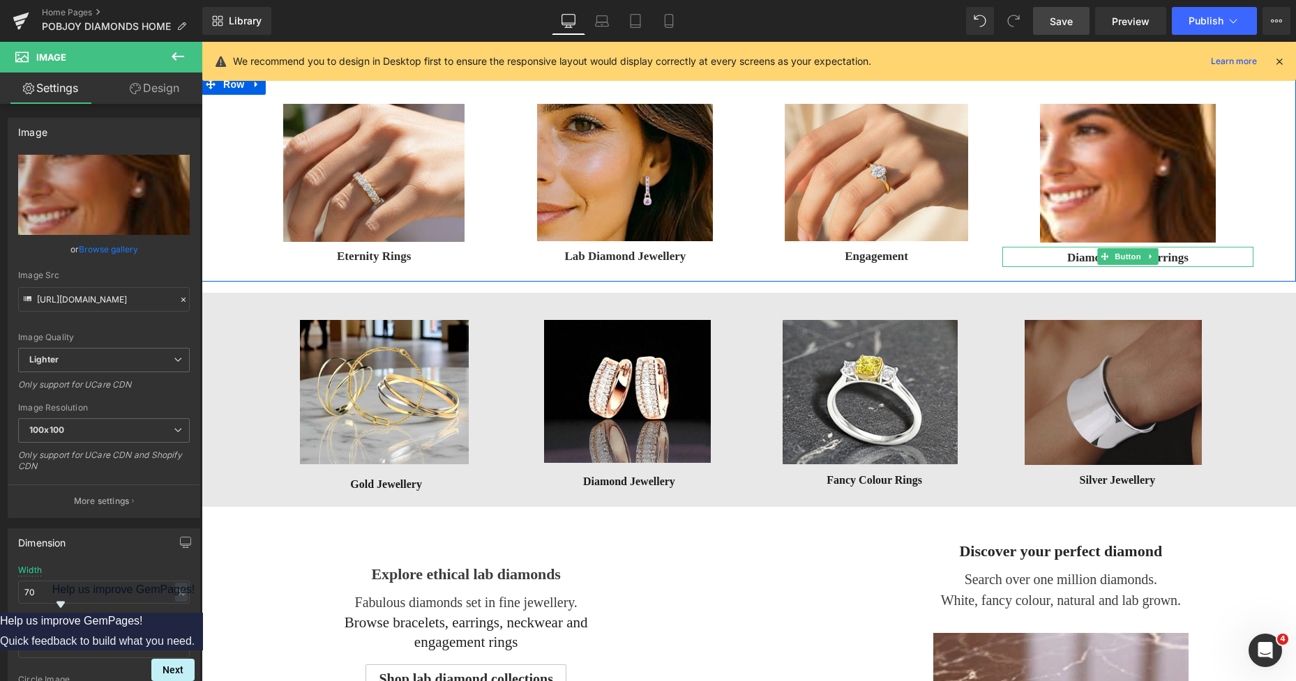
click at [1054, 252] on div "Diamond Stud Earrings" at bounding box center [1127, 257] width 251 height 20
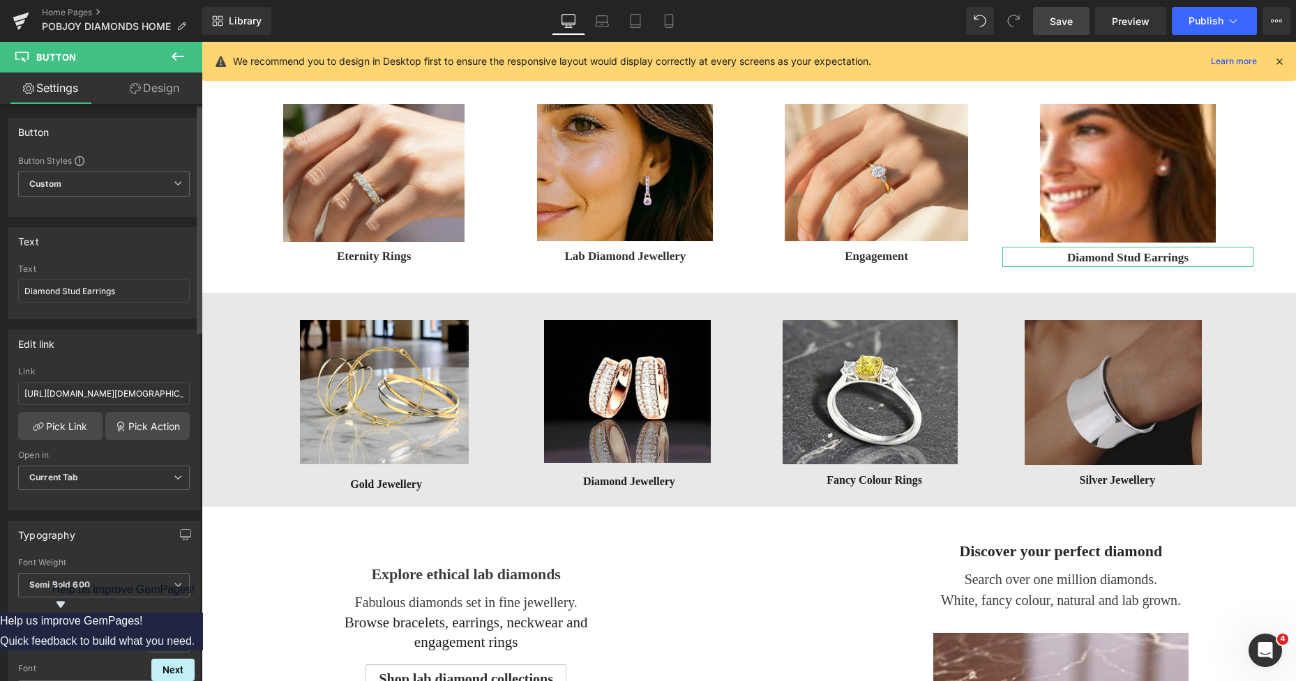
click at [163, 97] on link "Design" at bounding box center [154, 88] width 101 height 31
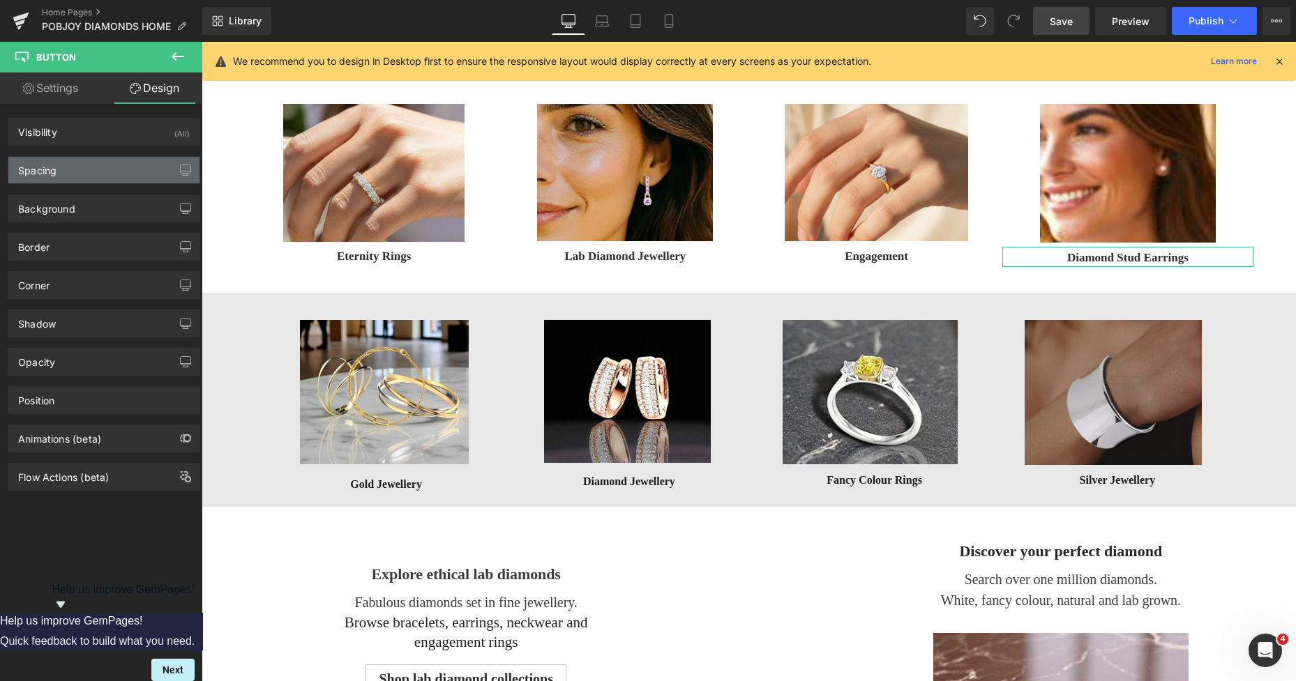
click at [67, 166] on div "Spacing" at bounding box center [103, 170] width 191 height 27
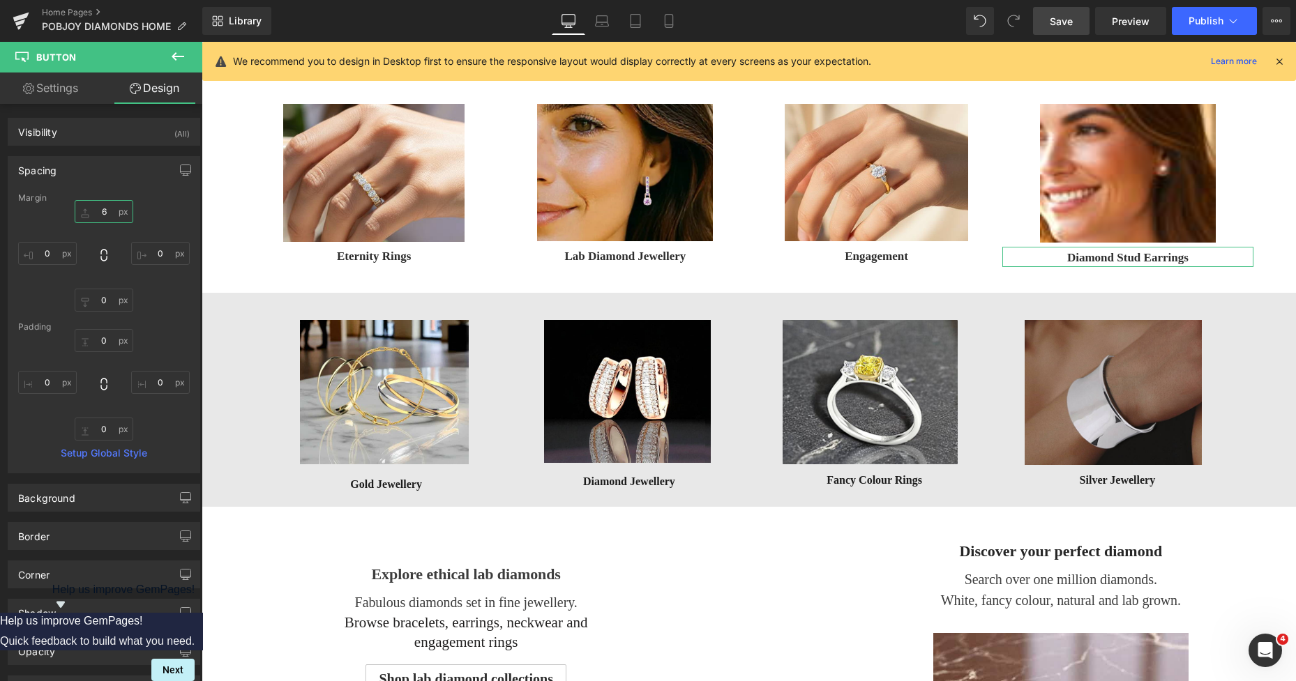
click at [91, 213] on input "text" at bounding box center [104, 211] width 59 height 23
type input "5"
click at [1064, 21] on span "Save" at bounding box center [1061, 21] width 23 height 15
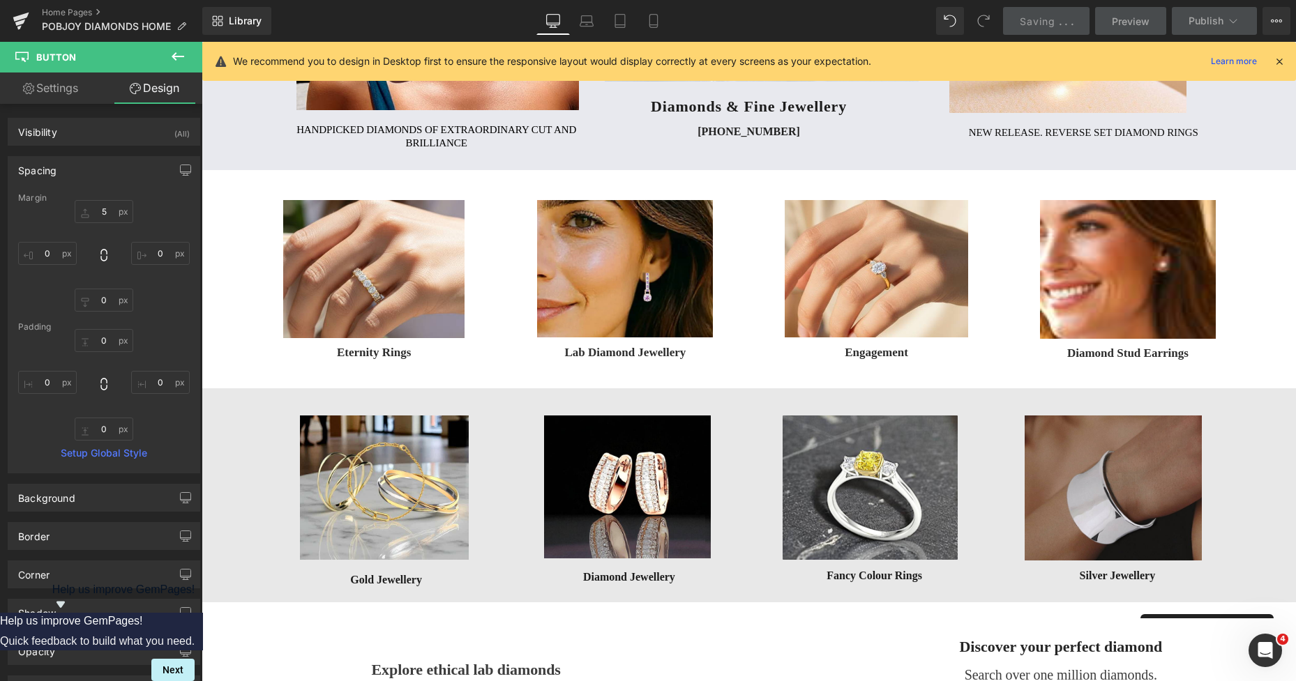
scroll to position [291, 0]
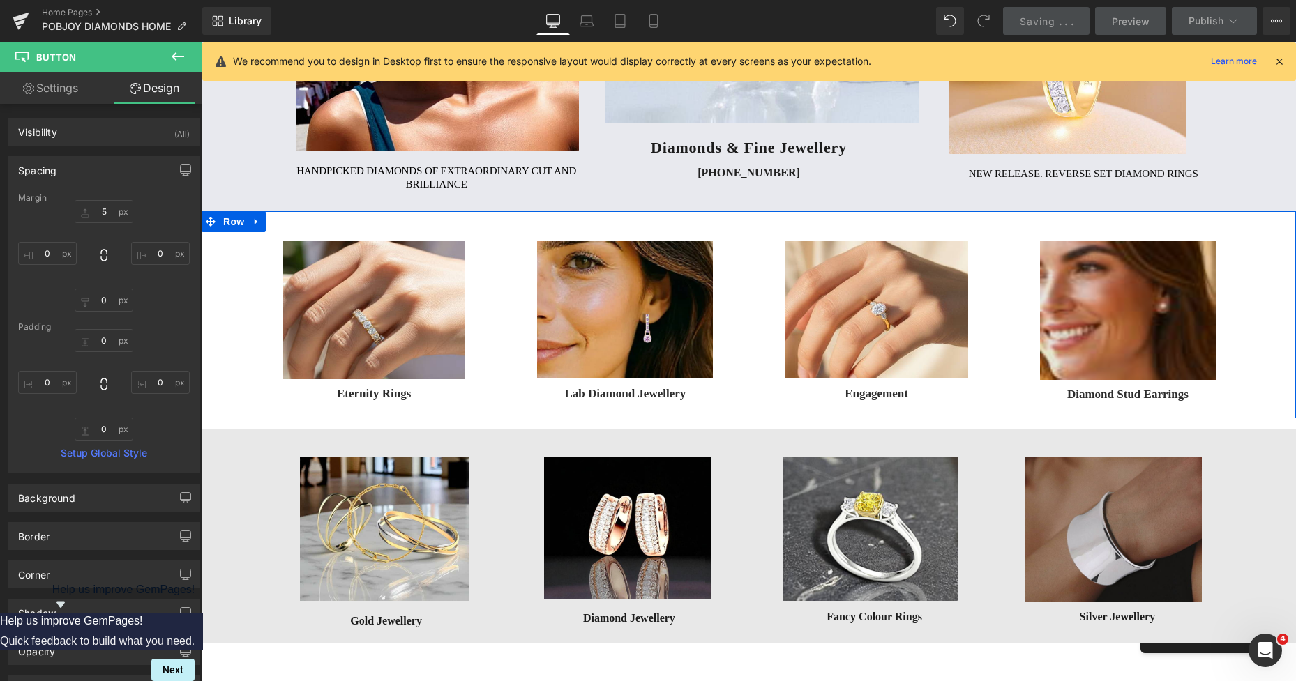
click at [1070, 267] on img at bounding box center [1128, 310] width 176 height 139
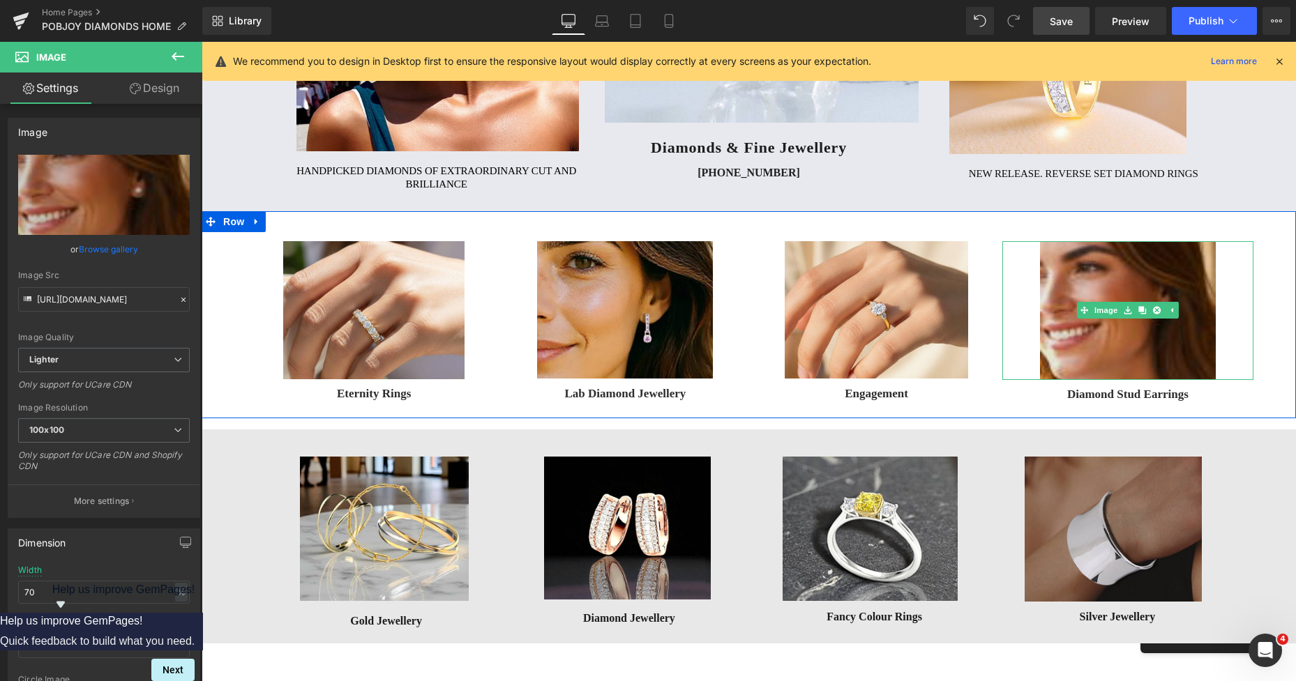
click at [1093, 310] on div "Image" at bounding box center [1127, 310] width 251 height 139
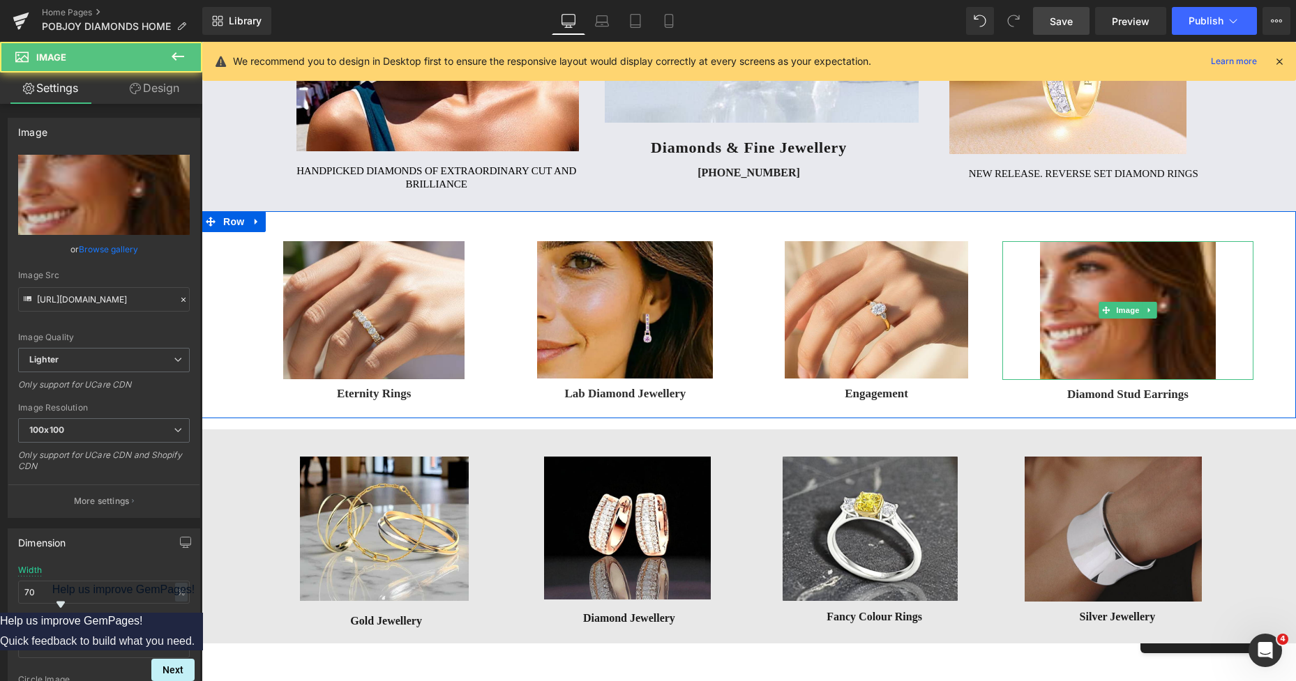
click at [1054, 296] on img at bounding box center [1128, 310] width 176 height 139
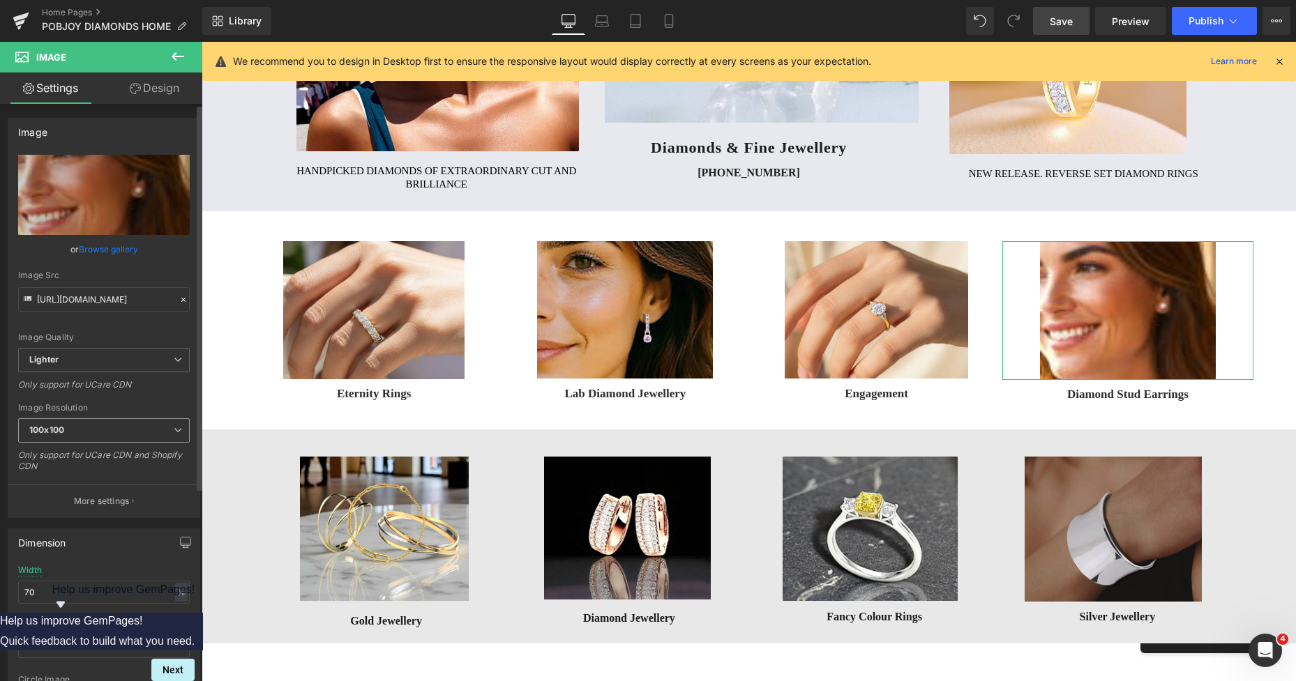
click at [134, 442] on span "100x100" at bounding box center [104, 431] width 172 height 24
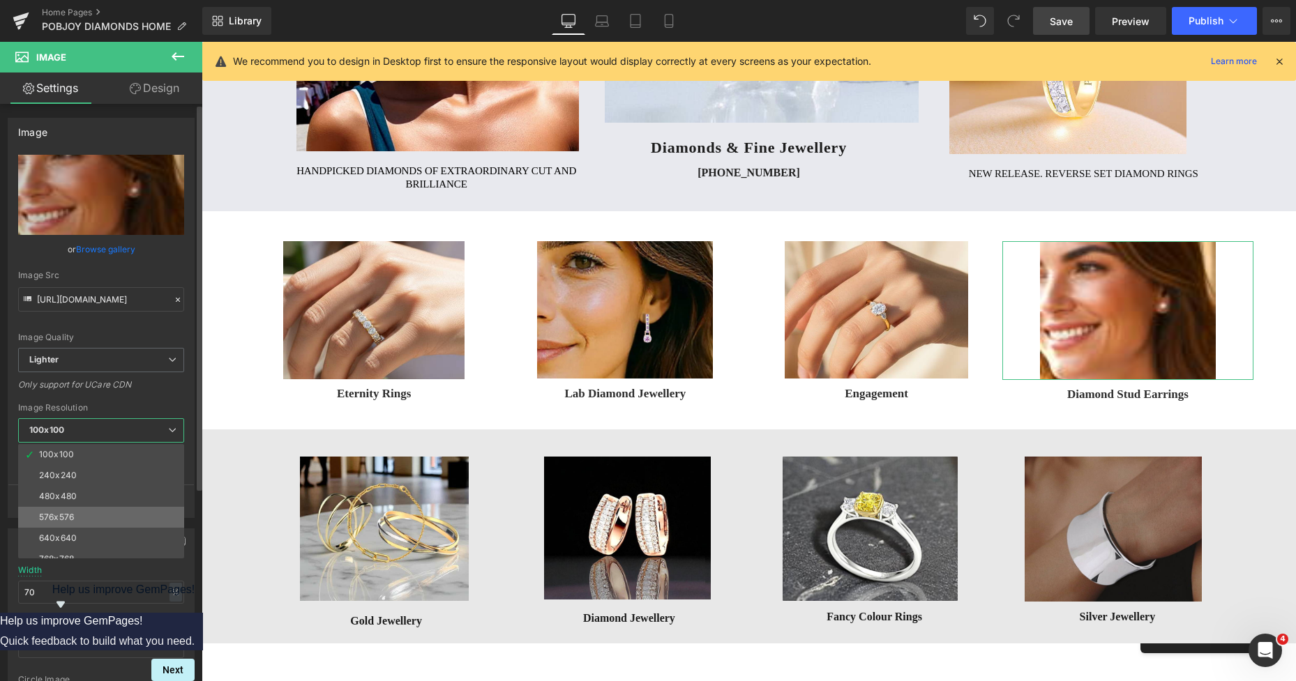
click at [96, 518] on li "576x576" at bounding box center [104, 517] width 172 height 21
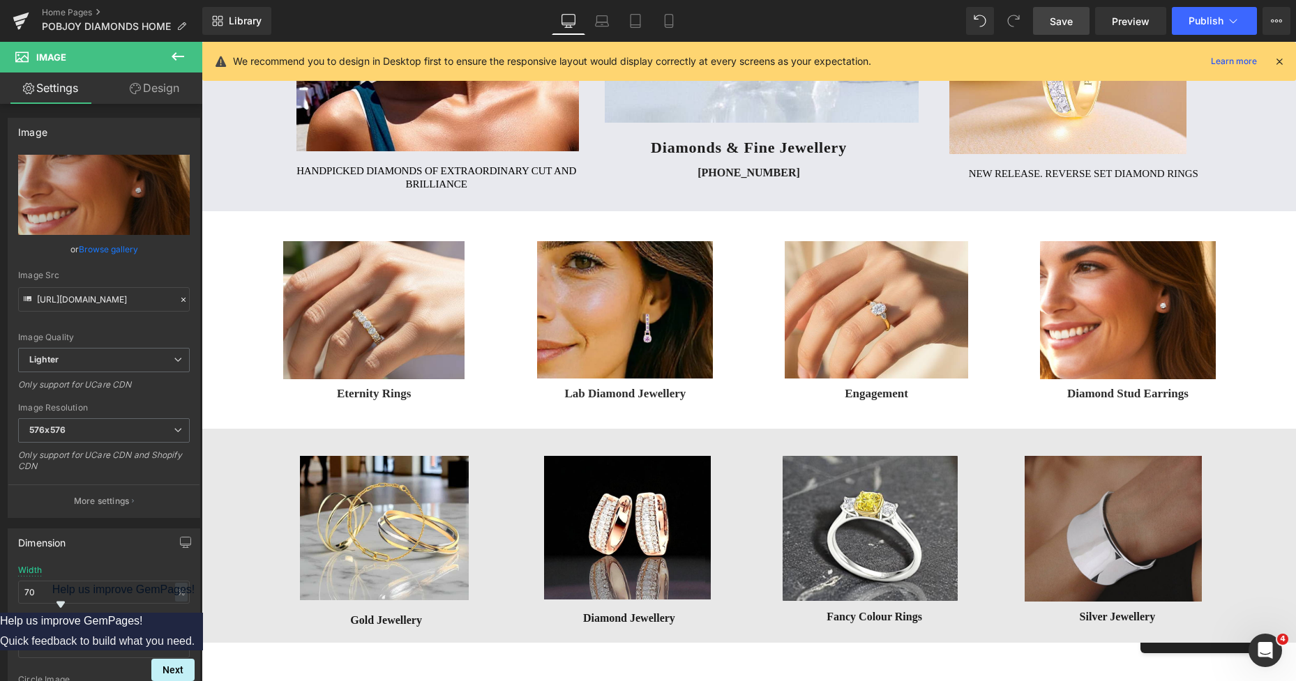
click at [1062, 20] on span "Save" at bounding box center [1061, 21] width 23 height 15
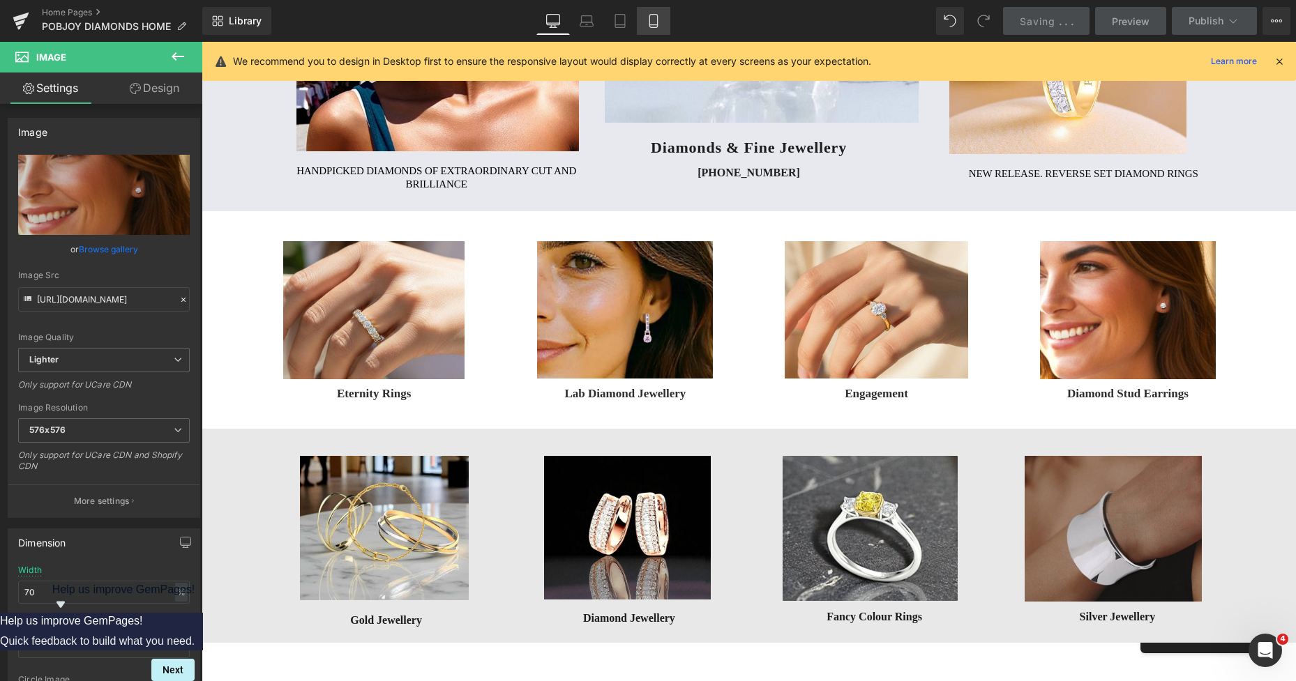
click at [656, 29] on link "Mobile" at bounding box center [653, 21] width 33 height 28
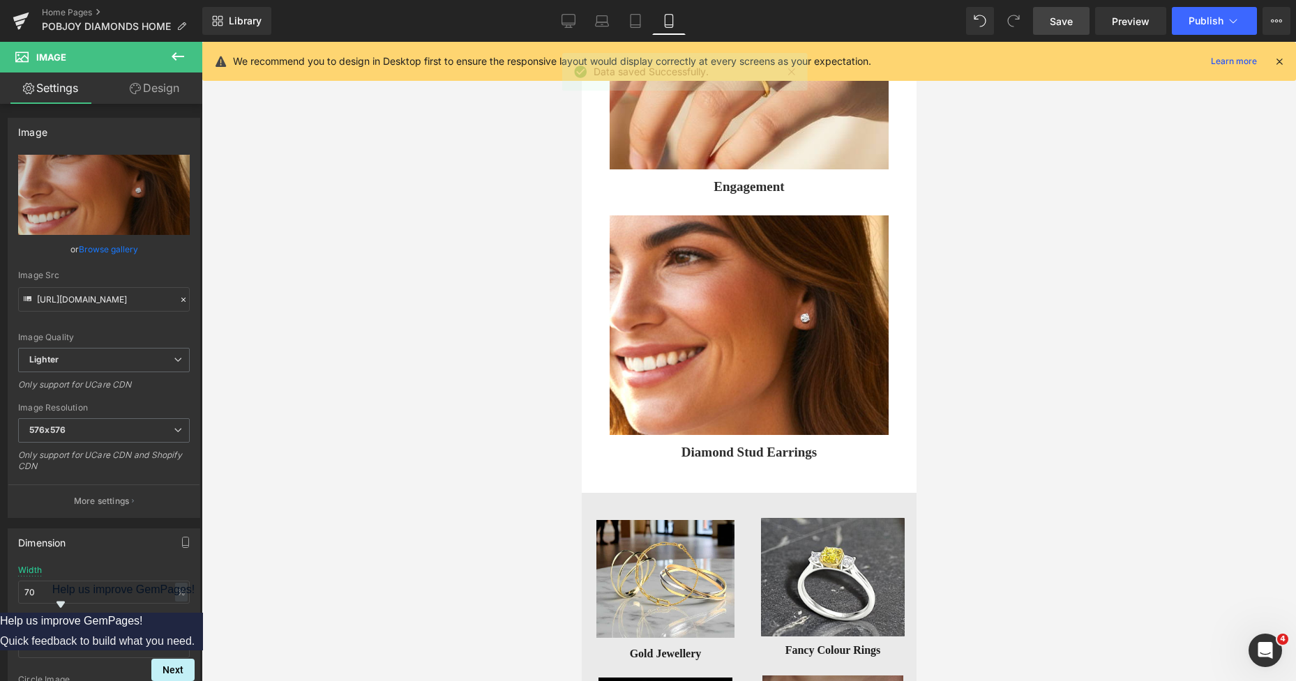
scroll to position [1714, 0]
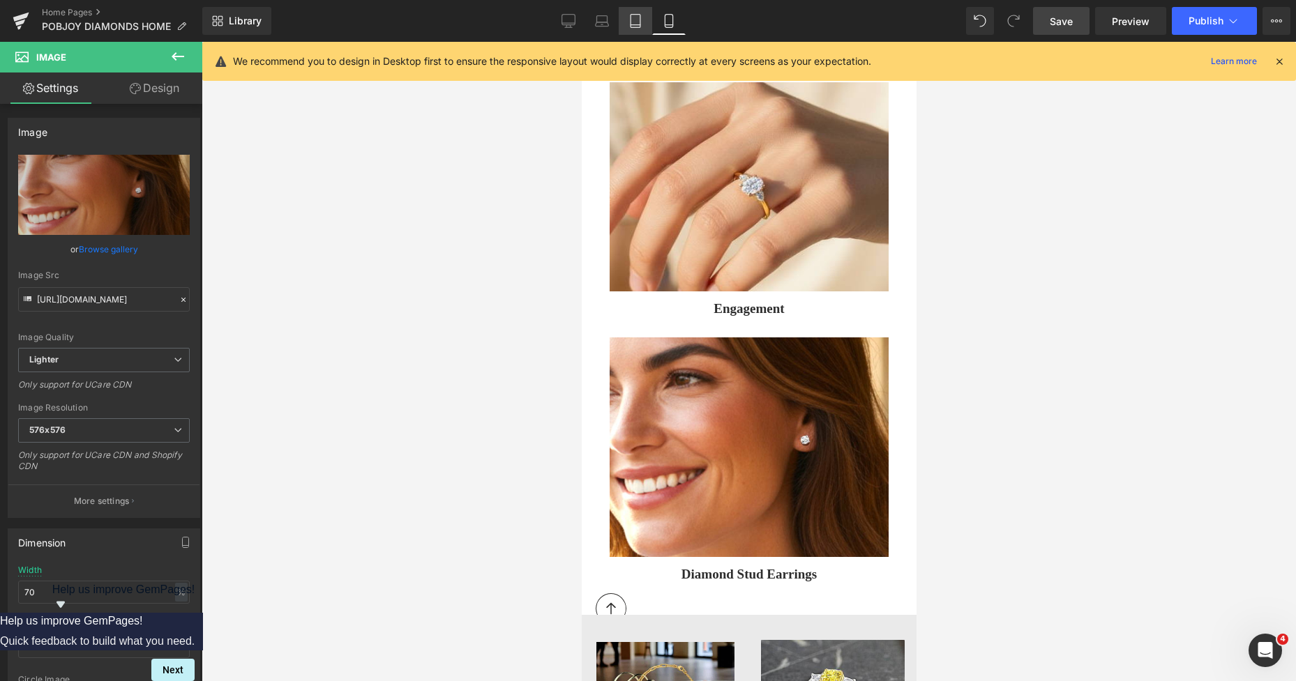
click at [630, 28] on link "Tablet" at bounding box center [635, 21] width 33 height 28
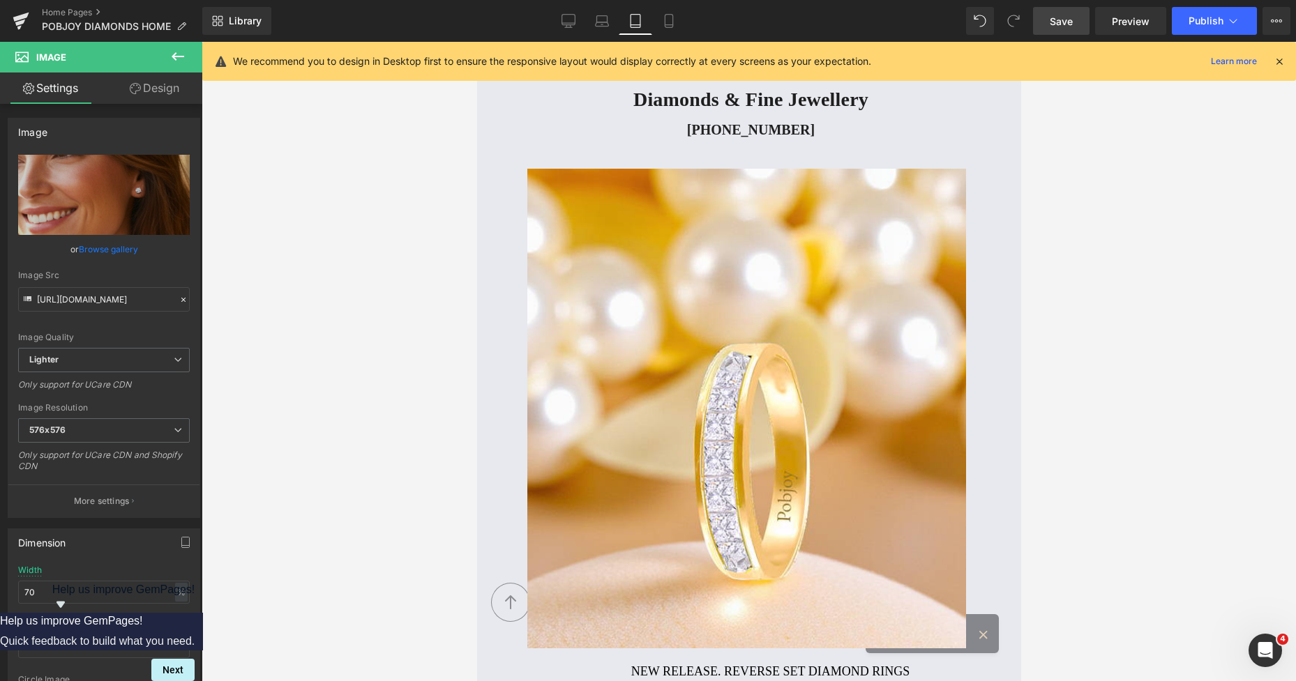
scroll to position [896, 0]
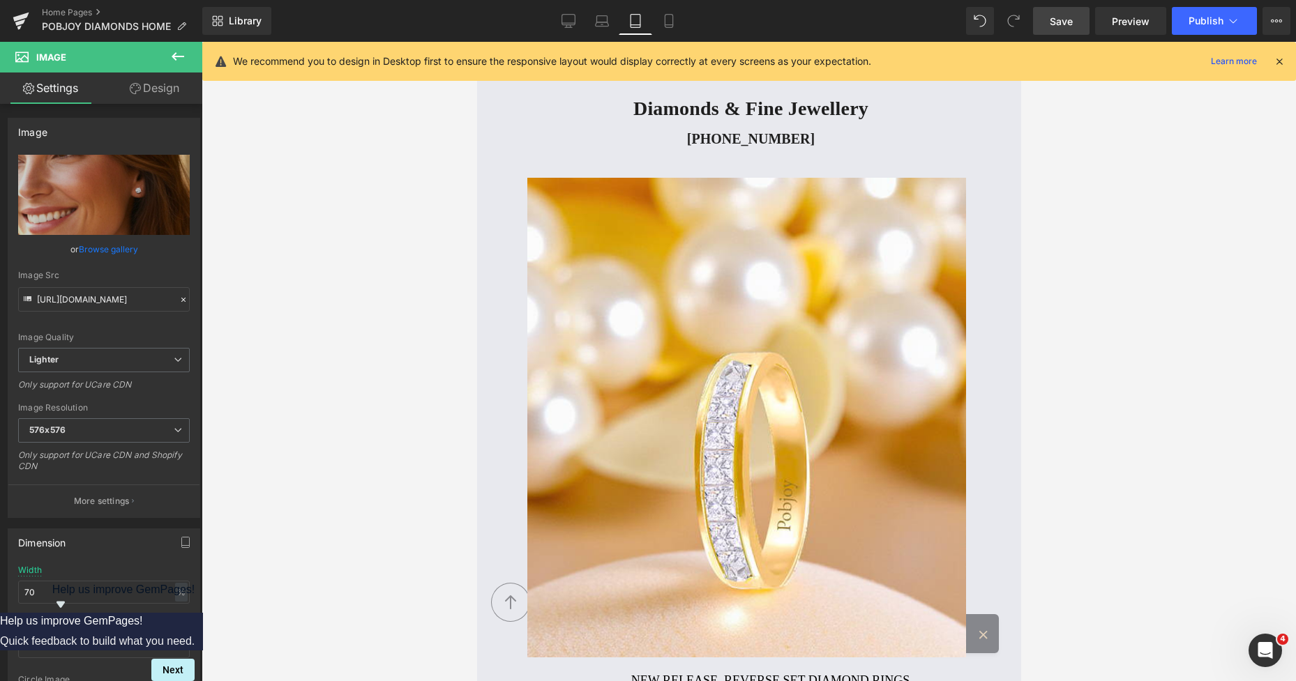
drag, startPoint x: 1015, startPoint y: 89, endPoint x: 1502, endPoint y: 200, distance: 499.5
click at [599, 20] on icon at bounding box center [602, 21] width 14 height 14
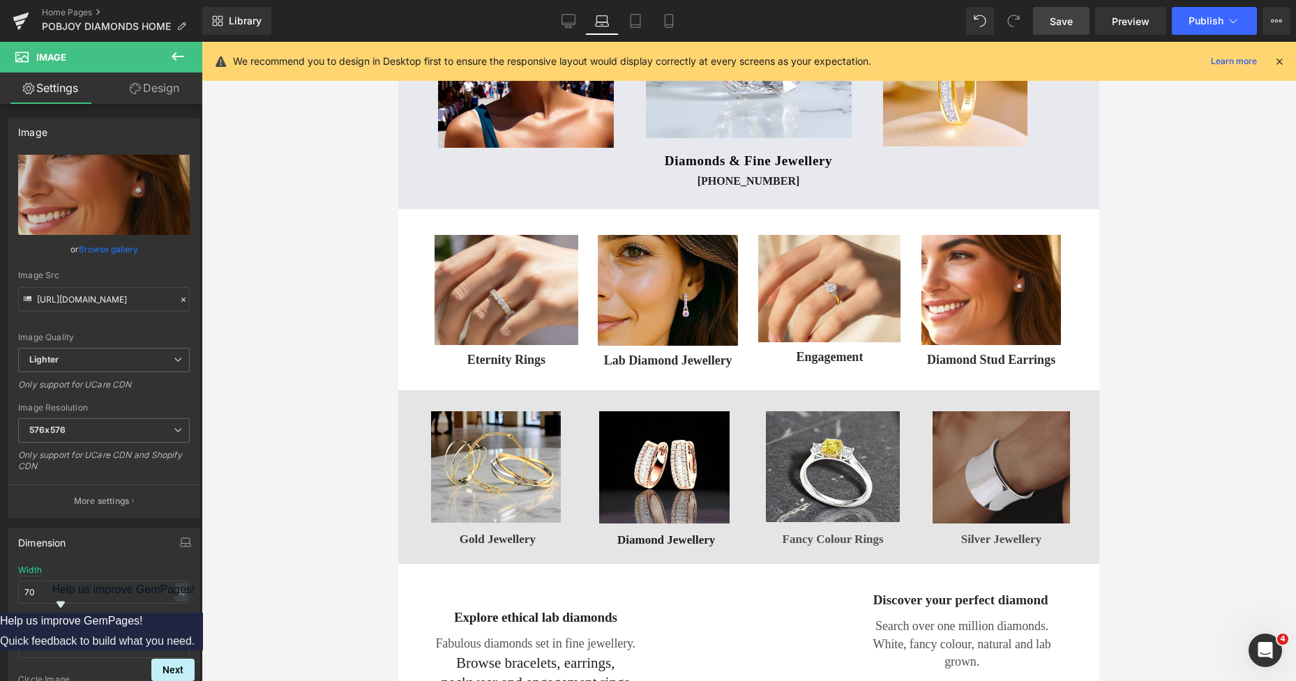
scroll to position [188, 0]
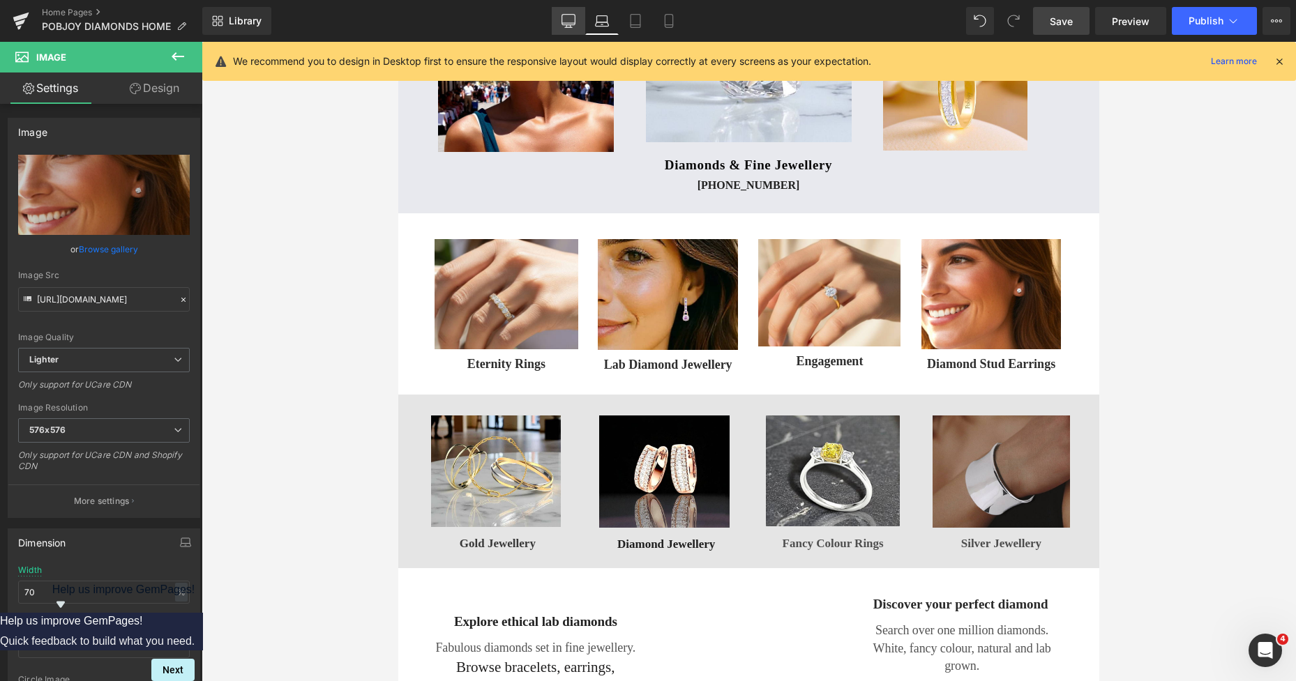
click at [576, 17] on link "Desktop" at bounding box center [568, 21] width 33 height 28
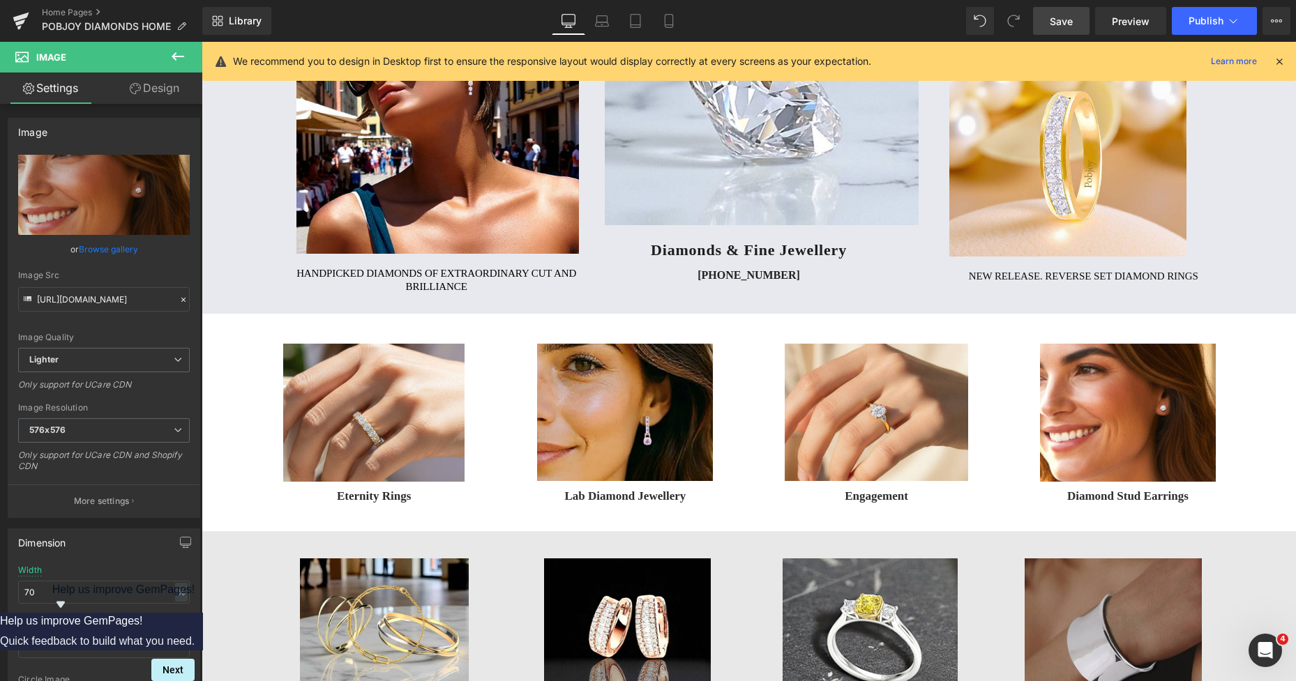
scroll to position [292, 0]
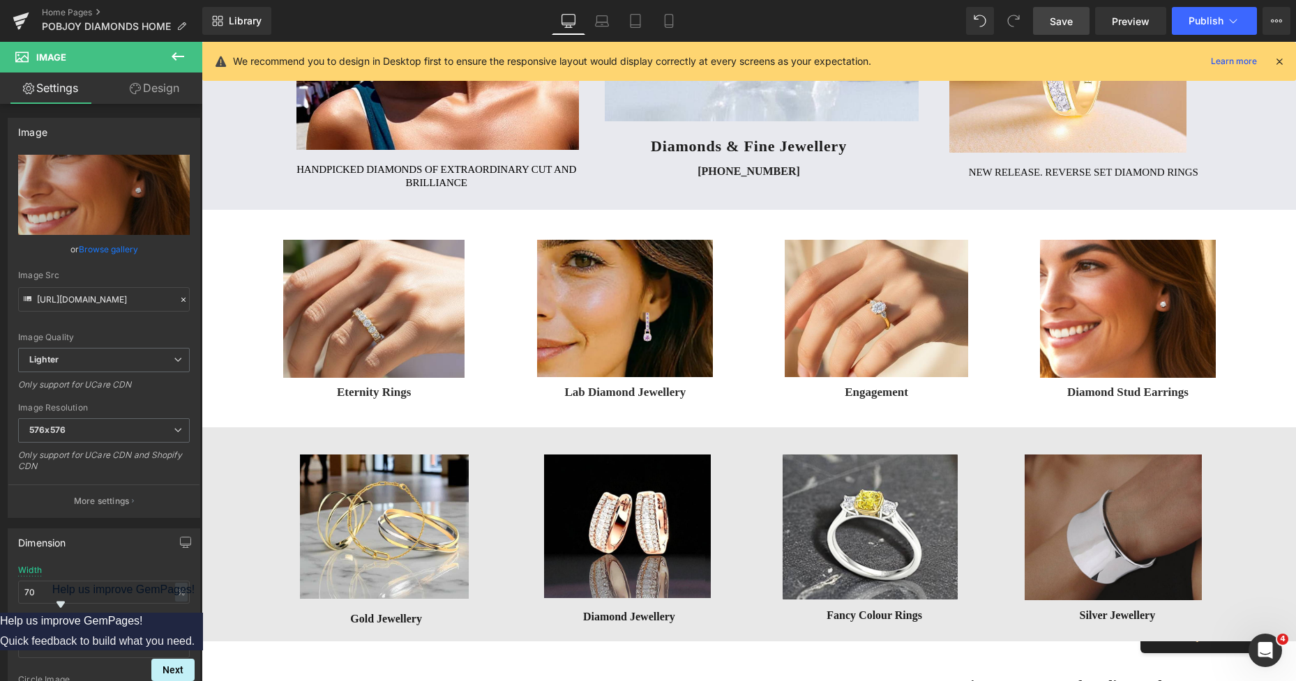
click at [1074, 26] on link "Save" at bounding box center [1061, 21] width 56 height 28
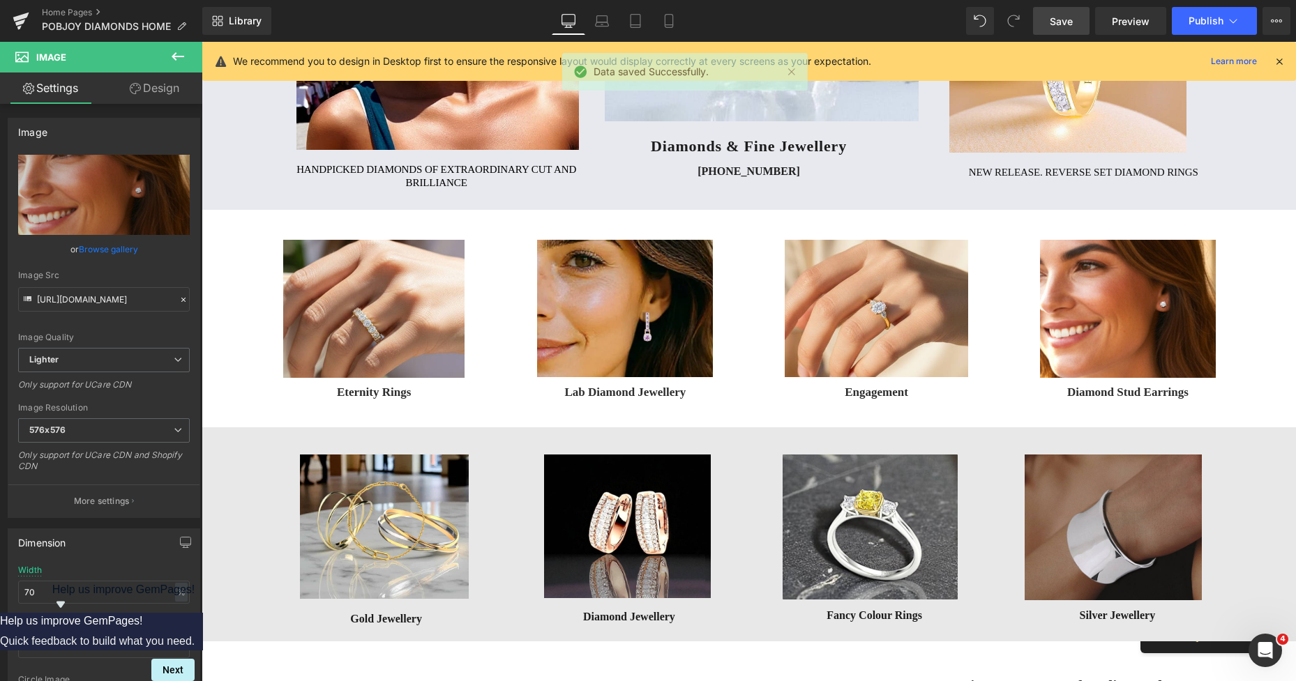
drag, startPoint x: 1053, startPoint y: 16, endPoint x: 842, endPoint y: 77, distance: 219.9
click at [1053, 16] on span "Save" at bounding box center [1061, 21] width 23 height 15
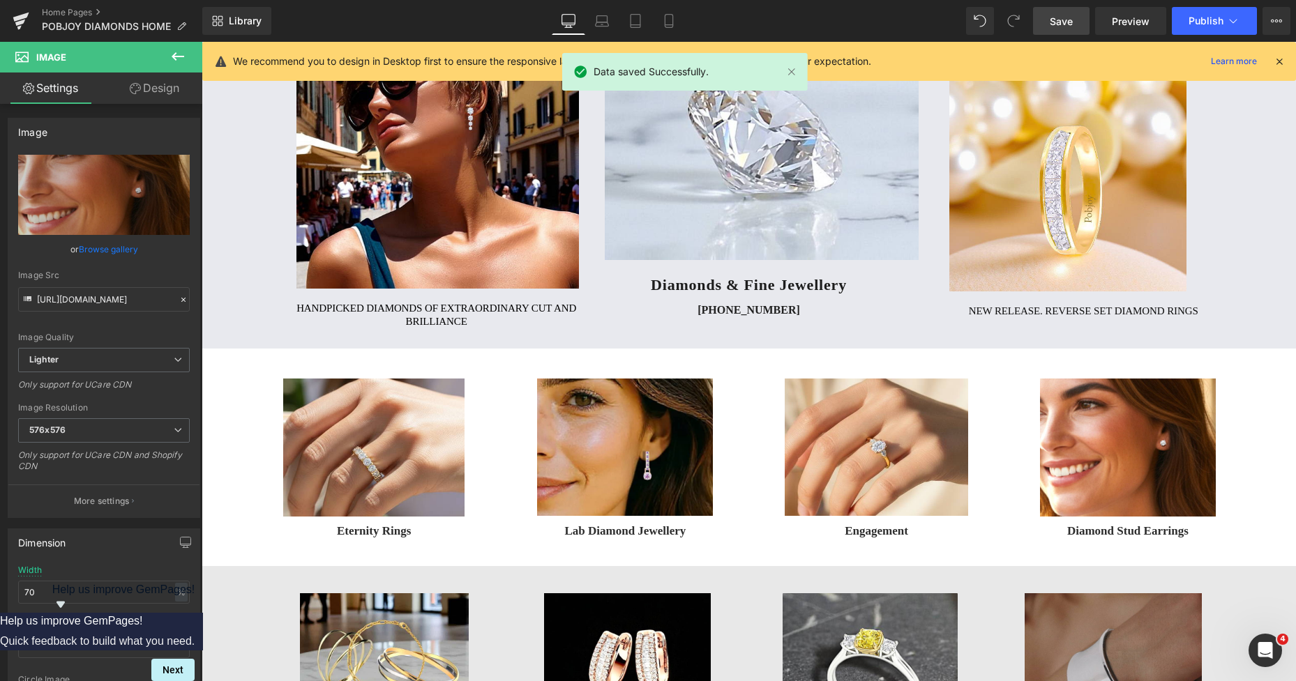
drag, startPoint x: 1293, startPoint y: 169, endPoint x: 1407, endPoint y: 67, distance: 153.1
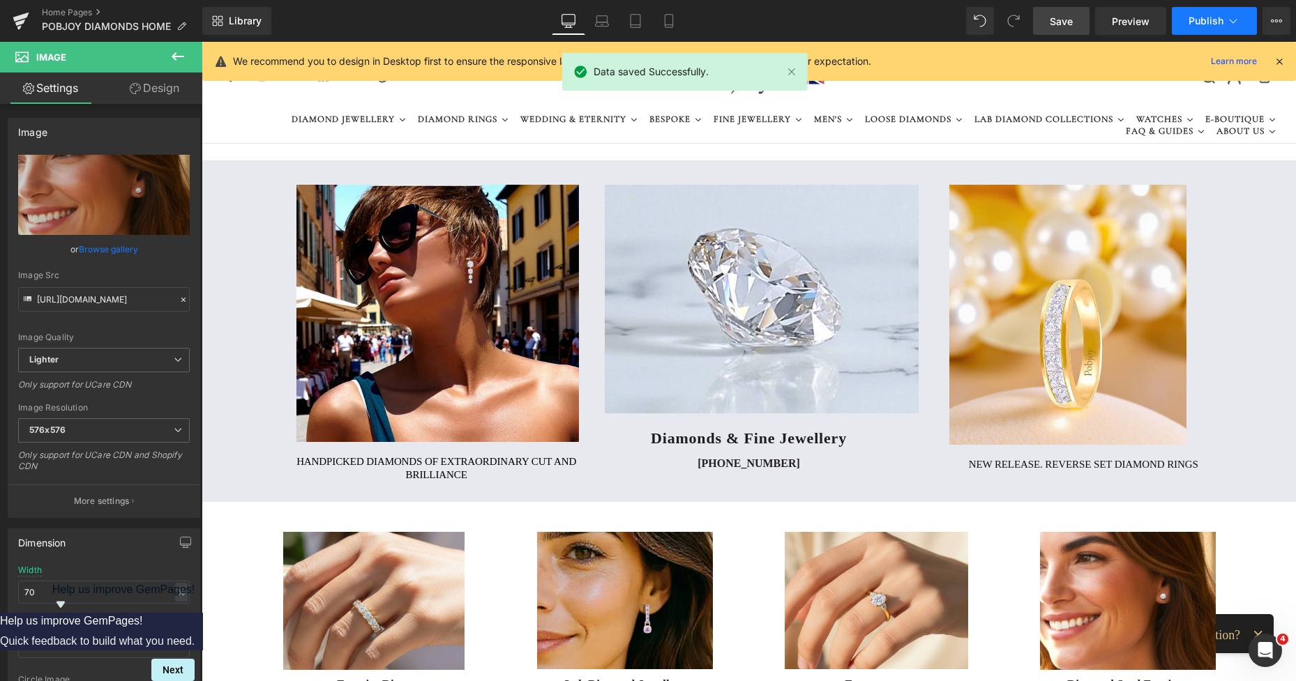
click at [1203, 22] on span "Publish" at bounding box center [1206, 20] width 35 height 11
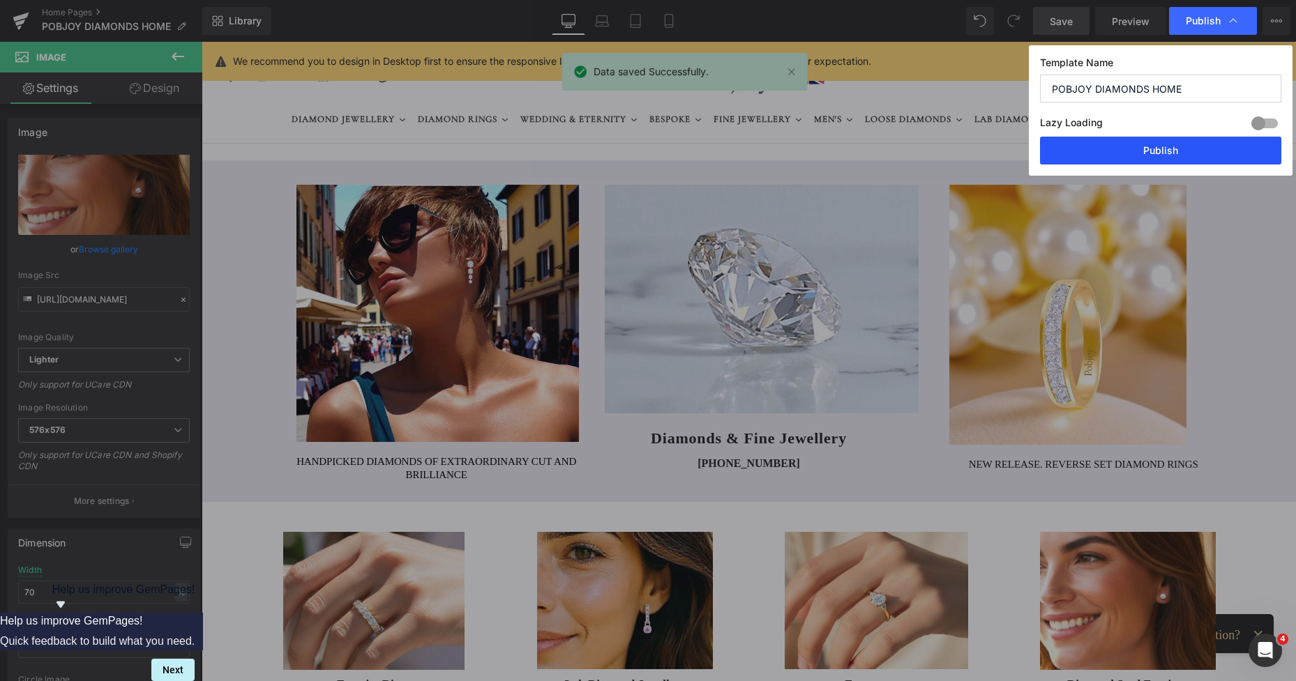
click at [1150, 148] on button "Publish" at bounding box center [1160, 151] width 241 height 28
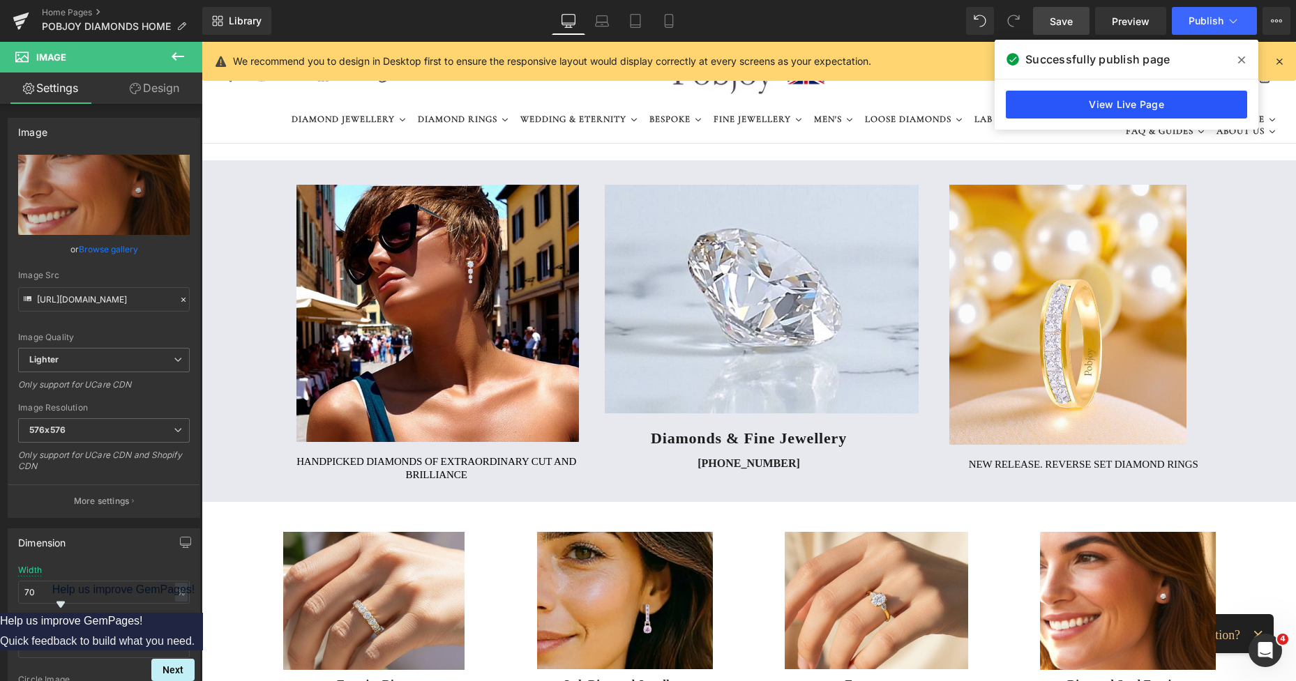
click at [1090, 103] on link "View Live Page" at bounding box center [1126, 105] width 241 height 28
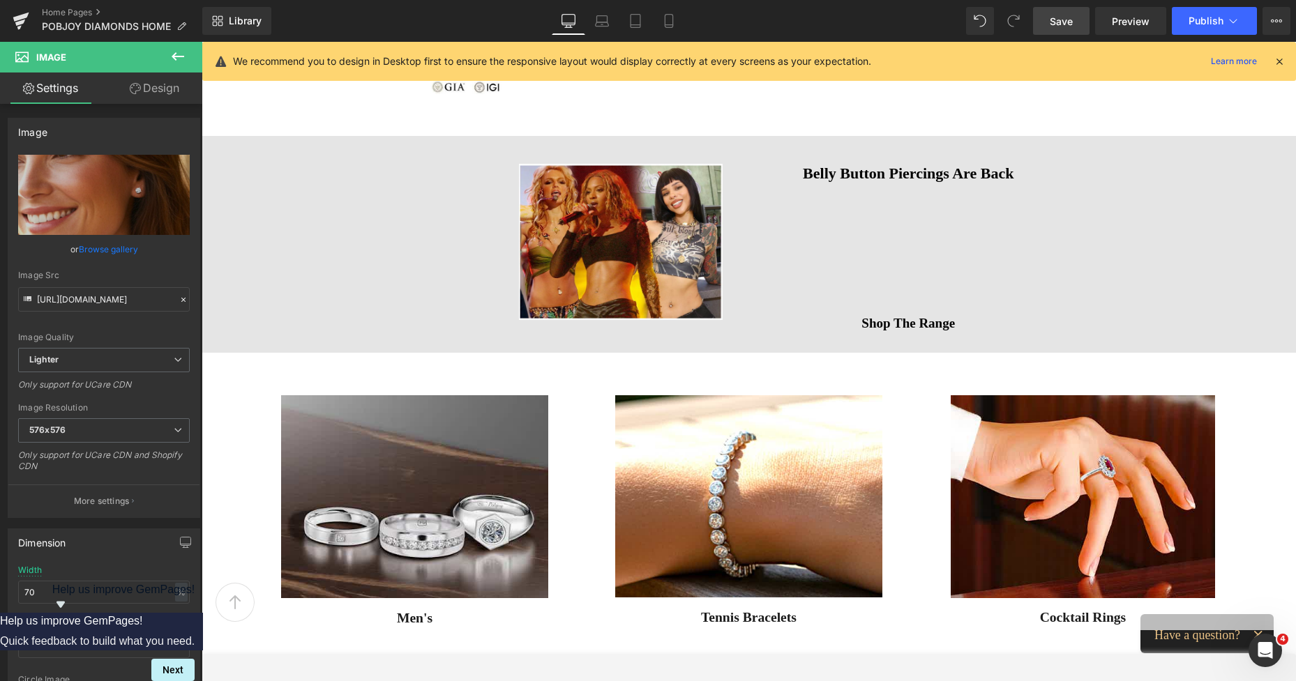
scroll to position [1272, 0]
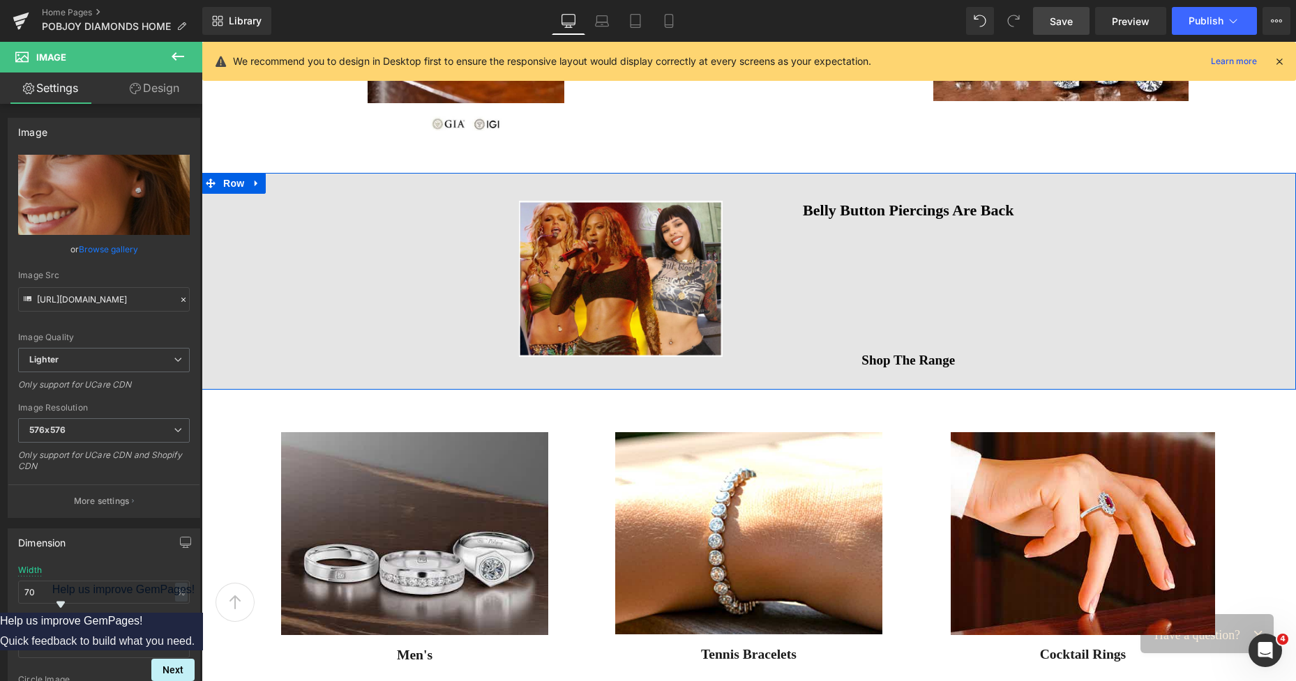
click at [202, 42] on div at bounding box center [202, 42] width 0 height 0
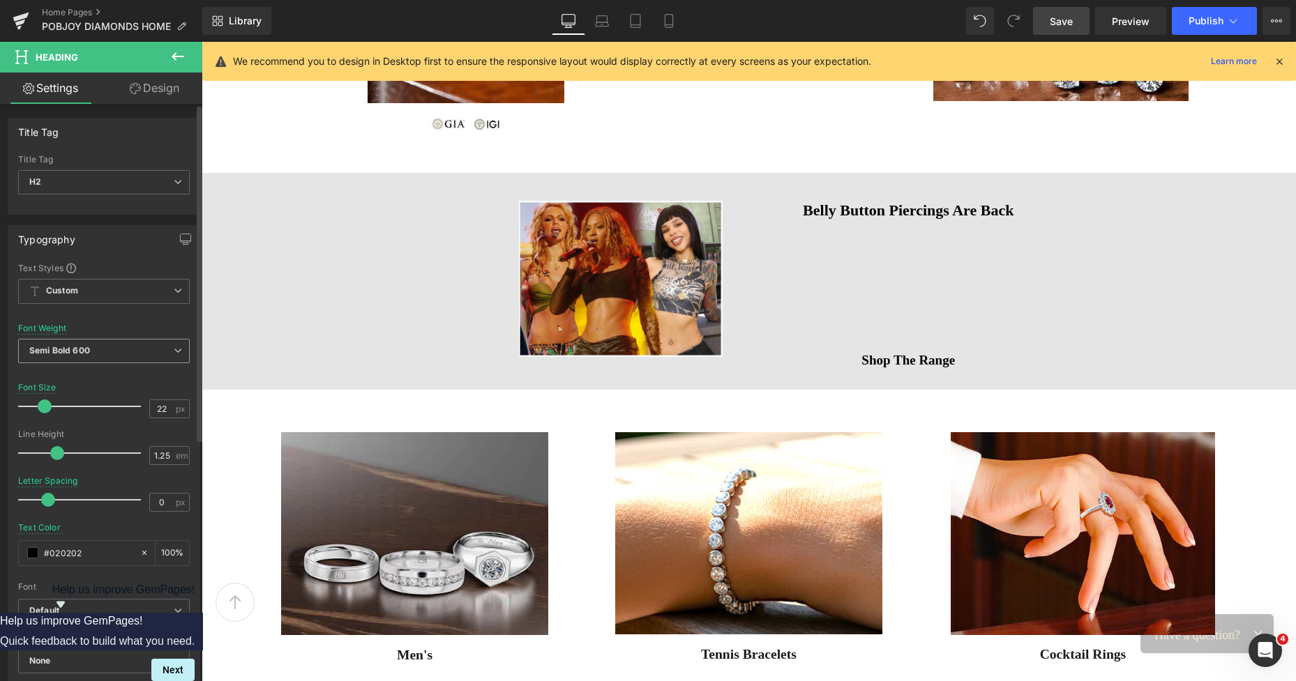
click at [118, 351] on span "Semi Bold 600" at bounding box center [104, 351] width 172 height 24
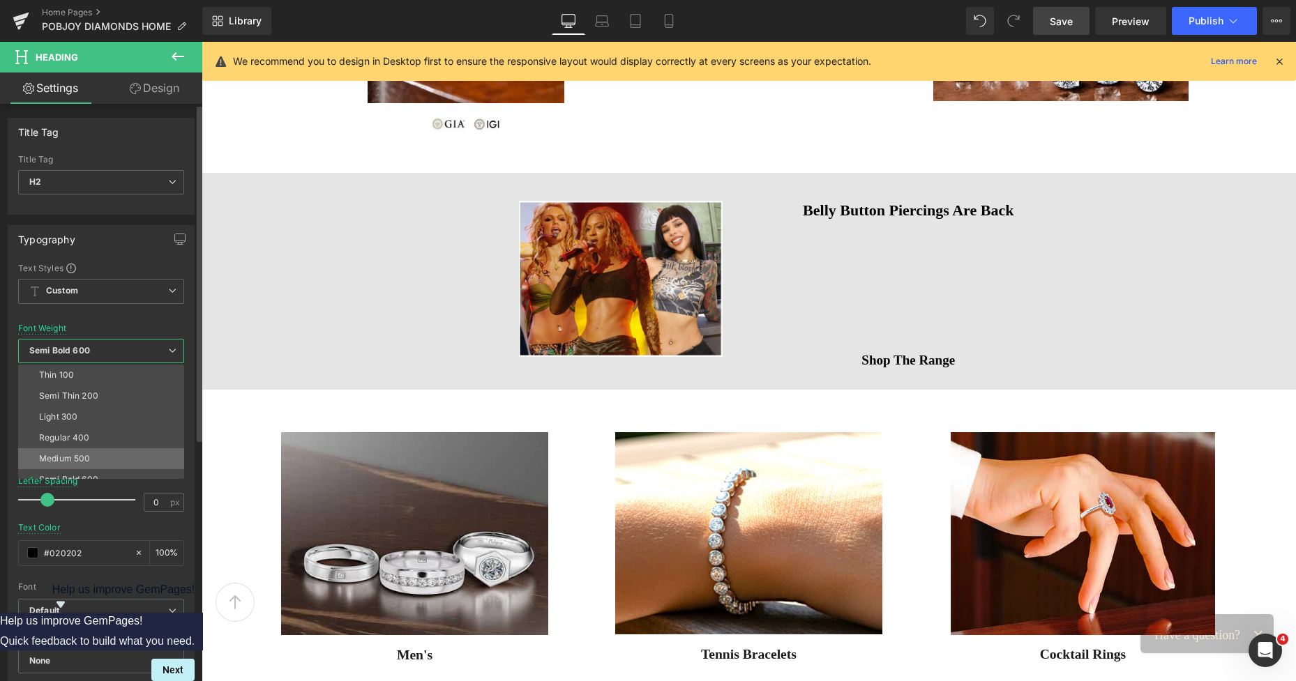
click at [75, 453] on li "Medium 500" at bounding box center [104, 459] width 172 height 21
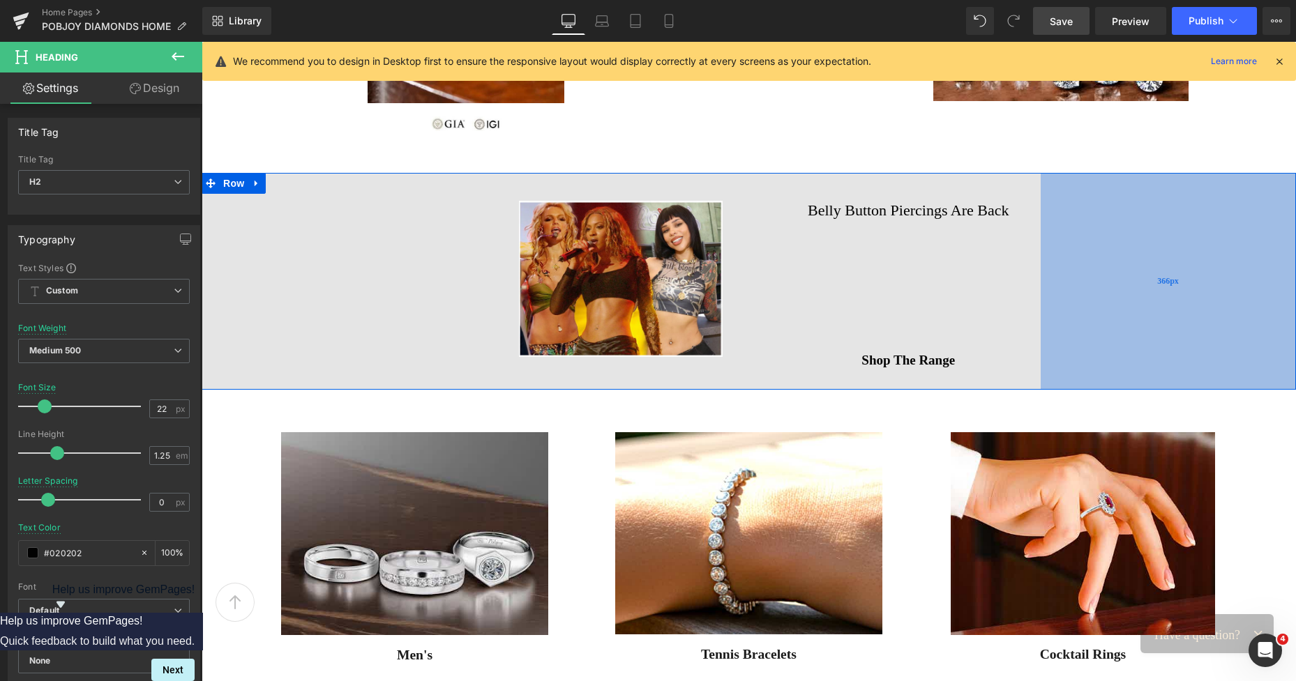
click at [1065, 319] on div "366px" at bounding box center [1168, 281] width 255 height 217
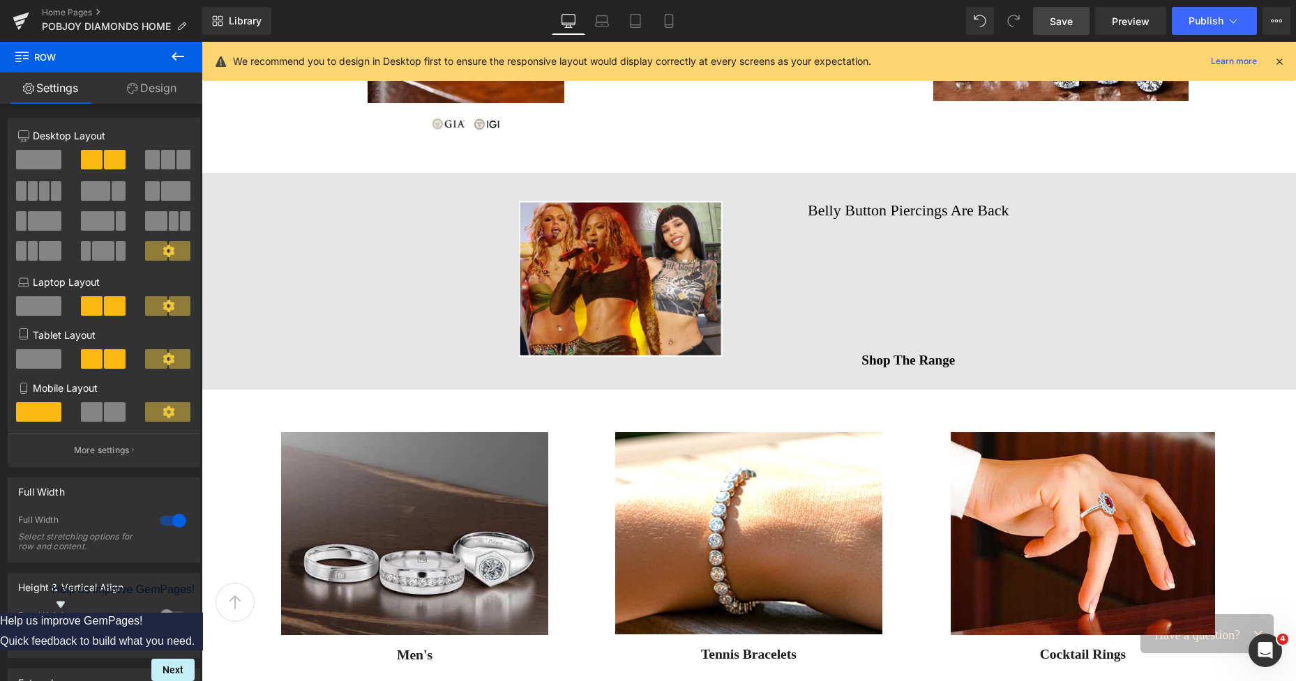
click at [1060, 17] on span "Save" at bounding box center [1061, 21] width 23 height 15
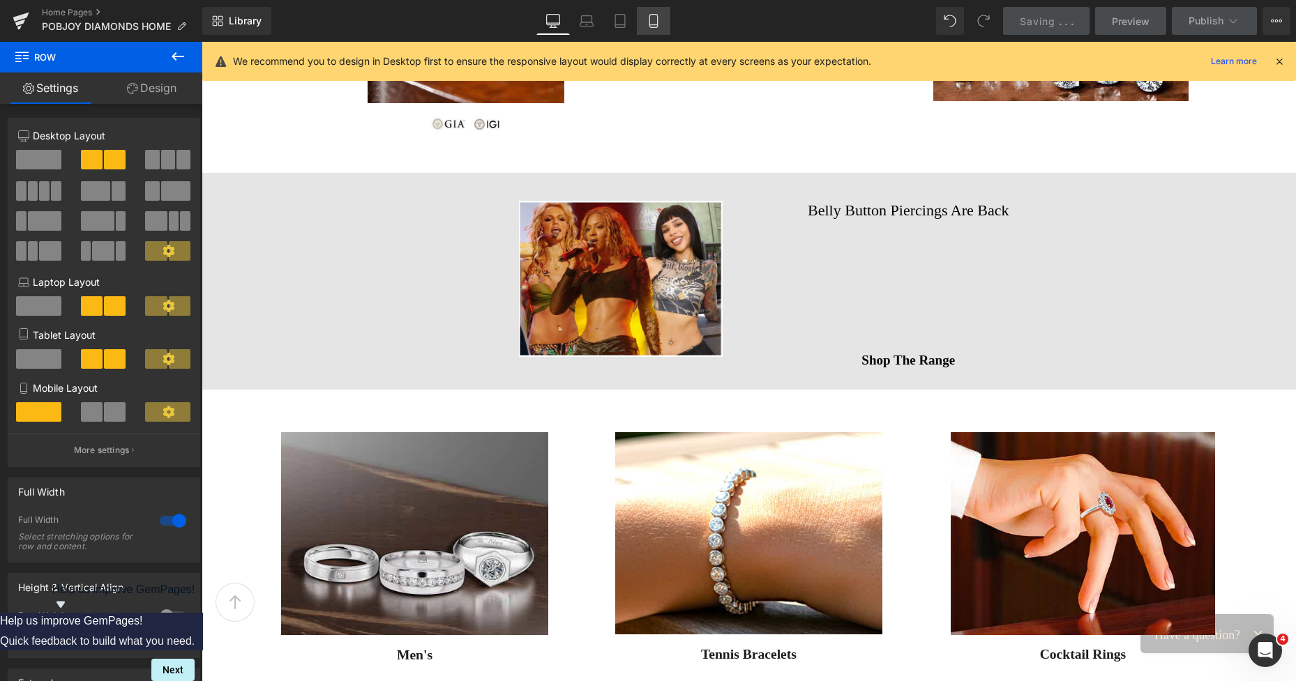
click at [649, 20] on icon at bounding box center [654, 21] width 14 height 14
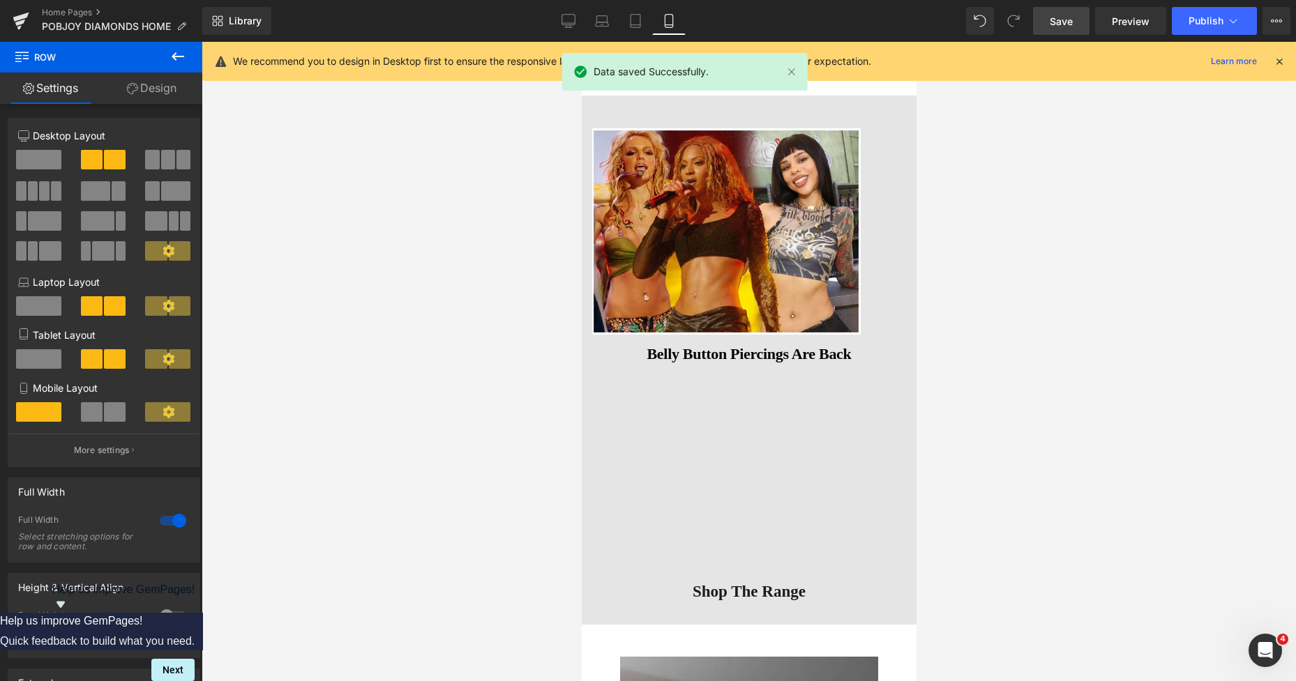
scroll to position [4028, 0]
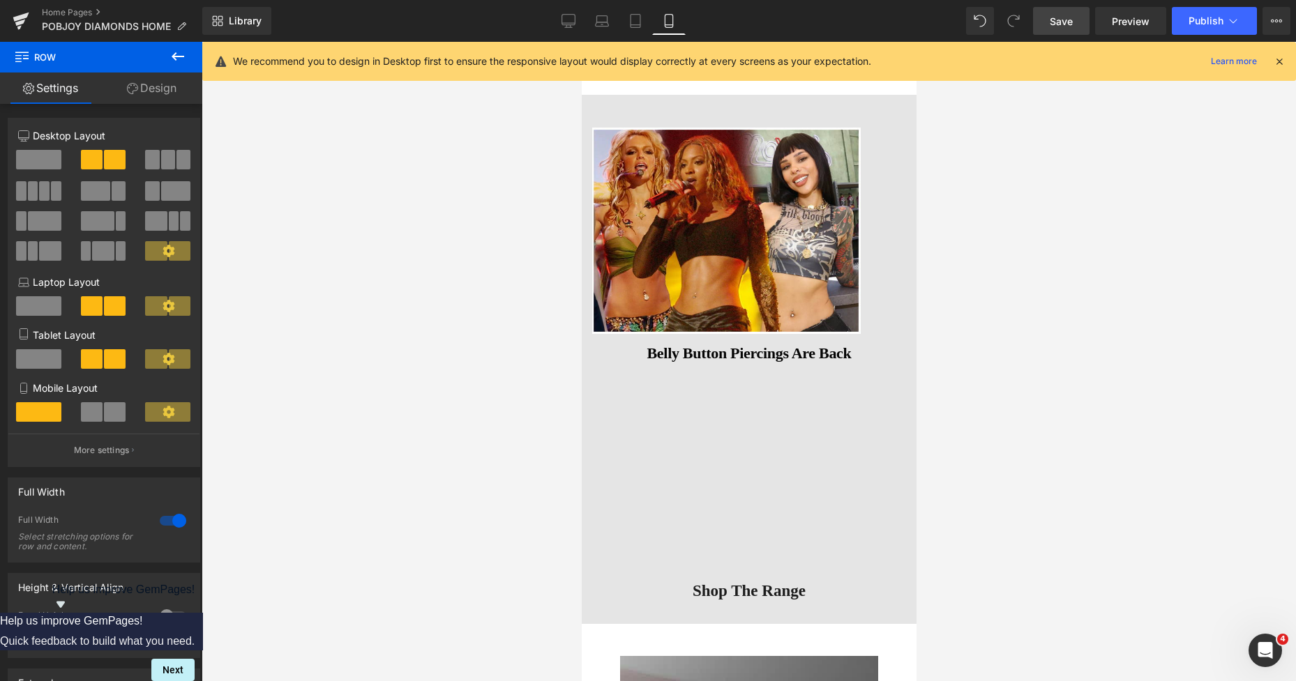
click at [675, 351] on div "Image Belly Button Piercings Are Back Heading Vimeo 45px 48px Shop The Range Bu…" at bounding box center [748, 360] width 335 height 530
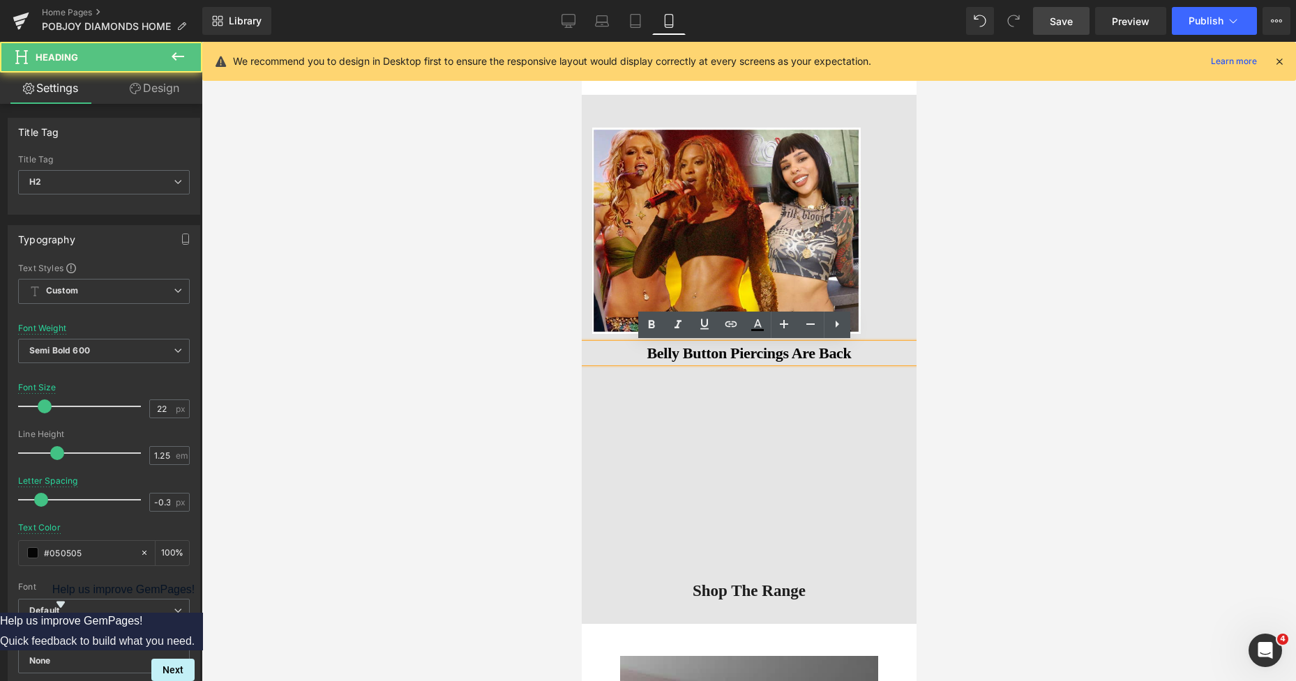
click at [675, 352] on h2 "Belly Button Piercings Are Back" at bounding box center [748, 354] width 335 height 20
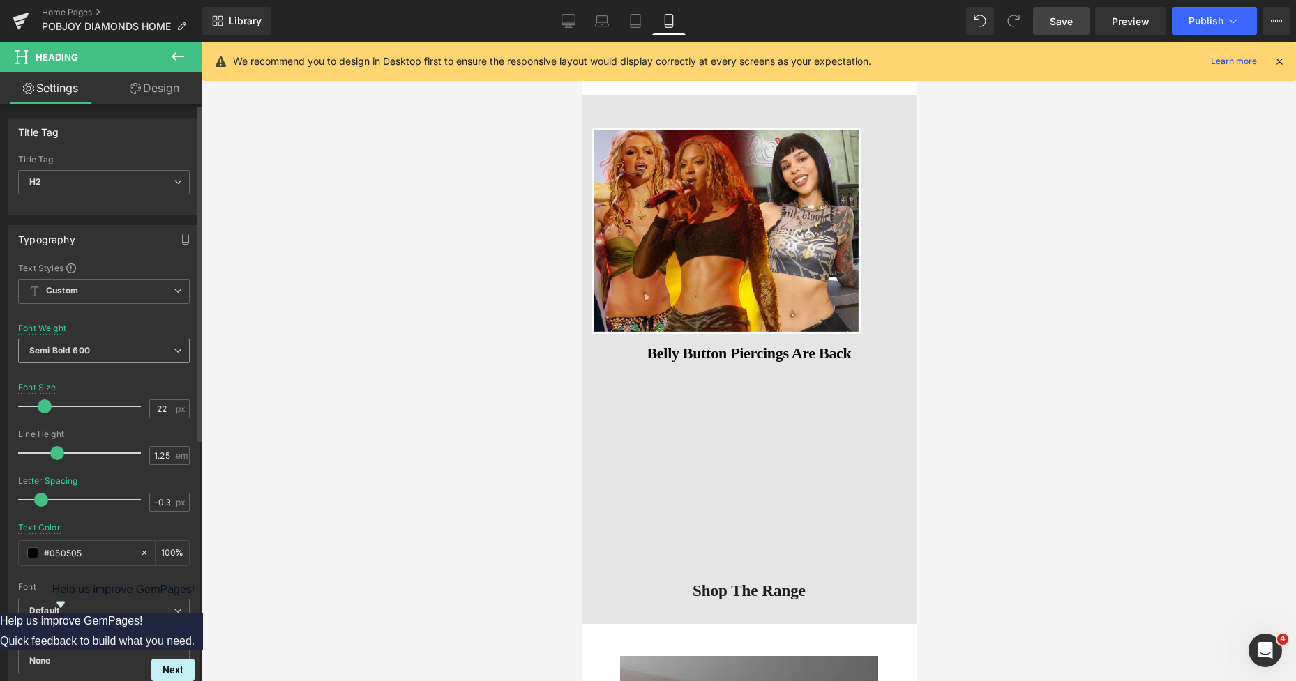
click at [130, 350] on span "Semi Bold 600" at bounding box center [104, 351] width 172 height 24
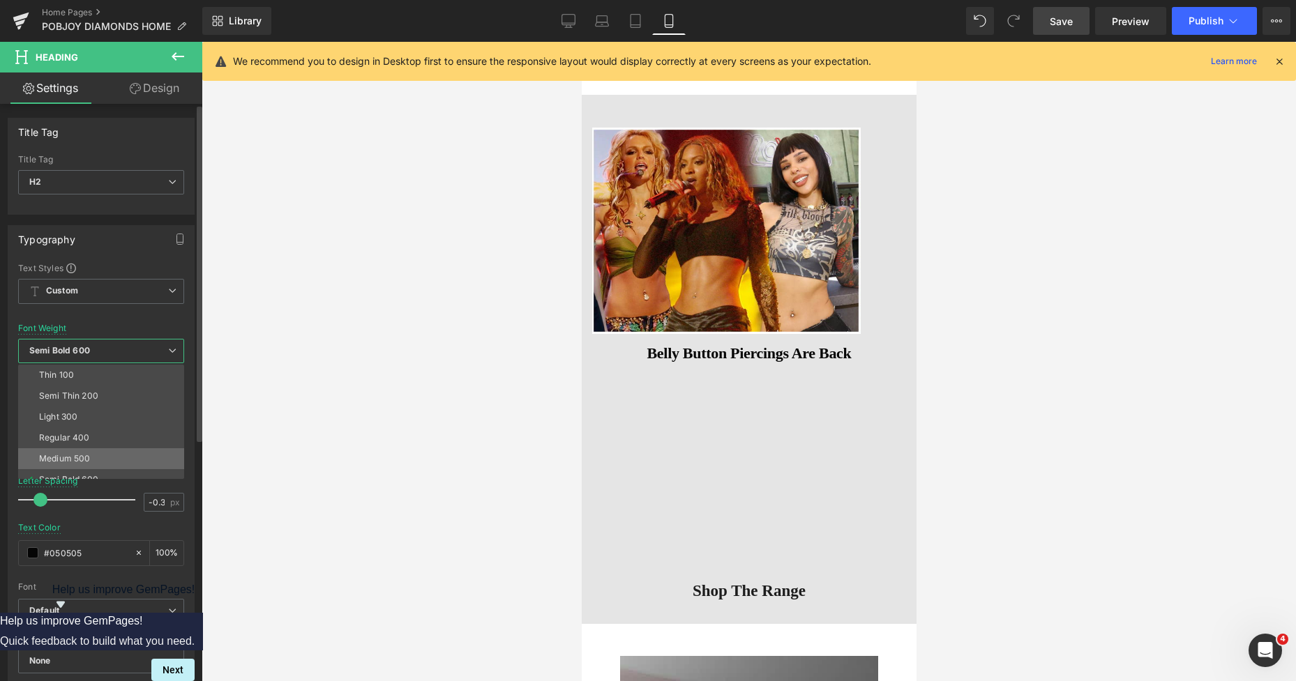
click at [78, 451] on li "Medium 500" at bounding box center [104, 459] width 172 height 21
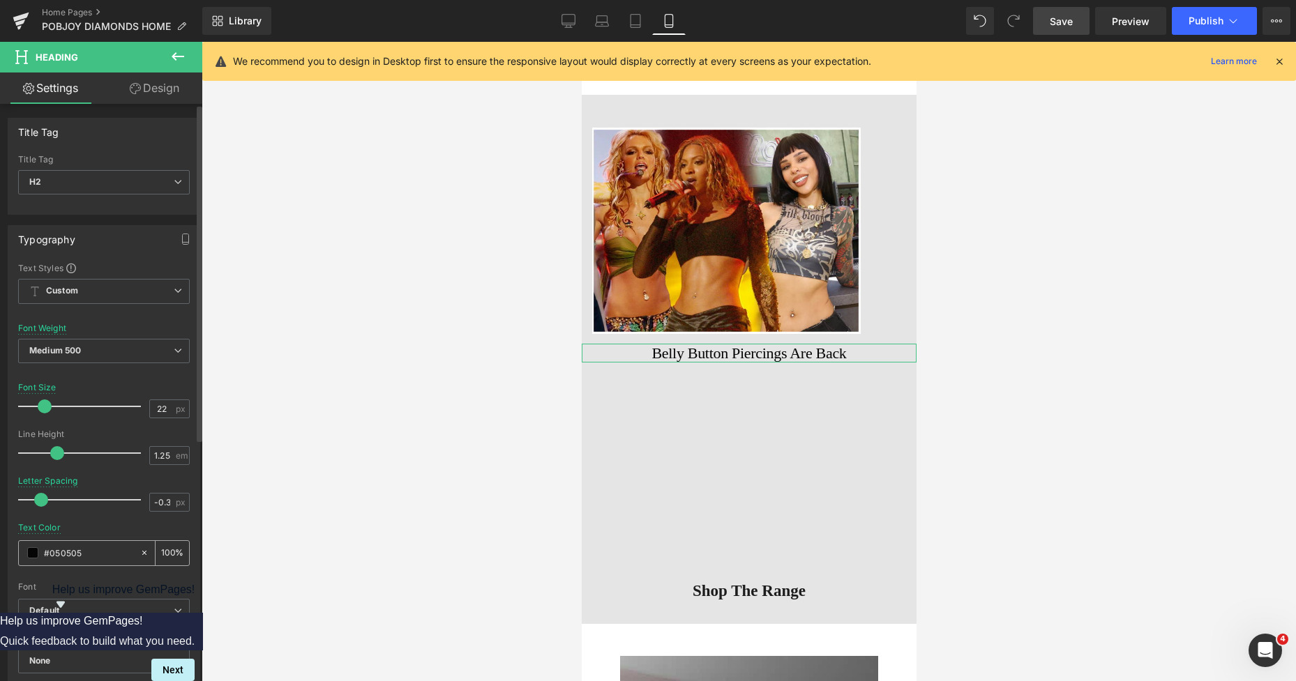
click at [35, 556] on span at bounding box center [32, 553] width 11 height 11
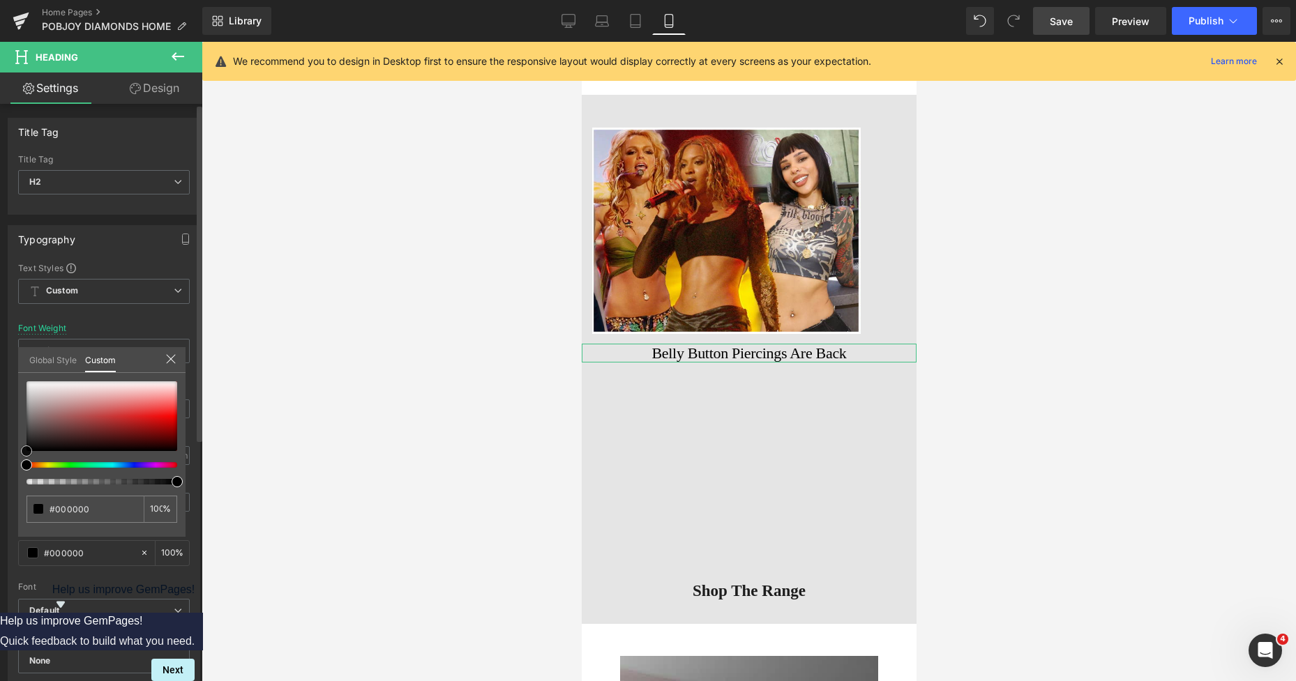
drag, startPoint x: 27, startPoint y: 451, endPoint x: 19, endPoint y: 453, distance: 8.0
click at [19, 453] on div "#050505 100 %" at bounding box center [101, 460] width 167 height 156
click at [1060, 20] on span "Save" at bounding box center [1061, 21] width 23 height 15
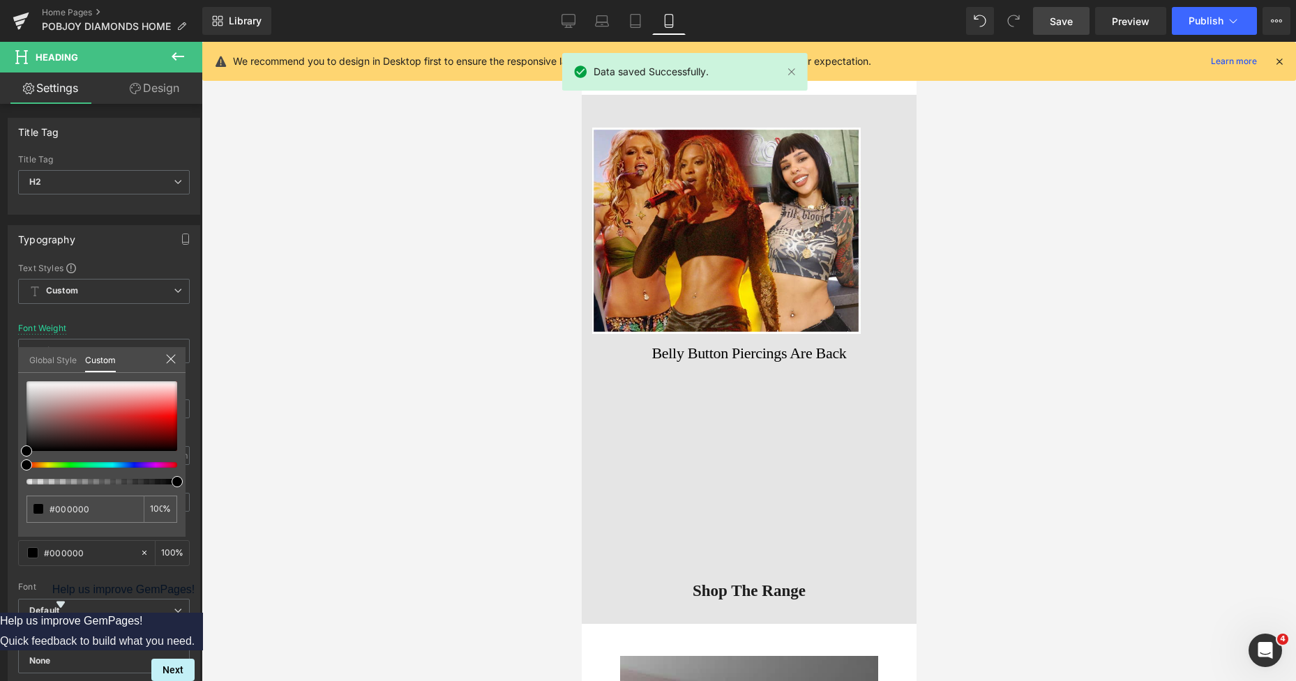
click at [1055, 15] on span "Save" at bounding box center [1061, 21] width 23 height 15
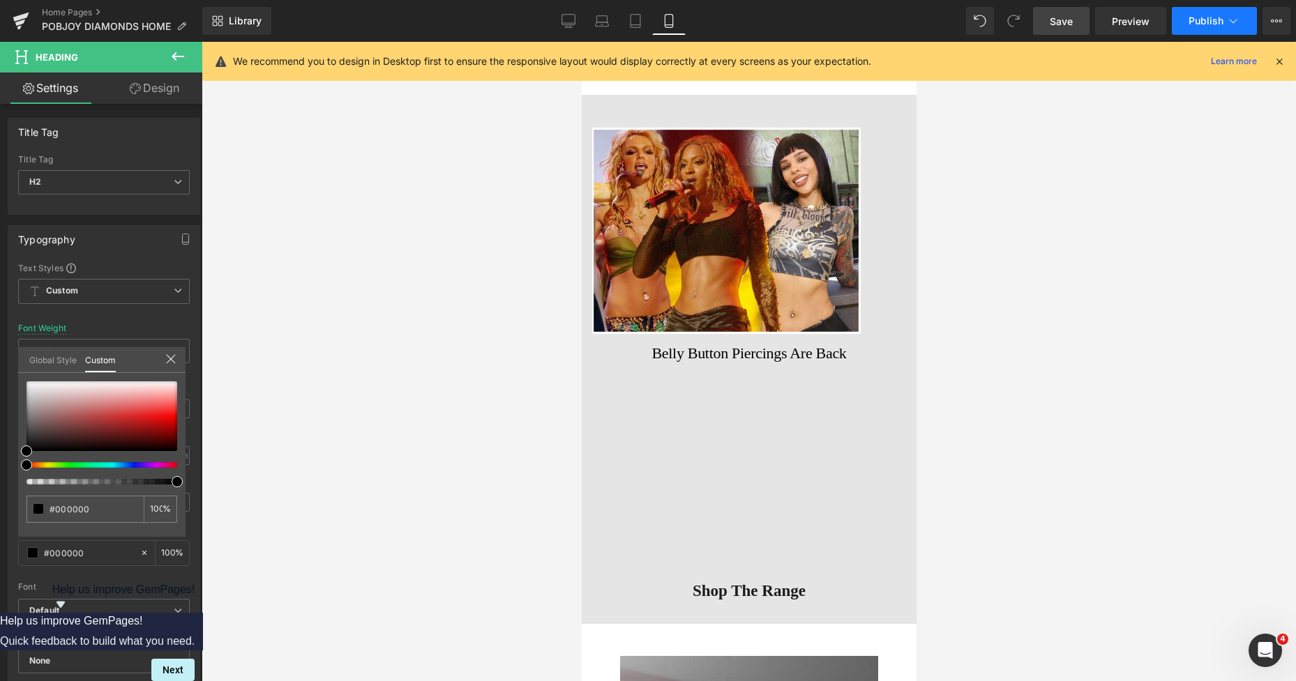
click at [1196, 13] on button "Publish" at bounding box center [1214, 21] width 85 height 28
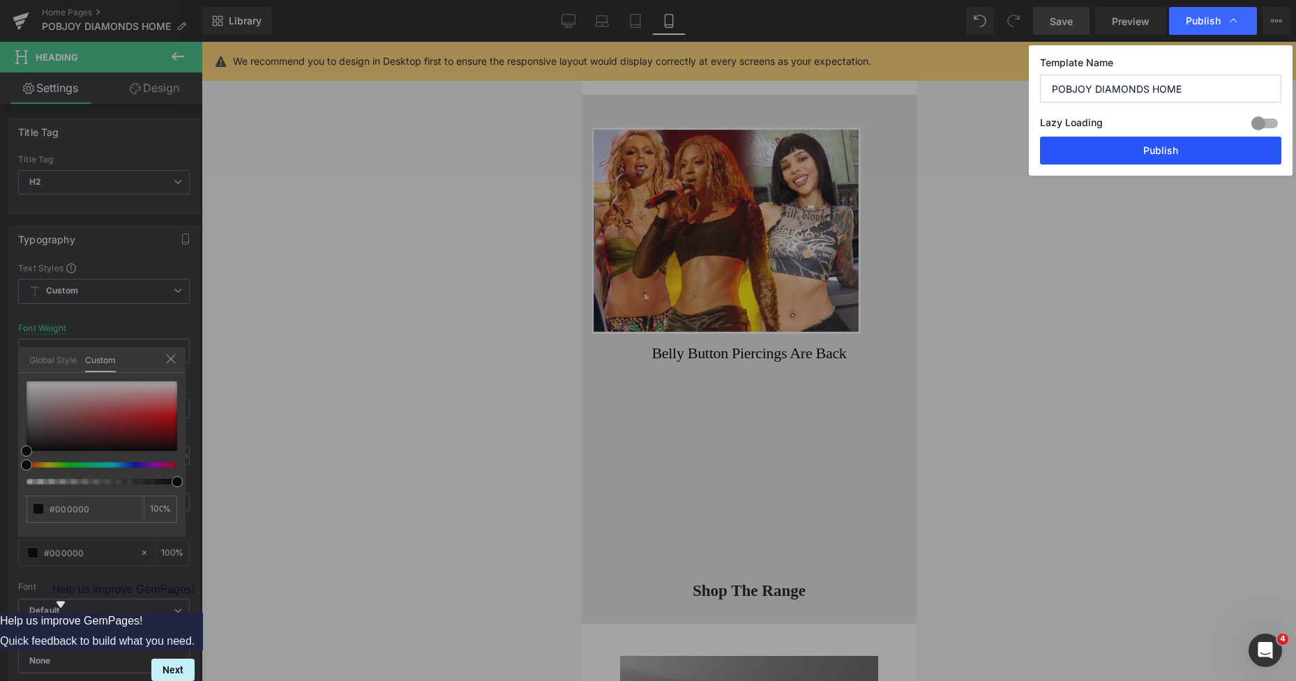
click at [1128, 152] on button "Publish" at bounding box center [1160, 151] width 241 height 28
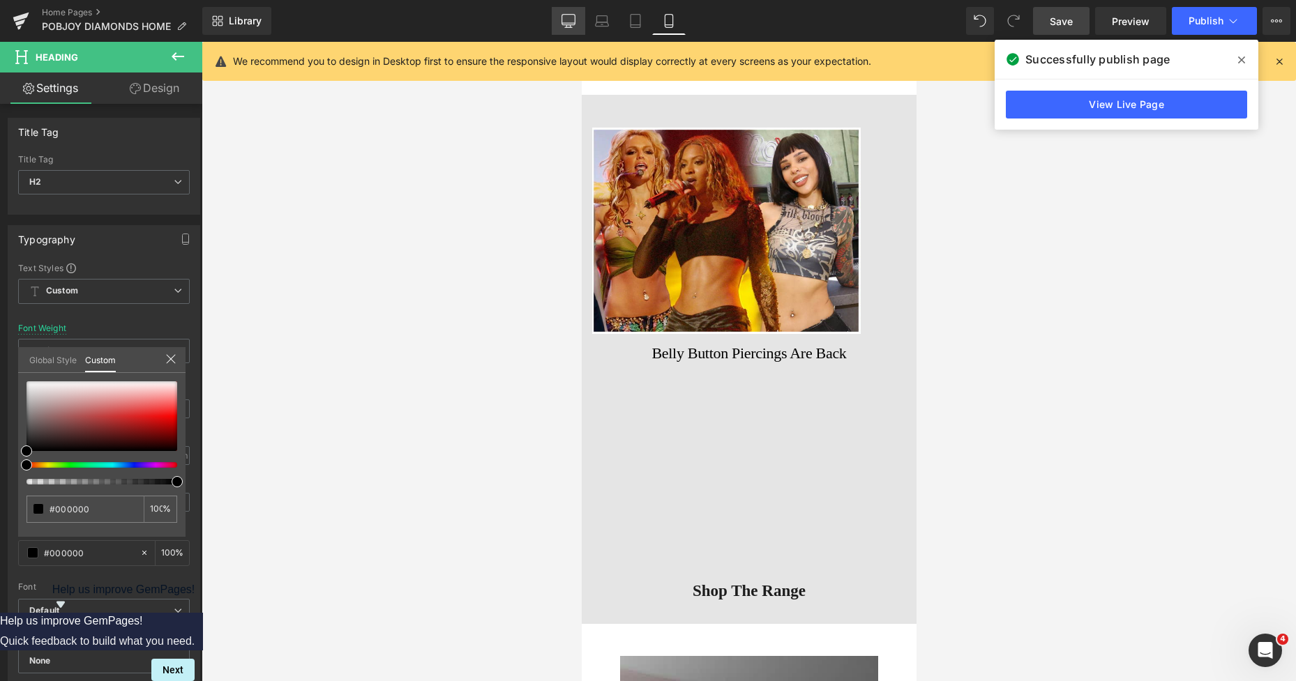
click at [566, 16] on icon at bounding box center [569, 21] width 14 height 14
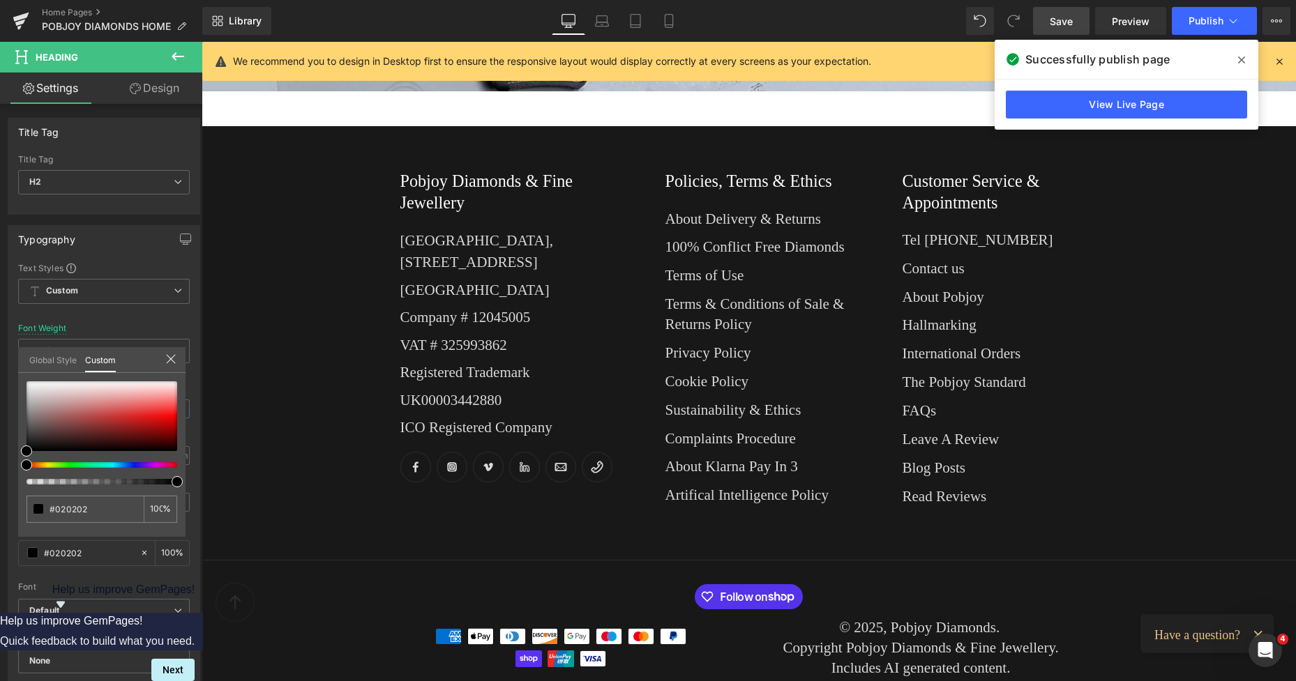
scroll to position [1263, 0]
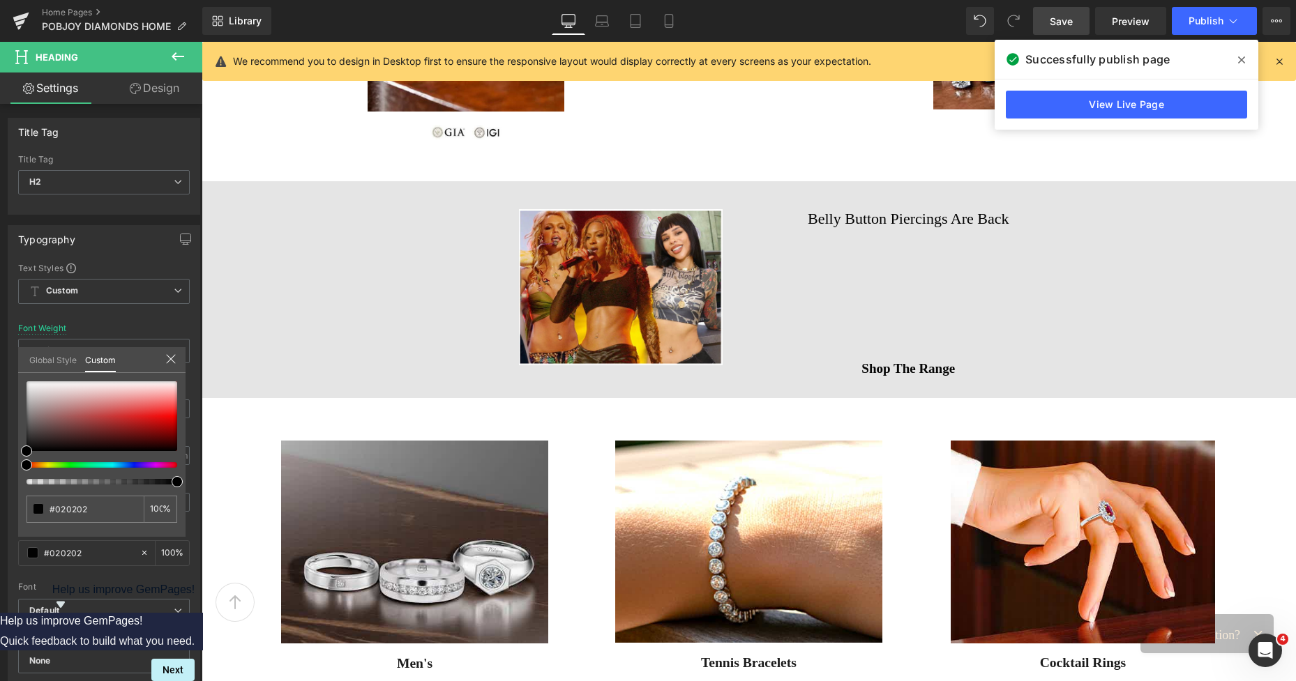
click at [1240, 56] on icon at bounding box center [1241, 59] width 7 height 11
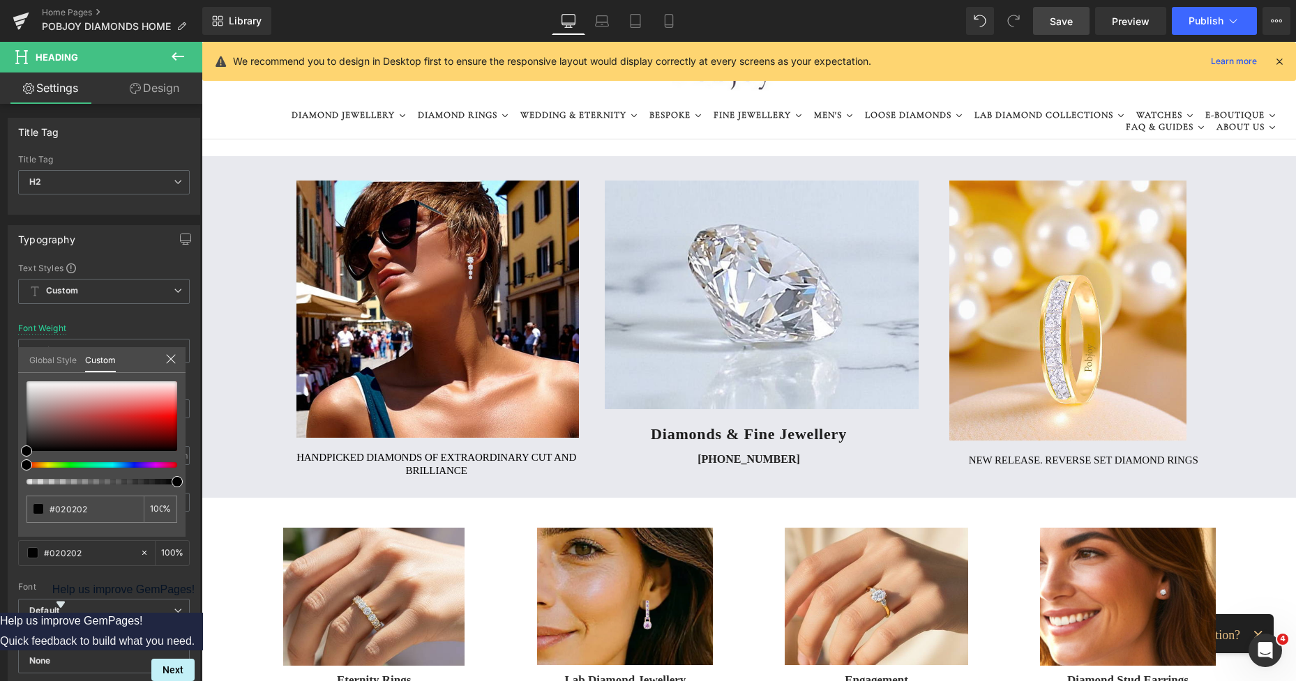
scroll to position [0, 0]
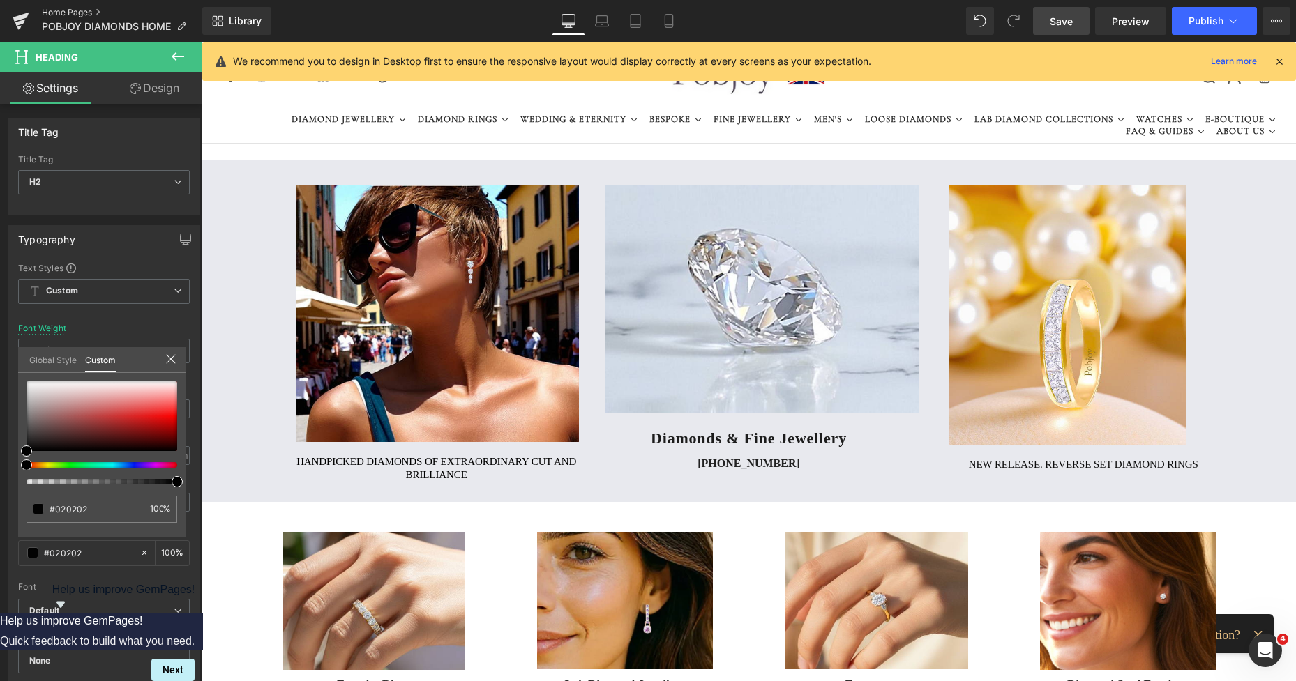
click at [78, 12] on link "Home Pages" at bounding box center [122, 12] width 160 height 11
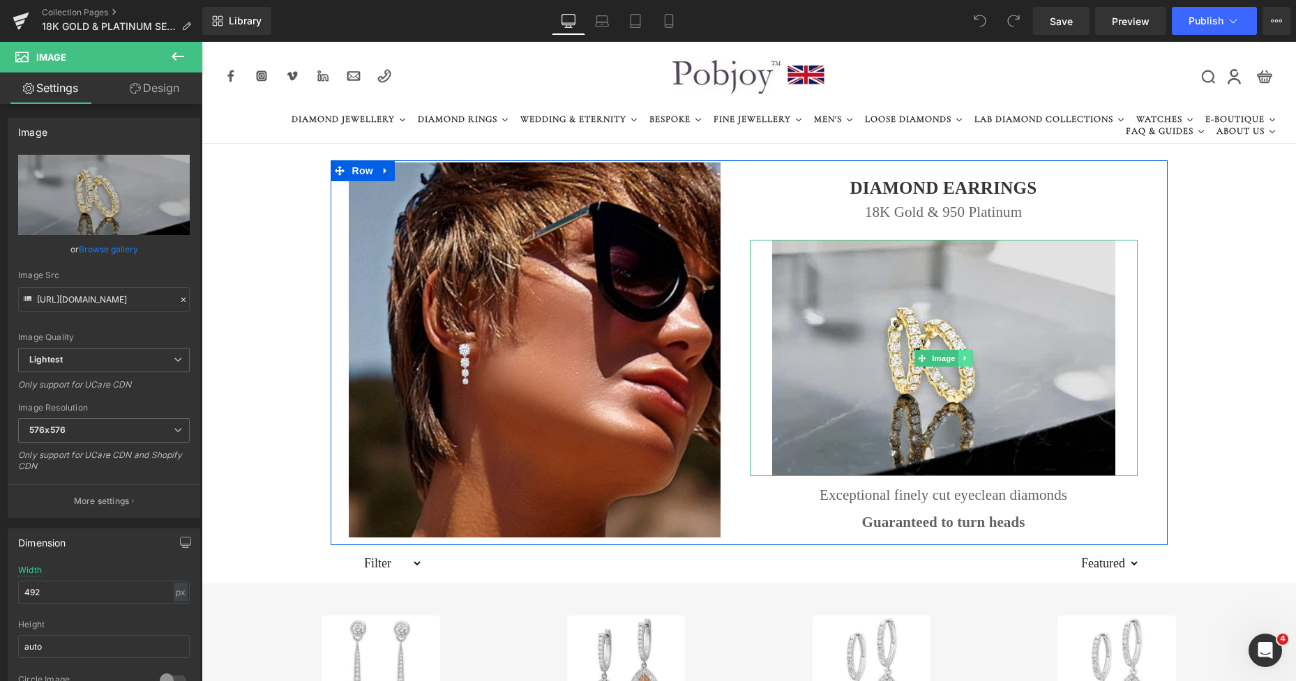
click at [961, 358] on icon at bounding box center [965, 358] width 8 height 8
click at [956, 358] on icon at bounding box center [958, 358] width 8 height 8
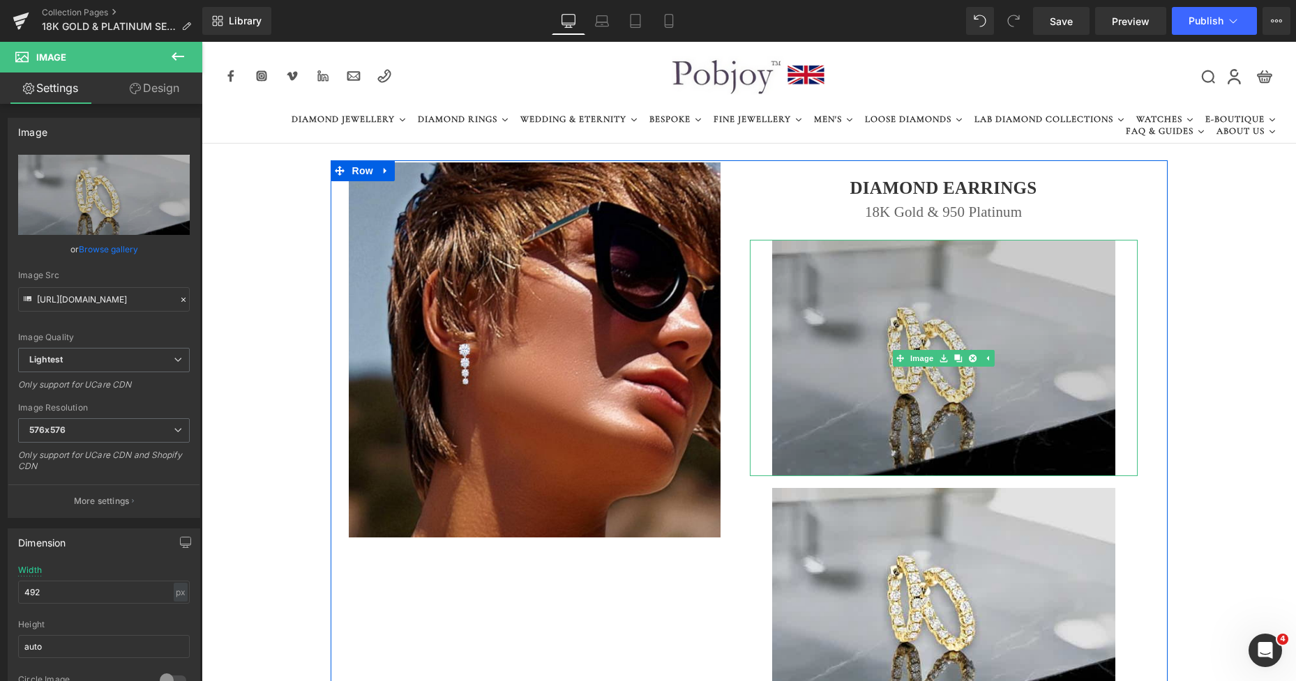
click at [823, 301] on img at bounding box center [943, 358] width 343 height 236
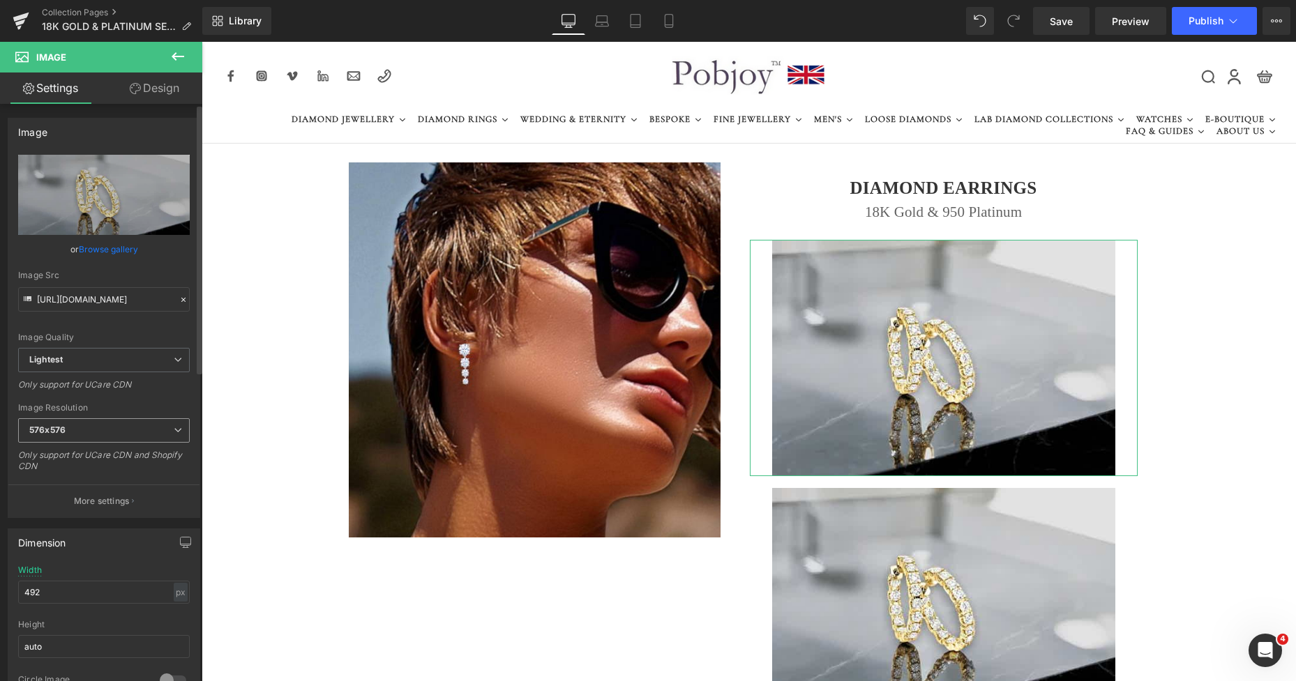
click at [96, 429] on span "576x576" at bounding box center [104, 431] width 172 height 24
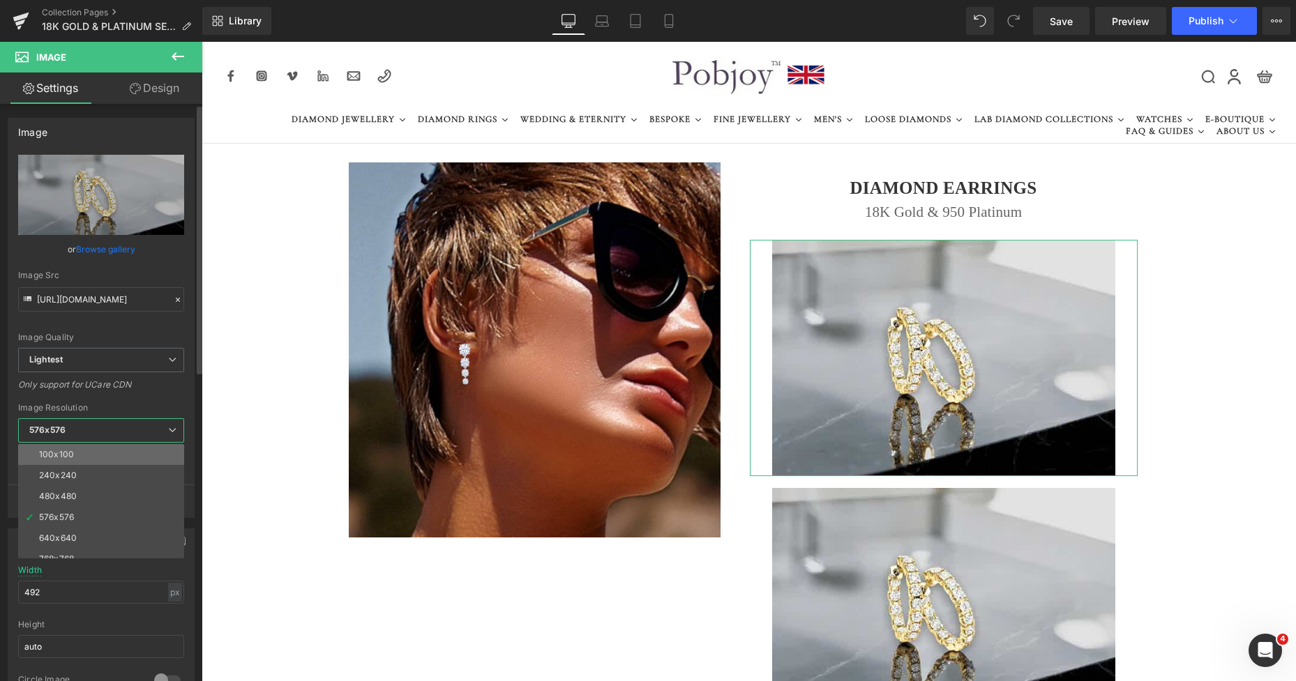
click at [88, 449] on li "100x100" at bounding box center [104, 454] width 172 height 21
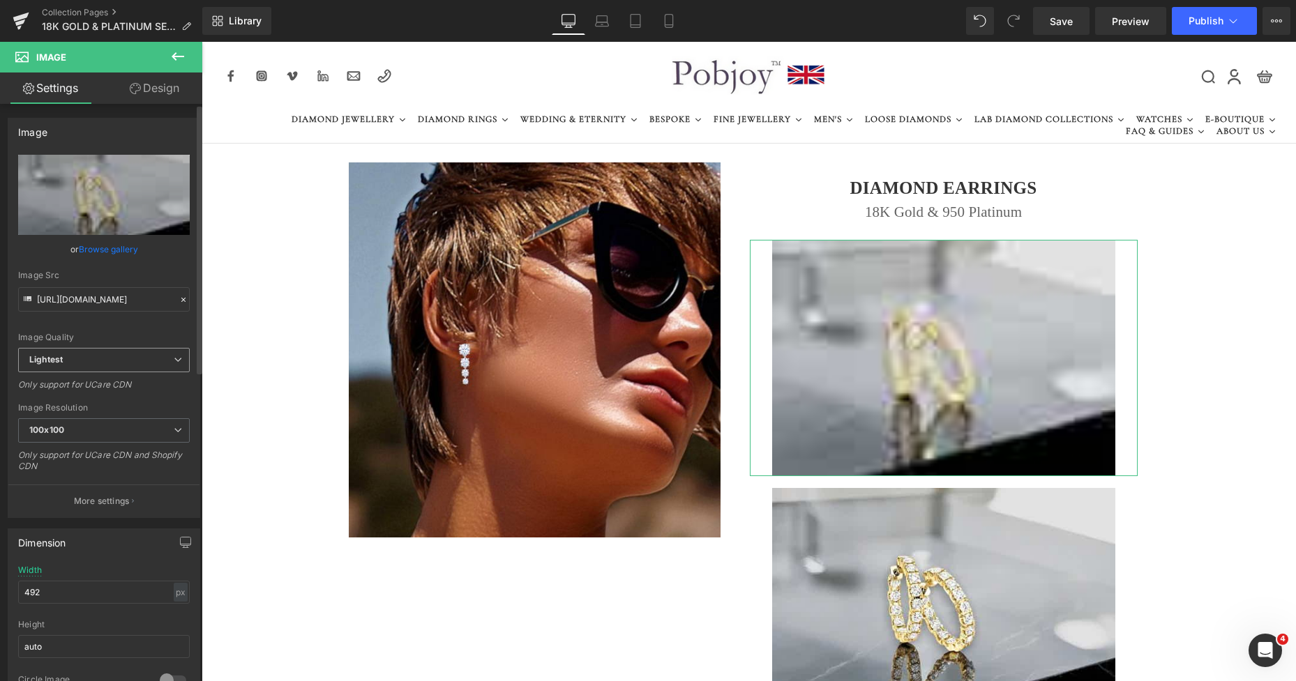
click at [104, 366] on span "Lightest" at bounding box center [104, 360] width 172 height 24
click at [94, 382] on li "Lighter" at bounding box center [101, 385] width 166 height 21
type input "https://ucarecdn.com/01a32990-6946-429d-9502-83f591fe35d6/-/format/auto/-/previ…"
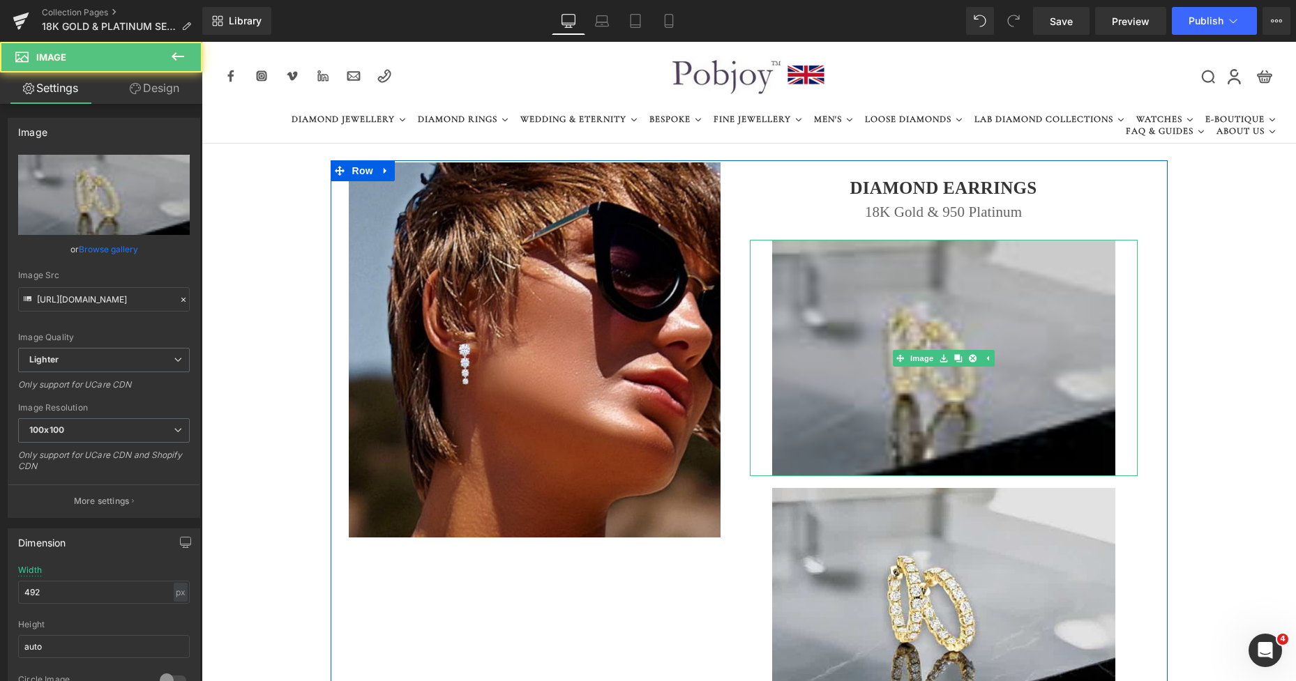
click at [803, 278] on img at bounding box center [943, 358] width 343 height 236
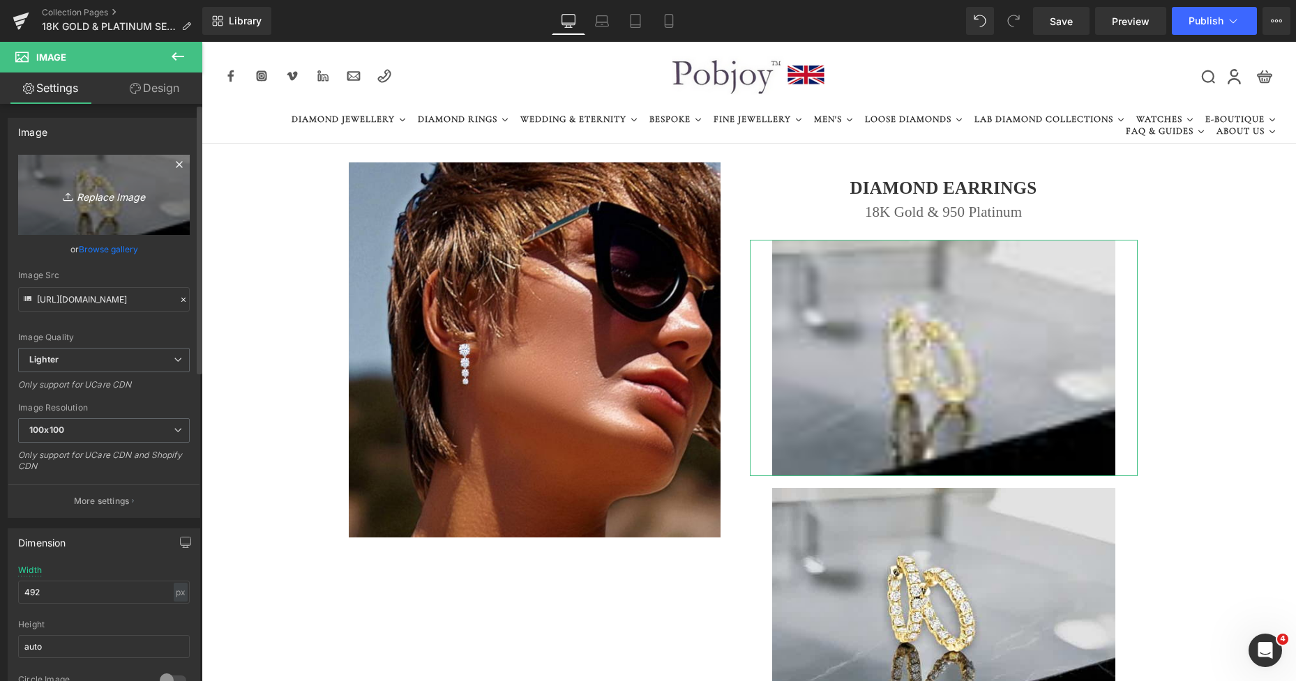
click at [137, 220] on link "Replace Image" at bounding box center [104, 195] width 172 height 80
type input "C:\fakepath\New Template-Photoroom - 2025-10-08T192542.667.png"
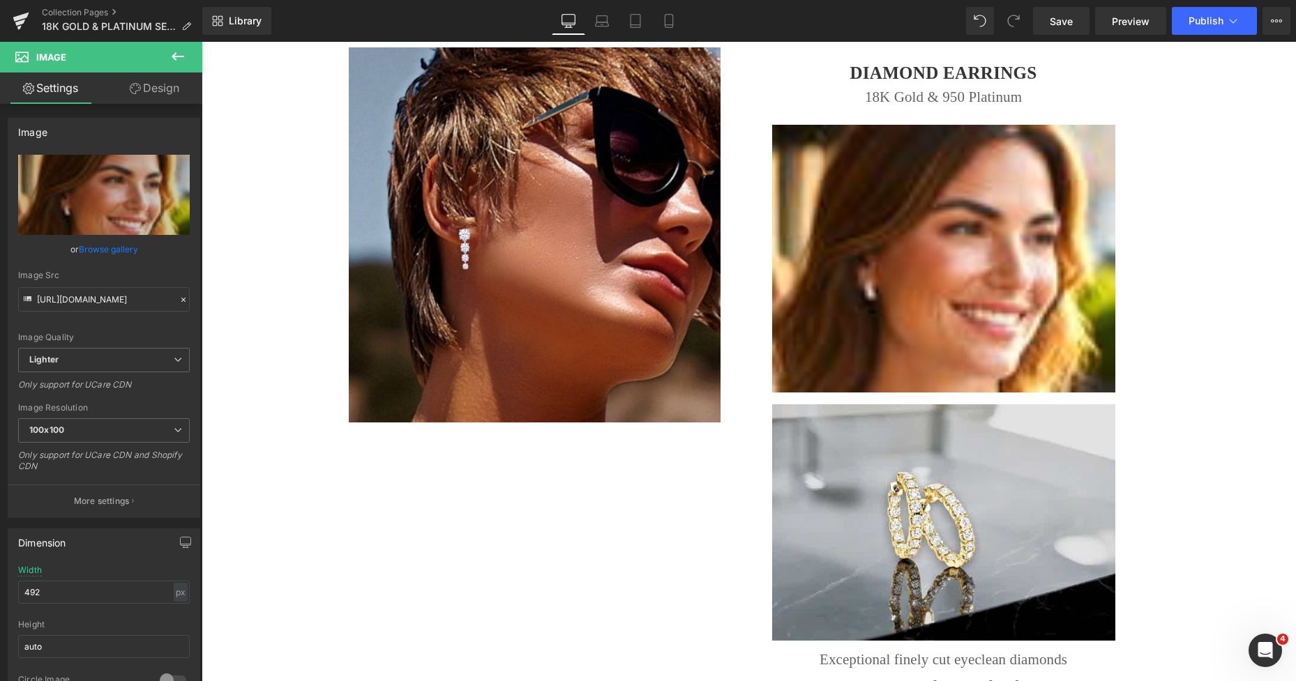
scroll to position [176, 0]
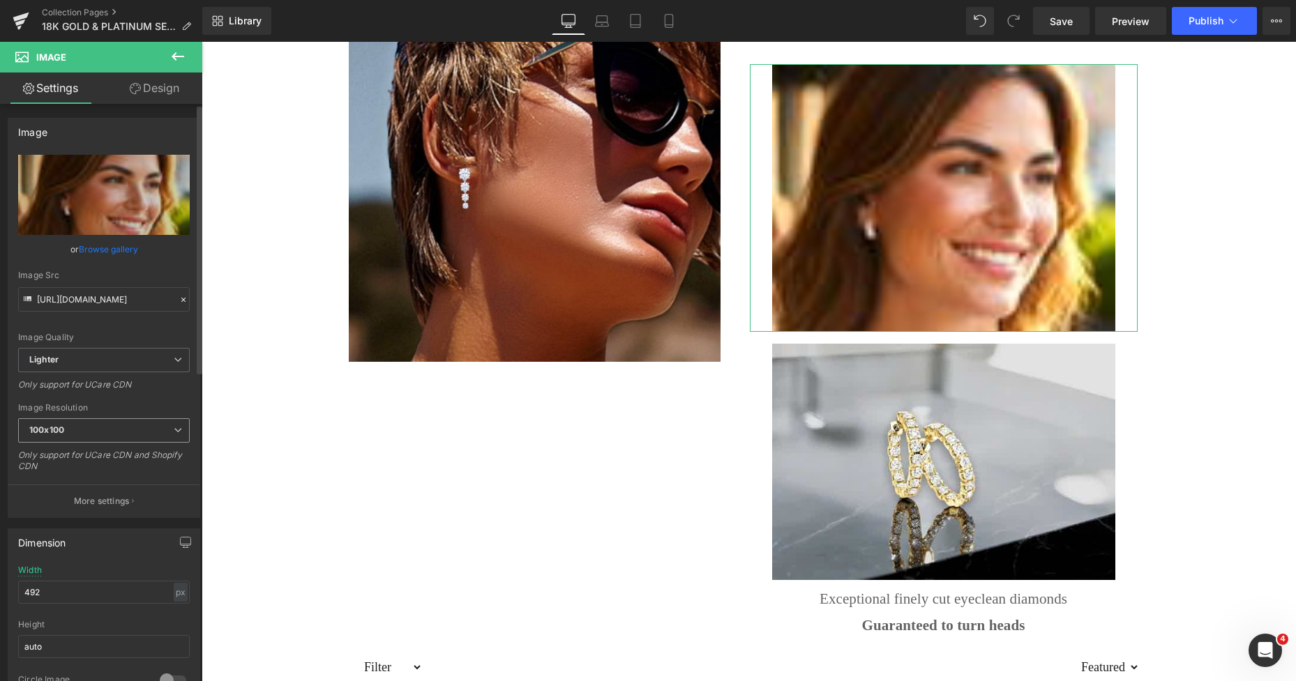
click at [97, 425] on span "100x100" at bounding box center [104, 431] width 172 height 24
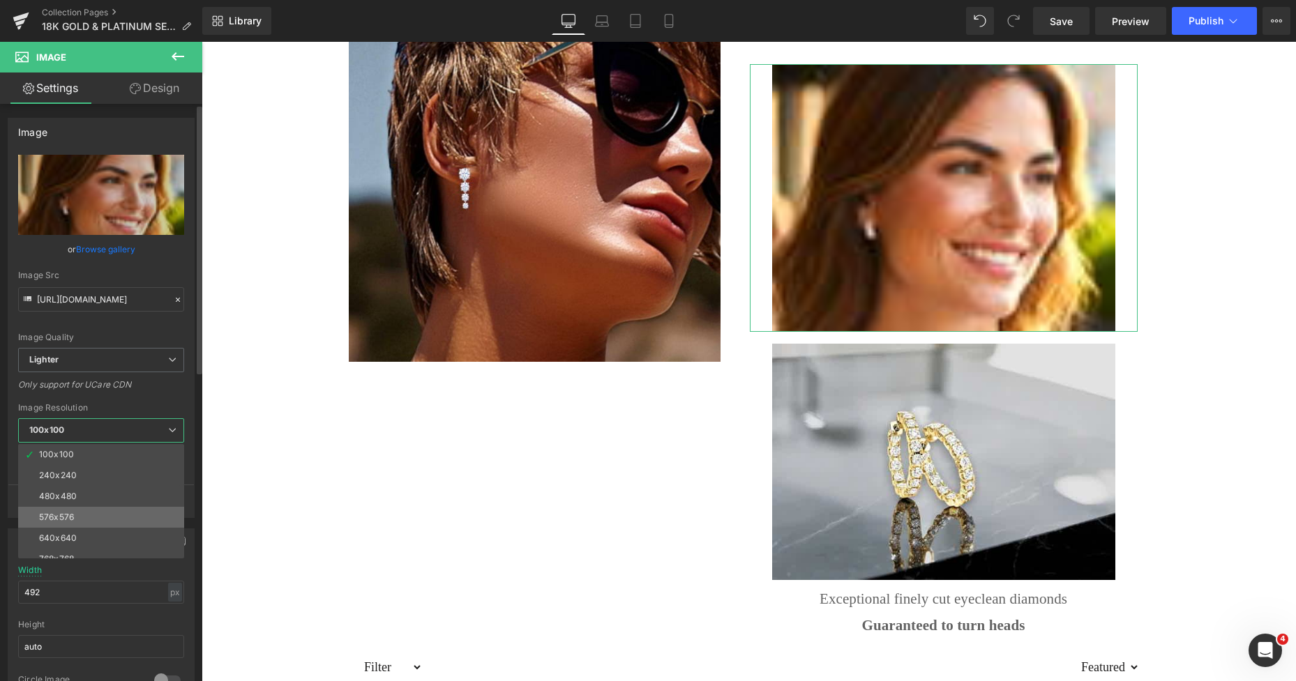
click at [68, 509] on li "576x576" at bounding box center [104, 517] width 172 height 21
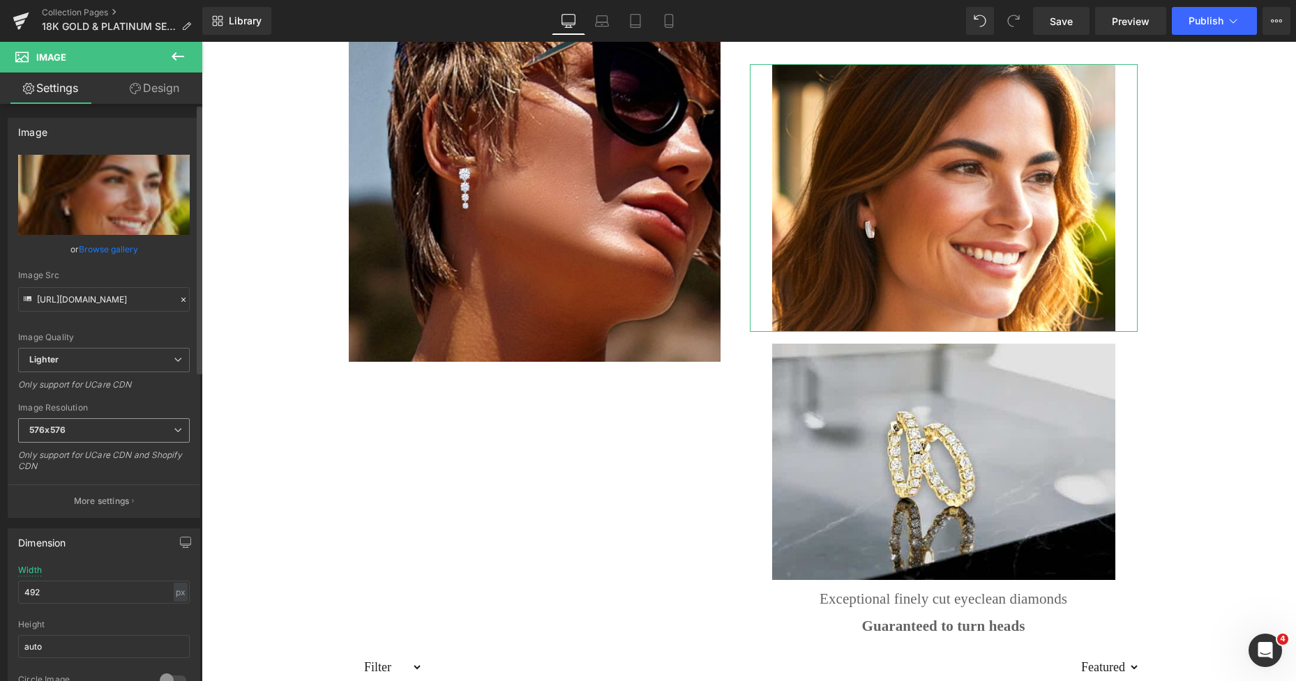
type input "https://ucarecdn.com/69a9c432-8dbf-4fa2-b147-40625579ff6d/-/format/auto/-/previ…"
click at [668, 17] on icon at bounding box center [669, 21] width 14 height 14
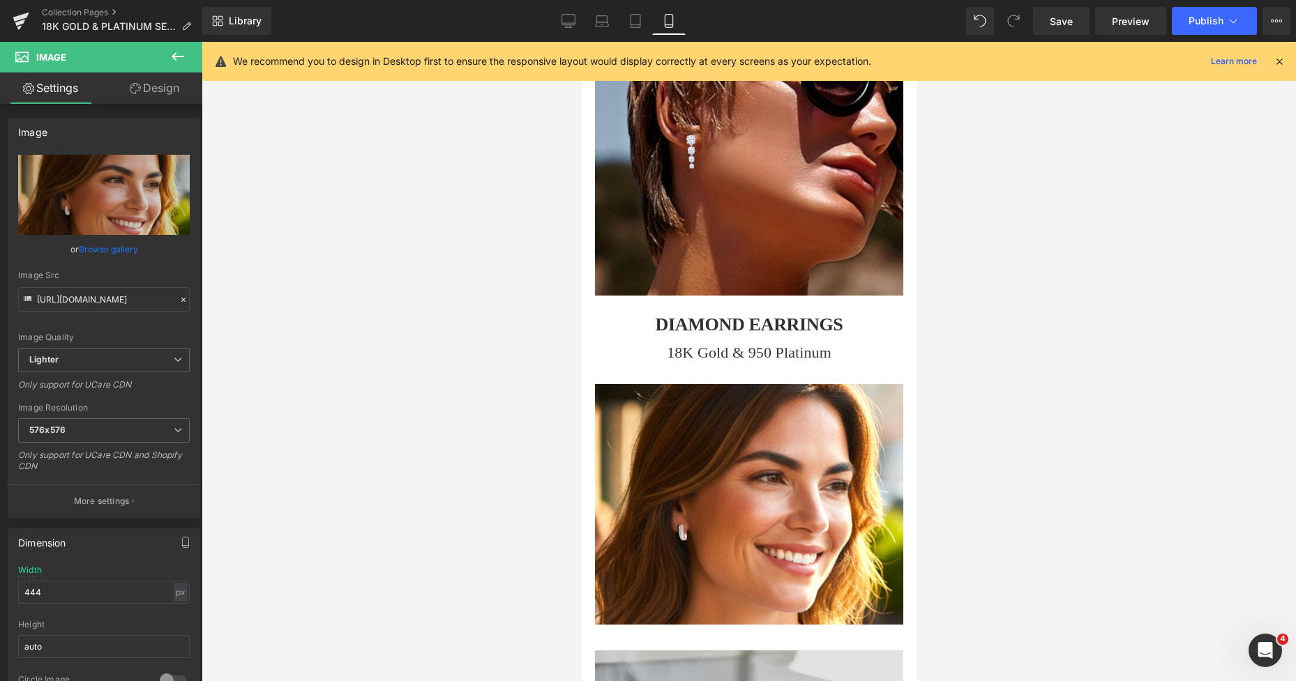
scroll to position [280, 0]
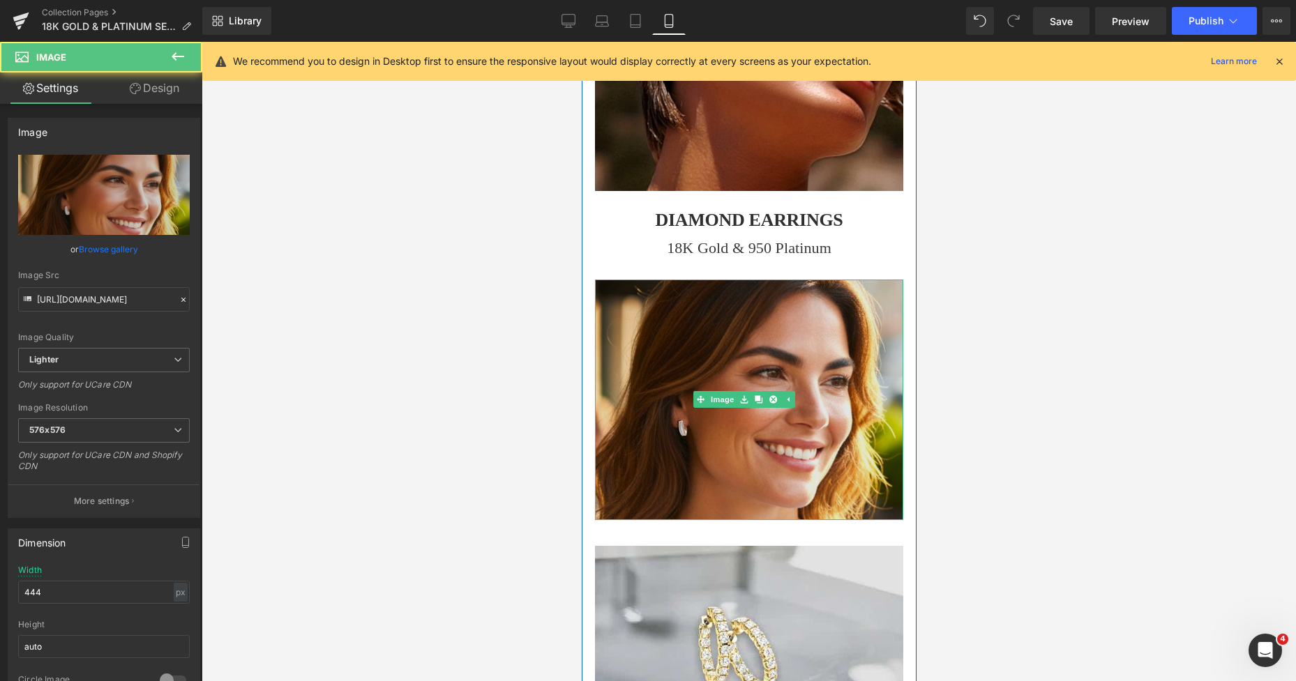
click at [698, 324] on img at bounding box center [748, 400] width 308 height 241
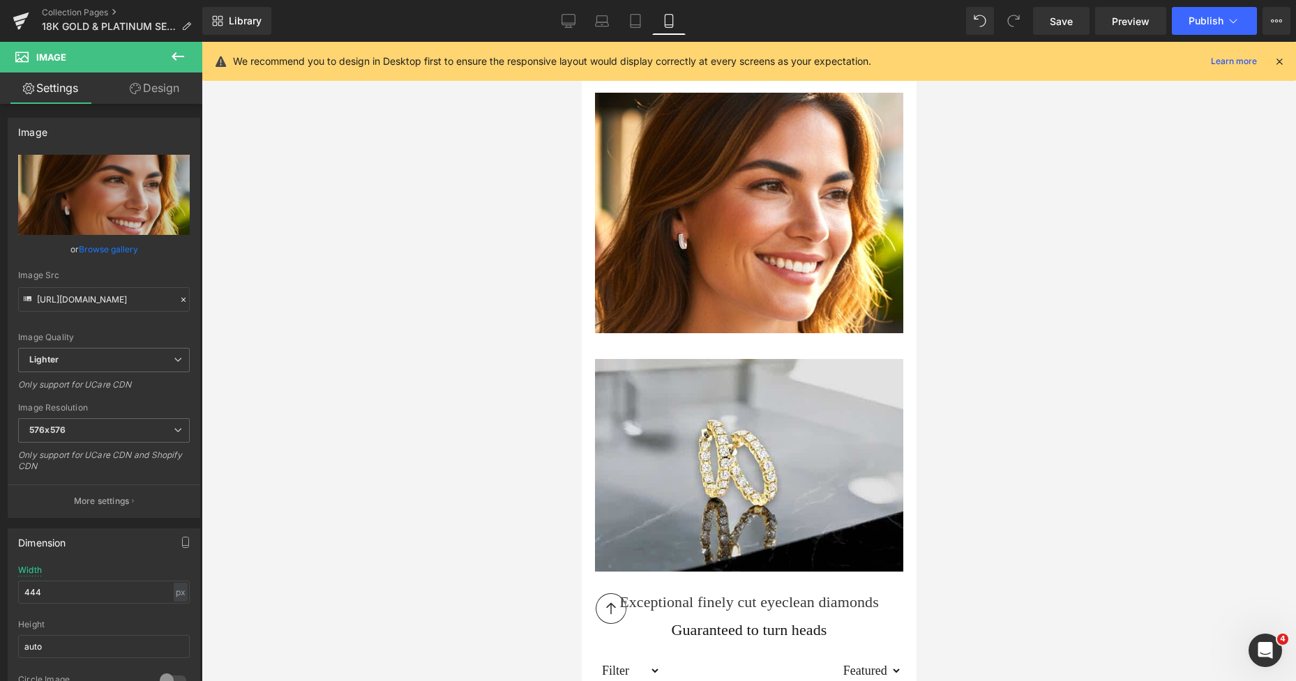
scroll to position [348, 0]
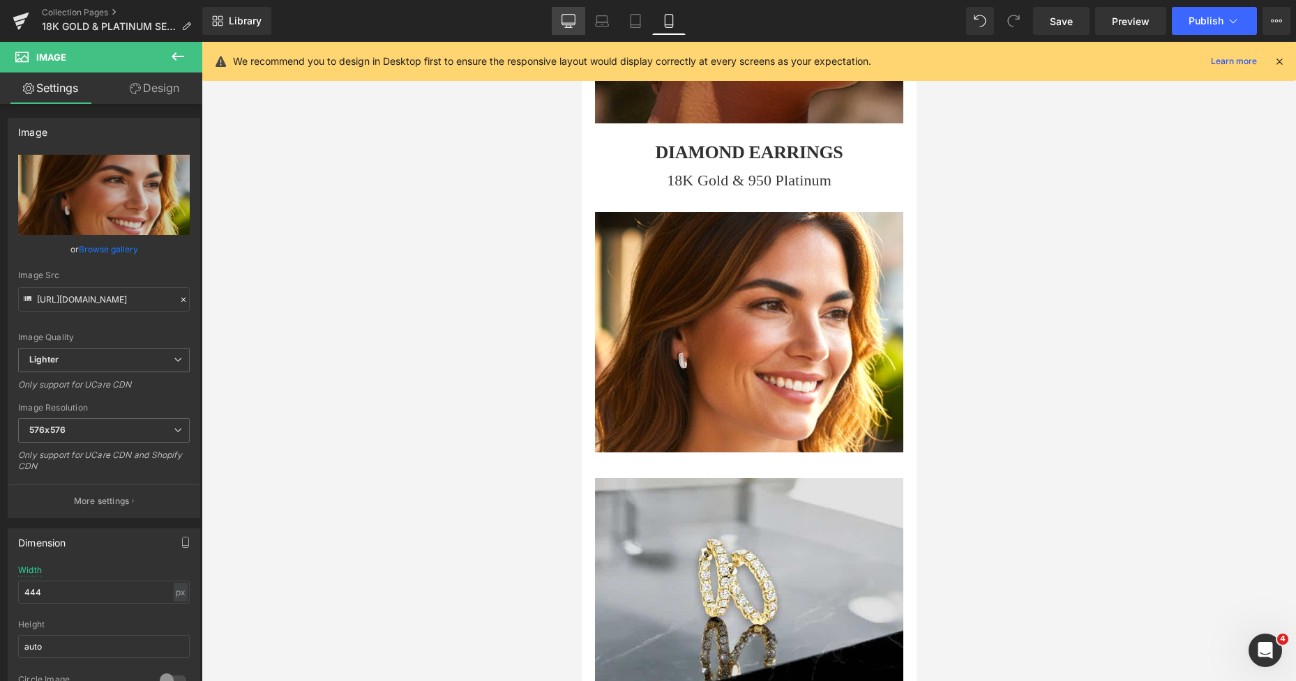
click at [575, 15] on icon at bounding box center [568, 20] width 13 height 10
type input "492"
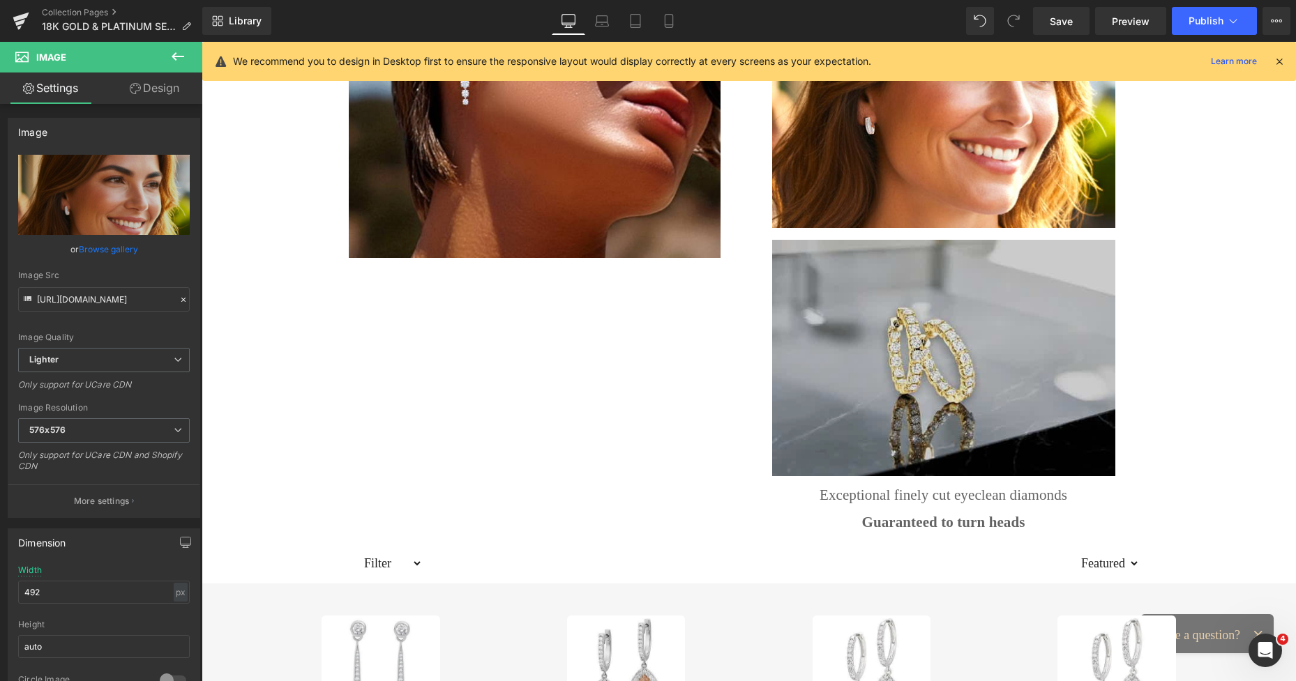
scroll to position [287, 0]
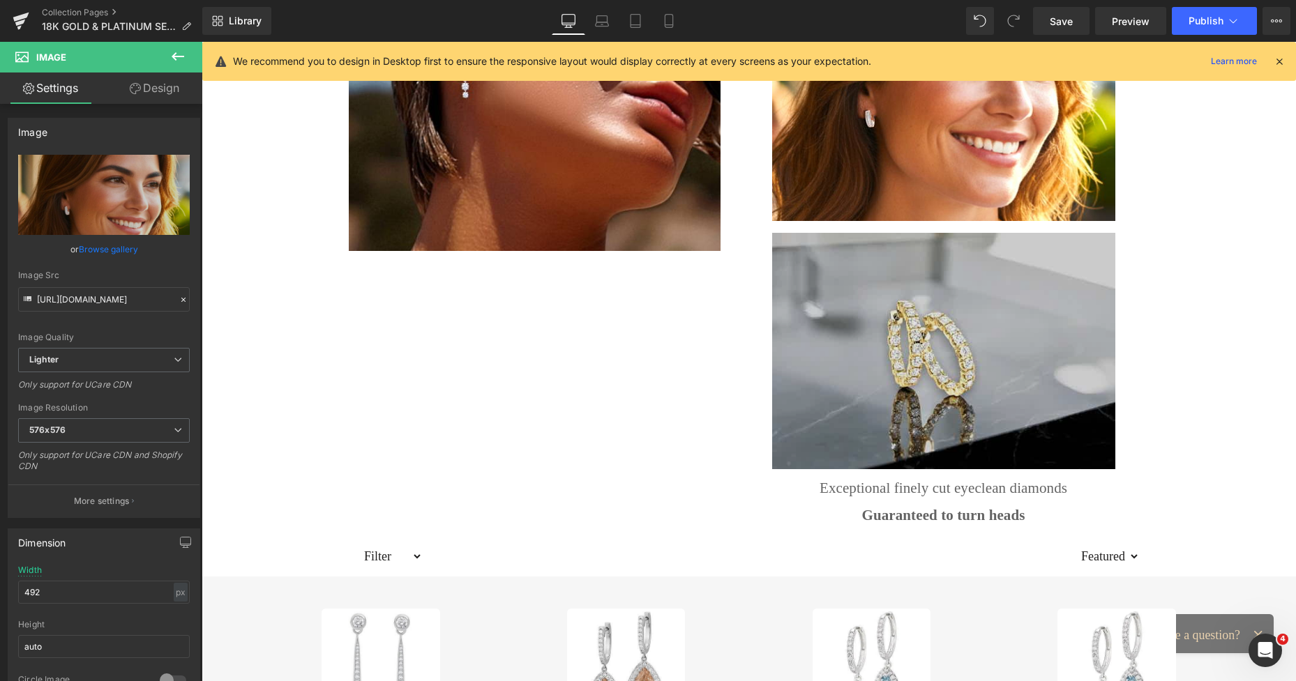
click at [950, 309] on img at bounding box center [943, 351] width 343 height 236
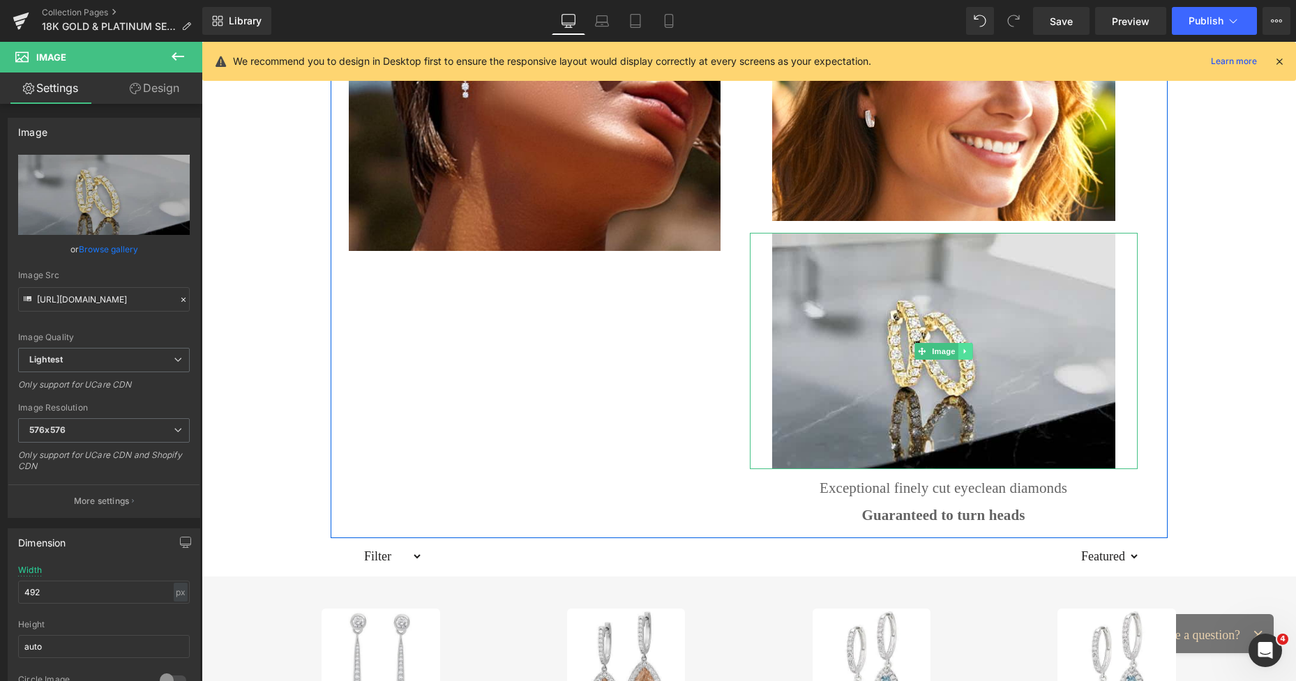
click at [963, 344] on link at bounding box center [965, 351] width 15 height 17
click at [968, 354] on icon at bounding box center [972, 351] width 8 height 8
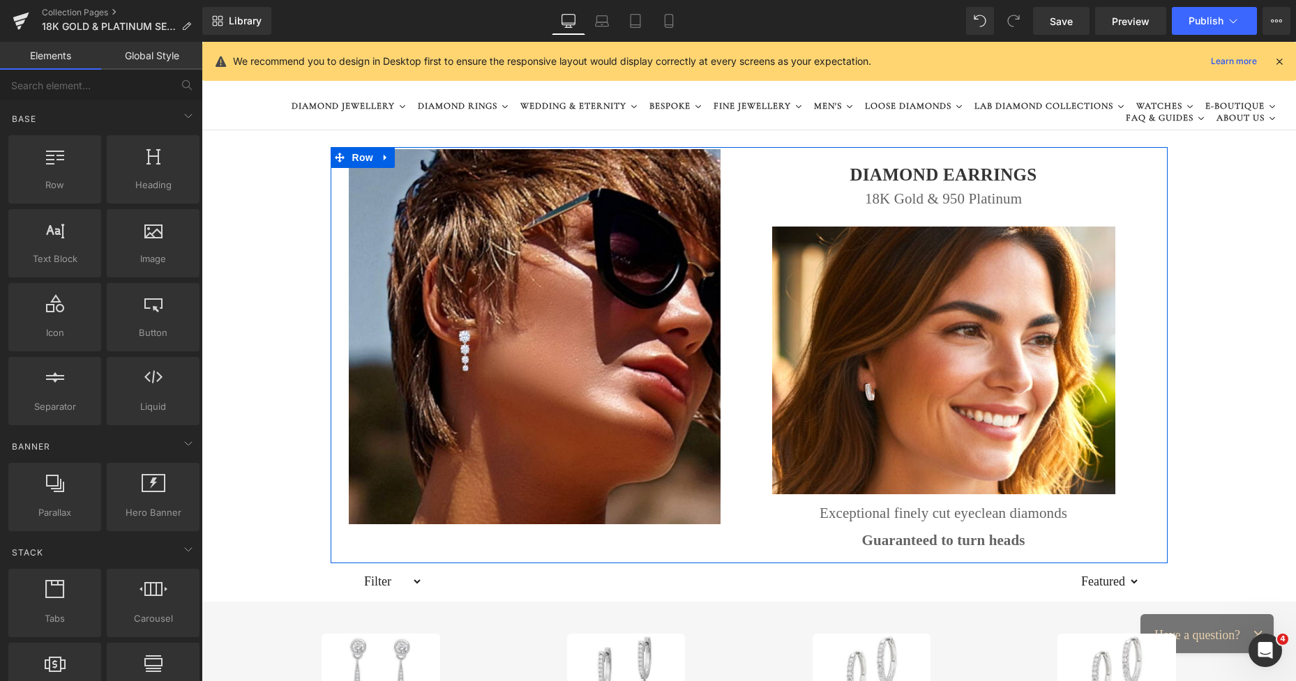
scroll to position [0, 0]
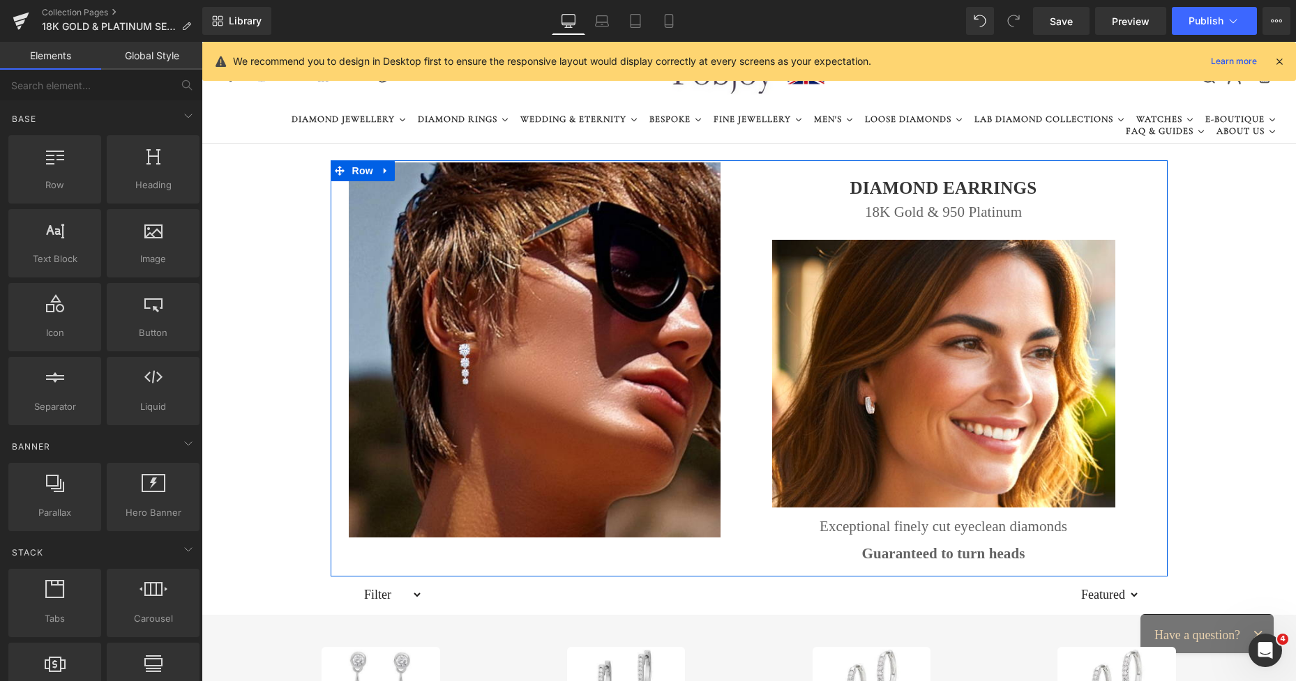
click at [795, 195] on h1 "DIAMOND EARRINGS" at bounding box center [944, 188] width 388 height 27
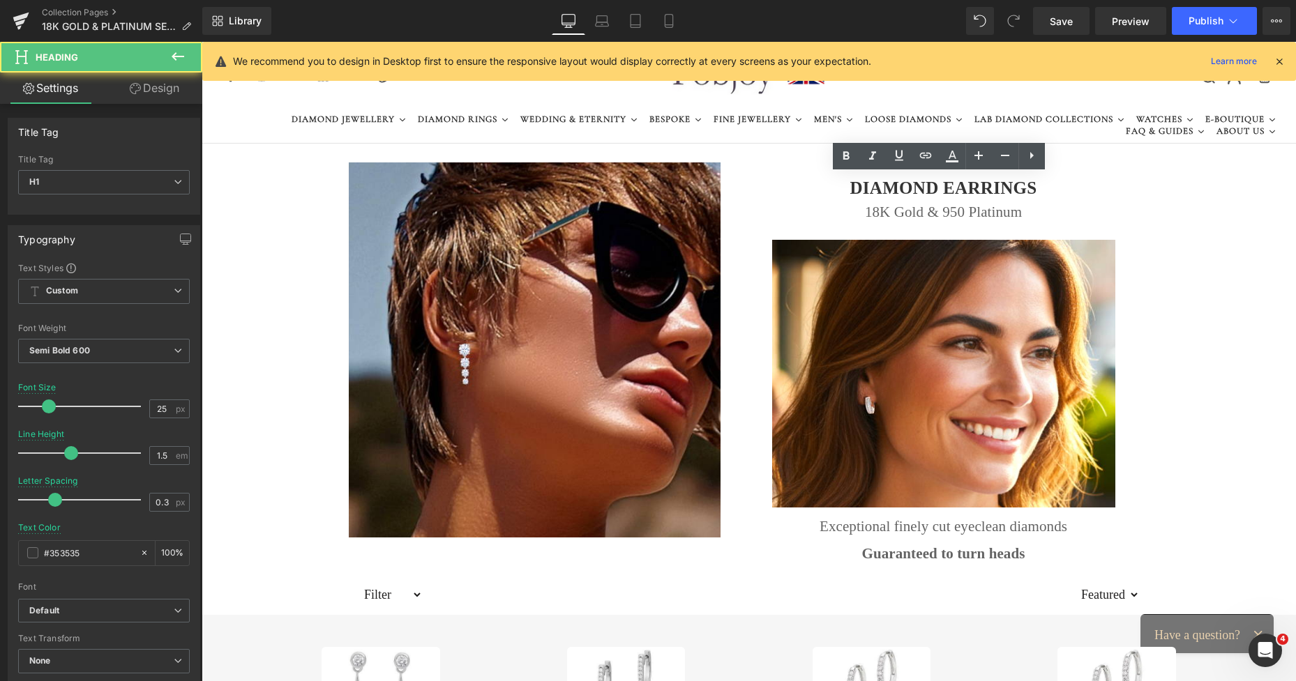
click at [184, 88] on link "Design" at bounding box center [154, 88] width 101 height 31
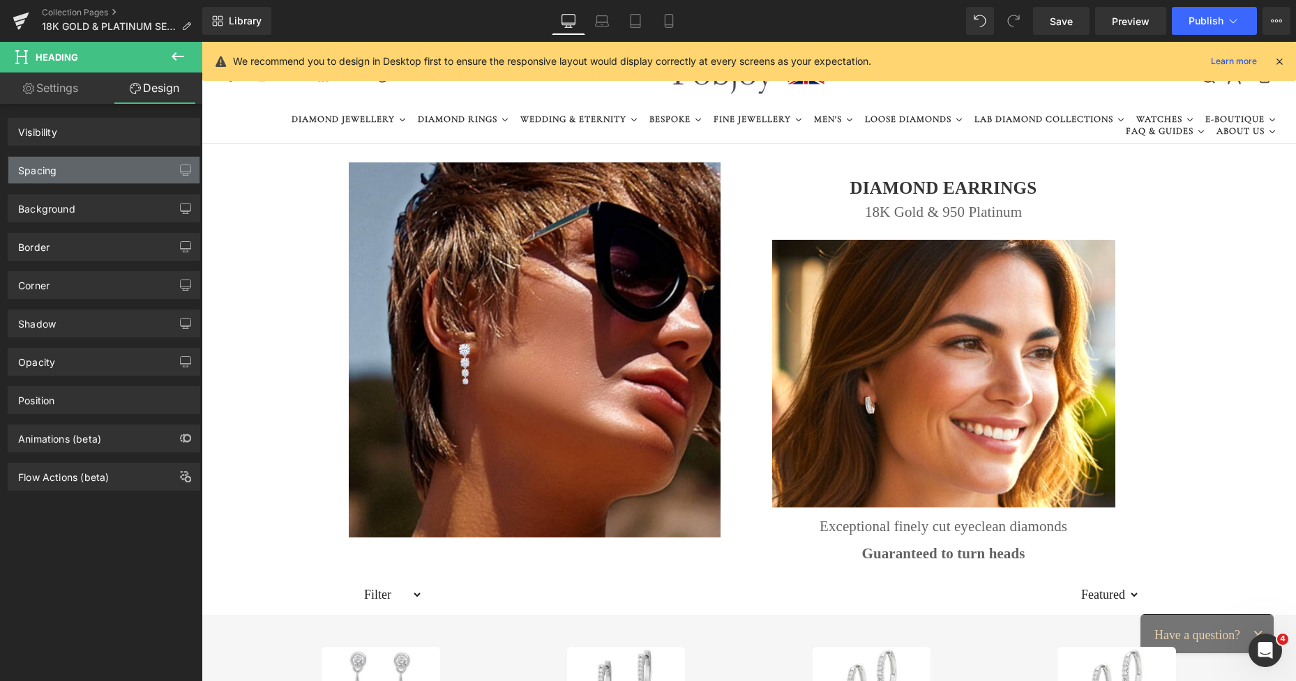
click at [96, 165] on div "Spacing" at bounding box center [103, 170] width 191 height 27
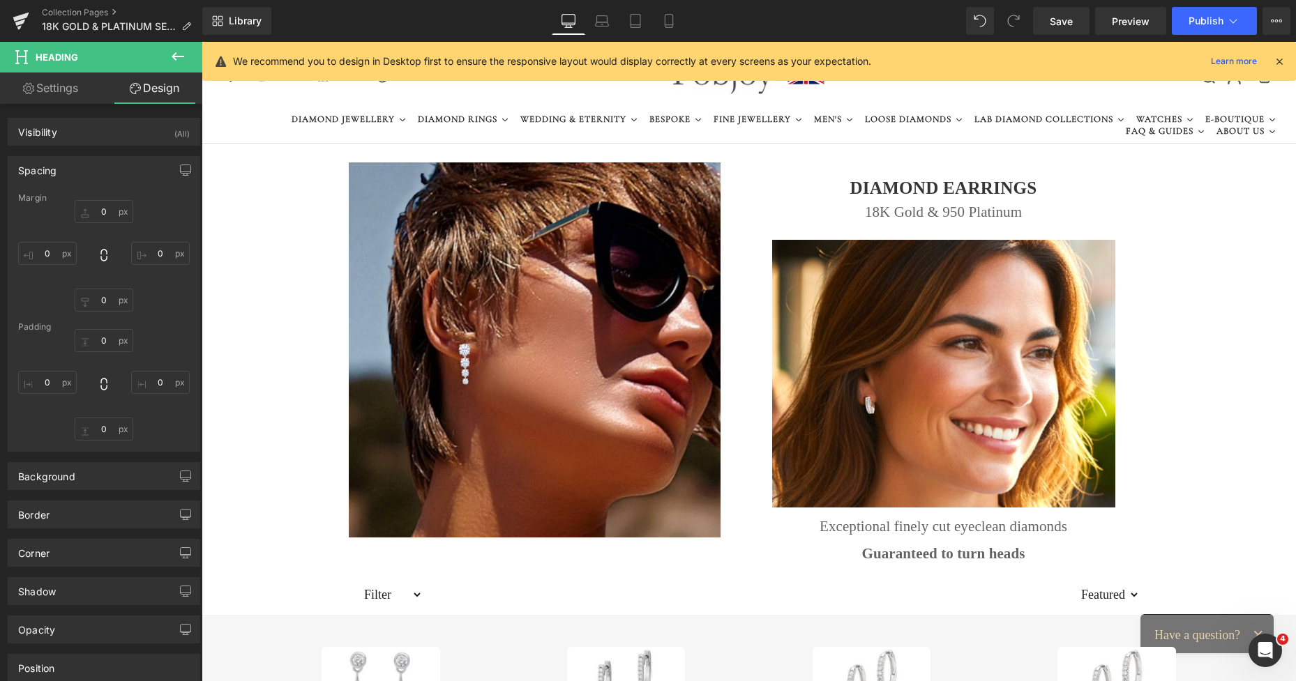
type input "18"
type input "0"
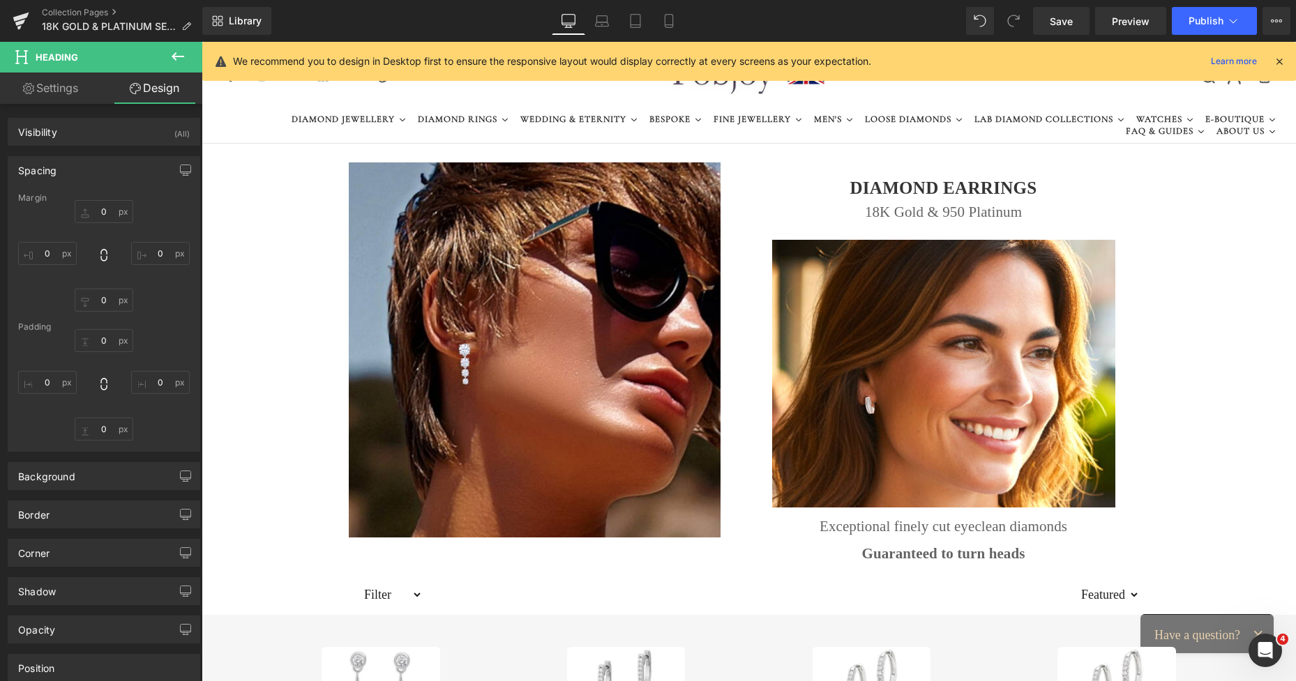
type input "0"
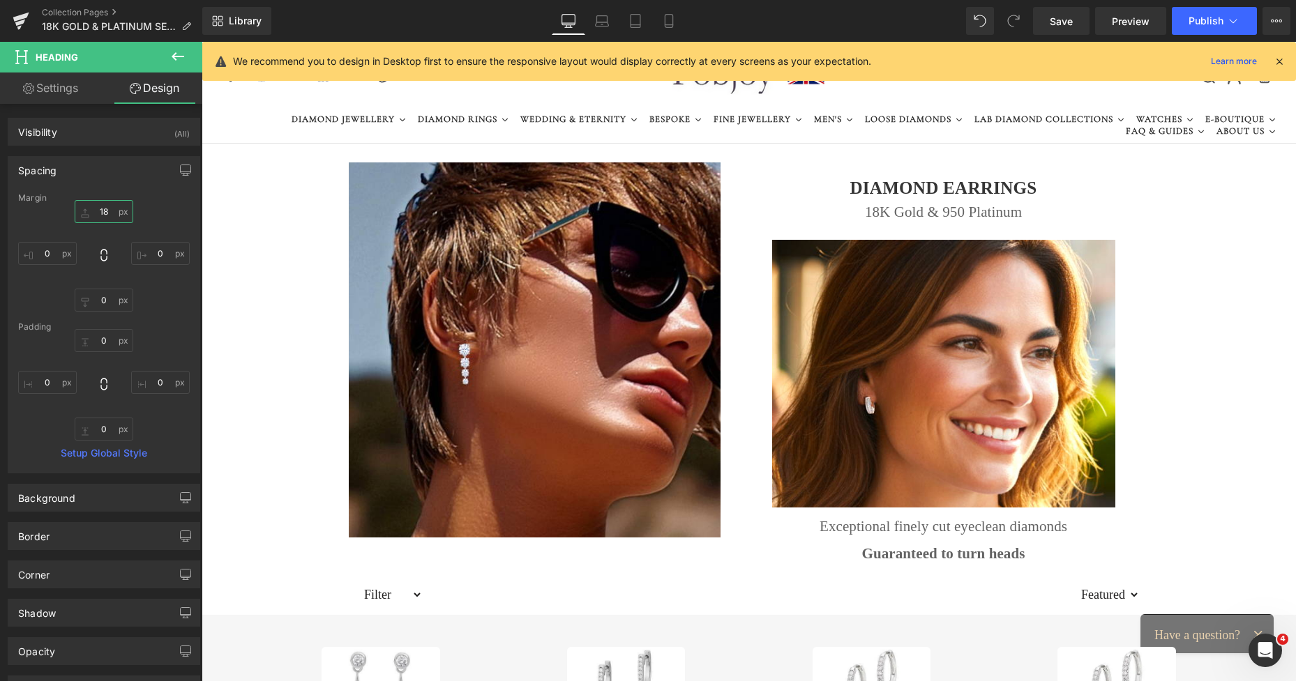
click at [103, 206] on input "18" at bounding box center [104, 211] width 59 height 23
type input "11"
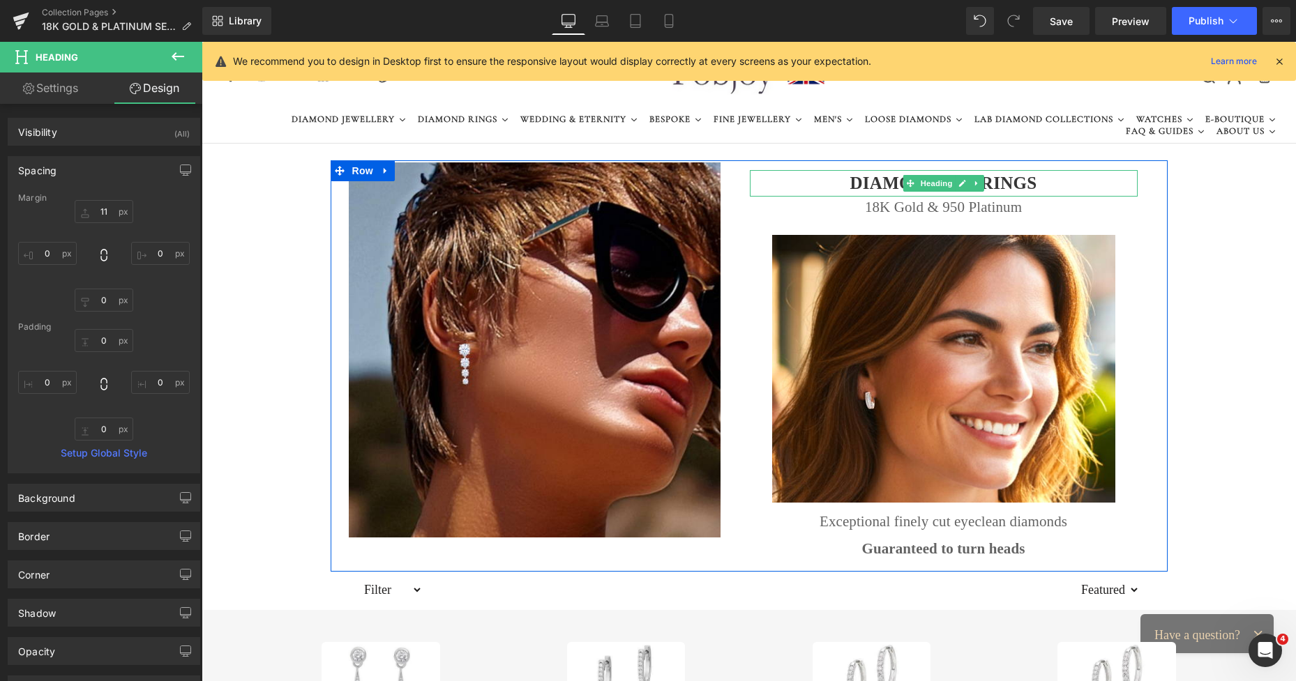
click at [848, 187] on h1 "DIAMOND EARRINGS" at bounding box center [944, 183] width 388 height 27
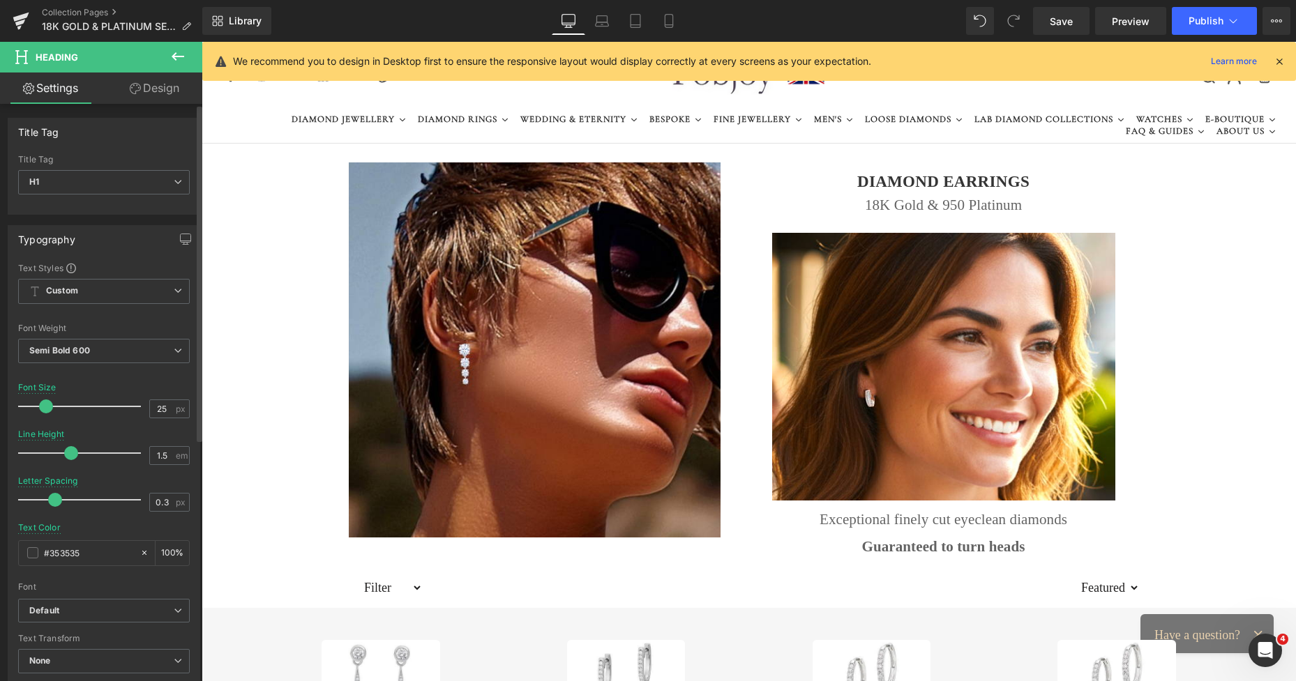
click at [45, 406] on span at bounding box center [46, 407] width 14 height 14
click at [1067, 20] on span "Save" at bounding box center [1061, 21] width 23 height 15
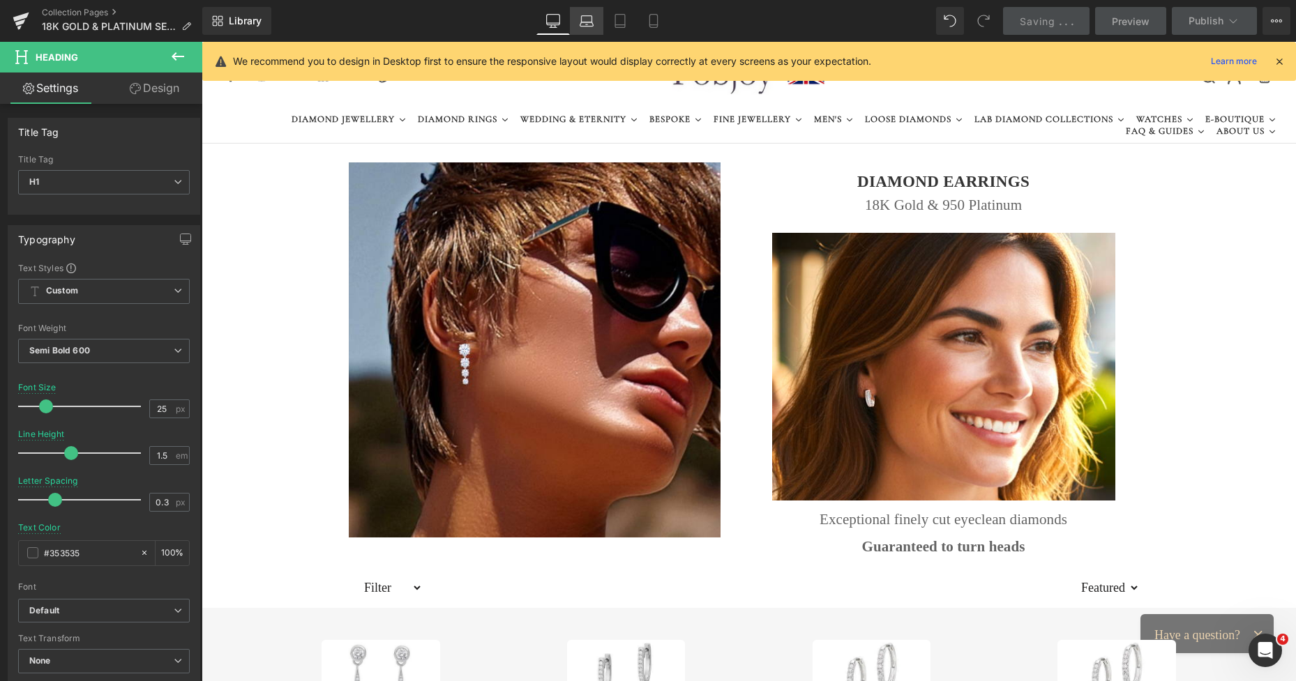
click at [587, 18] on icon at bounding box center [587, 21] width 14 height 14
click at [585, 22] on icon at bounding box center [587, 21] width 14 height 14
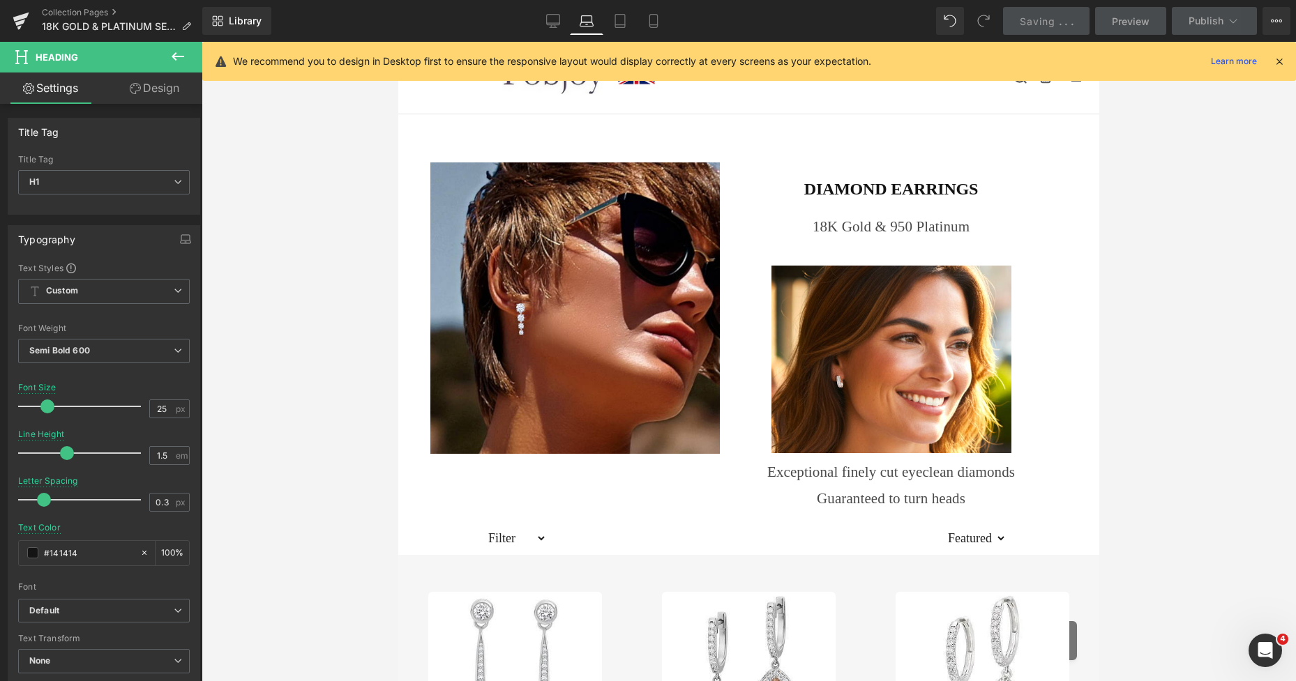
scroll to position [8, 0]
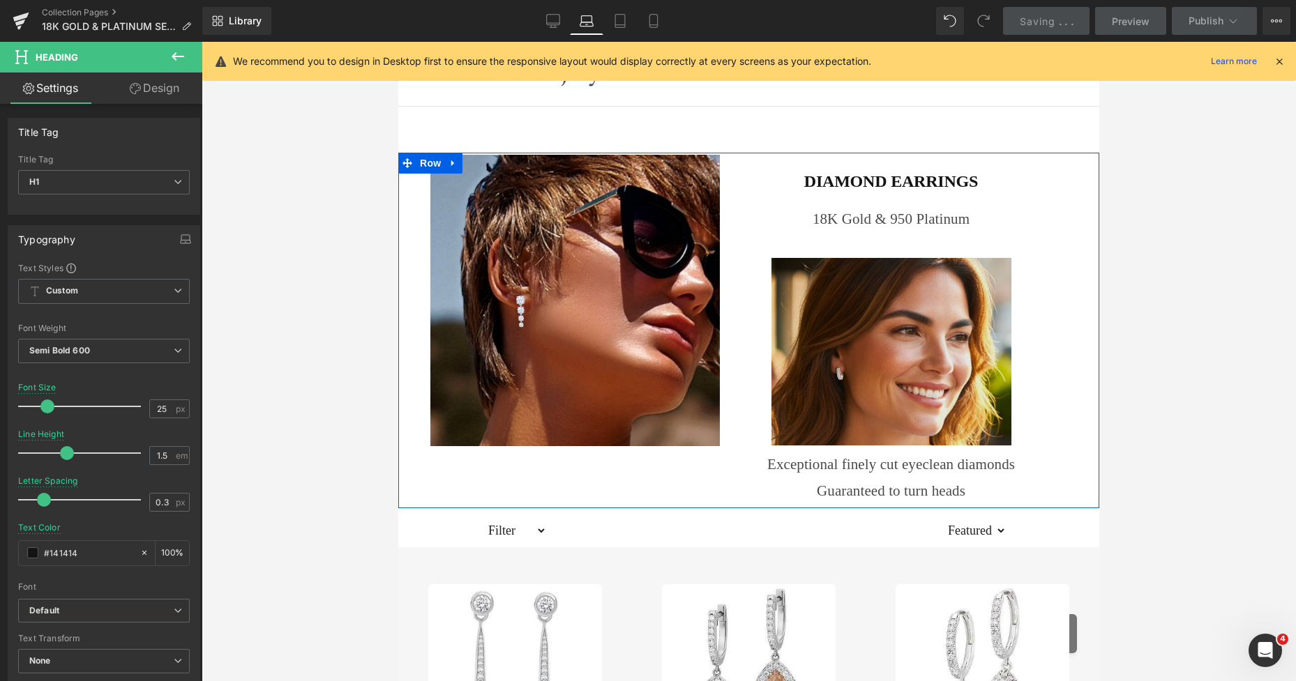
click at [796, 282] on img at bounding box center [891, 352] width 240 height 188
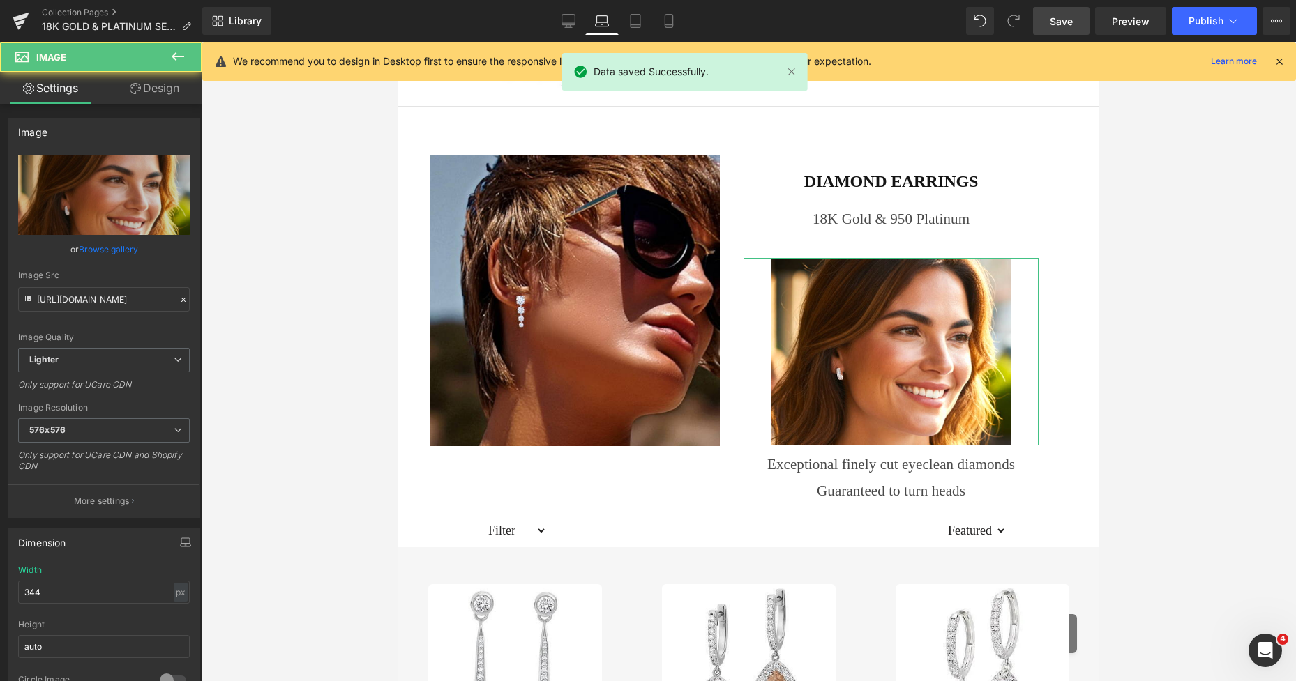
click at [174, 90] on link "Design" at bounding box center [154, 88] width 101 height 31
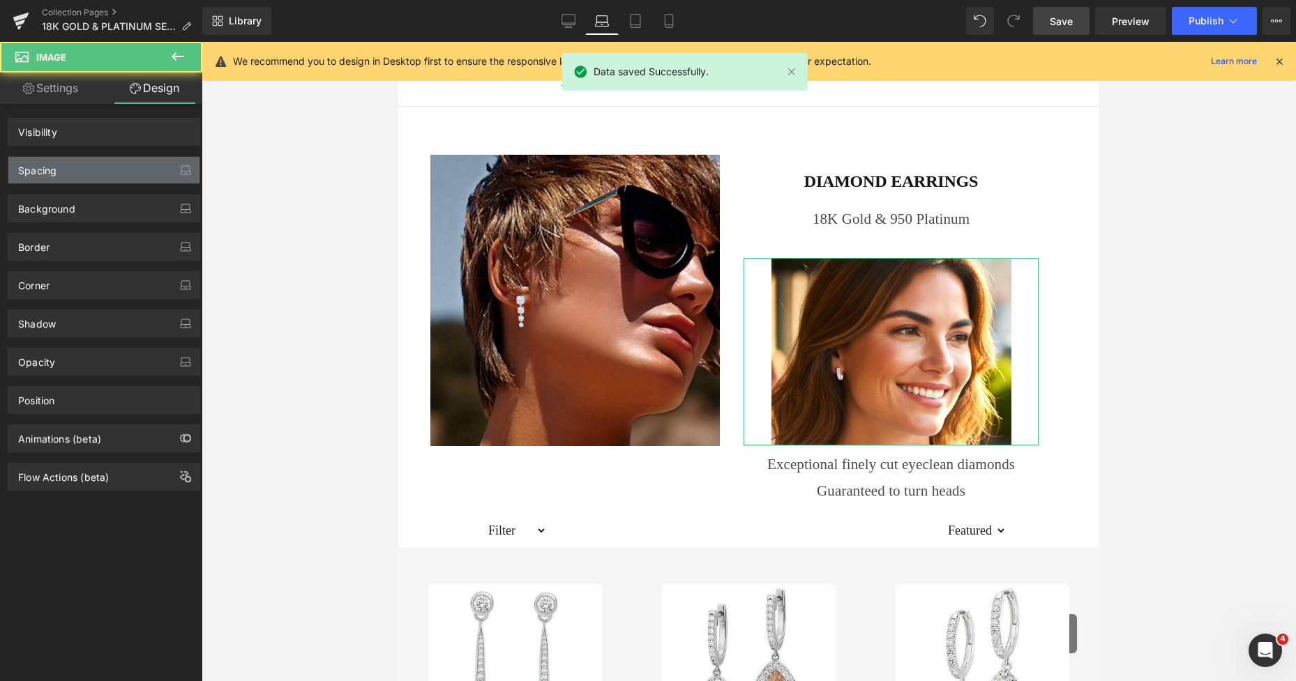
click at [61, 174] on div "Spacing" at bounding box center [103, 170] width 191 height 27
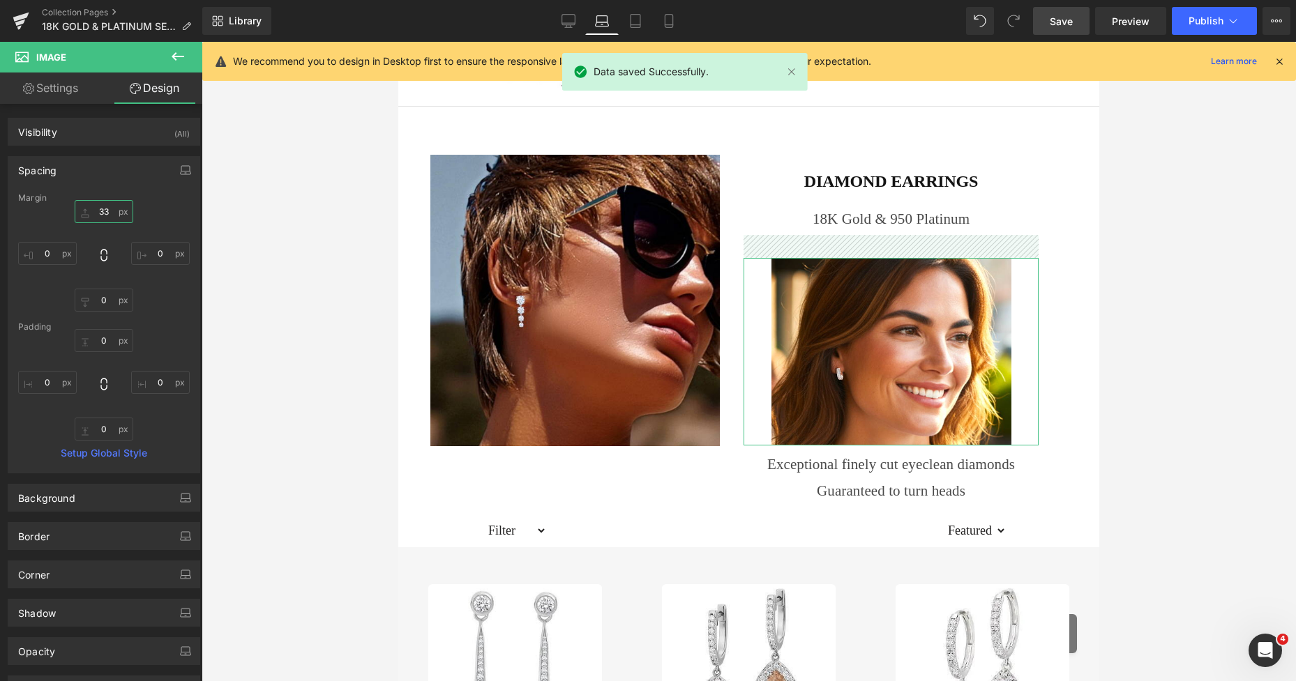
click at [107, 210] on input "33" at bounding box center [104, 211] width 59 height 23
type input "12"
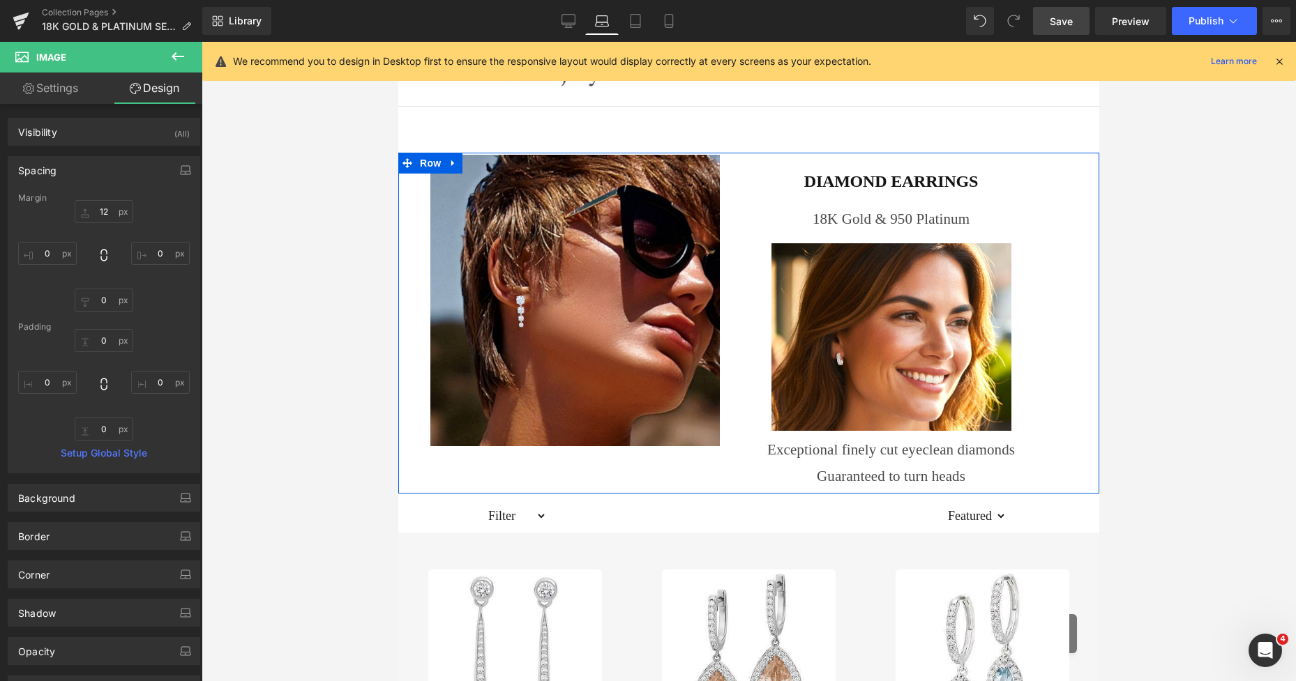
click at [815, 186] on h1 "DIAMOND EARRINGS" at bounding box center [891, 182] width 295 height 24
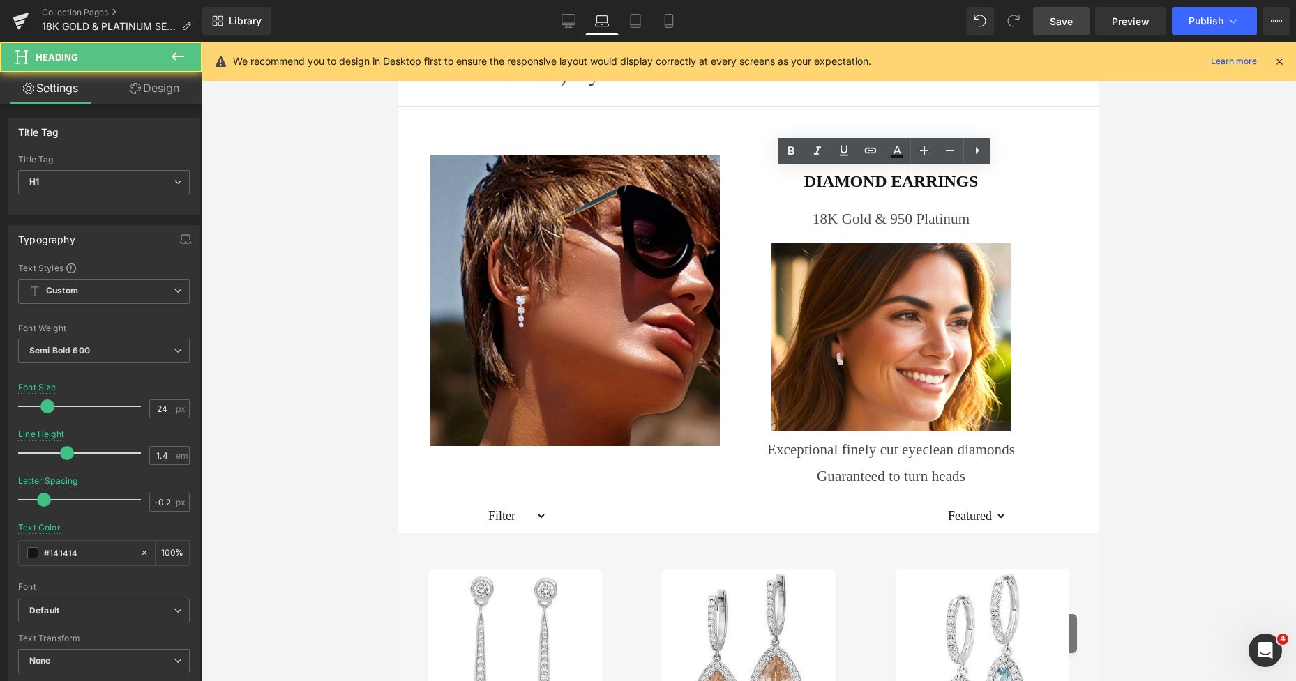
click at [173, 88] on link "Design" at bounding box center [154, 88] width 101 height 31
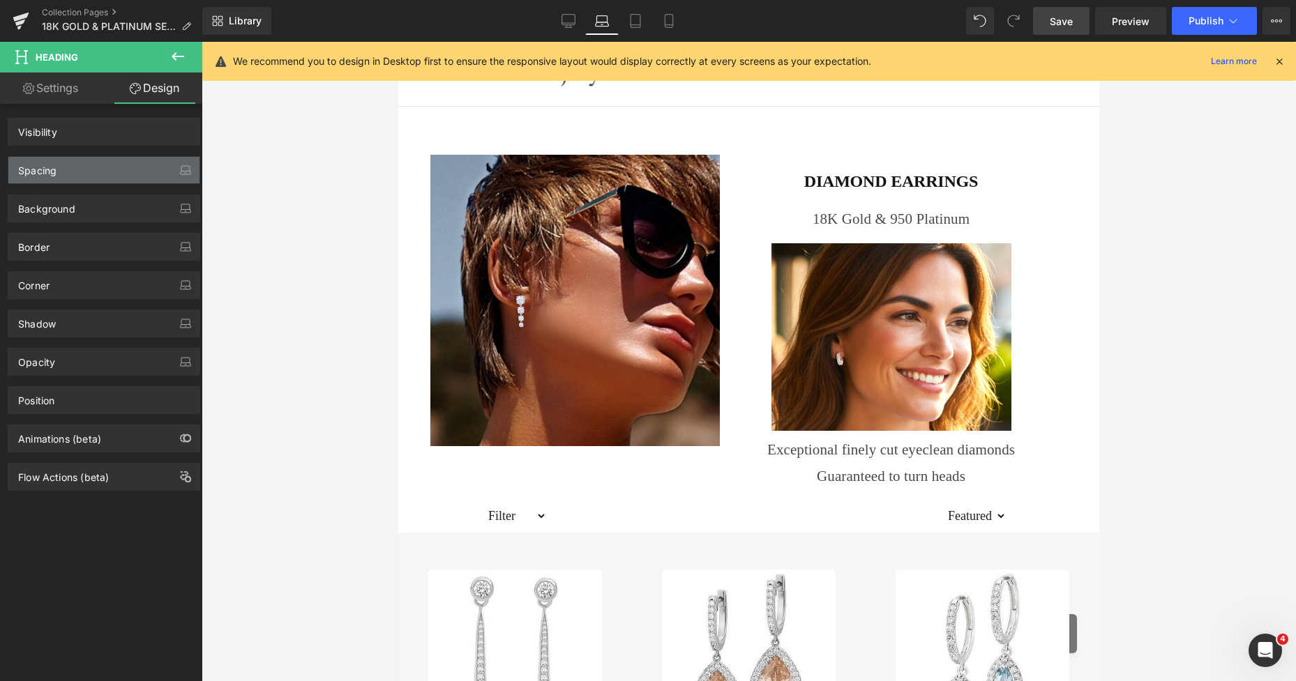
click at [86, 167] on div "Spacing" at bounding box center [103, 170] width 191 height 27
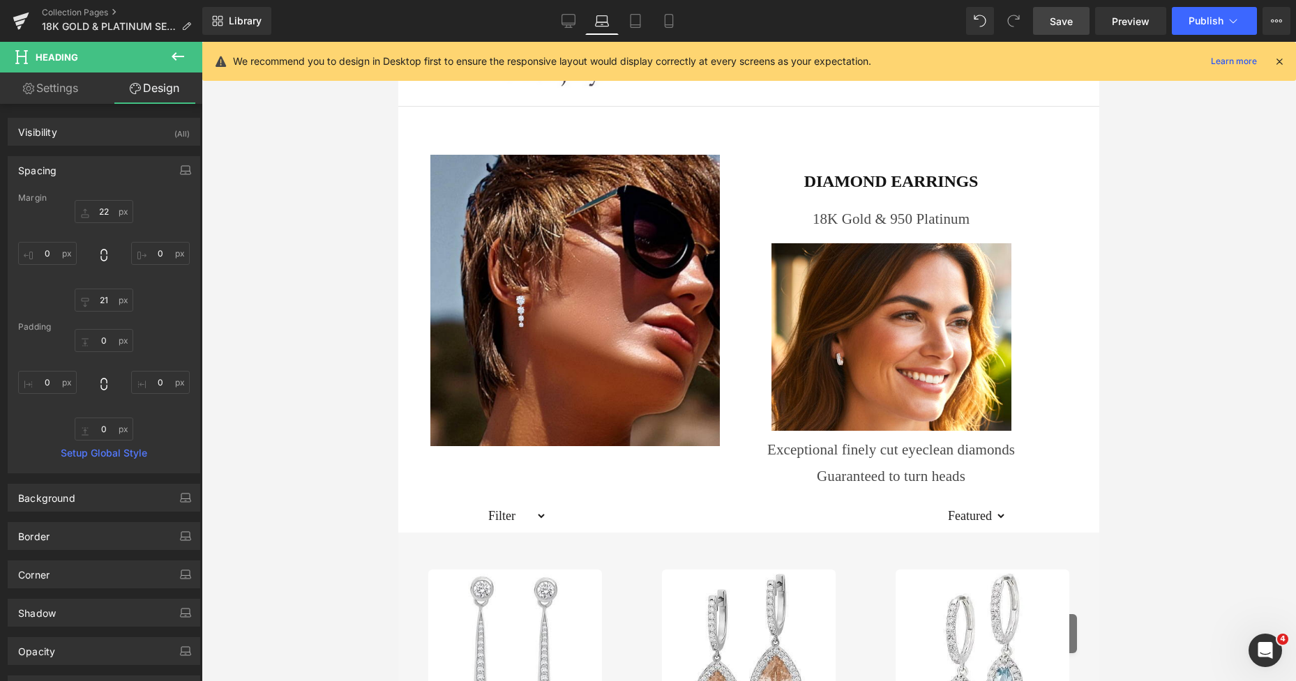
click at [96, 202] on div "Margin" at bounding box center [104, 198] width 172 height 10
click at [96, 206] on input "22" at bounding box center [104, 211] width 59 height 23
type input "9"
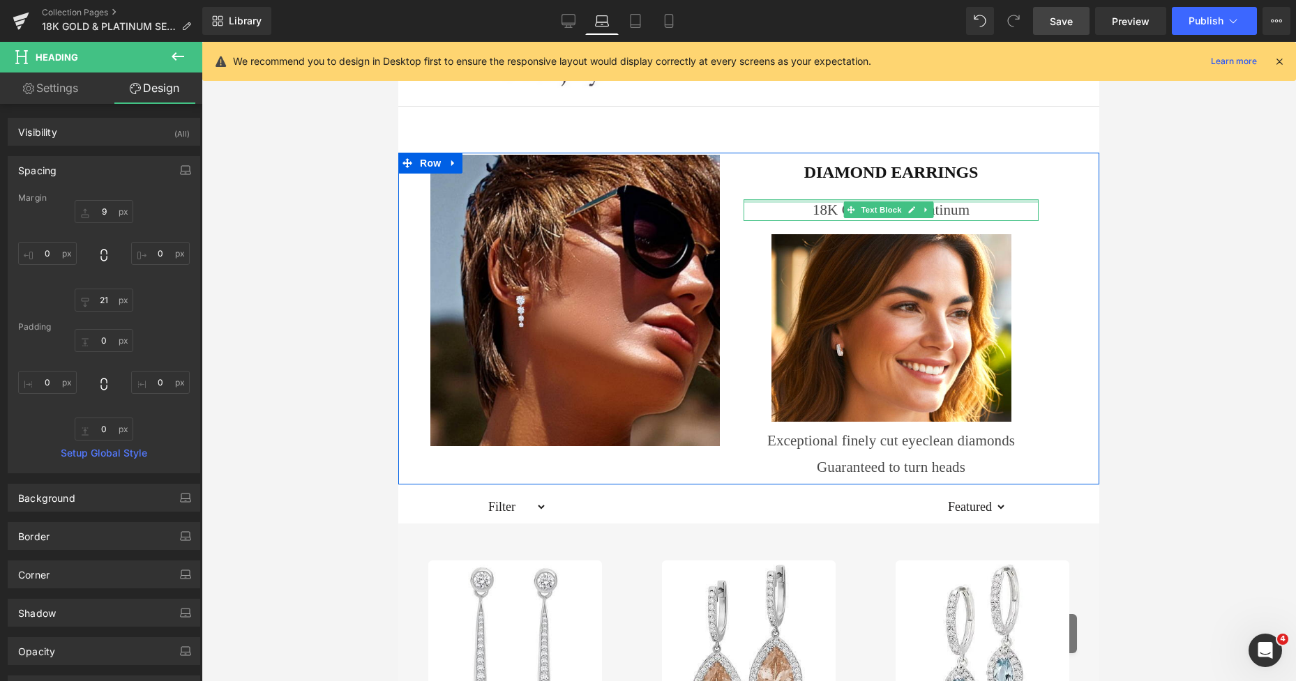
click at [788, 202] on div at bounding box center [891, 200] width 295 height 3
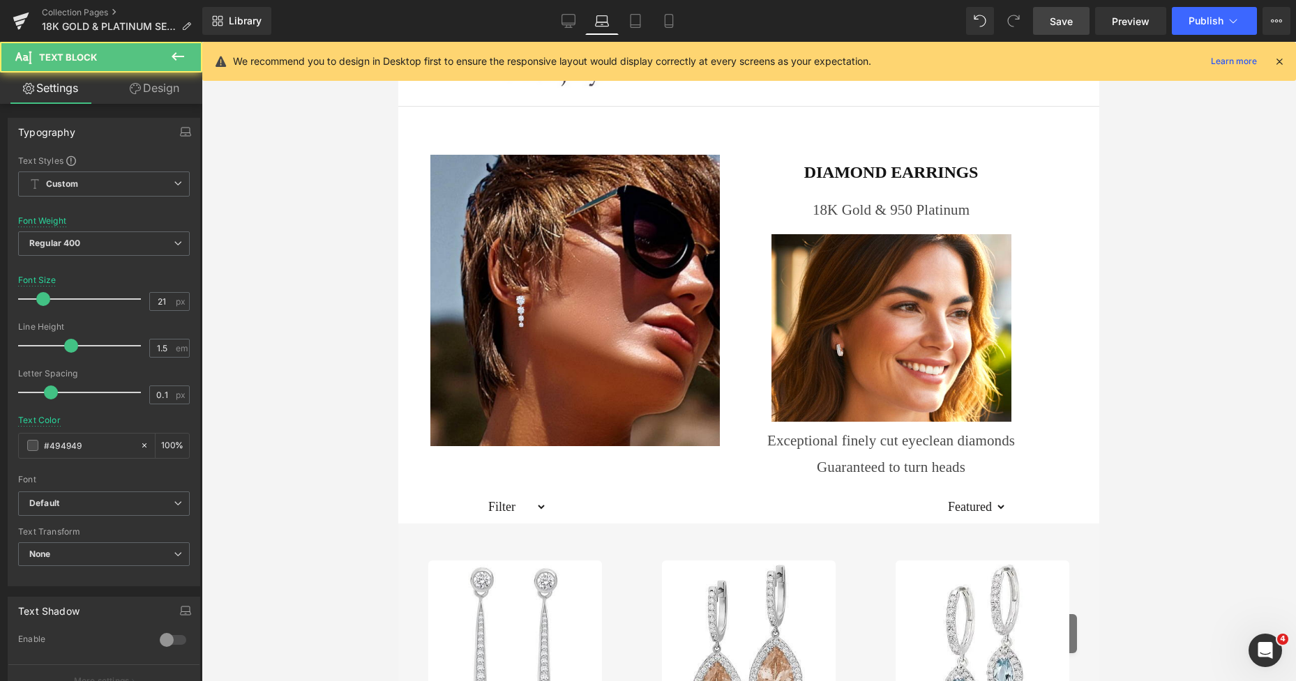
click at [160, 89] on link "Design" at bounding box center [154, 88] width 101 height 31
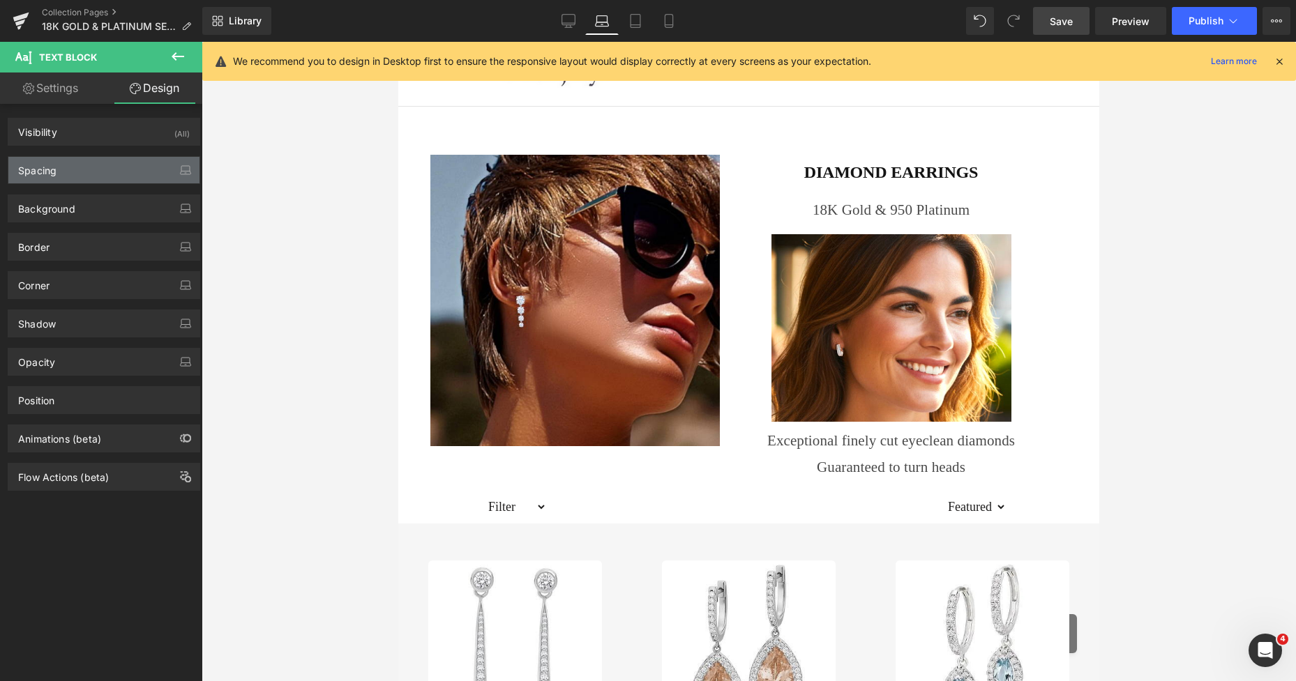
click at [73, 162] on div "Spacing" at bounding box center [103, 170] width 191 height 27
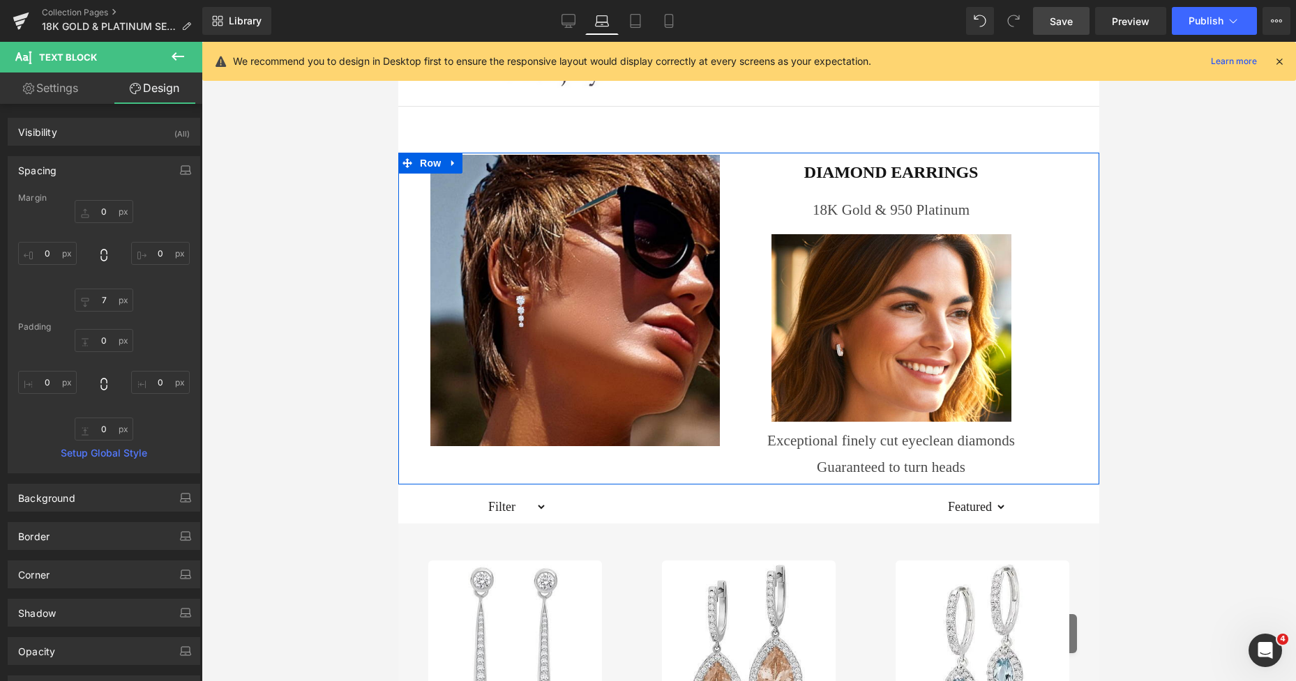
click at [778, 209] on p "18K Gold & 950 Platinum" at bounding box center [891, 210] width 295 height 22
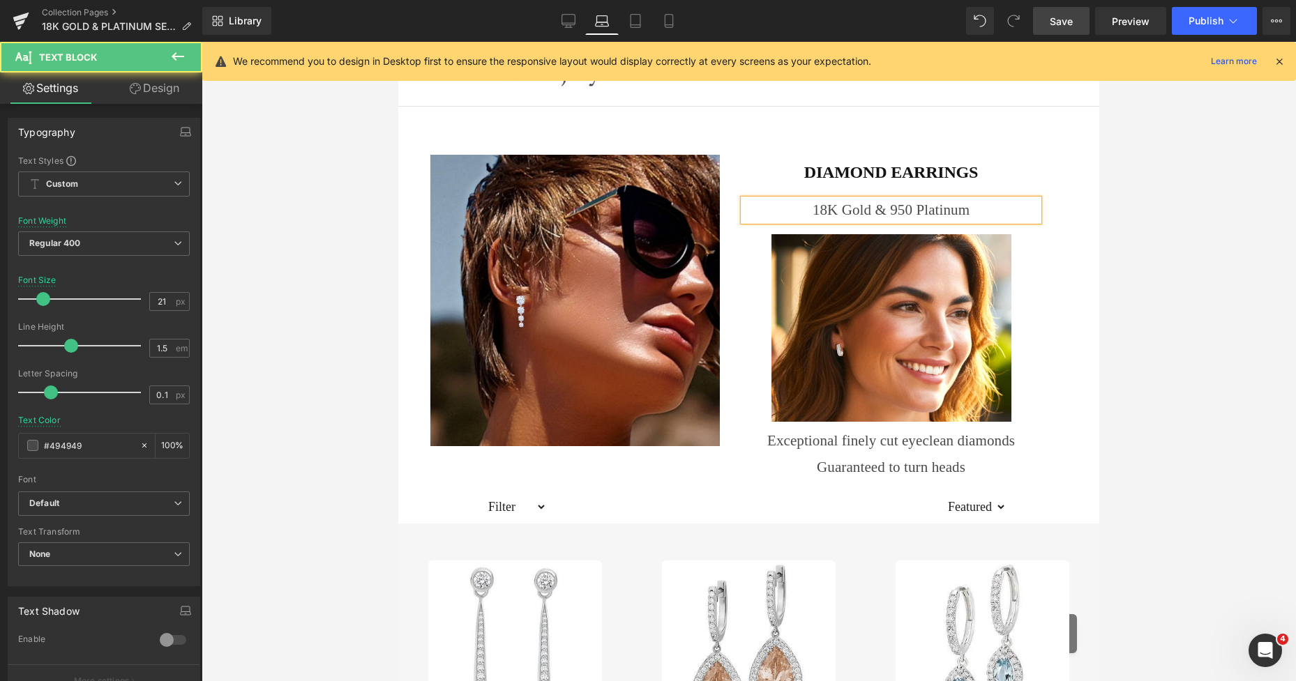
click at [160, 84] on link "Design" at bounding box center [154, 88] width 101 height 31
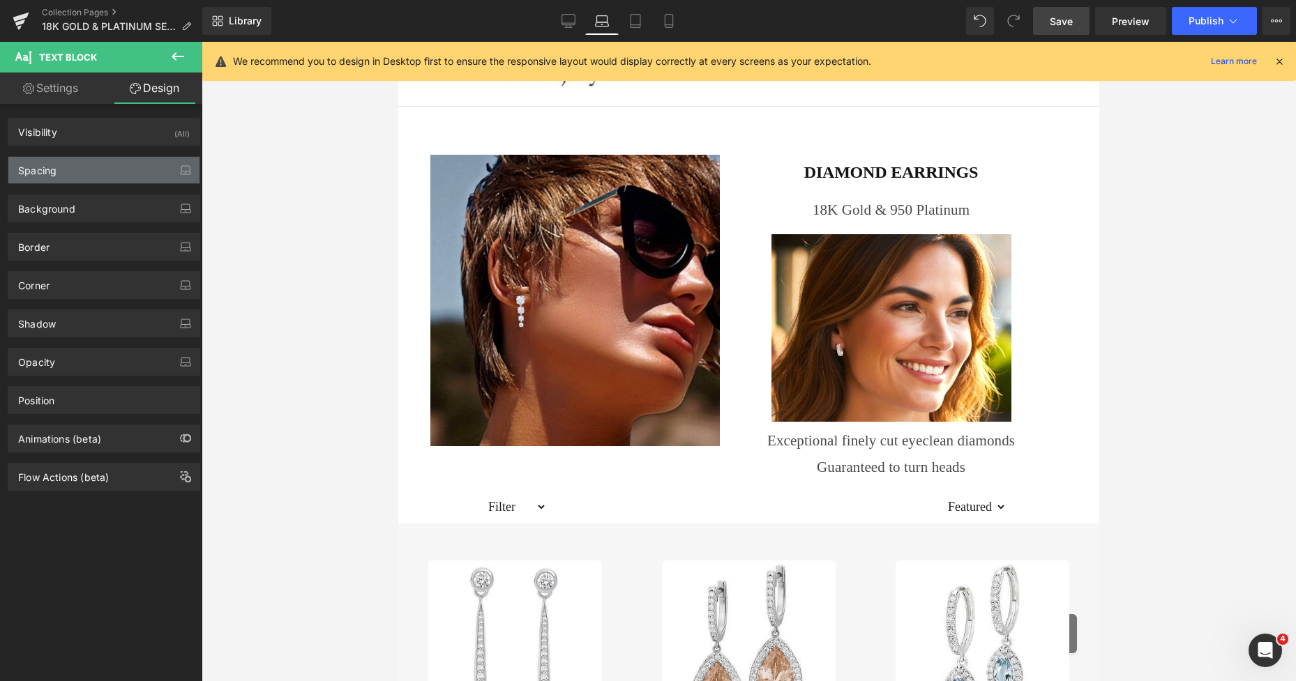
click at [78, 163] on div "Spacing" at bounding box center [103, 170] width 191 height 27
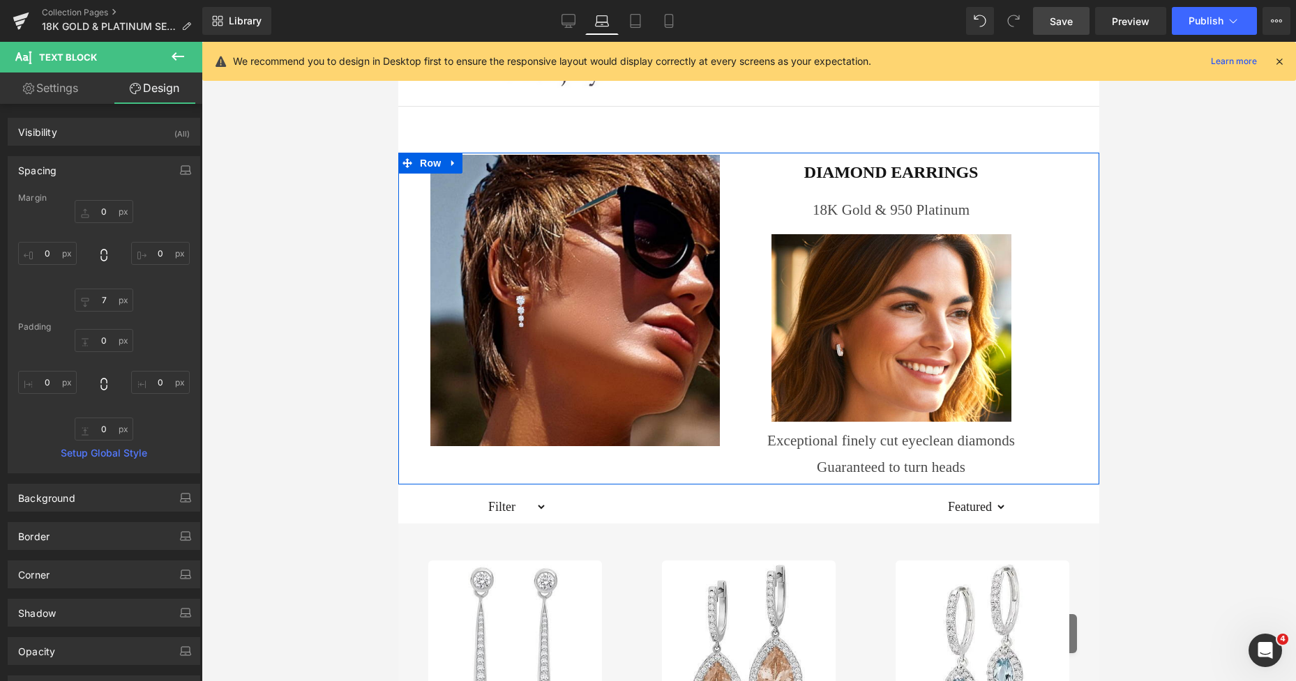
click at [787, 179] on h1 "DIAMOND EARRINGS" at bounding box center [891, 173] width 295 height 24
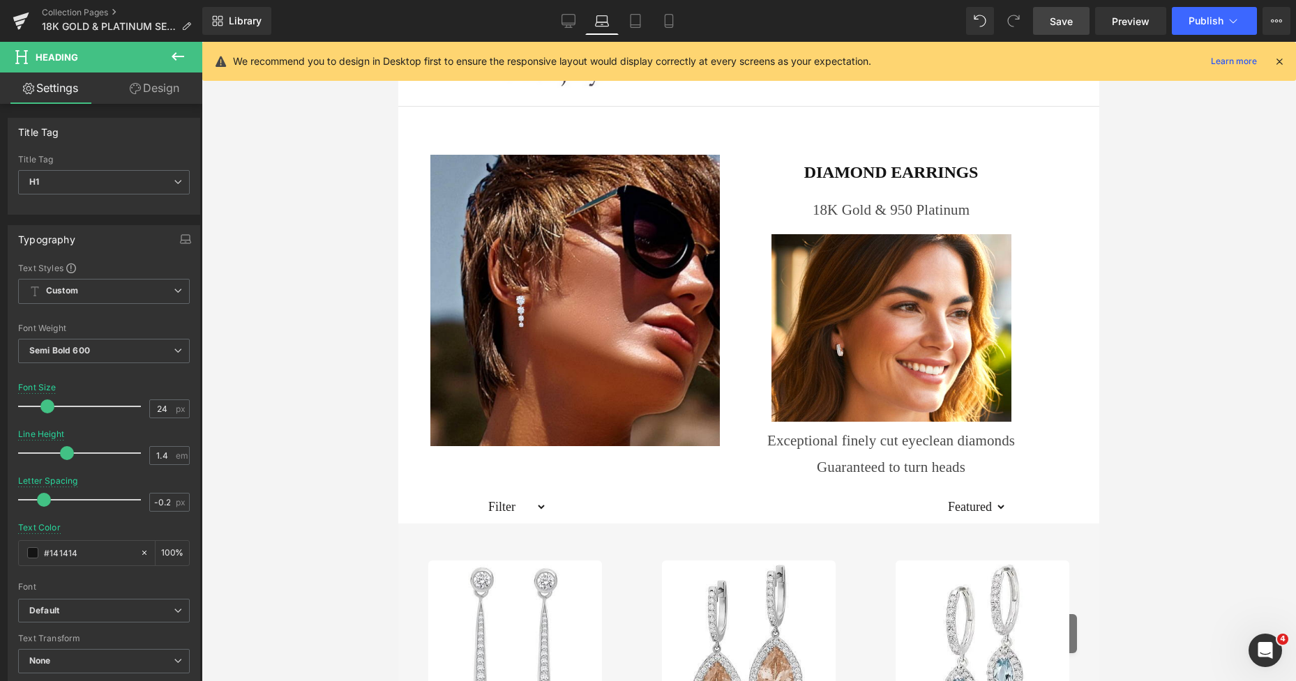
click at [169, 100] on link "Design" at bounding box center [154, 88] width 101 height 31
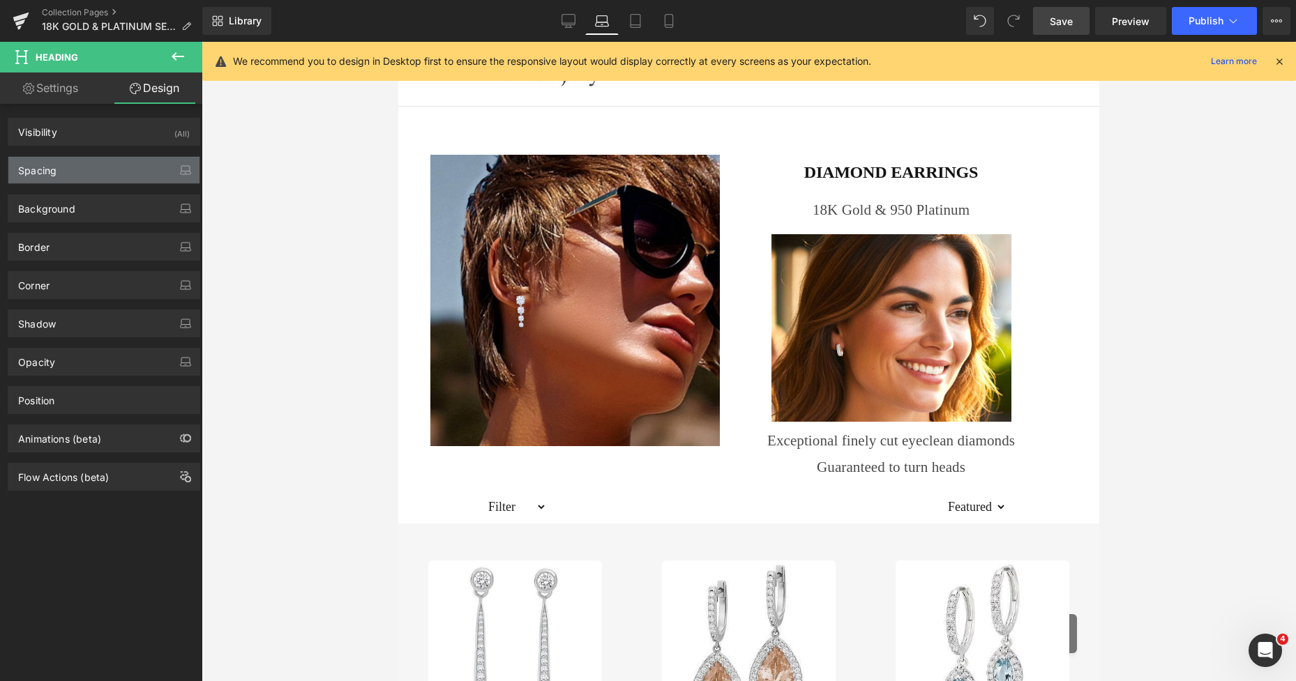
click at [64, 169] on div "Spacing" at bounding box center [103, 170] width 191 height 27
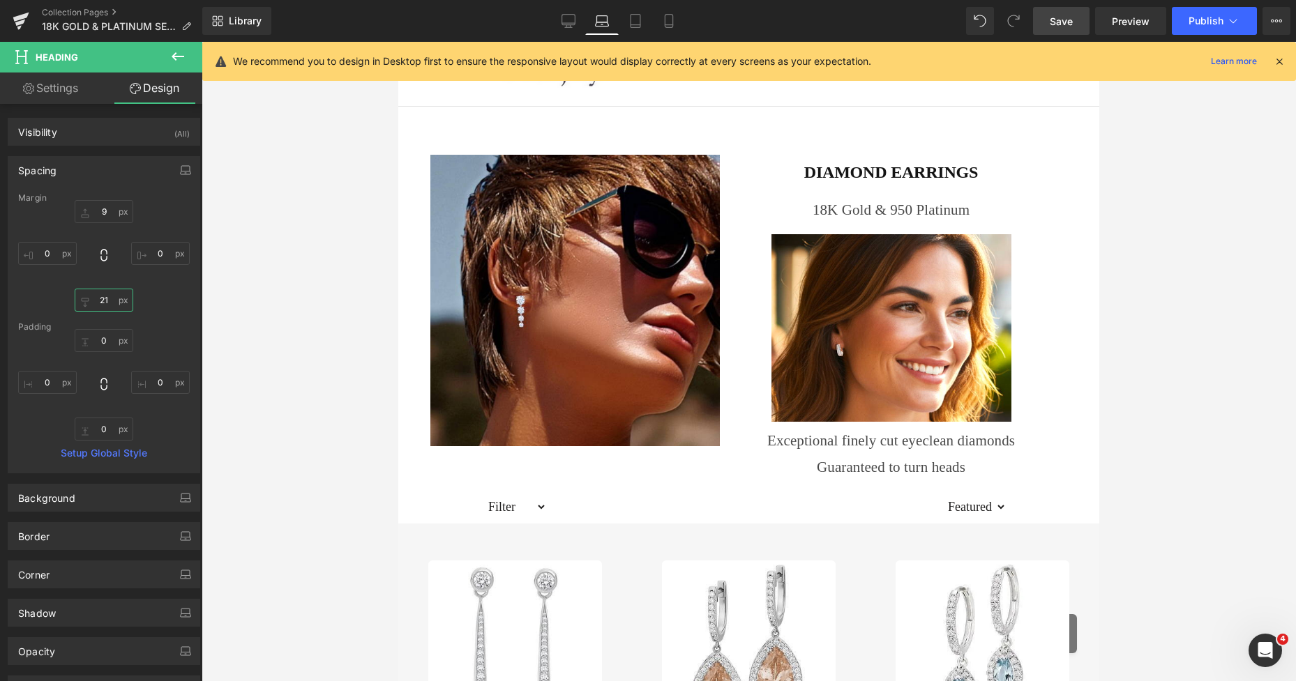
click at [98, 301] on input "21" at bounding box center [104, 300] width 59 height 23
type input "6"
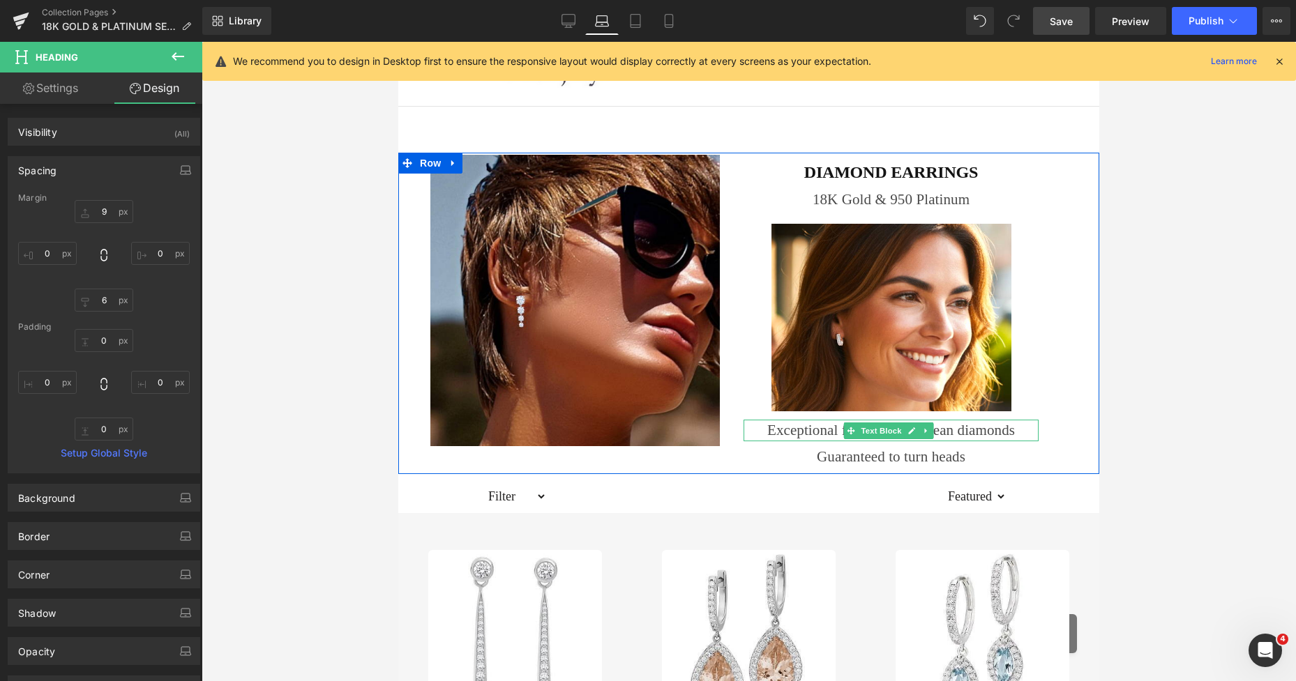
click at [805, 432] on p "Exceptional finely cut eyeclean diamonds" at bounding box center [891, 431] width 295 height 22
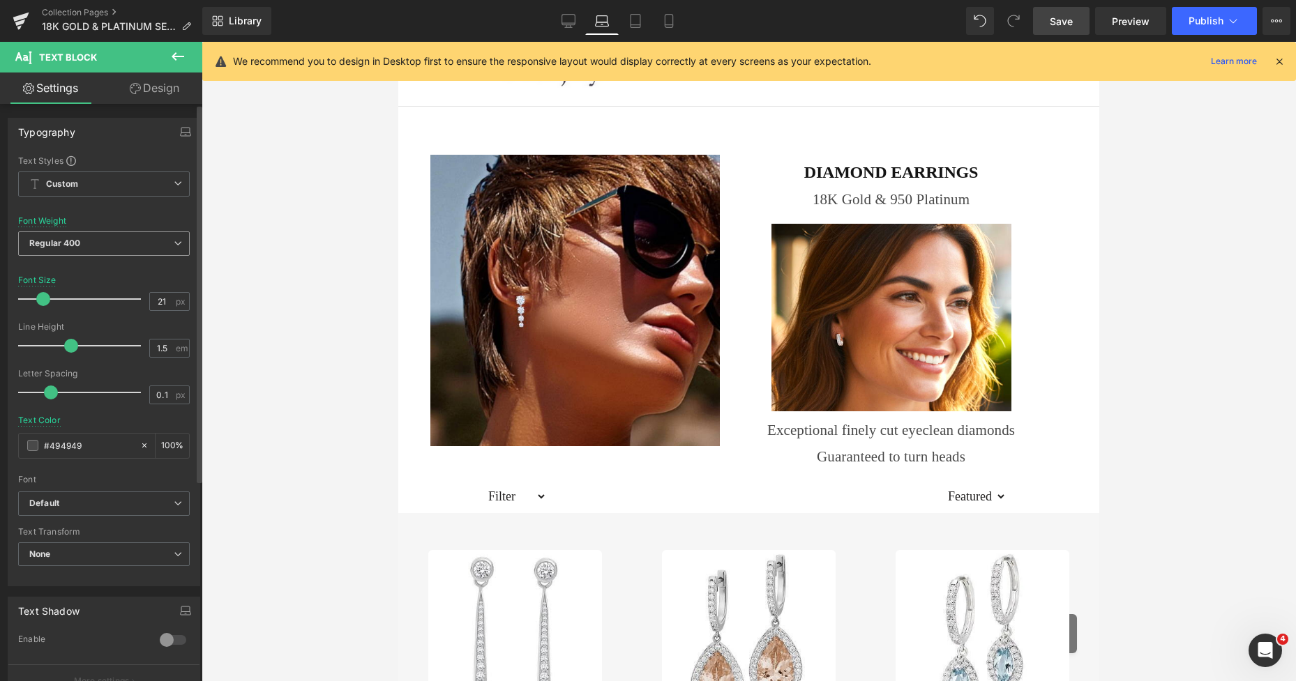
click at [95, 246] on span "Regular 400" at bounding box center [104, 244] width 172 height 24
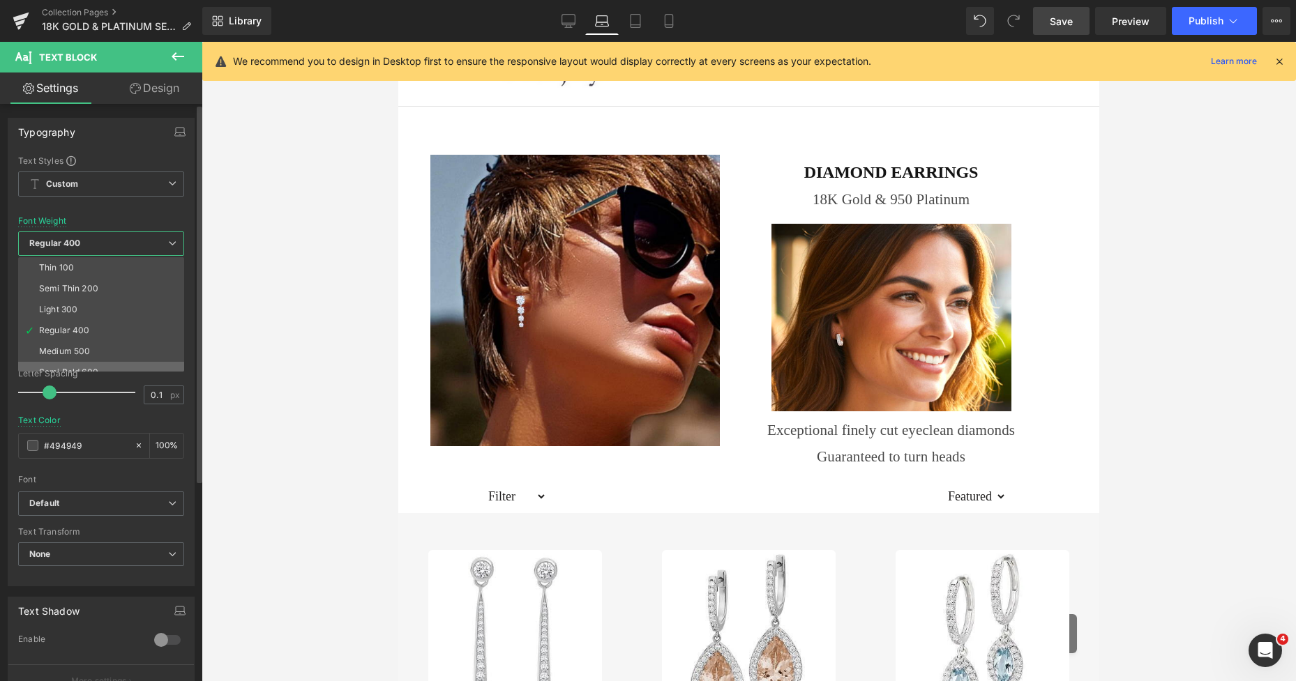
click at [77, 362] on li "Semi Bold 600" at bounding box center [104, 372] width 172 height 21
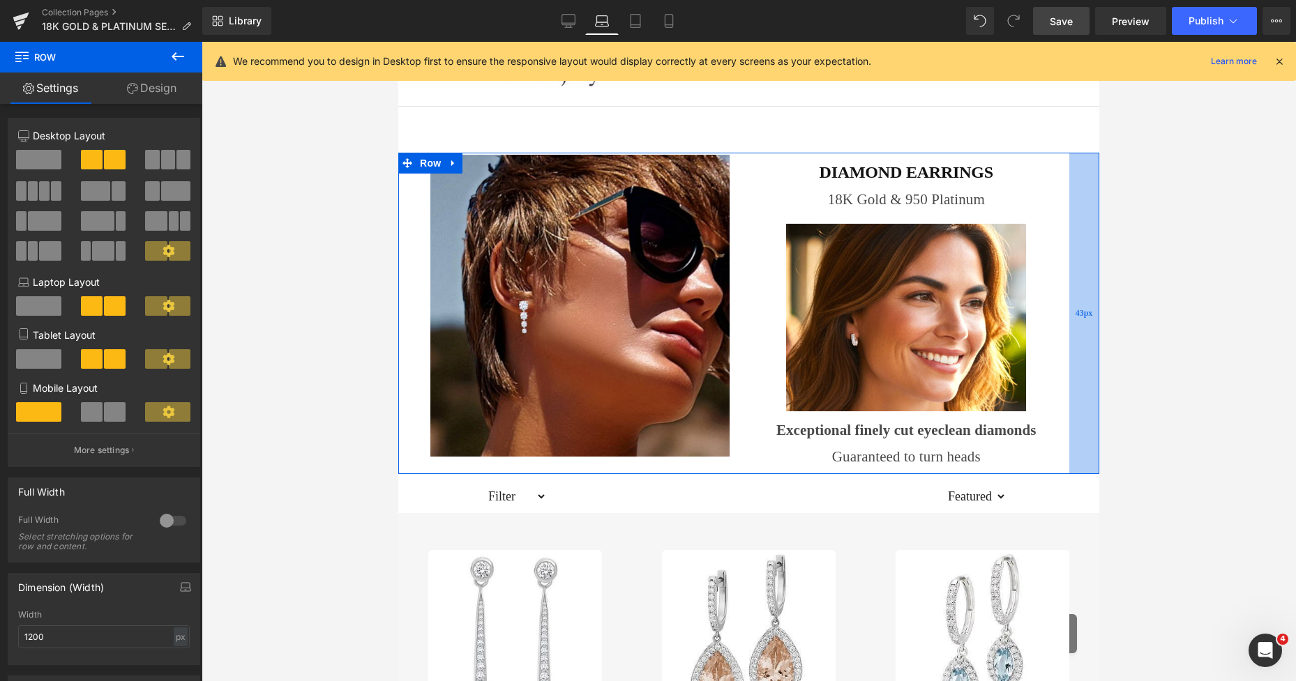
drag, startPoint x: 1049, startPoint y: 242, endPoint x: 1069, endPoint y: 246, distance: 20.5
click at [1069, 246] on div "43px" at bounding box center [1084, 314] width 30 height 322
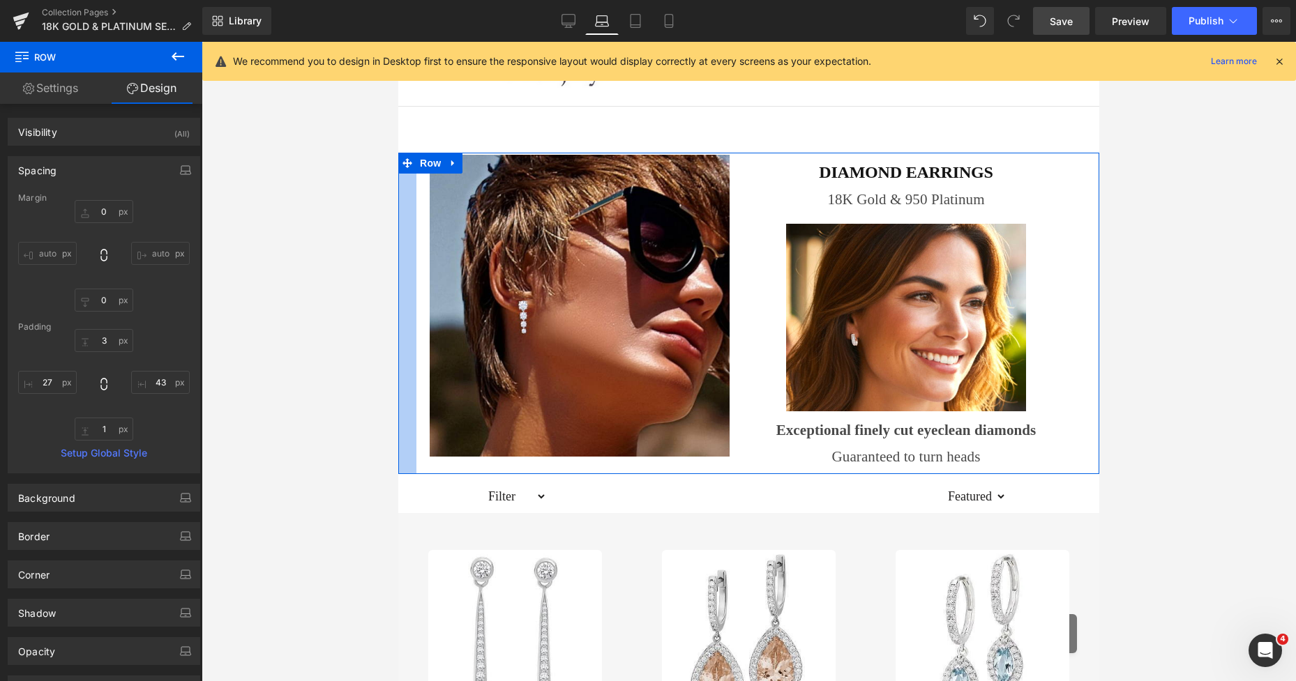
drag, startPoint x: 1, startPoint y: 241, endPoint x: 386, endPoint y: 284, distance: 387.5
click at [45, 383] on input "text" at bounding box center [47, 382] width 59 height 23
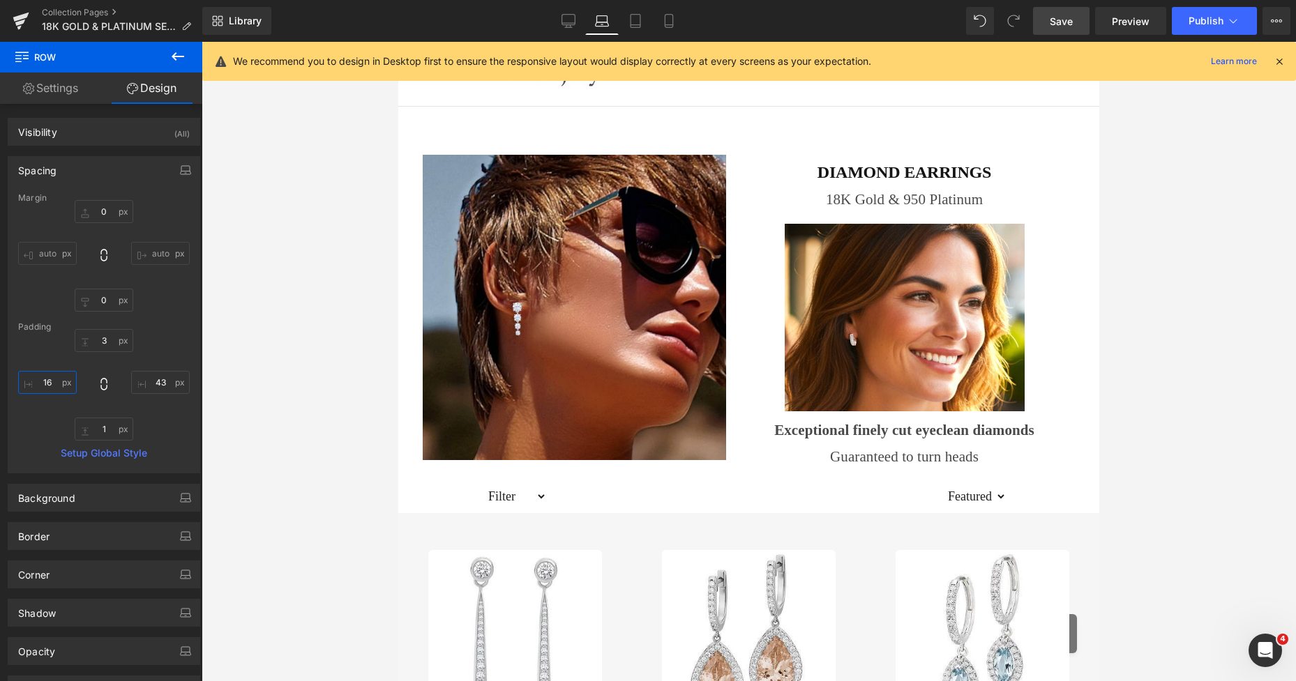
type input "16"
click at [1056, 16] on span "Save" at bounding box center [1061, 21] width 23 height 15
click at [699, 144] on div "0" at bounding box center [748, 93] width 701 height 119
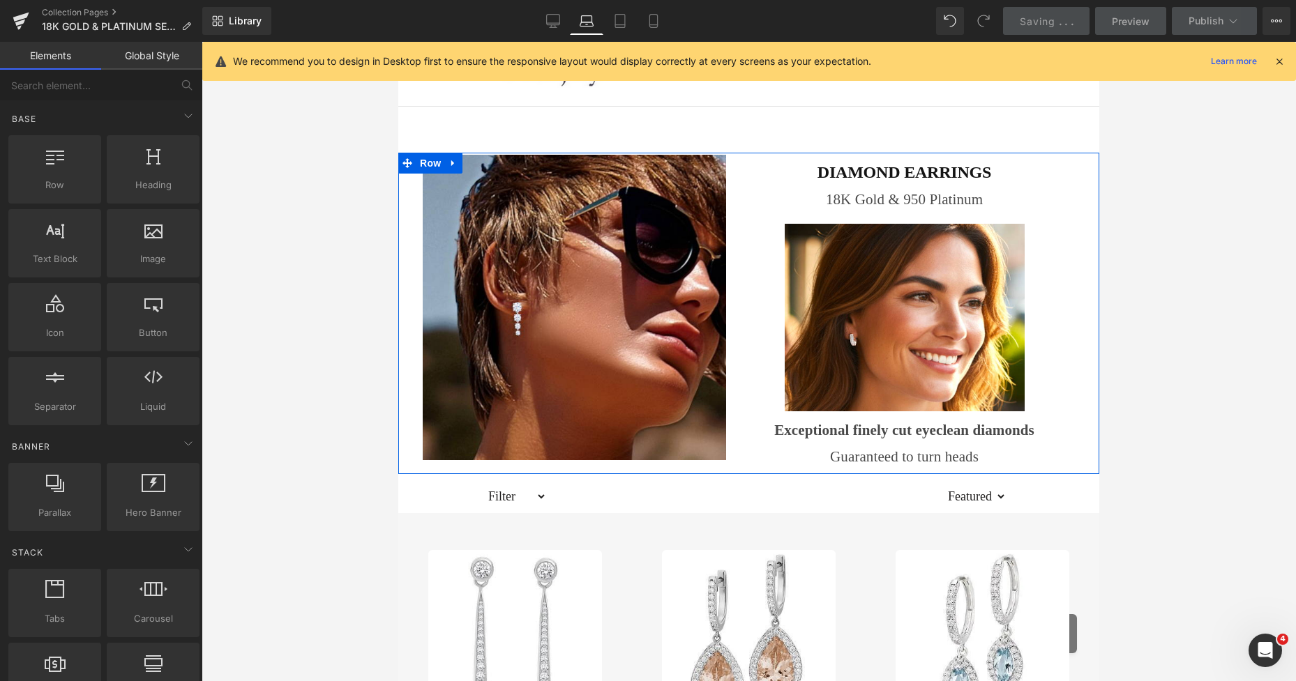
click at [739, 166] on div "DIAMOND EARRINGS Heading 18K Gold & 950 Platinum Text Block Image Exceptional f…" at bounding box center [904, 314] width 330 height 319
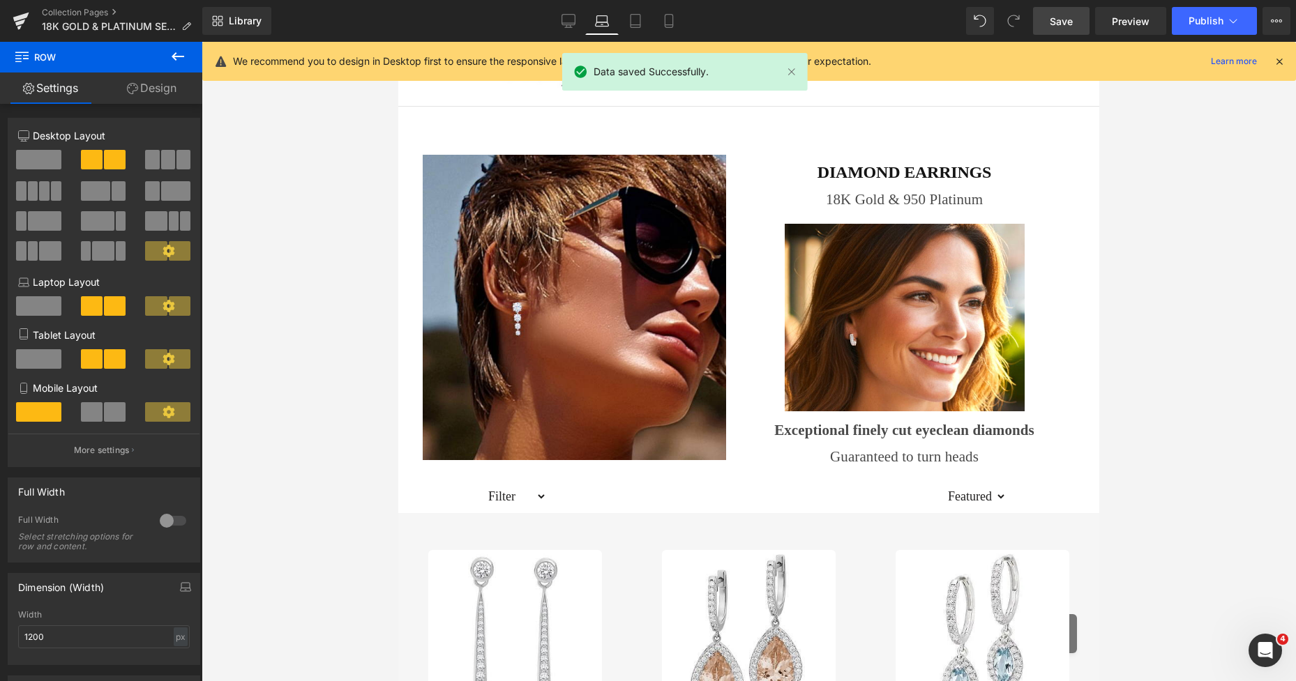
click at [1054, 16] on span "Save" at bounding box center [1061, 21] width 23 height 15
click at [644, 20] on link "Tablet" at bounding box center [635, 21] width 33 height 28
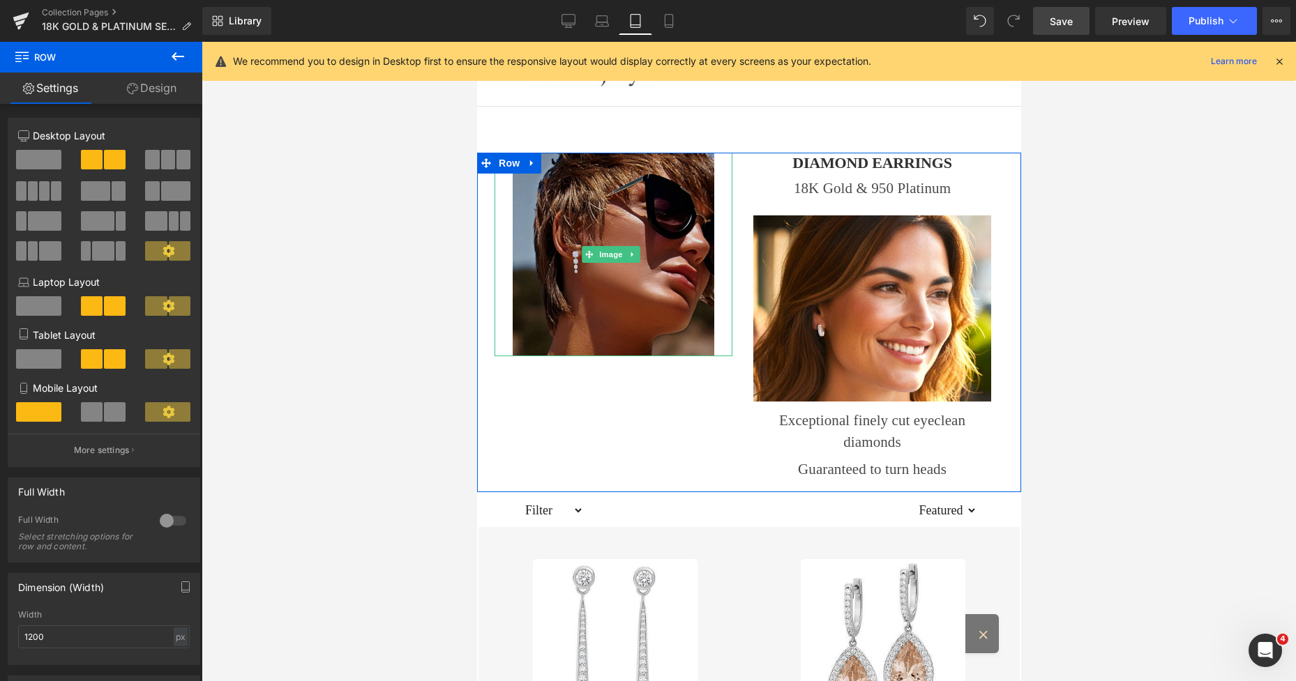
click at [593, 197] on img at bounding box center [613, 255] width 202 height 204
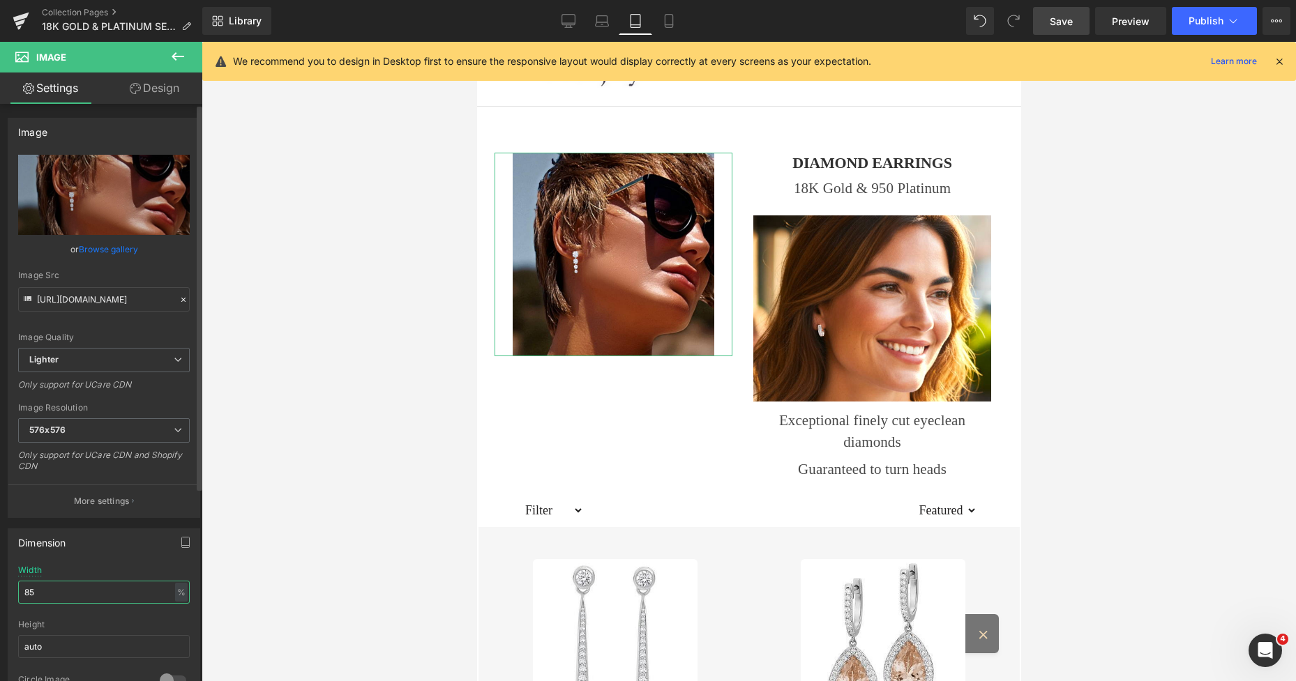
drag, startPoint x: 80, startPoint y: 598, endPoint x: 0, endPoint y: 598, distance: 79.5
click at [0, 598] on div "Dimension 85% Width 85 % % px auto Height auto 0 Circle Image" at bounding box center [104, 612] width 209 height 188
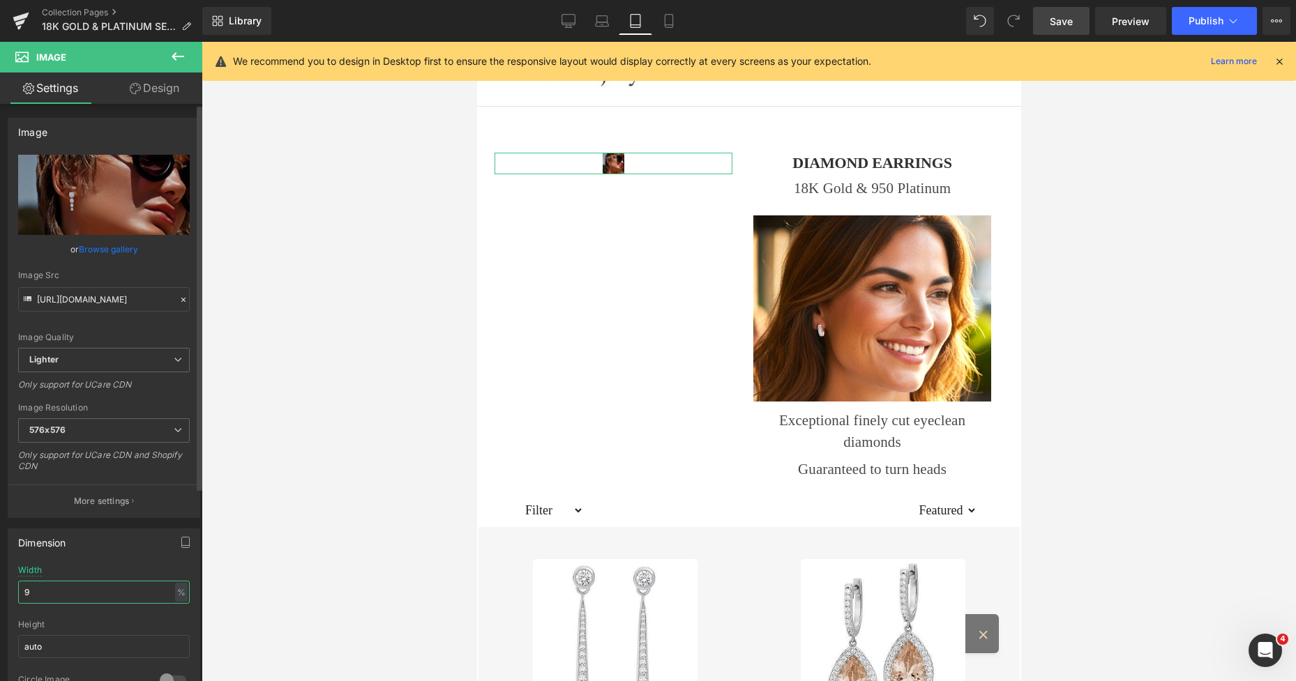
type input "96"
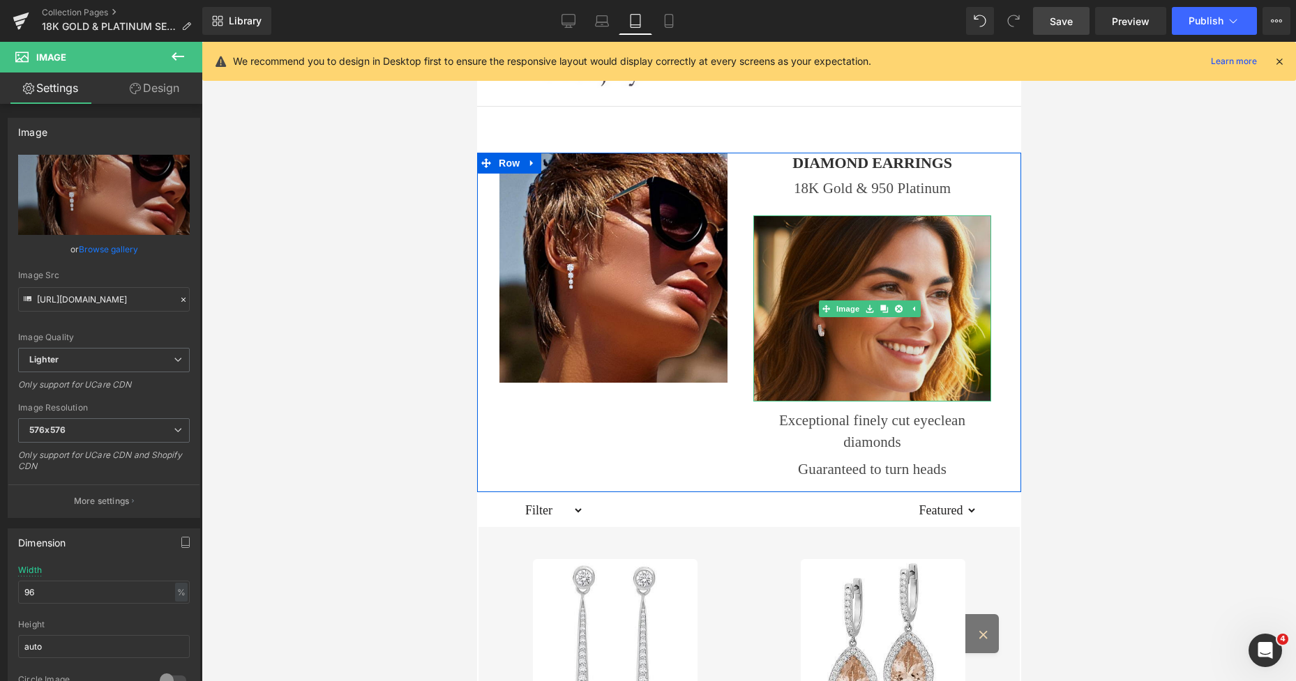
click at [802, 243] on img at bounding box center [872, 309] width 238 height 186
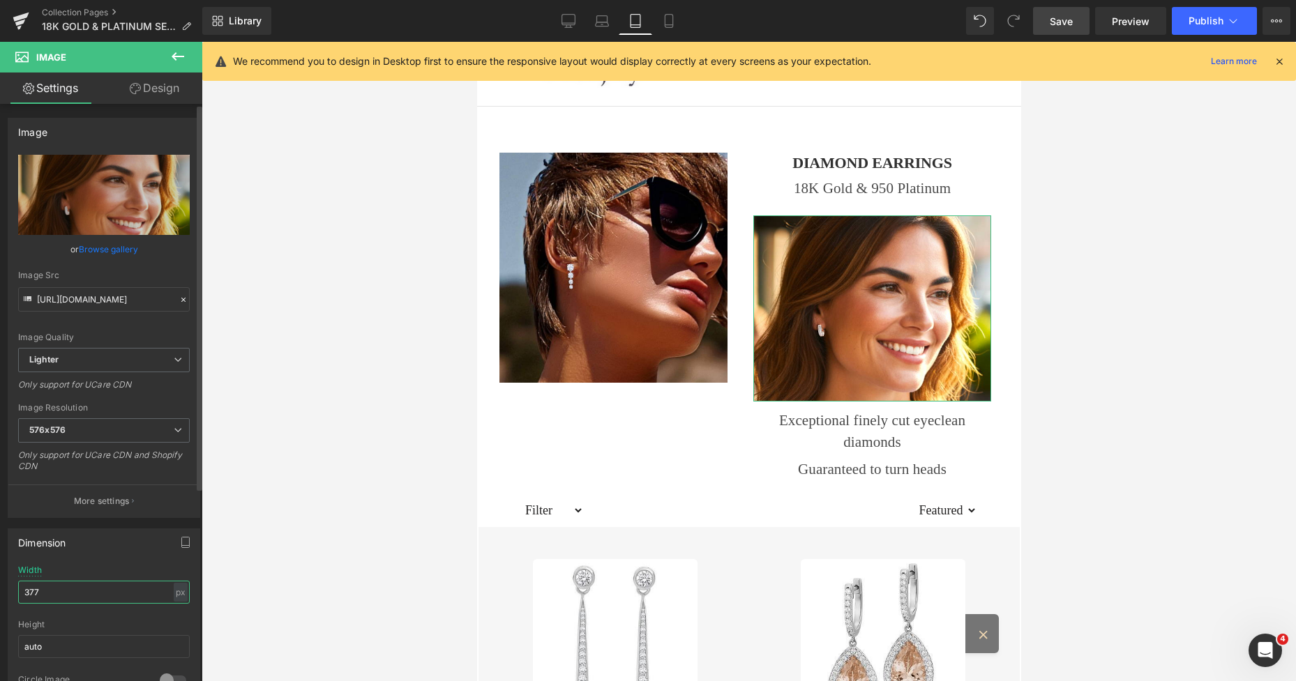
drag, startPoint x: 63, startPoint y: 591, endPoint x: 0, endPoint y: 594, distance: 62.9
click at [0, 594] on div "Dimension 377px Width 377 px % px auto Height auto 0 Circle Image" at bounding box center [104, 612] width 209 height 188
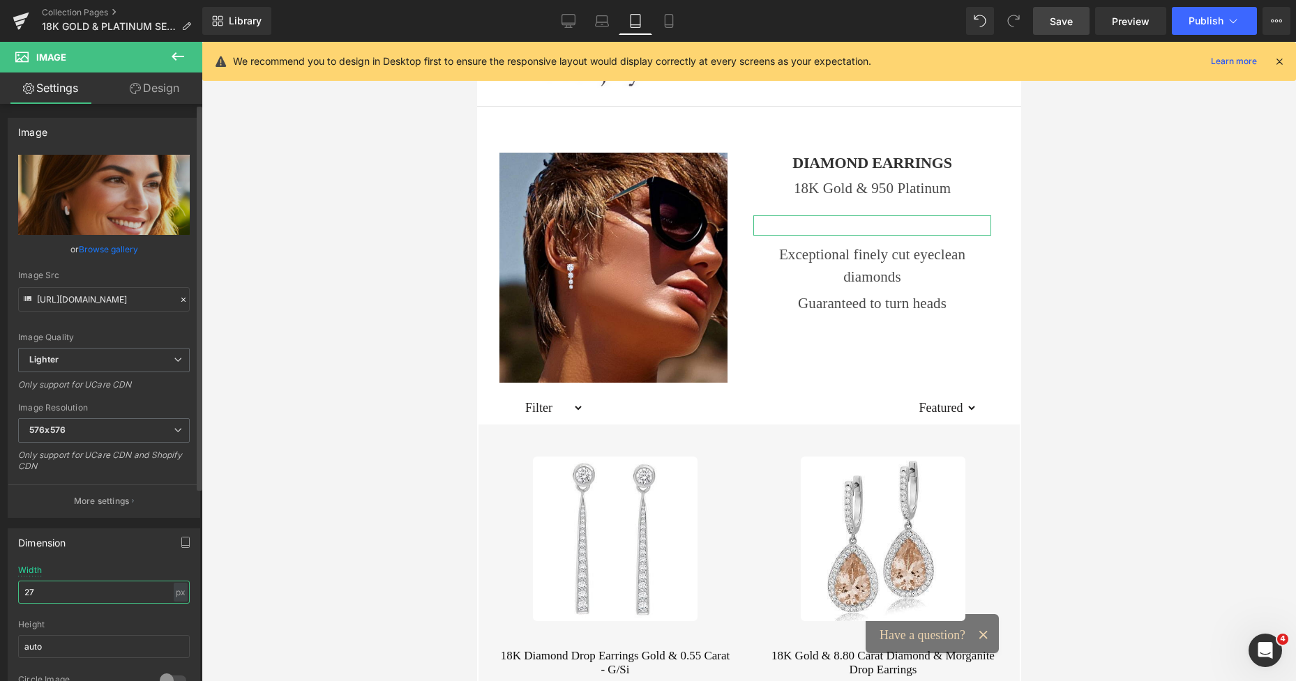
type input "276"
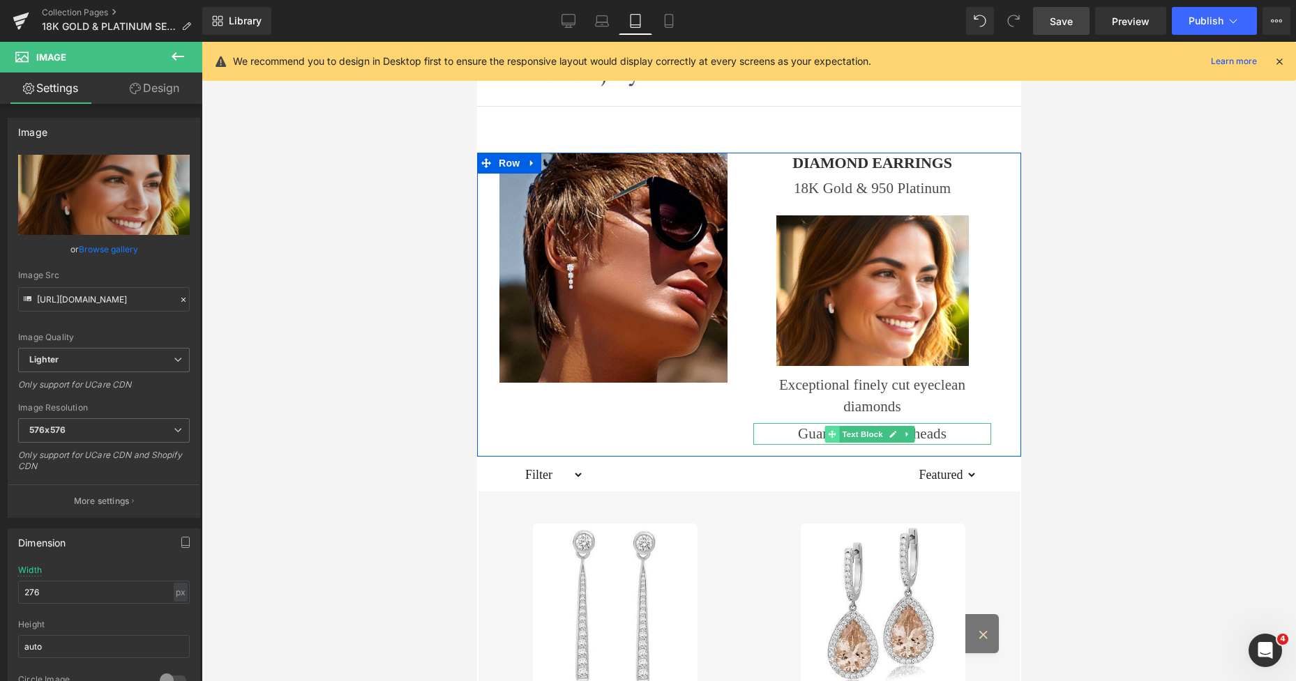
click at [828, 433] on icon at bounding box center [831, 434] width 8 height 8
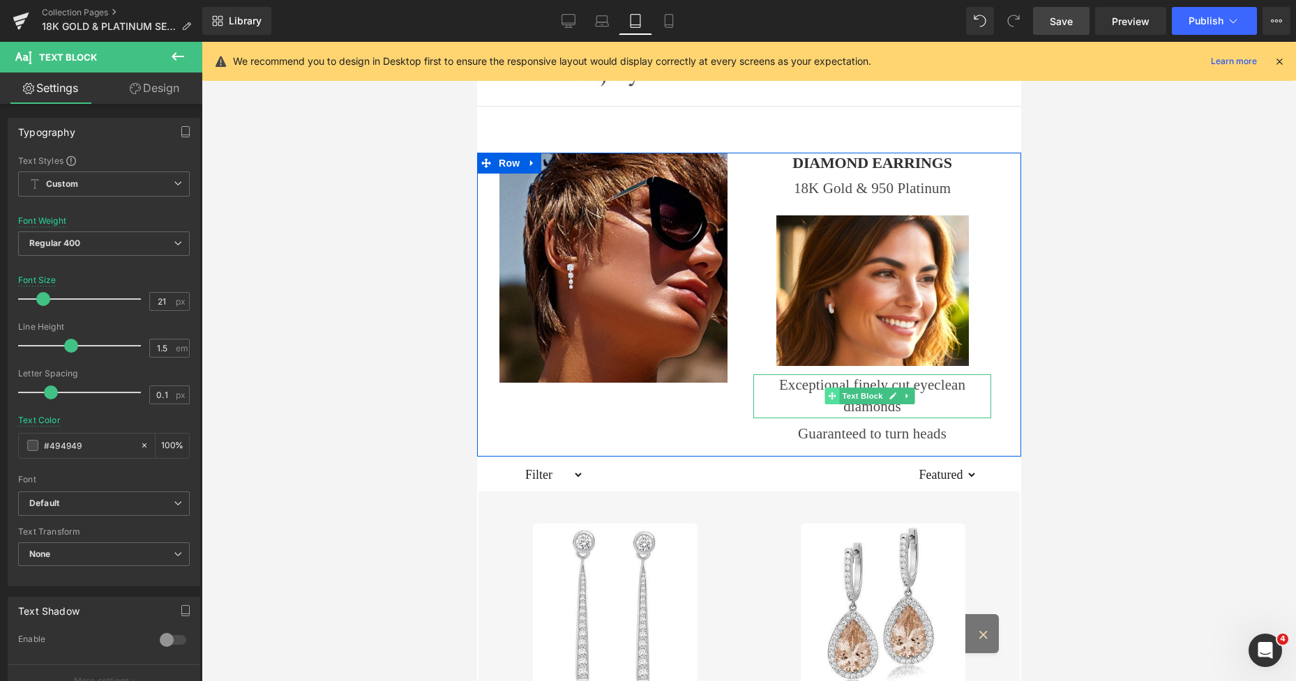
click at [824, 394] on span at bounding box center [831, 396] width 15 height 17
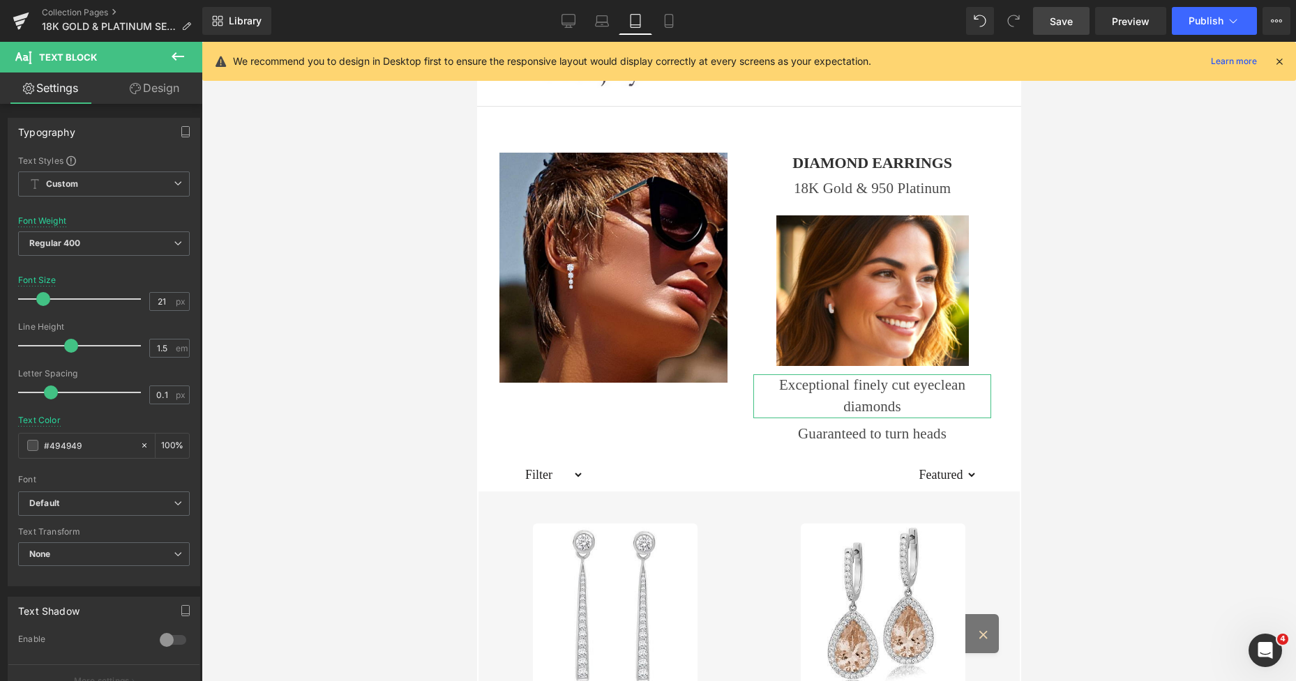
drag, startPoint x: 154, startPoint y: 90, endPoint x: 102, endPoint y: 149, distance: 79.1
click at [155, 90] on link "Design" at bounding box center [154, 88] width 101 height 31
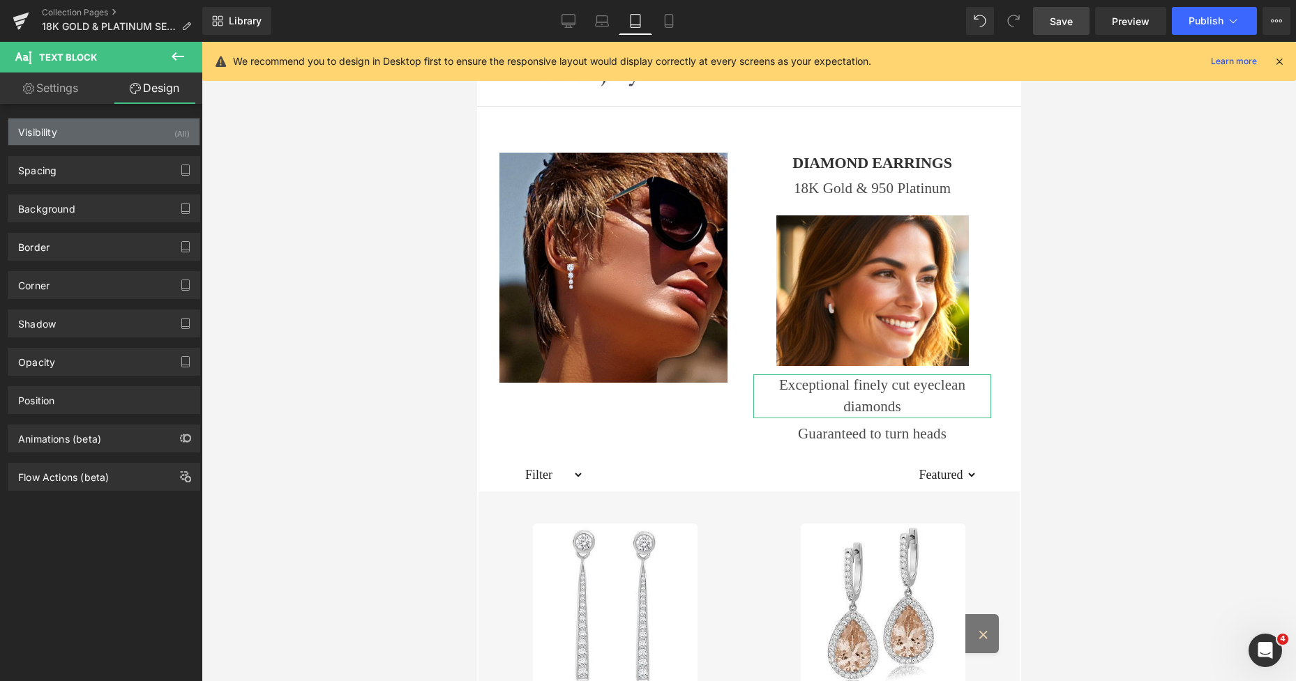
click at [139, 133] on div "Visibility (All)" at bounding box center [103, 132] width 191 height 27
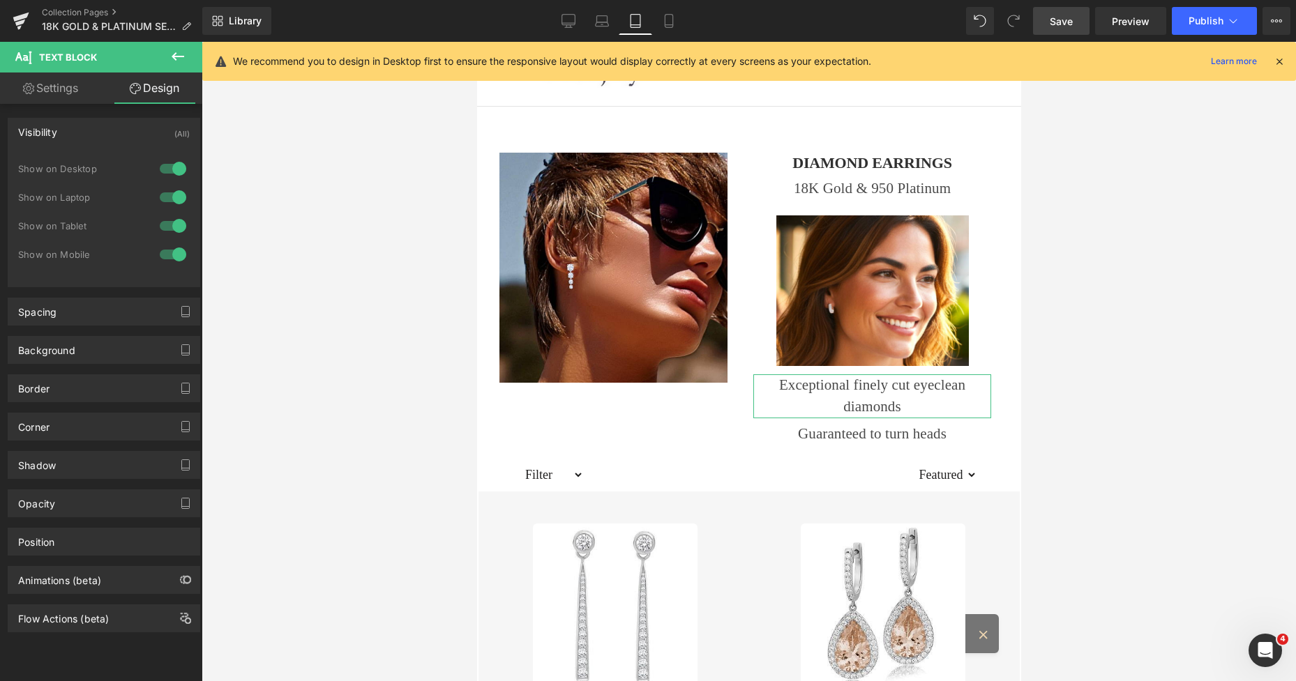
click at [159, 226] on div at bounding box center [172, 226] width 33 height 22
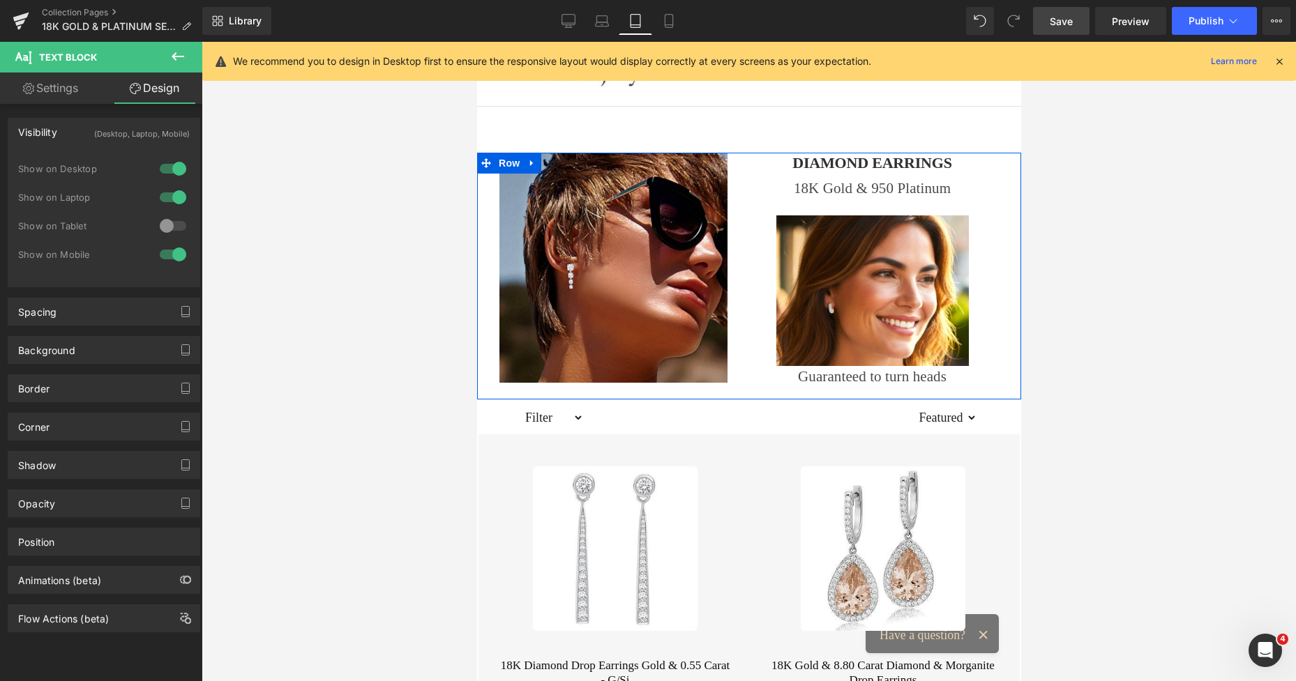
click at [804, 379] on p "Guaranteed to turn heads" at bounding box center [872, 377] width 238 height 22
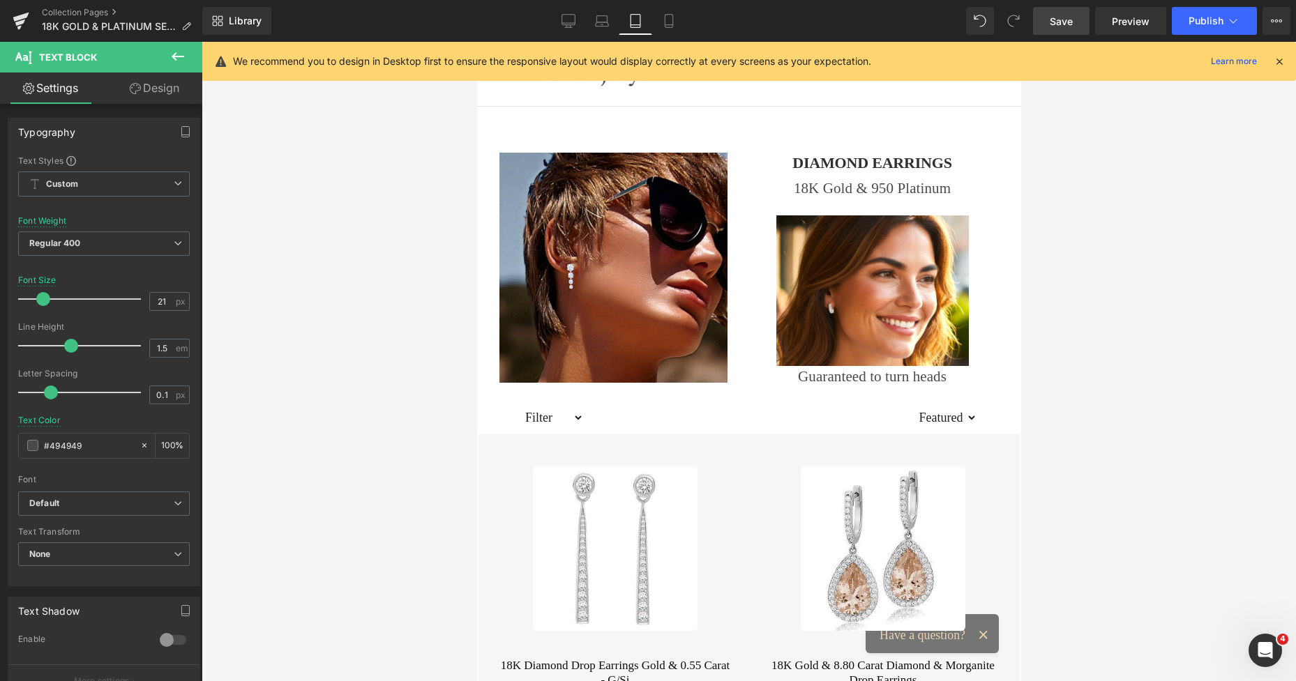
click at [149, 93] on link "Design" at bounding box center [154, 88] width 101 height 31
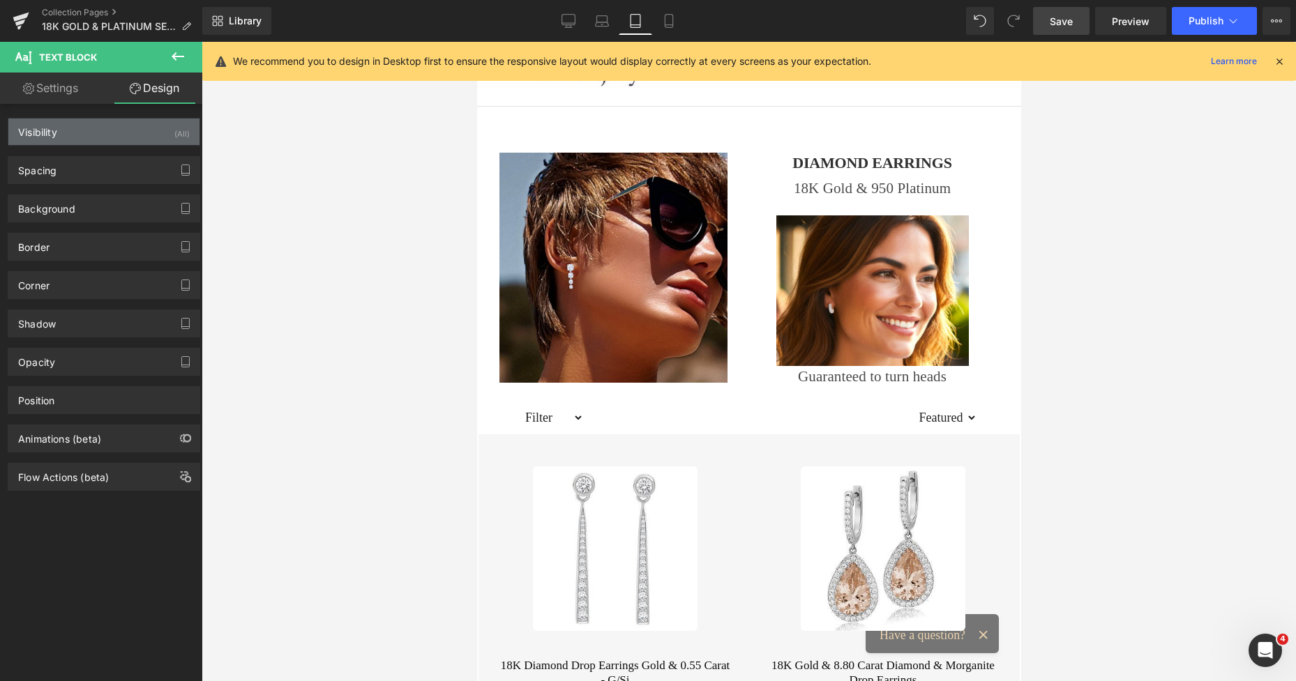
click at [80, 138] on div "Visibility (All)" at bounding box center [103, 132] width 191 height 27
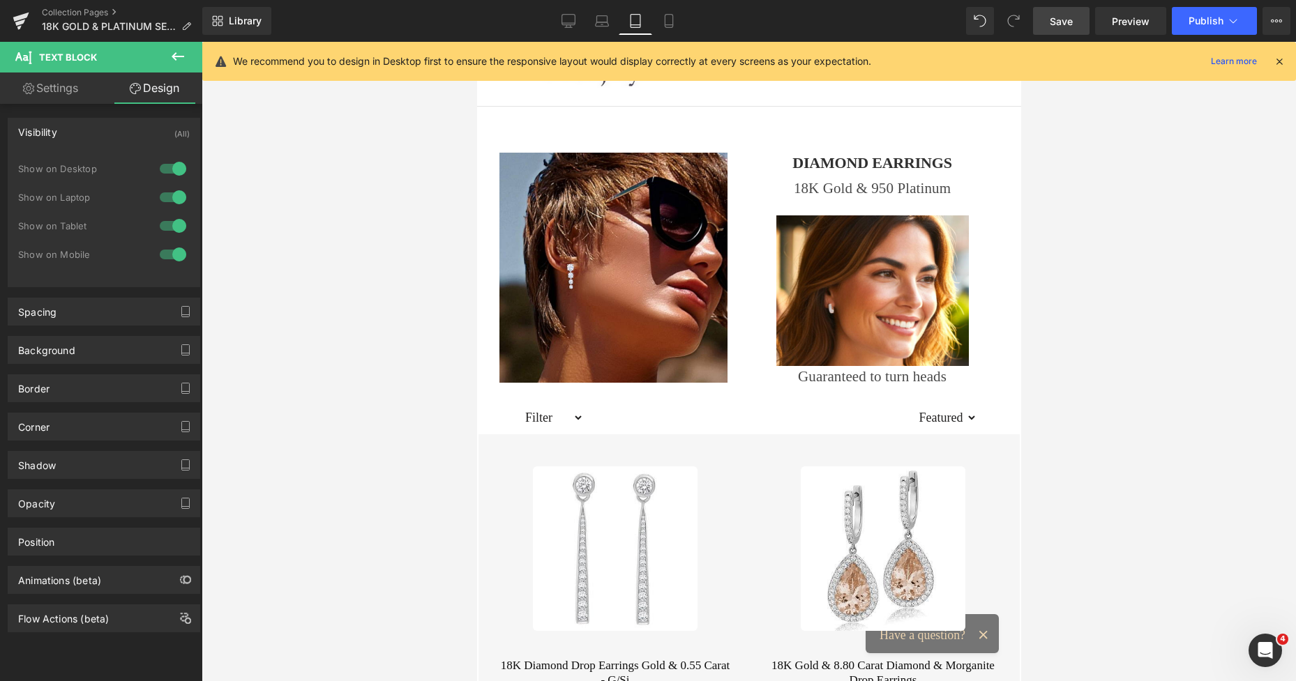
click at [157, 227] on div at bounding box center [172, 226] width 33 height 22
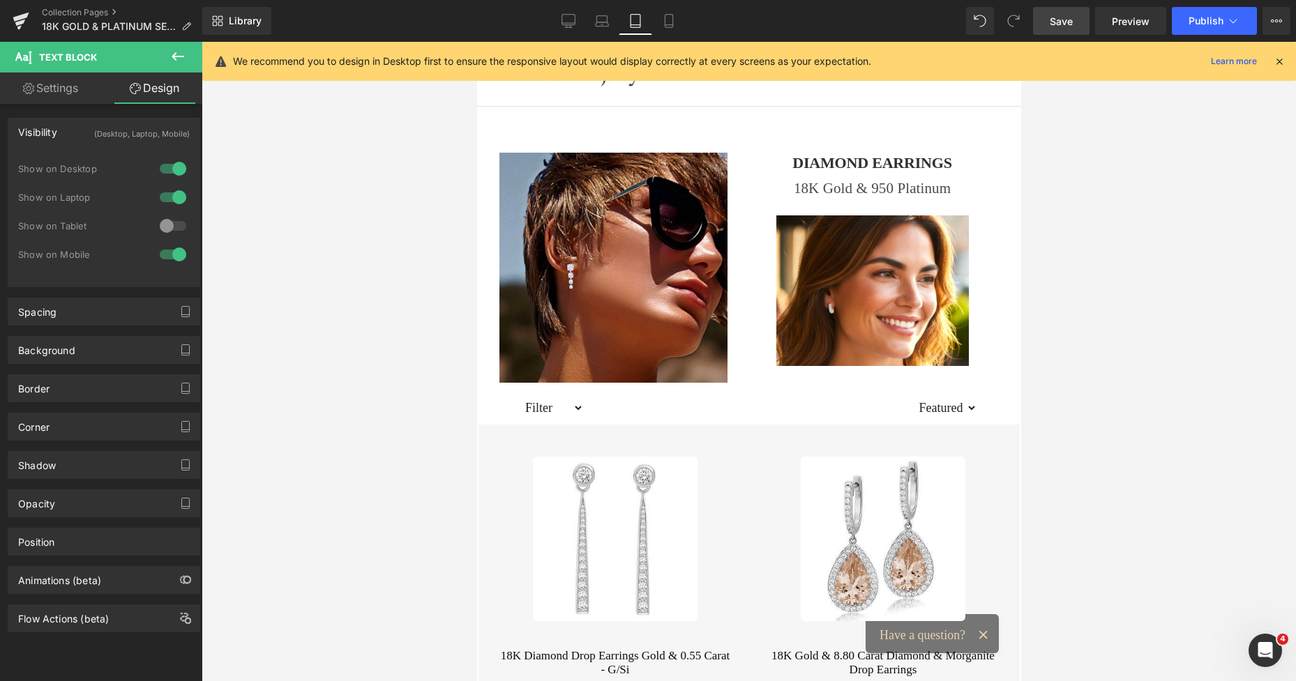
click at [1062, 20] on span "Save" at bounding box center [1061, 21] width 23 height 15
click at [648, 23] on icon at bounding box center [654, 21] width 14 height 14
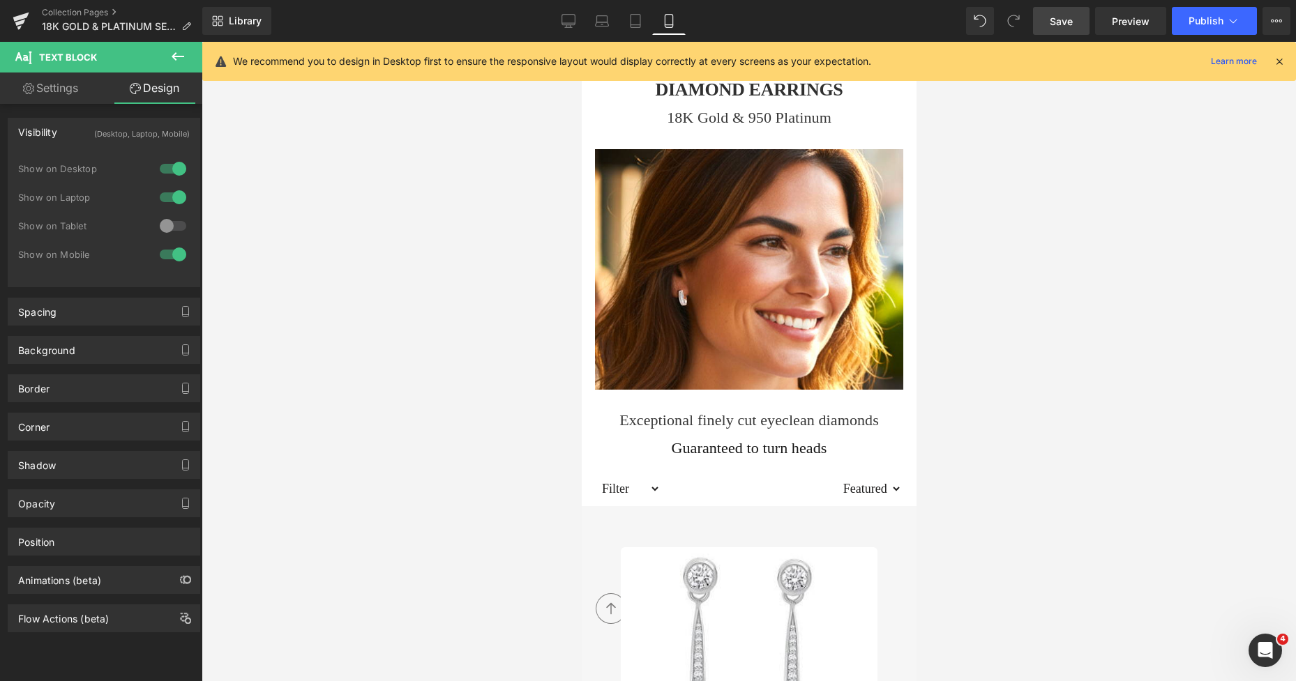
scroll to position [276, 0]
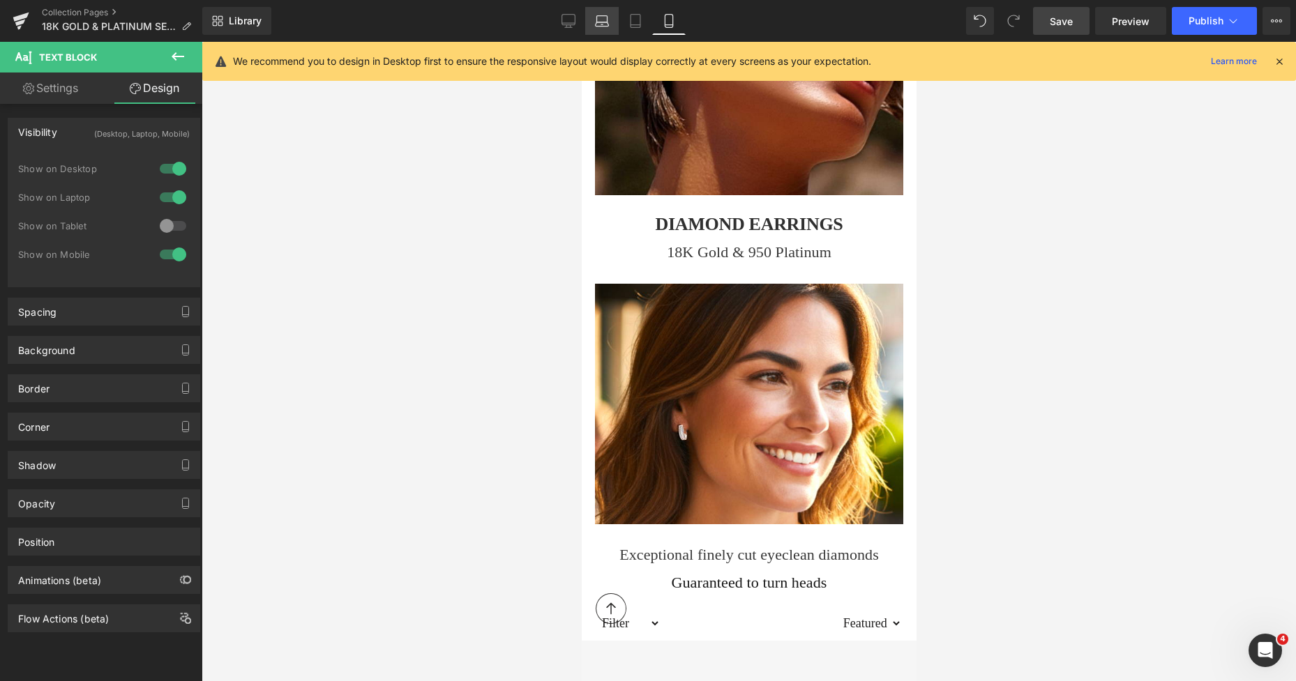
click at [599, 24] on icon at bounding box center [602, 21] width 14 height 14
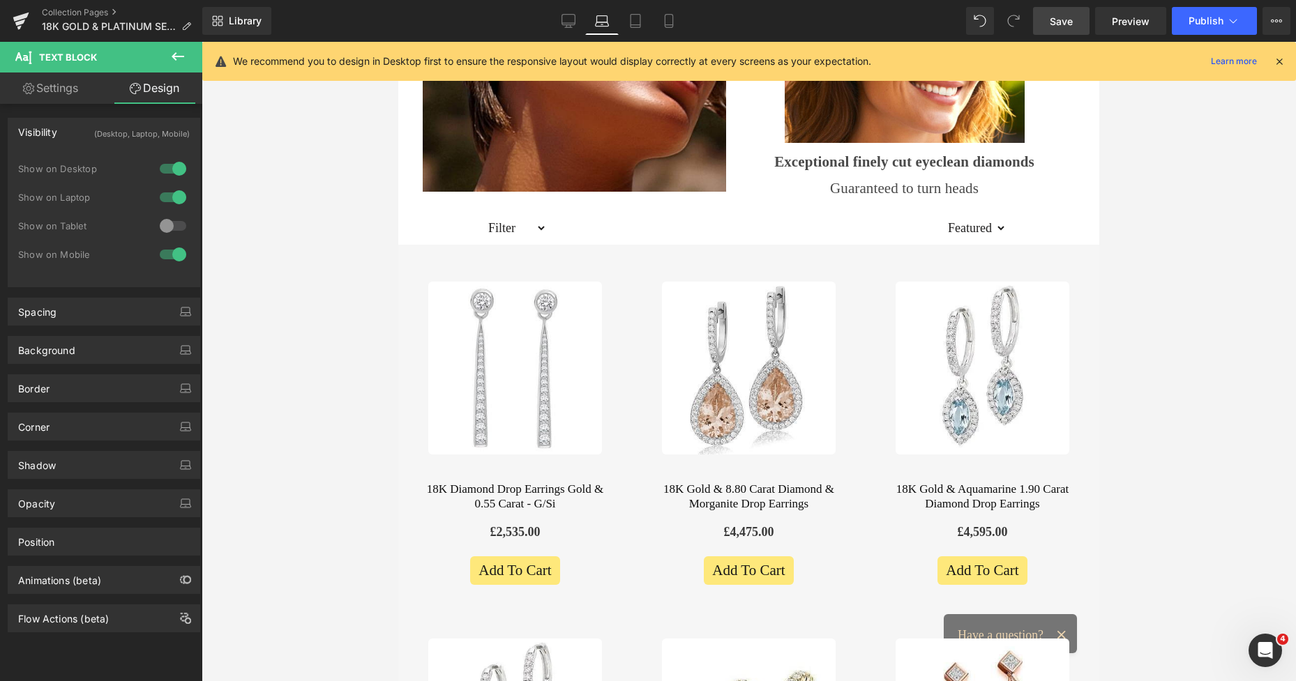
scroll to position [0, 0]
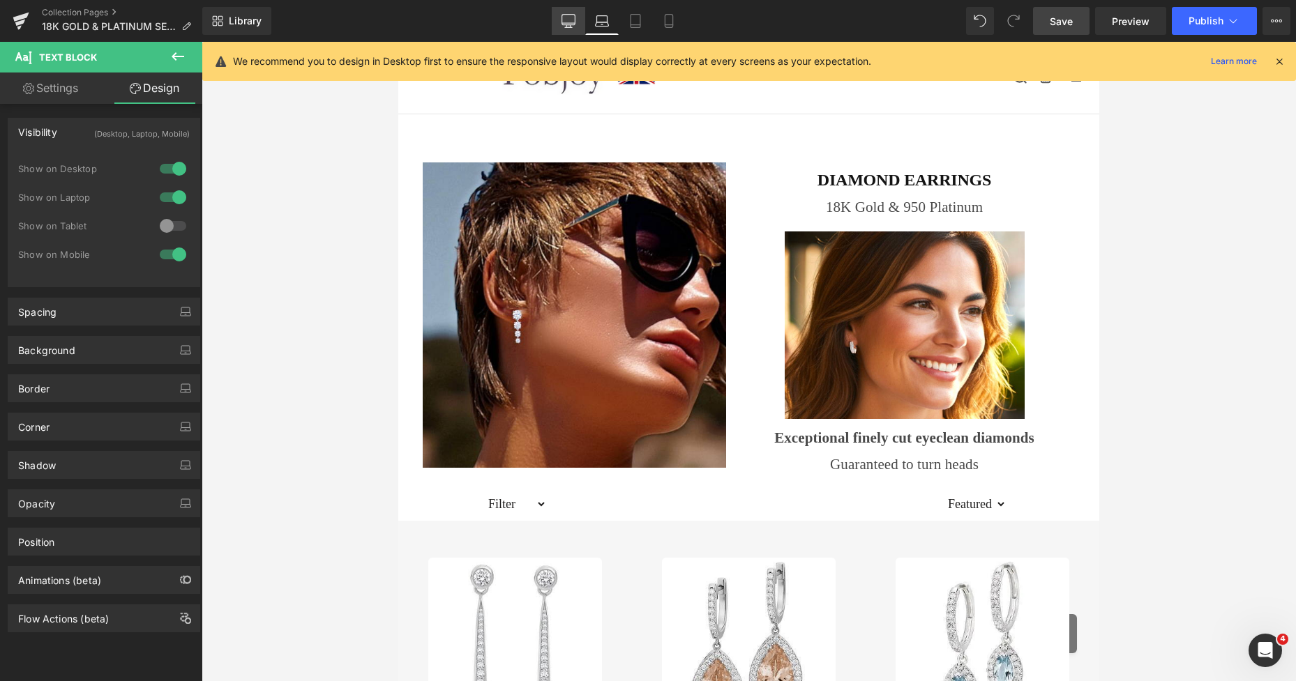
click at [566, 23] on icon at bounding box center [568, 23] width 13 height 0
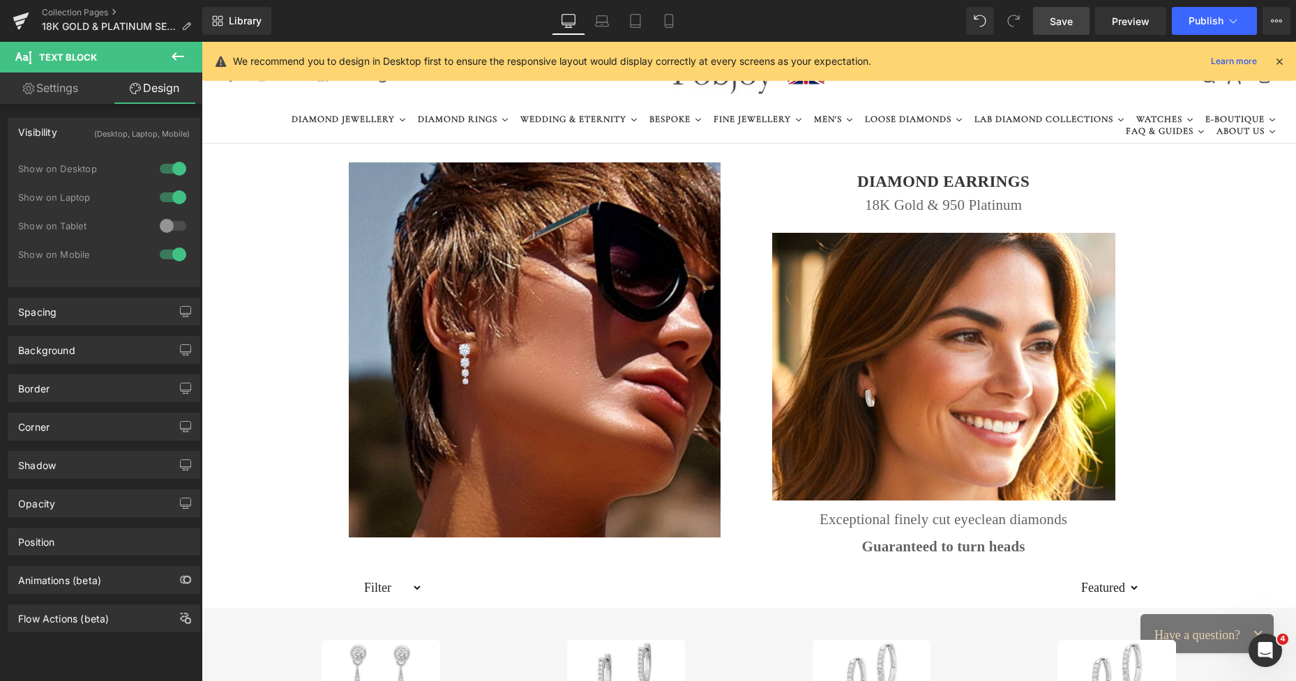
scroll to position [1, 0]
click at [1064, 18] on span "Save" at bounding box center [1061, 21] width 23 height 15
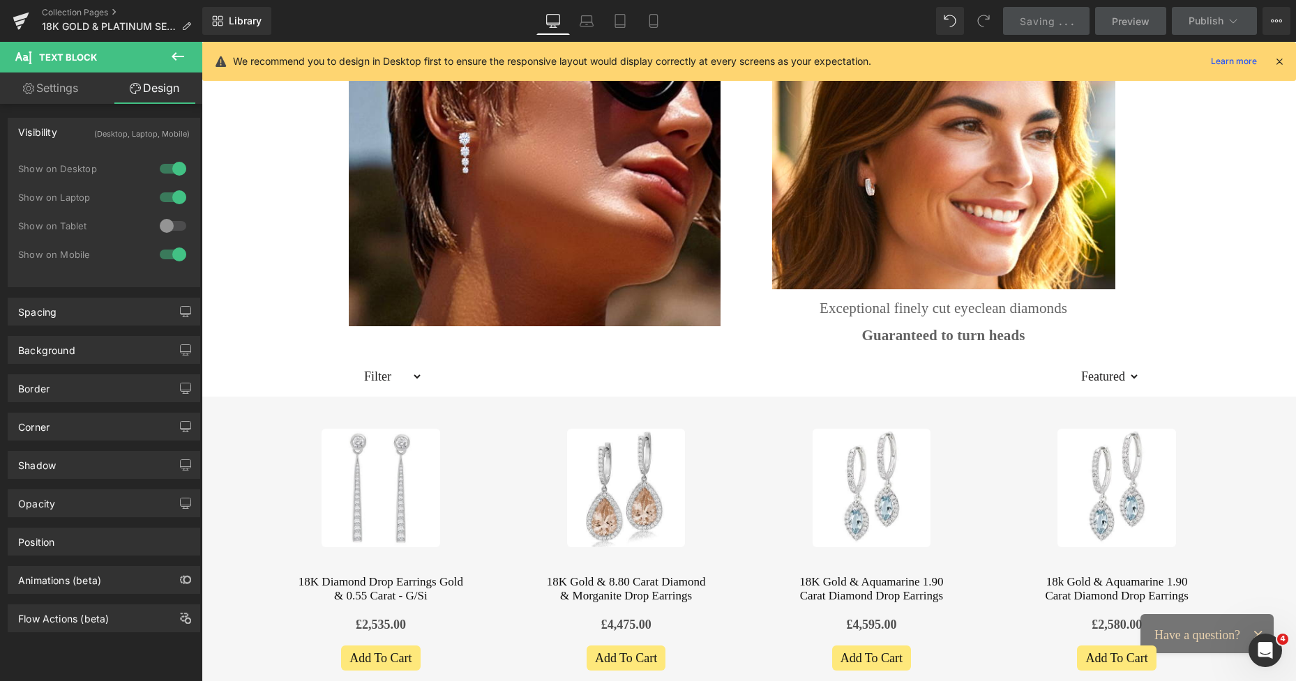
scroll to position [344, 0]
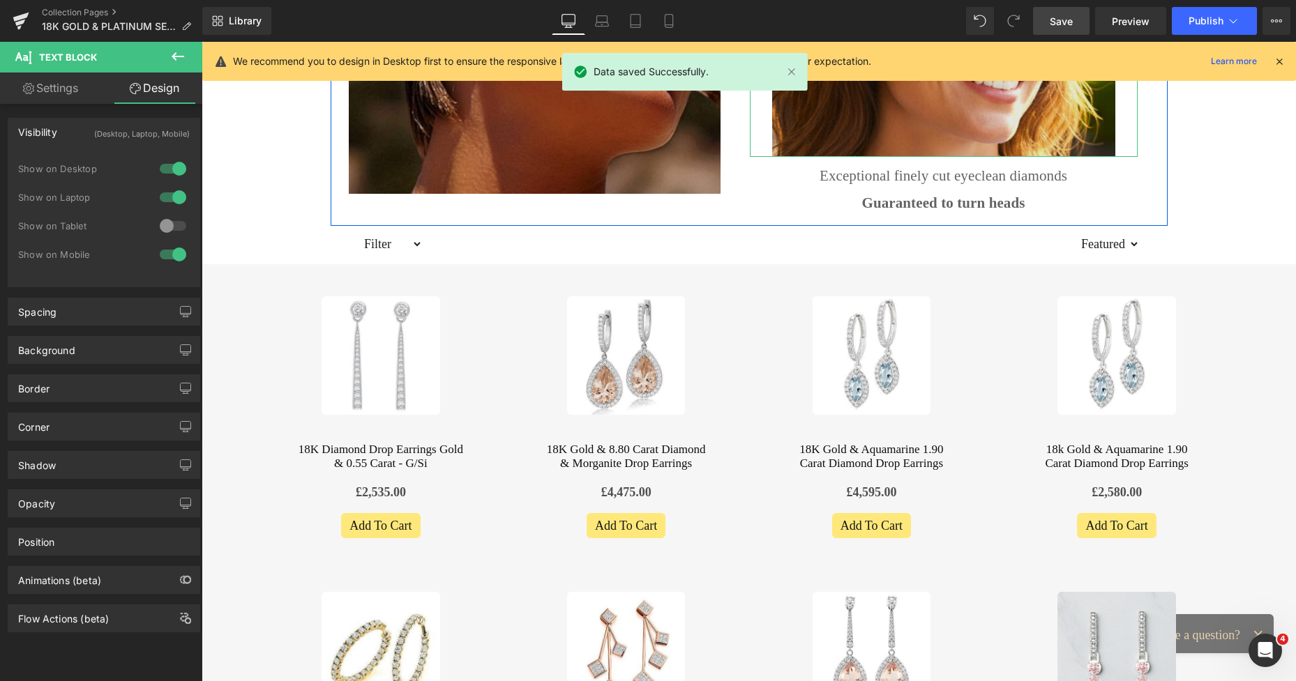
click at [789, 133] on img at bounding box center [943, 23] width 343 height 268
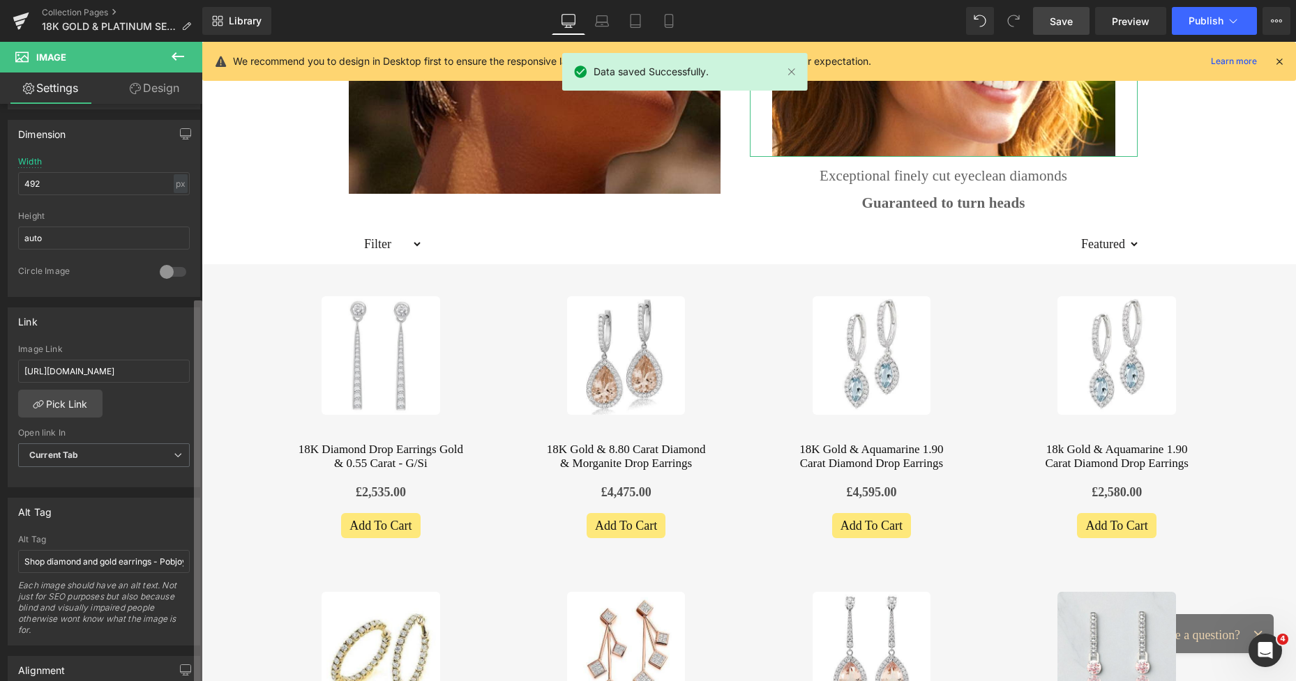
scroll to position [421, 0]
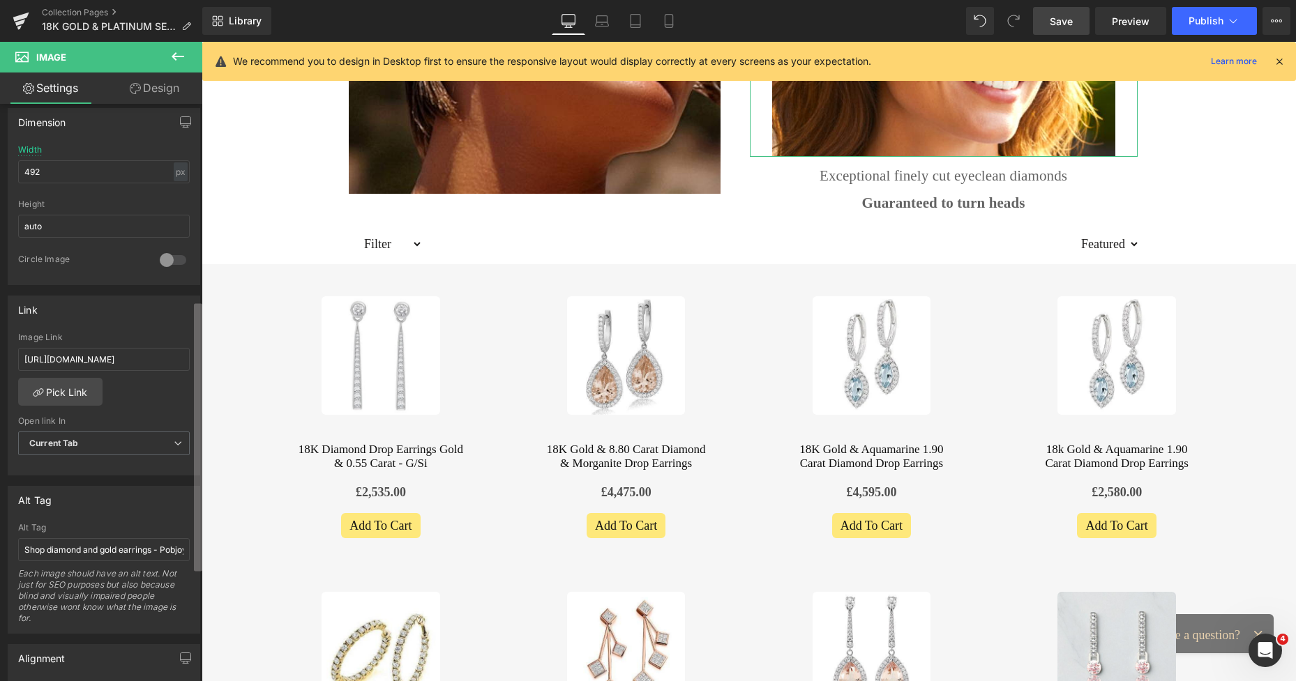
click at [188, 538] on div "Image https://ucarecdn.com/69a9c432-8dbf-4fa2-b147-40625579ff6d/-/format/auto/-…" at bounding box center [101, 396] width 202 height 584
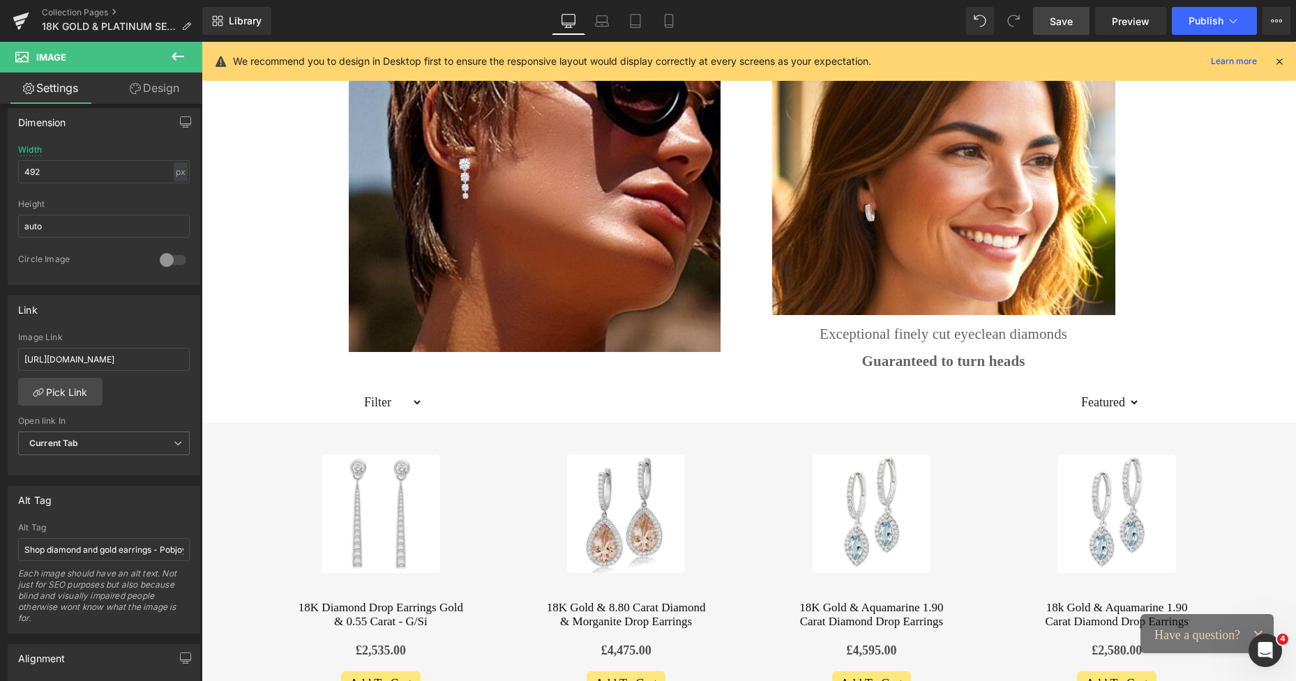
scroll to position [116, 0]
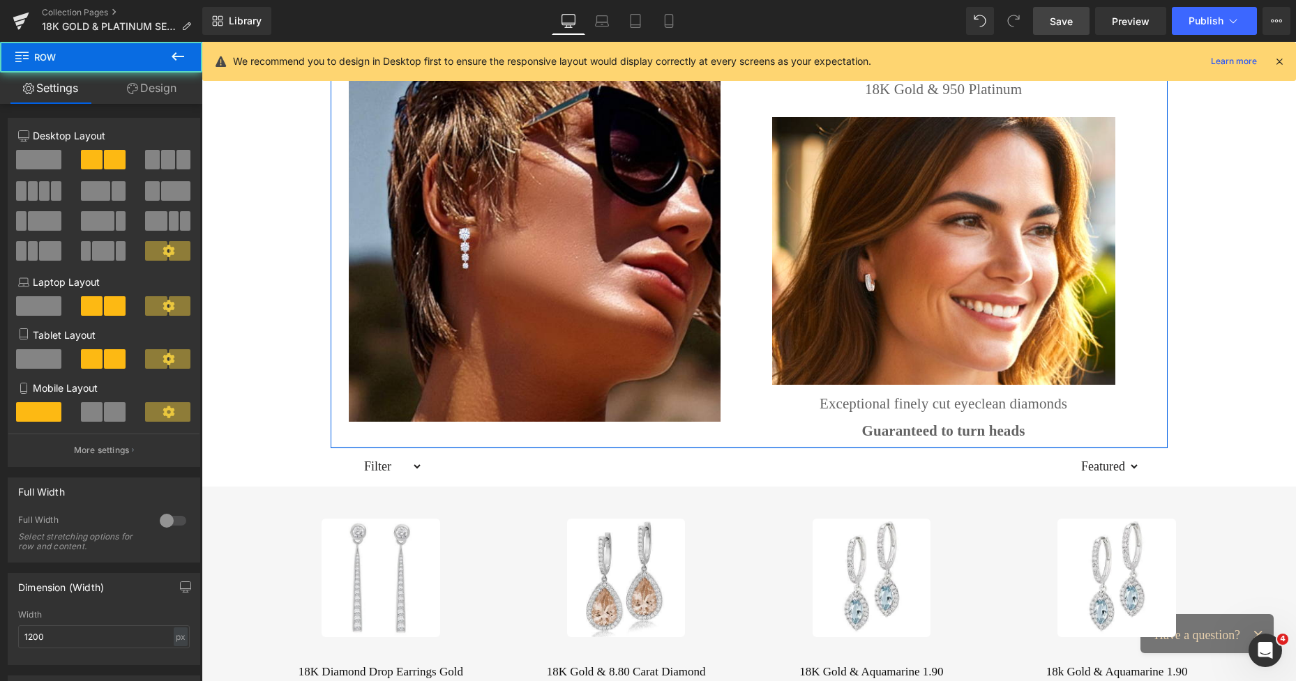
click at [745, 445] on div "Image DIAMOND EARRINGS Heading 18K Gold & 950 Platinum Text Block Image Excepti…" at bounding box center [749, 247] width 837 height 404
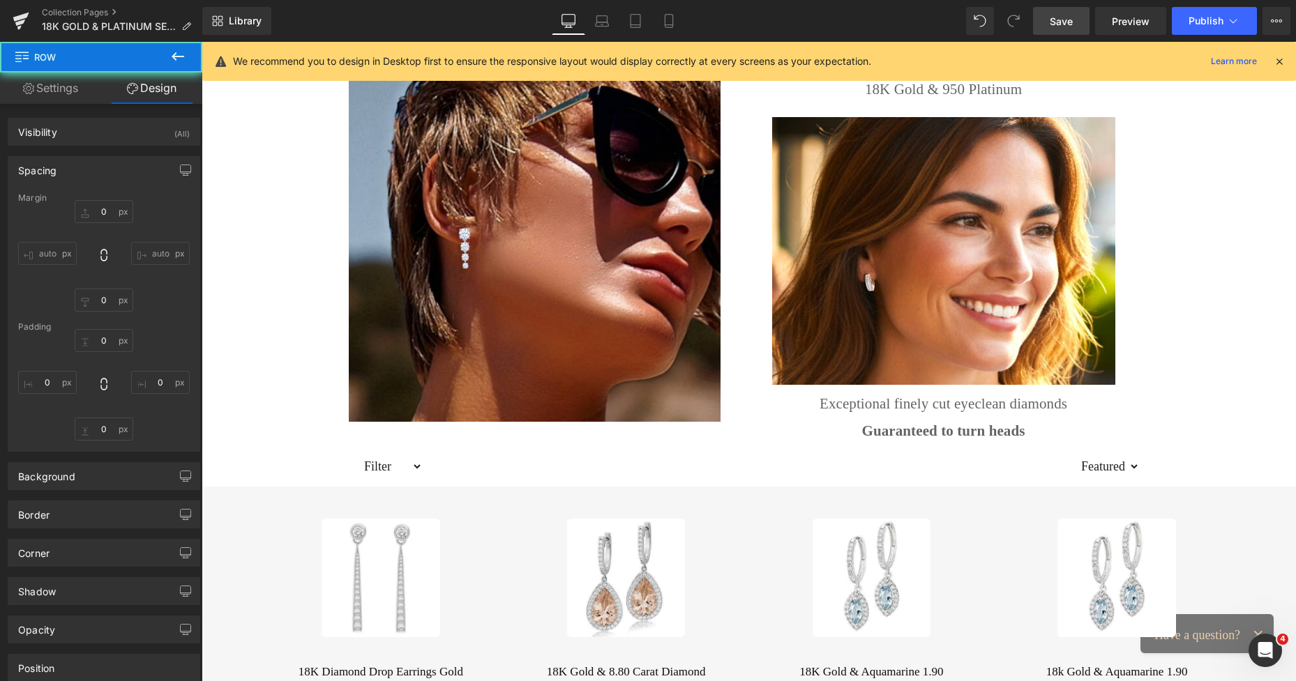
click at [1063, 16] on span "Save" at bounding box center [1061, 21] width 23 height 15
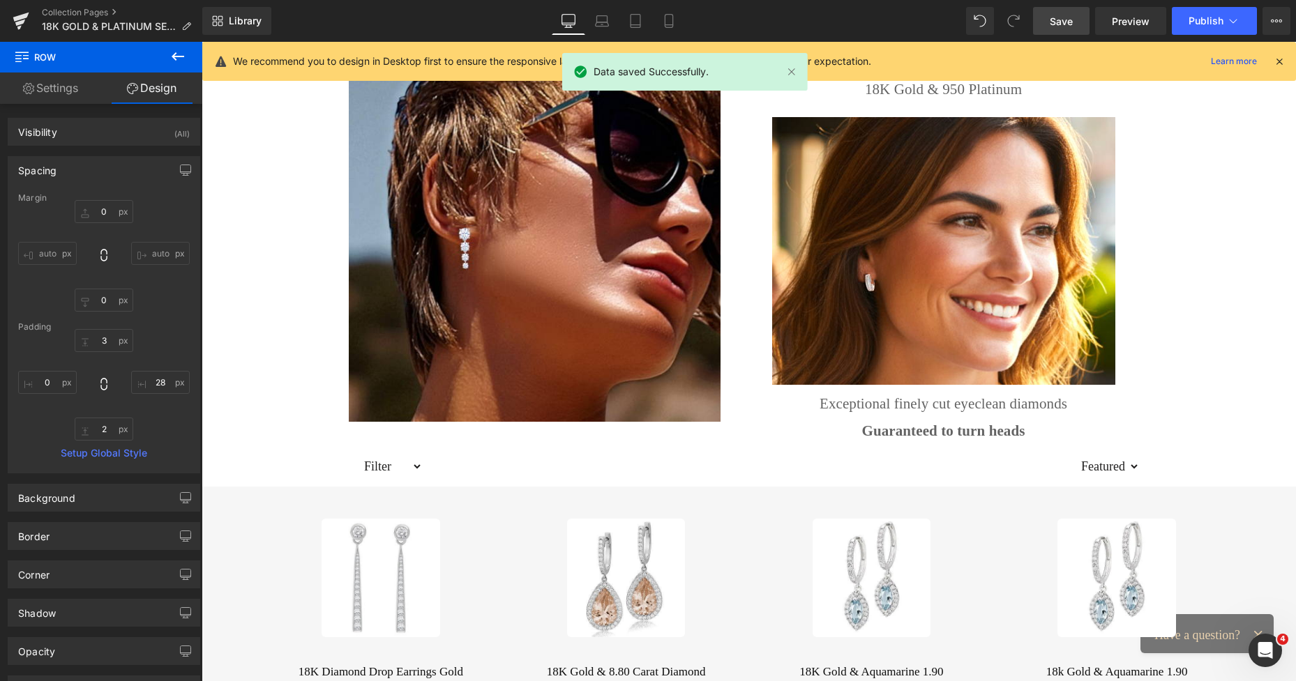
scroll to position [0, 0]
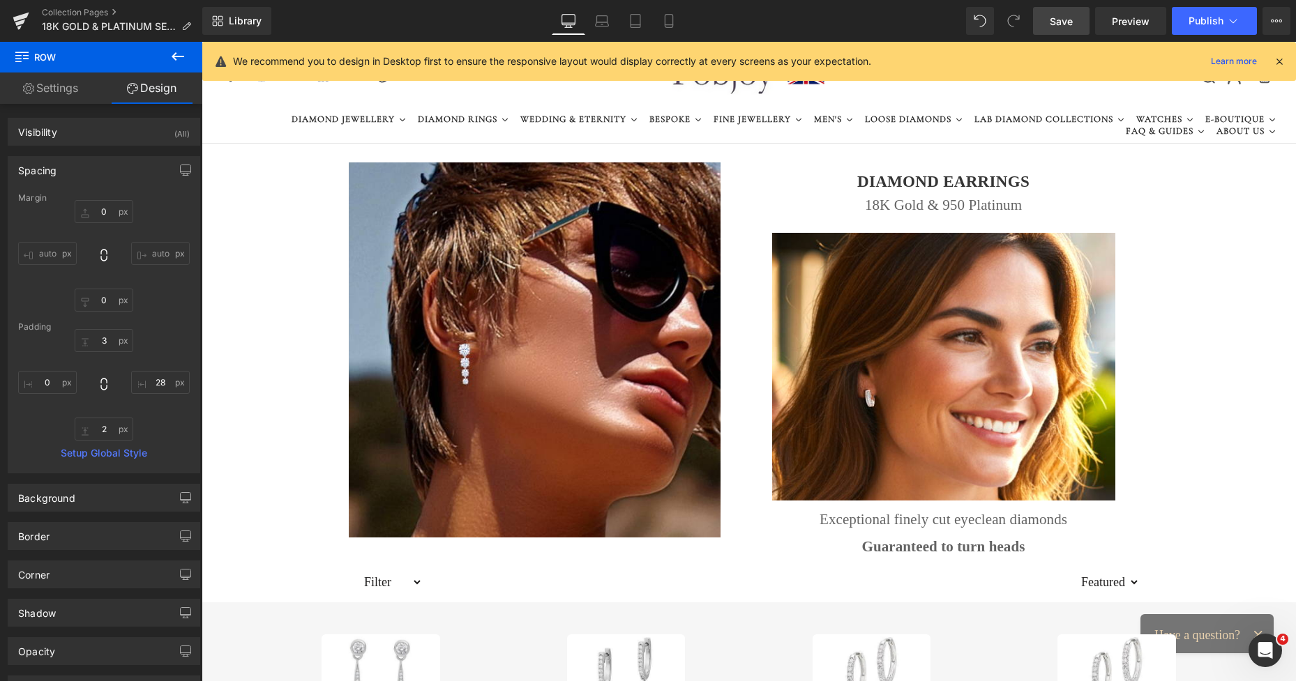
click at [1087, 20] on link "Save" at bounding box center [1061, 21] width 56 height 28
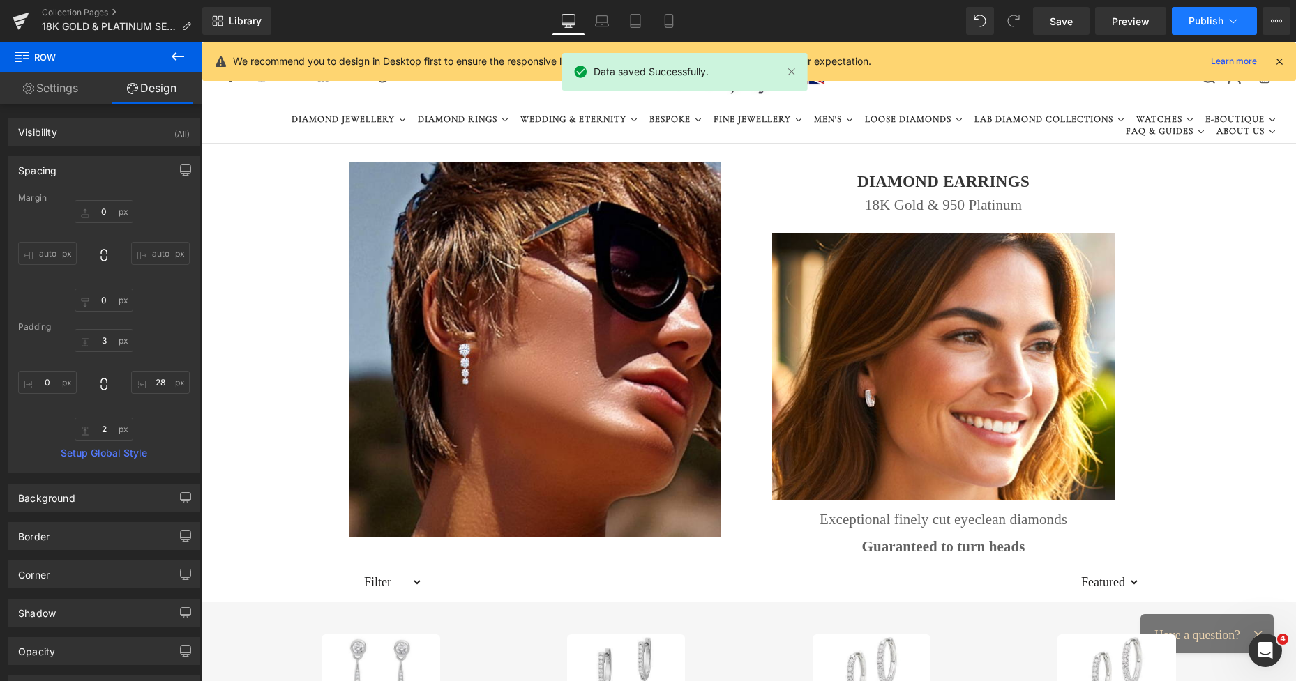
click at [1211, 23] on span "Publish" at bounding box center [1206, 20] width 35 height 11
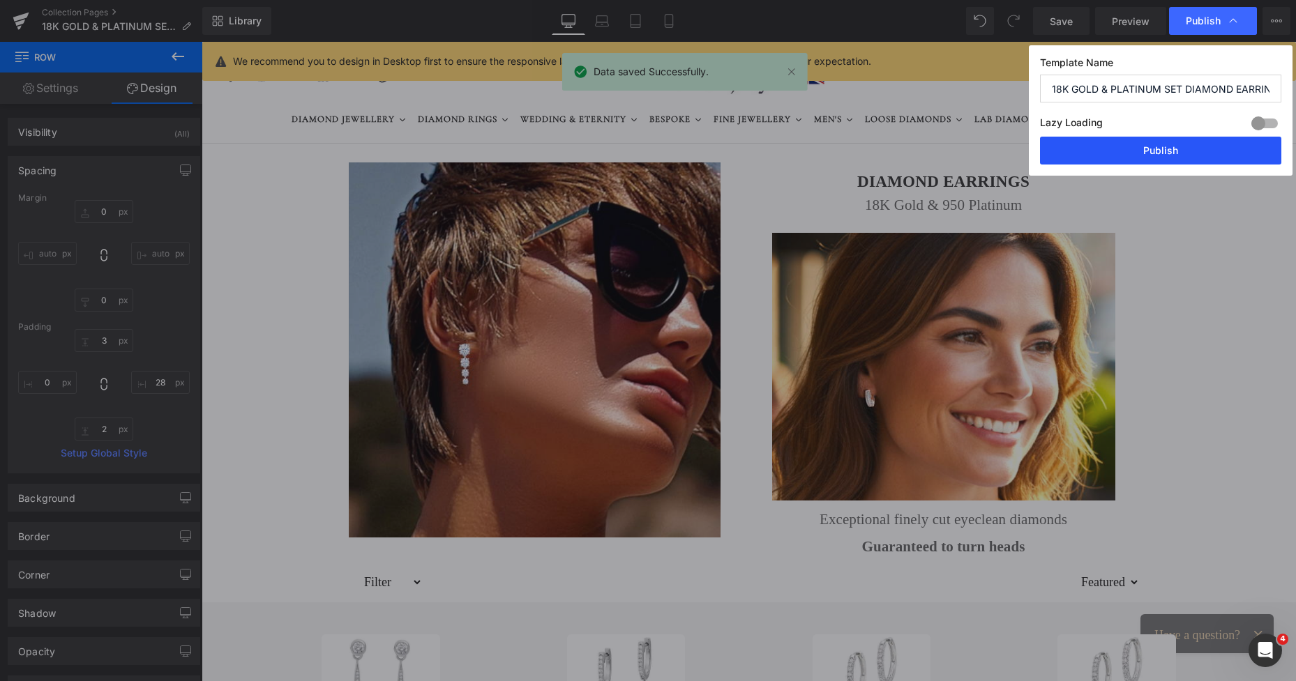
click at [1171, 157] on button "Publish" at bounding box center [1160, 151] width 241 height 28
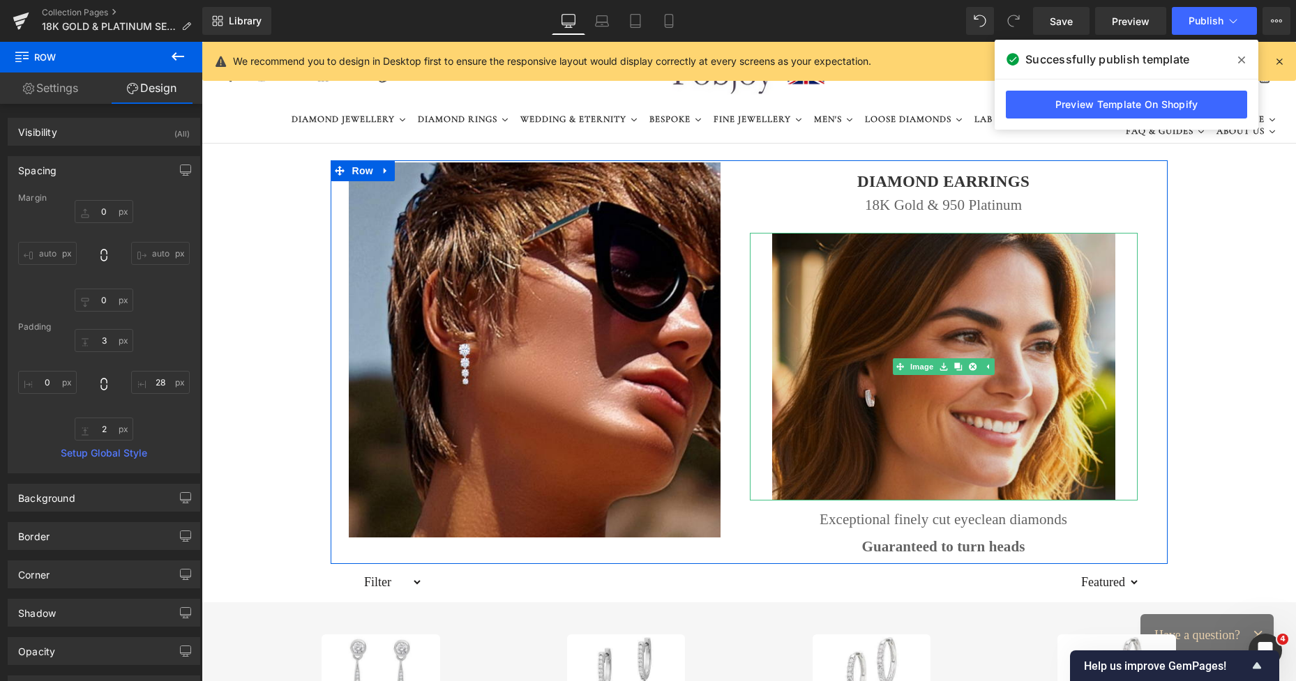
click at [892, 335] on img at bounding box center [943, 367] width 343 height 268
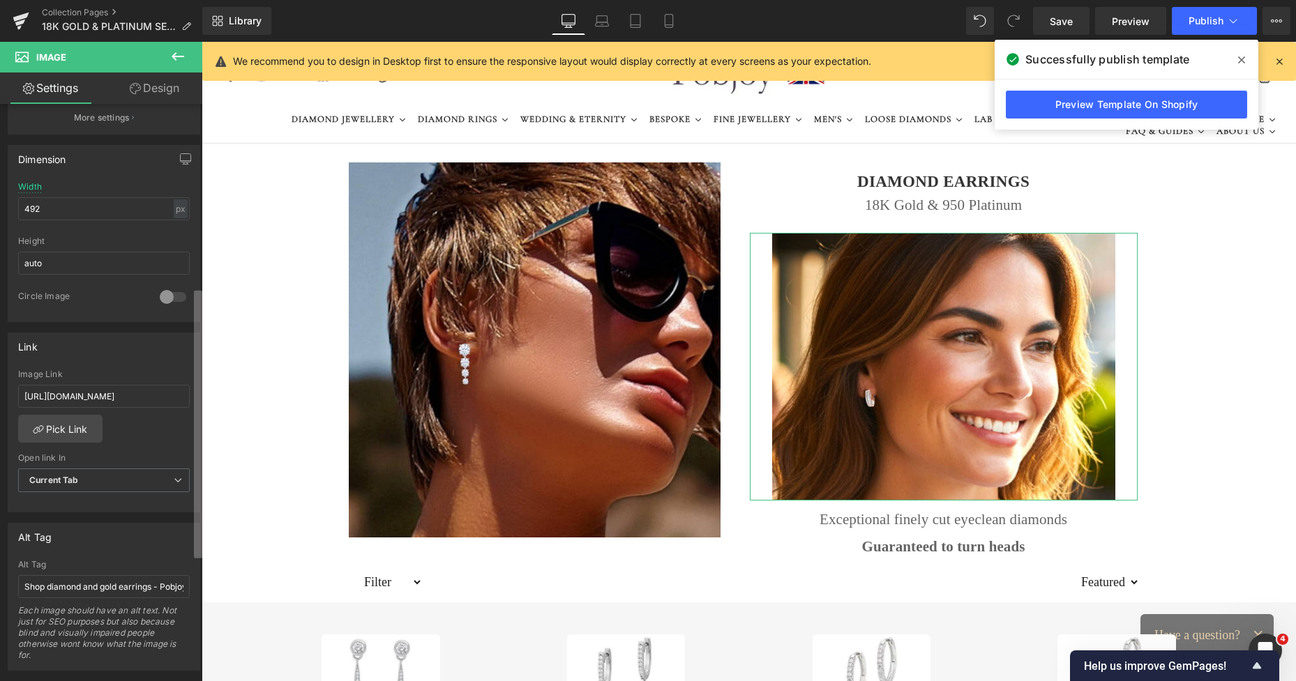
click at [192, 484] on div "Image https://ucarecdn.com/69a9c432-8dbf-4fa2-b147-40625579ff6d/-/format/auto/-…" at bounding box center [101, 396] width 202 height 584
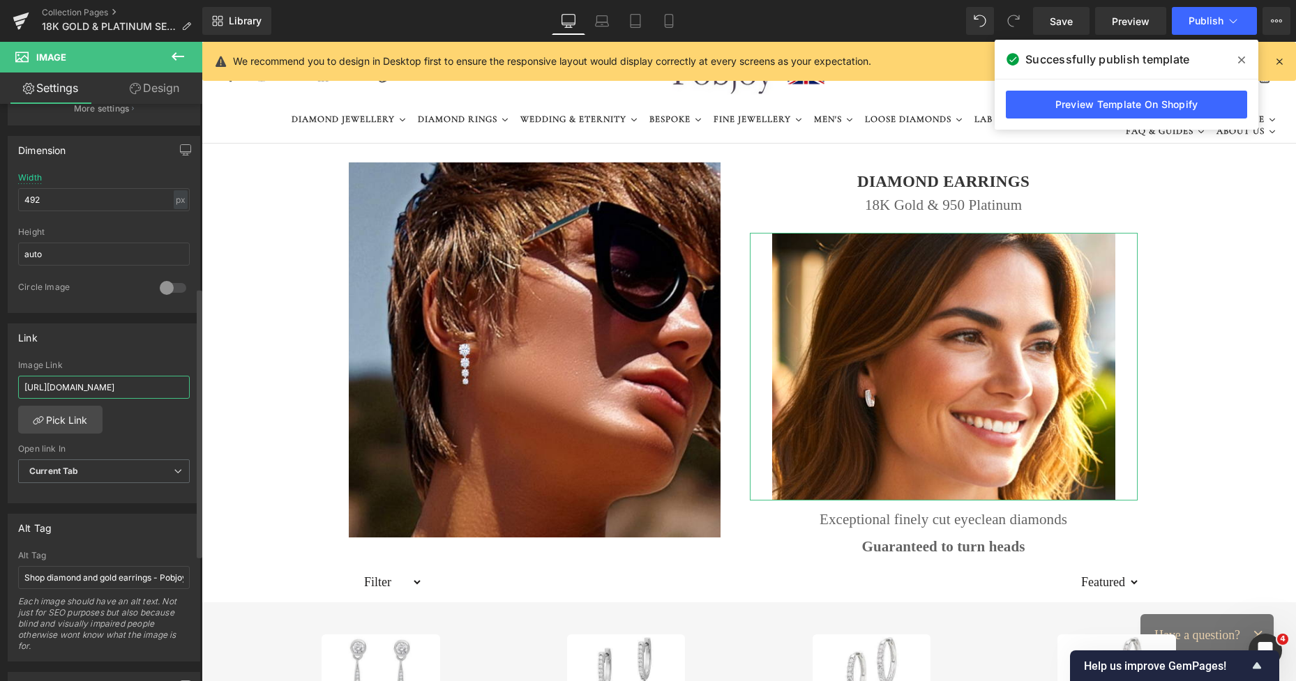
scroll to position [0, 266]
drag, startPoint x: 227, startPoint y: 425, endPoint x: 202, endPoint y: 405, distance: 31.7
paste input "princess-round-cut-diamond-hug-earrings-1-00-carat"
type input "https://www.pobjoydiamonds.com/products/princess-round-cut-diamond-hug-earrings…"
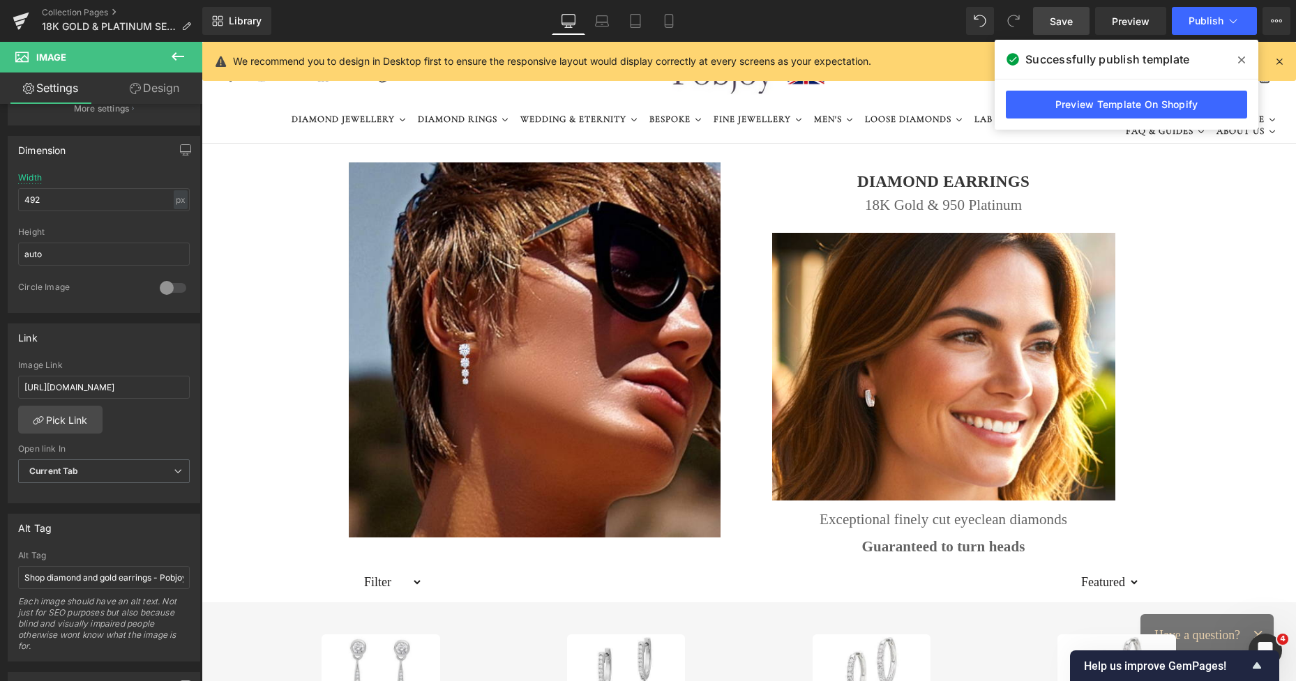
scroll to position [0, 0]
click at [1060, 25] on span "Save" at bounding box center [1061, 21] width 23 height 15
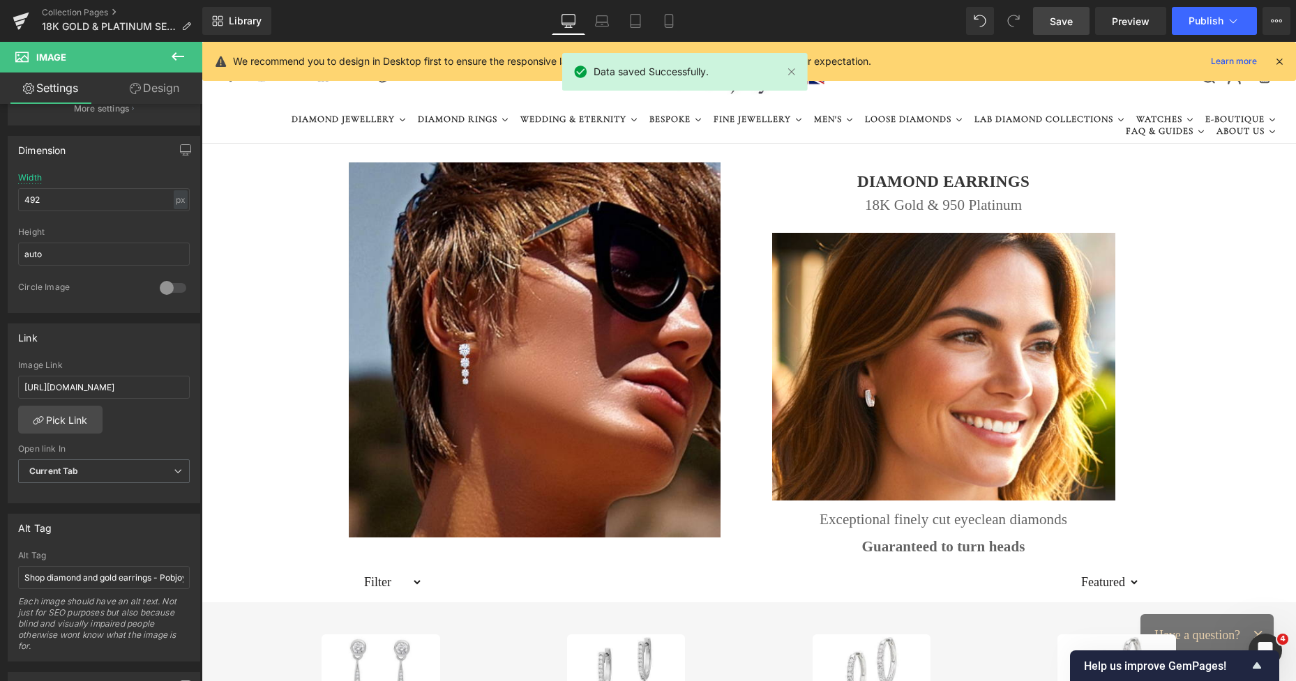
click at [1053, 17] on span "Save" at bounding box center [1061, 21] width 23 height 15
click at [1193, 16] on span "Publish" at bounding box center [1206, 20] width 35 height 11
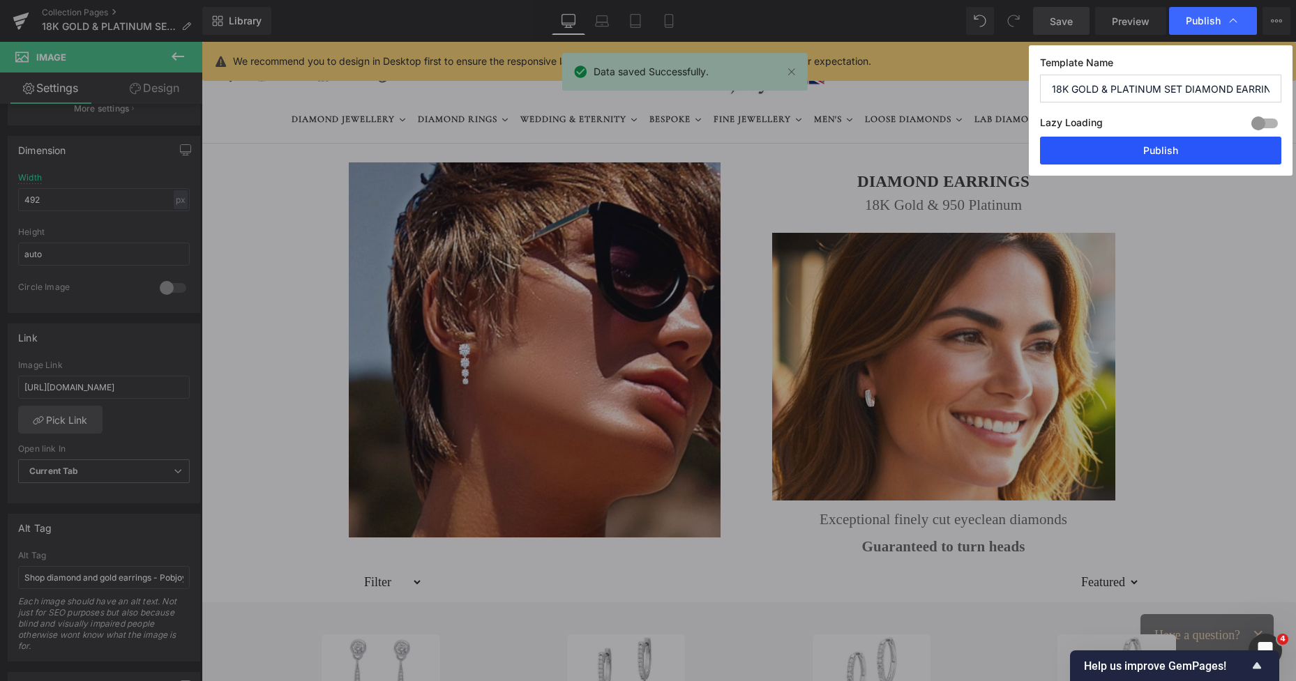
click at [1160, 149] on button "Publish" at bounding box center [1160, 151] width 241 height 28
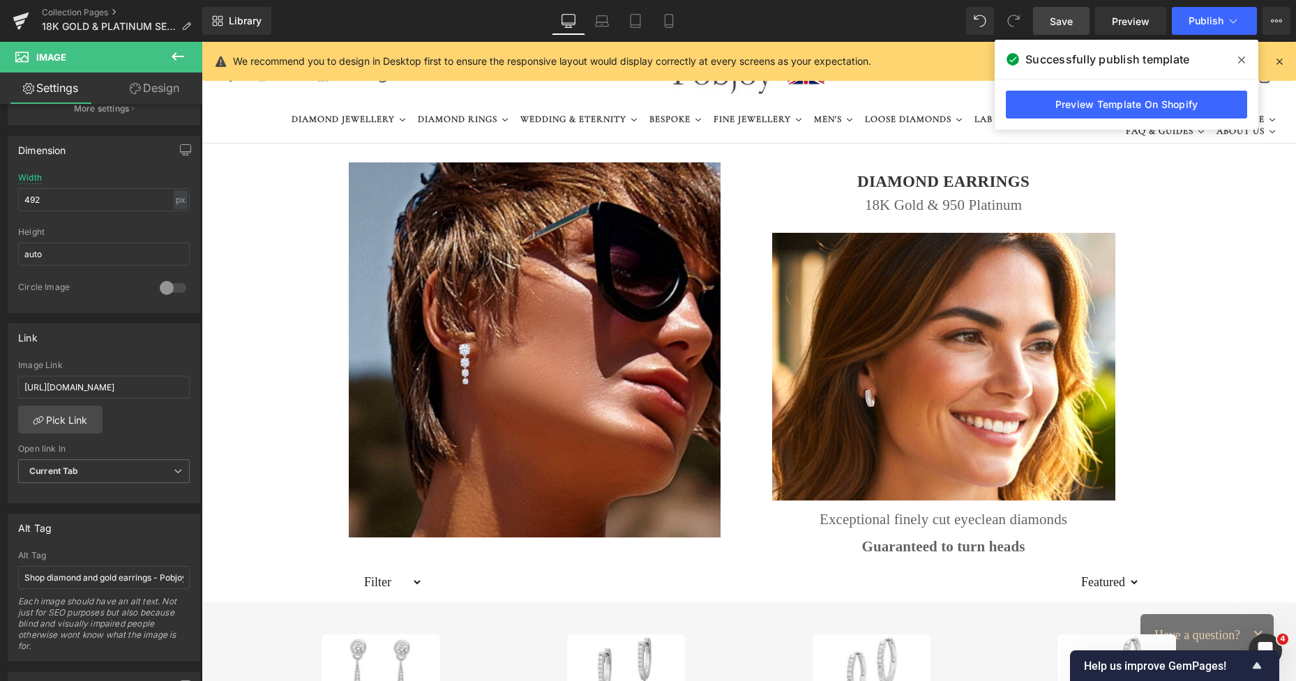
click at [1050, 19] on link "Save" at bounding box center [1061, 21] width 56 height 28
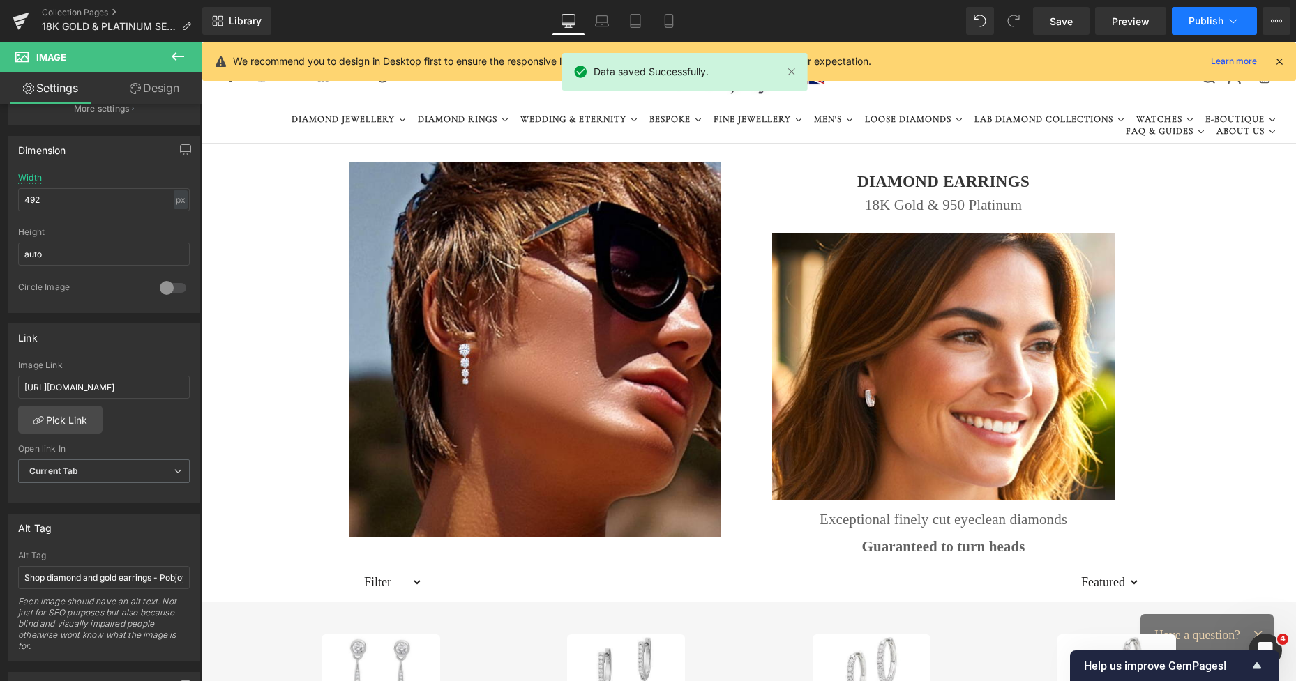
click at [1203, 19] on span "Publish" at bounding box center [1206, 20] width 35 height 11
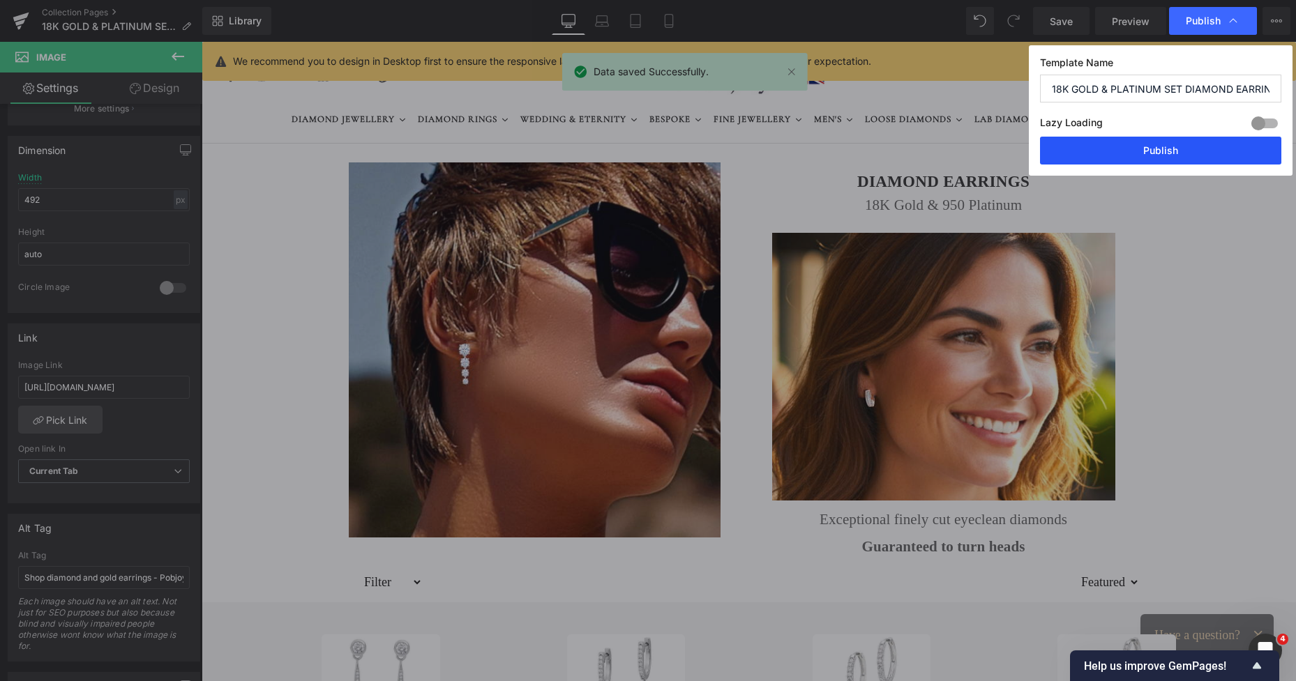
click at [1135, 148] on button "Publish" at bounding box center [1160, 151] width 241 height 28
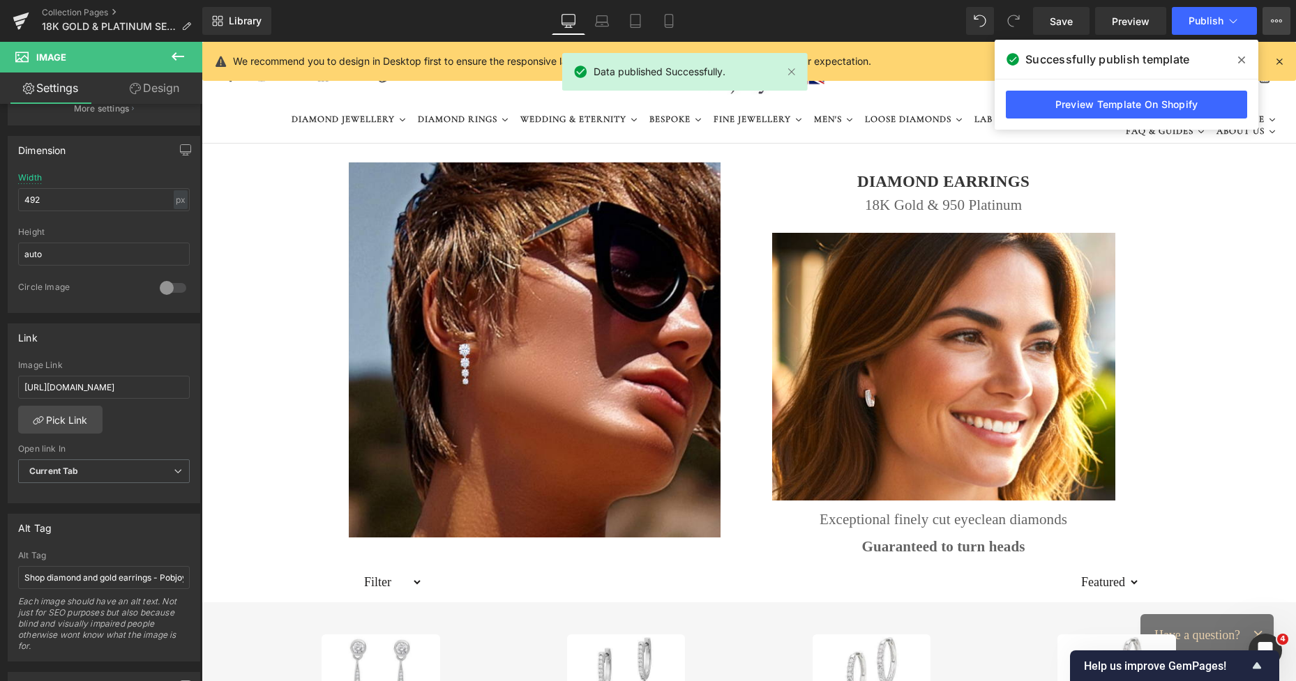
click at [1272, 22] on icon at bounding box center [1276, 20] width 11 height 11
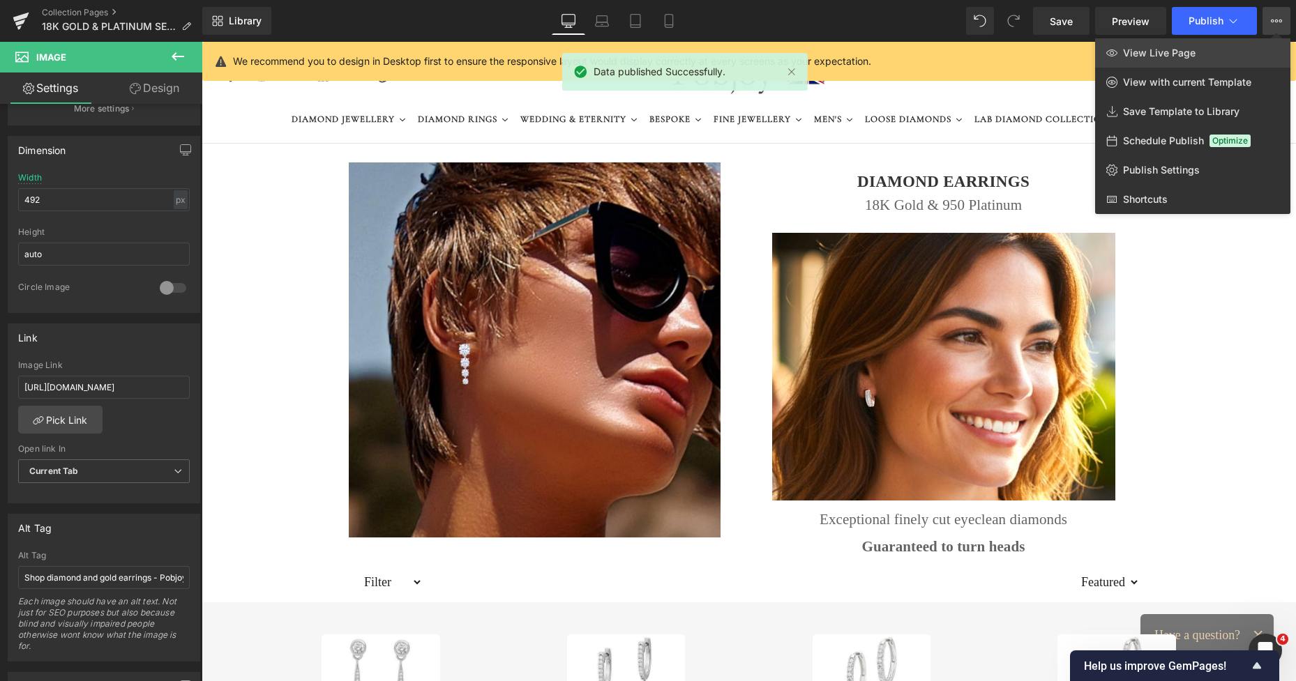
click at [1175, 47] on span "View Live Page" at bounding box center [1159, 53] width 73 height 13
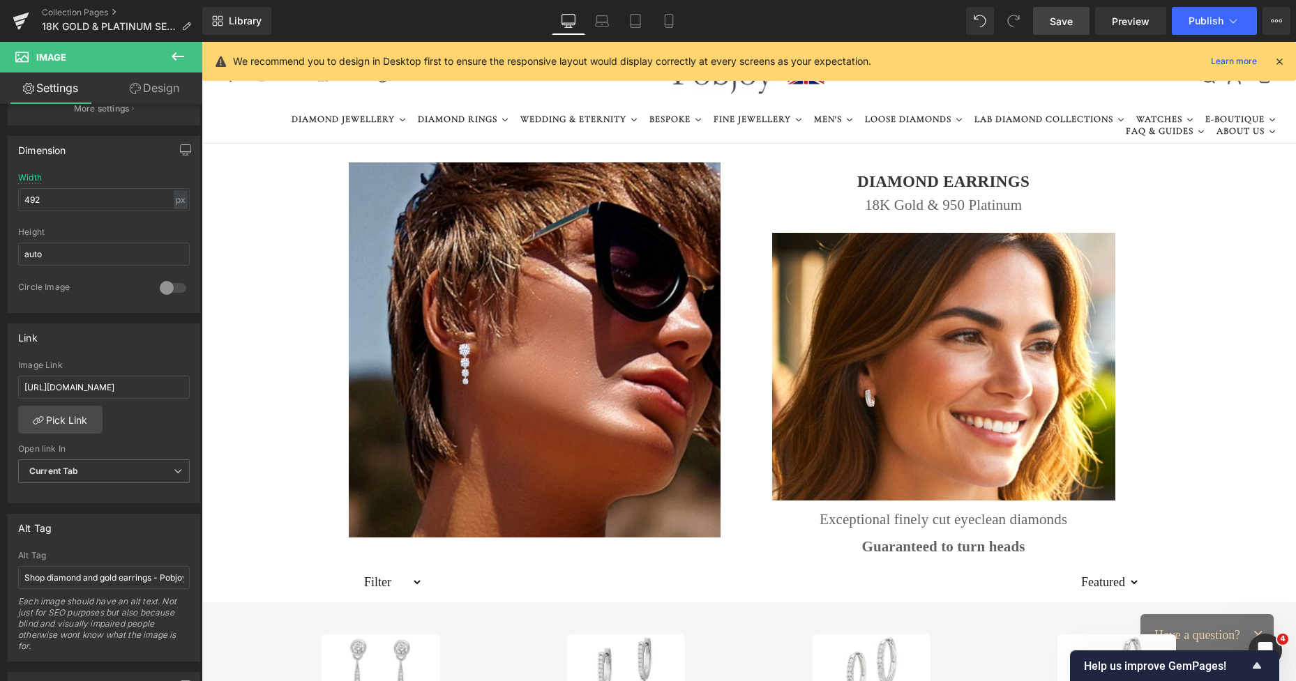
click at [1055, 16] on span "Save" at bounding box center [1061, 21] width 23 height 15
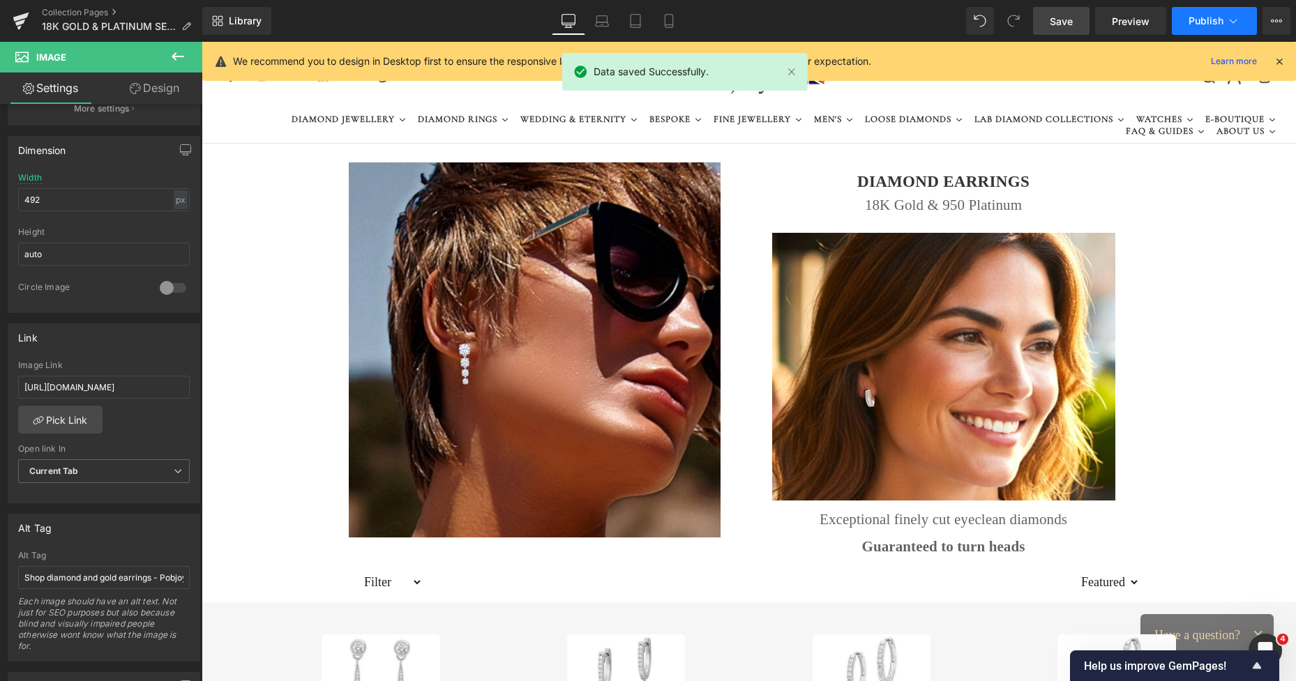
click at [1205, 15] on span "Publish" at bounding box center [1206, 20] width 35 height 11
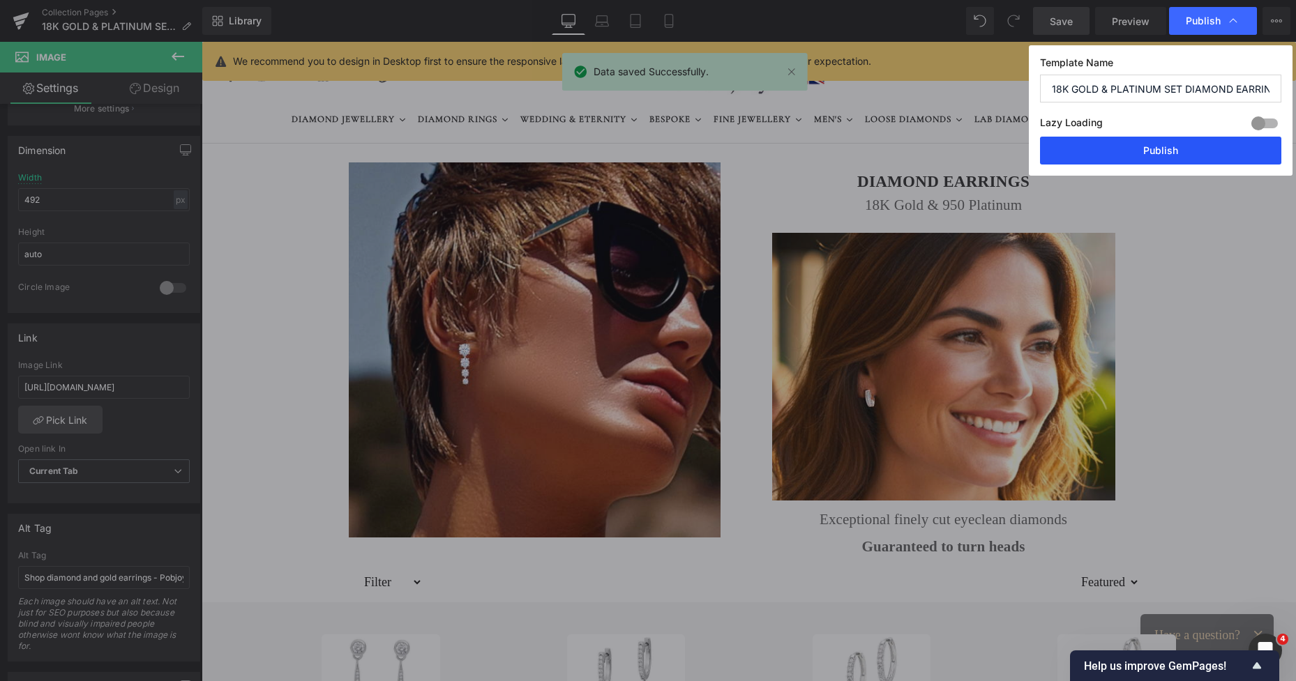
click at [1169, 149] on button "Publish" at bounding box center [1160, 151] width 241 height 28
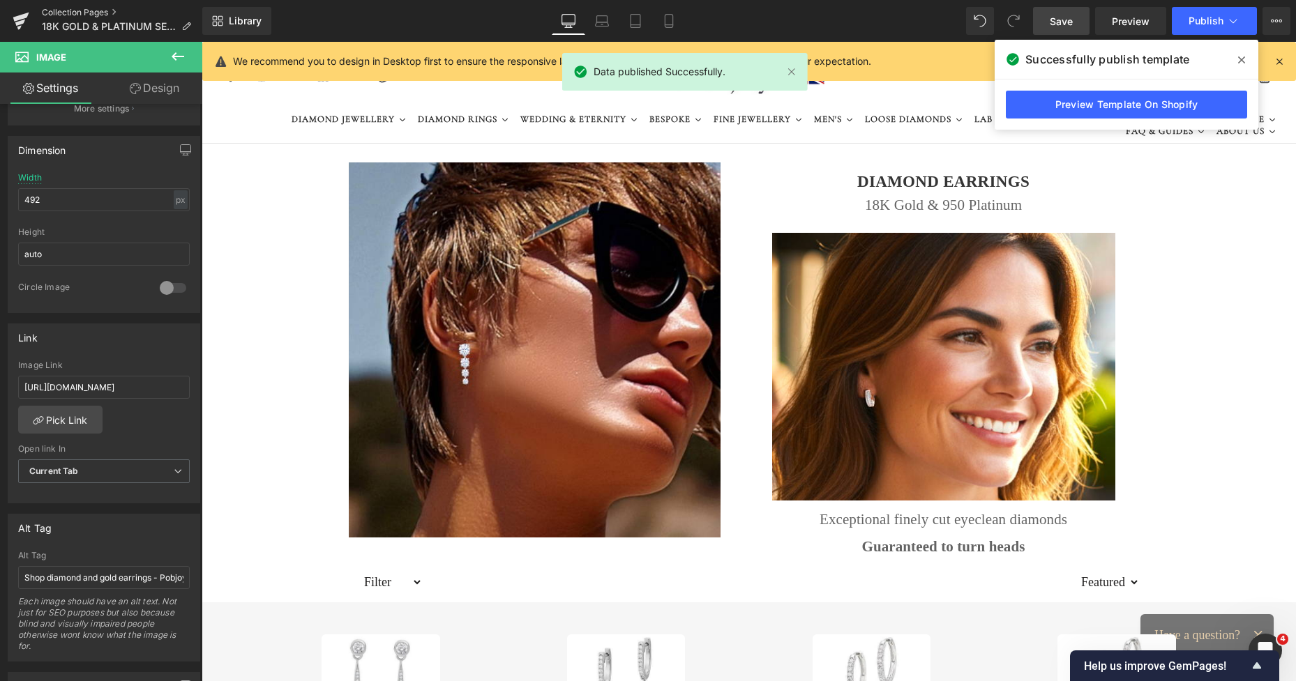
click at [82, 14] on link "Collection Pages" at bounding box center [122, 12] width 160 height 11
